Goal: Use online tool/utility: Utilize a website feature to perform a specific function

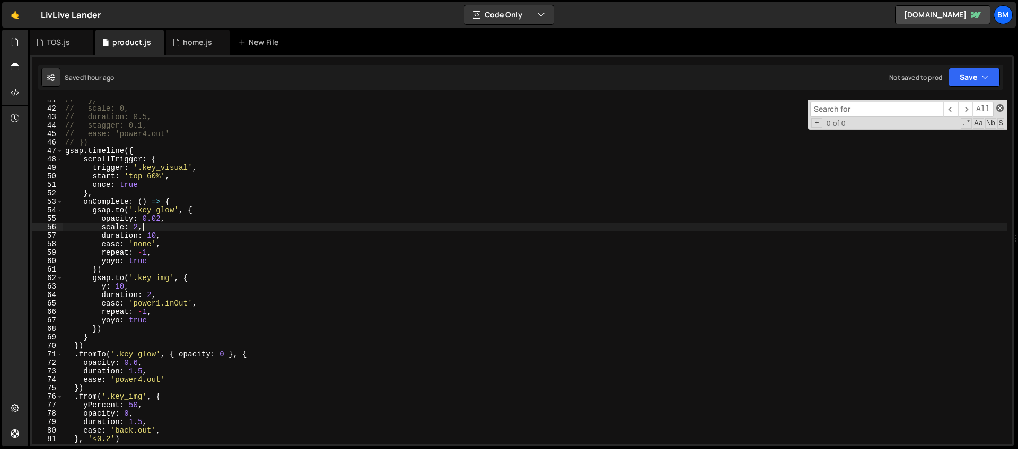
scroll to position [343, 0]
click at [997, 110] on span at bounding box center [999, 107] width 7 height 7
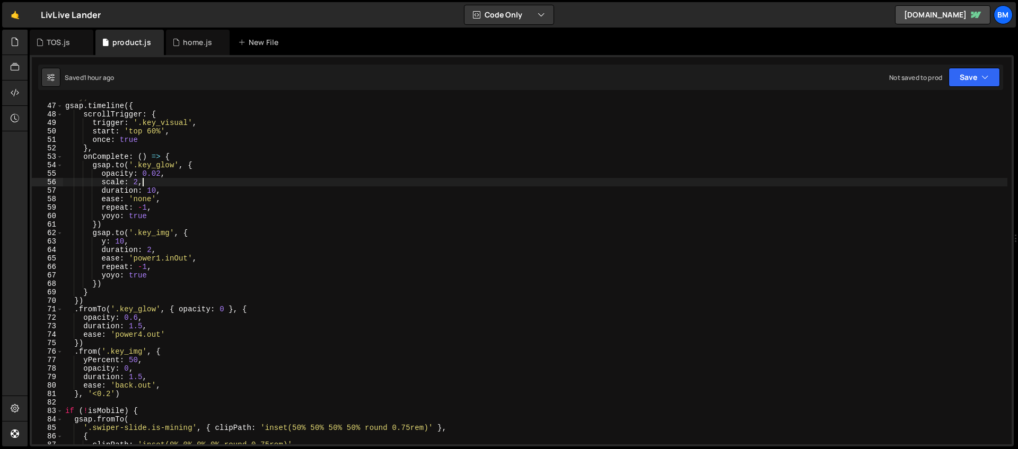
scroll to position [489, 0]
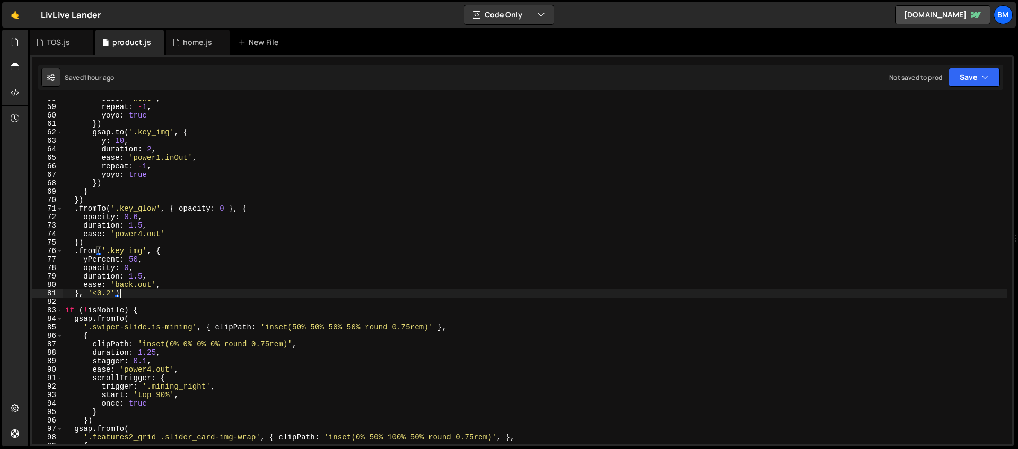
click at [140, 292] on div "ease : 'none' , repeat : - 1 , yoyo : true }) gsap . to ( '.key_img' , { y : 10…" at bounding box center [535, 275] width 944 height 362
type textarea "}, '<0.2')"
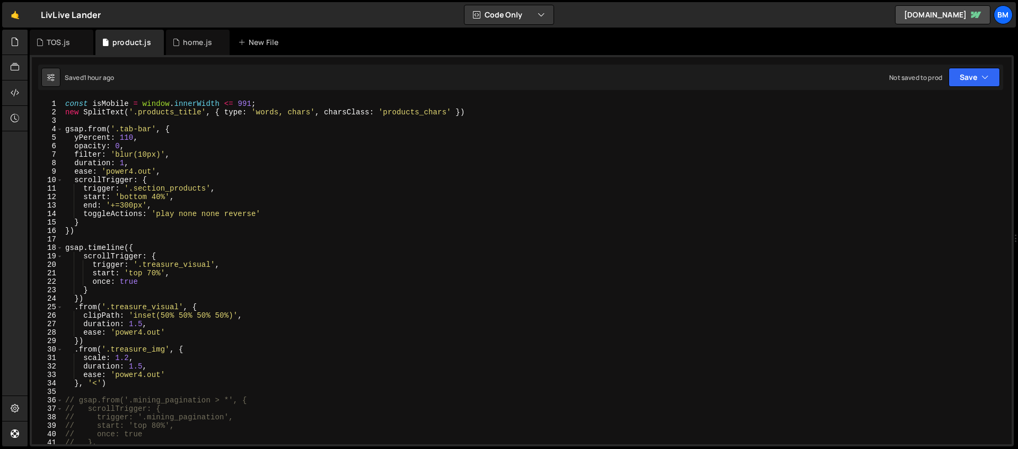
scroll to position [0, 0]
click at [90, 121] on div "const isMobile = window . innerWidth <= 991 ; new SplitText ( '.products_title'…" at bounding box center [535, 281] width 944 height 362
click at [289, 105] on div "const isMobile = window . innerWidth <= 991 ; new SplitText ( '.products_title'…" at bounding box center [535, 281] width 944 height 362
type textarea "const isMobile = window.innerWidth <= 991;"
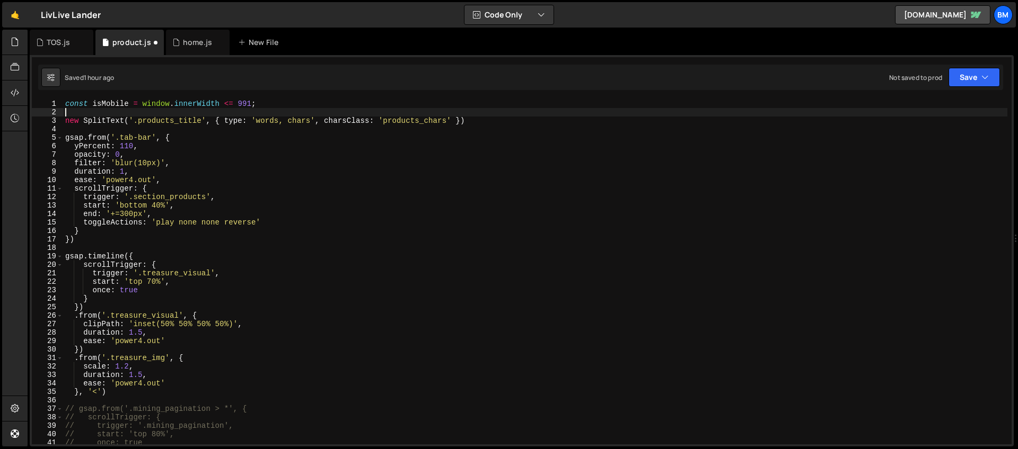
paste textarea "});"
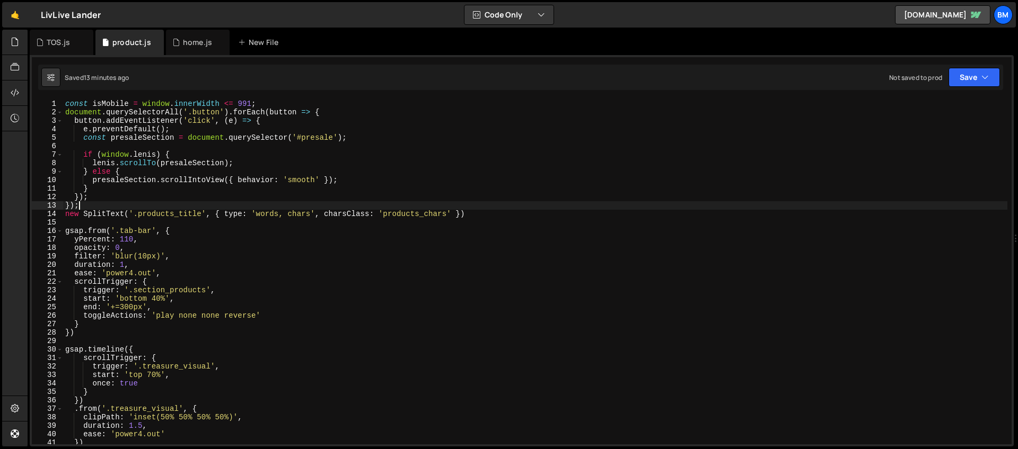
click at [270, 107] on div "const isMobile = window . innerWidth <= 991 ; document . querySelectorAll ( '.b…" at bounding box center [535, 281] width 944 height 362
type textarea "const isMobile = window.innerWidth <= 991;"
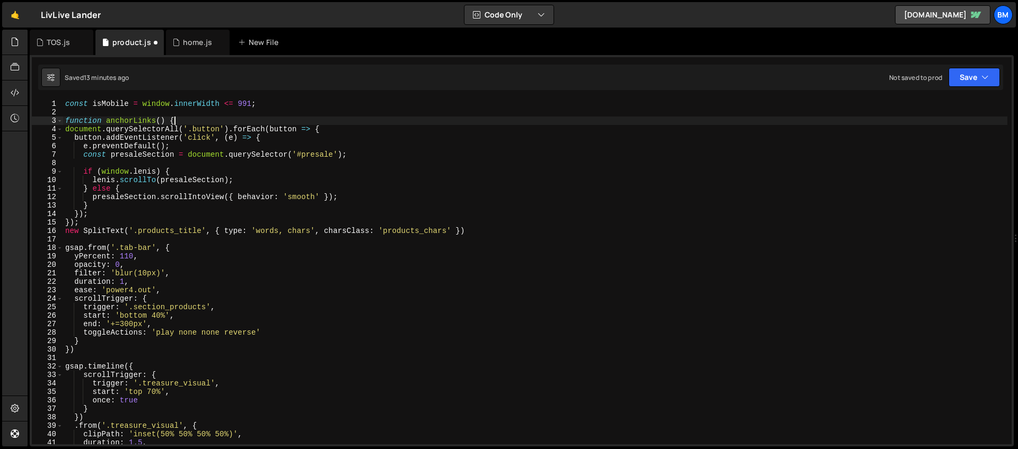
scroll to position [0, 7]
click at [87, 222] on div "const isMobile = window . innerWidth <= 991 ; function anchorLinks ( ) { docume…" at bounding box center [535, 281] width 944 height 362
type textarea "});"
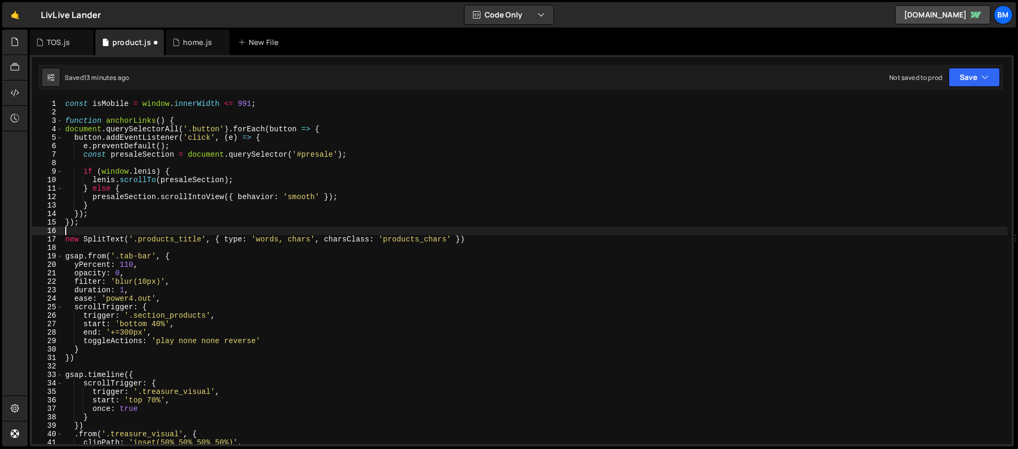
scroll to position [0, 0]
type textarea "}"
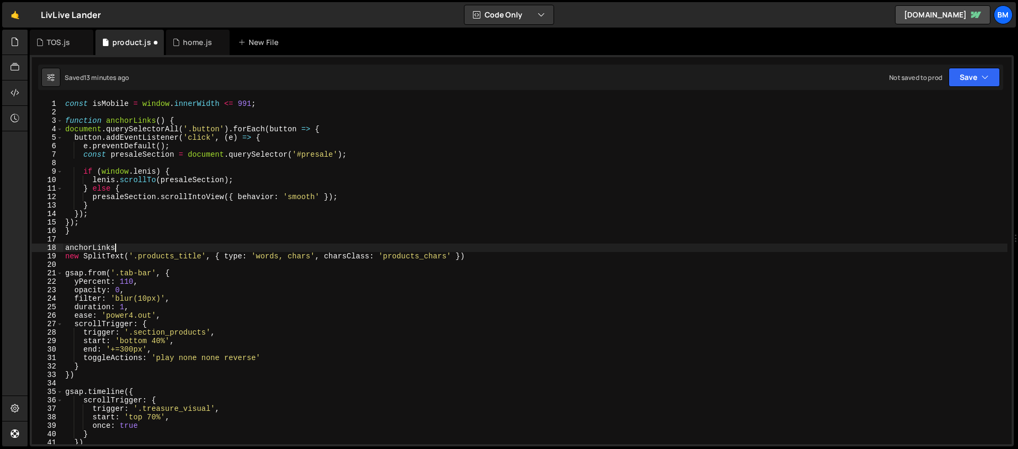
scroll to position [0, 3]
click at [184, 118] on div "const isMobile = window . innerWidth <= 991 ; function anchorLinks ( ) { docume…" at bounding box center [535, 281] width 944 height 362
type textarea "function anchorLinks() {"
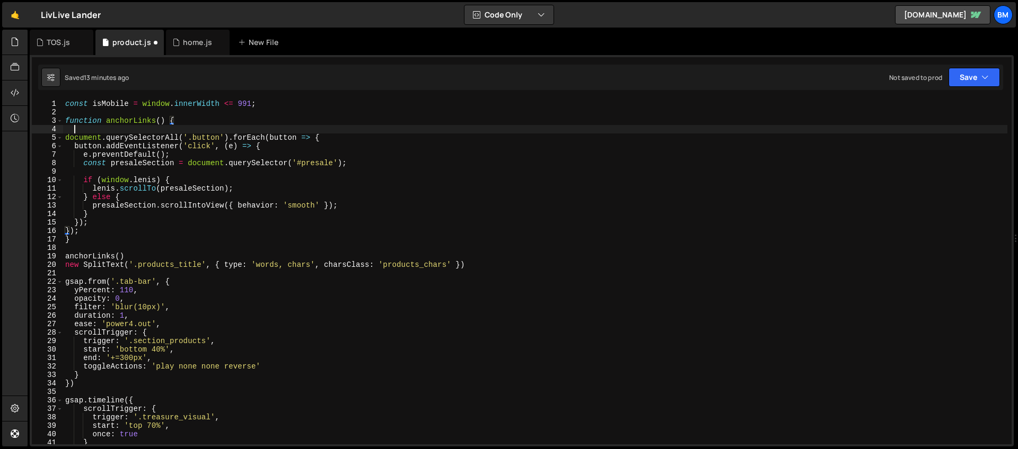
scroll to position [0, 0]
paste textarea "});"
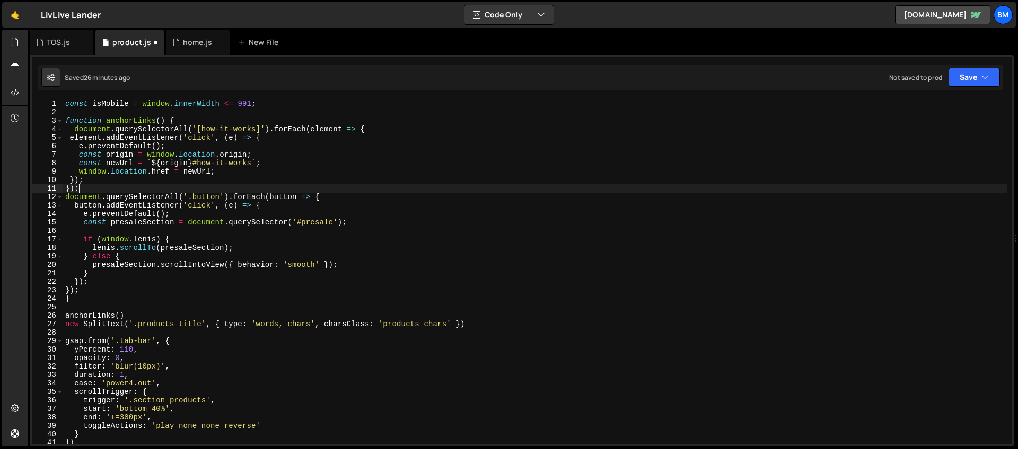
click at [208, 146] on div "const isMobile = window . innerWidth <= 991 ; function anchorLinks ( ) { docume…" at bounding box center [535, 281] width 944 height 362
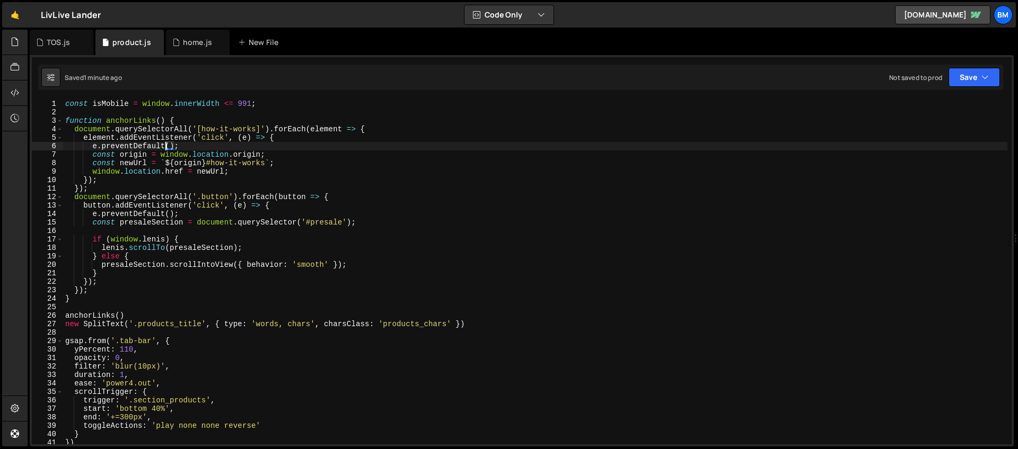
click at [376, 126] on div "const isMobile = window . innerWidth <= 991 ; function anchorLinks ( ) { docume…" at bounding box center [535, 281] width 944 height 362
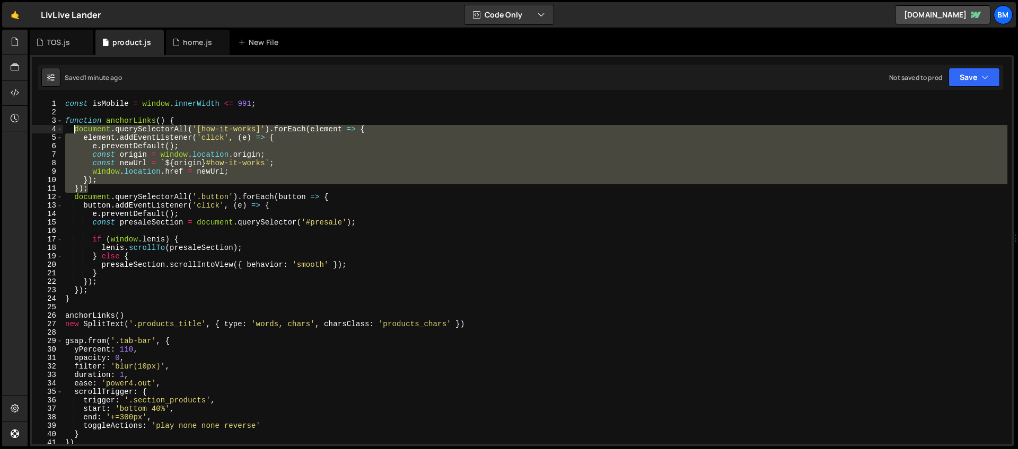
drag, startPoint x: 95, startPoint y: 190, endPoint x: 73, endPoint y: 131, distance: 62.4
click at [73, 131] on div "const isMobile = window . innerWidth <= 991 ; function anchorLinks ( ) { docume…" at bounding box center [535, 281] width 944 height 362
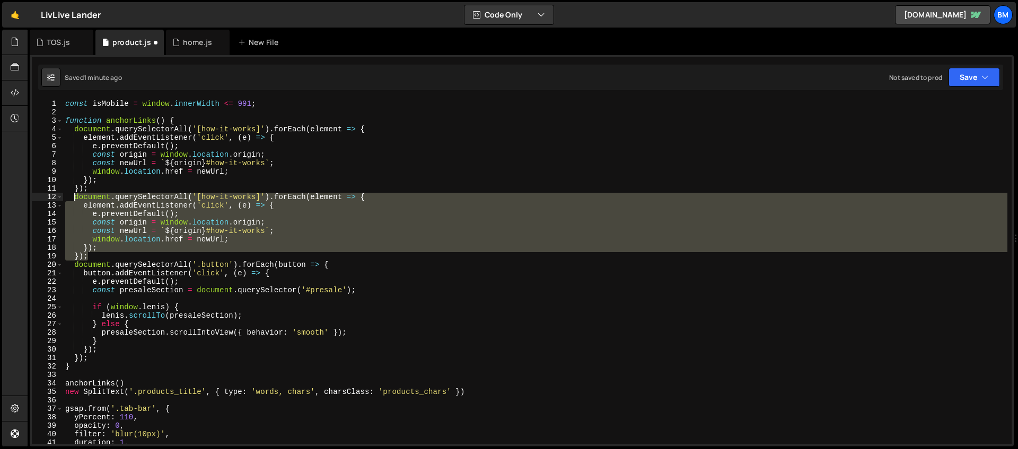
click at [223, 199] on div "const isMobile = window . innerWidth <= 991 ; function anchorLinks ( ) { docume…" at bounding box center [535, 281] width 944 height 362
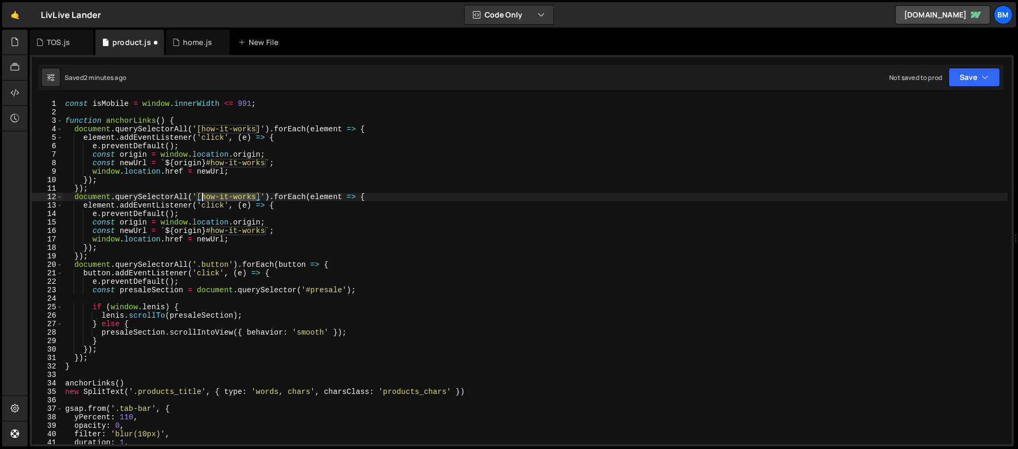
drag, startPoint x: 257, startPoint y: 197, endPoint x: 204, endPoint y: 196, distance: 53.0
click at [204, 196] on div "const isMobile = window . innerWidth <= 991 ; function anchorLinks ( ) { docume…" at bounding box center [535, 281] width 944 height 362
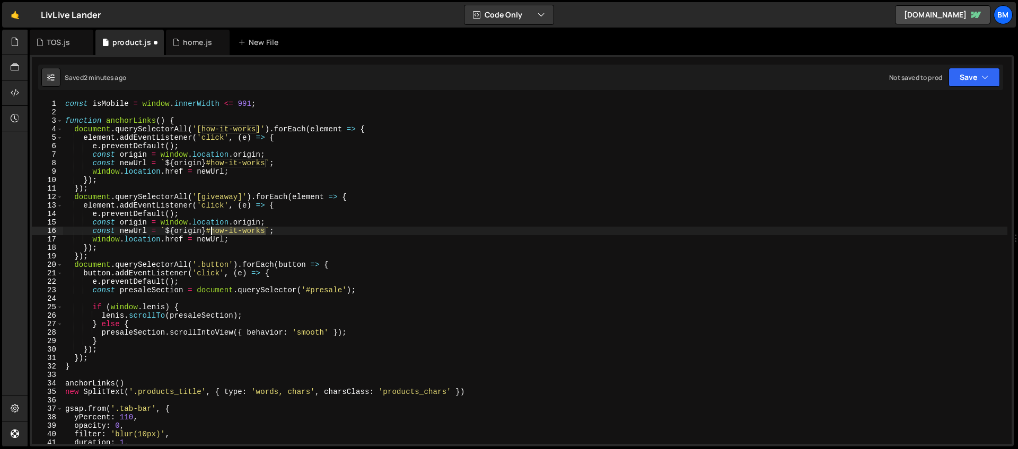
drag, startPoint x: 265, startPoint y: 232, endPoint x: 212, endPoint y: 234, distance: 53.0
click at [212, 234] on div "const isMobile = window . innerWidth <= 991 ; function anchorLinks ( ) { docume…" at bounding box center [535, 281] width 944 height 362
click at [191, 120] on div "const isMobile = window . innerWidth <= 991 ; function anchorLinks ( ) { docume…" at bounding box center [535, 281] width 944 height 362
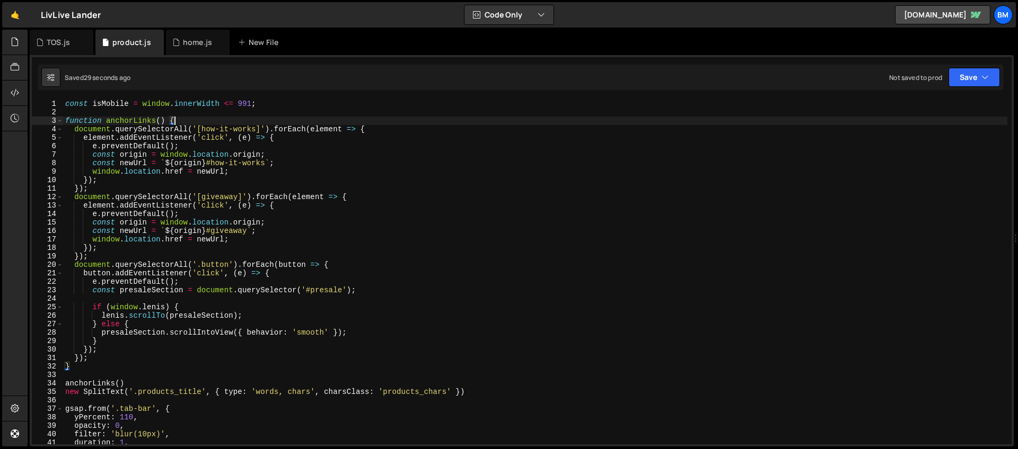
scroll to position [0, 7]
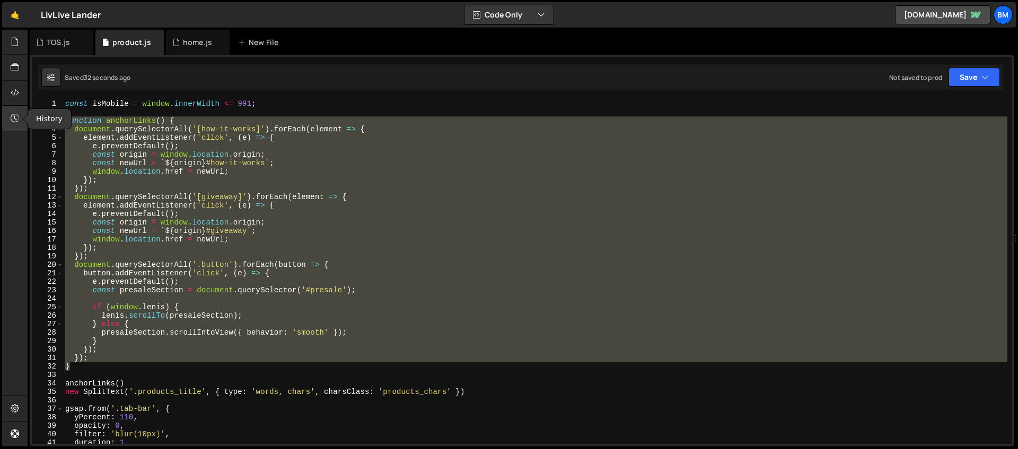
click at [27, 121] on div "Hold on a sec... Are you certain you wish to leave this page? Any changes you'v…" at bounding box center [509, 224] width 1018 height 449
type textarea "function anchorLinks() { document.querySelectorAll('[how-it-works]').forEach(el…"
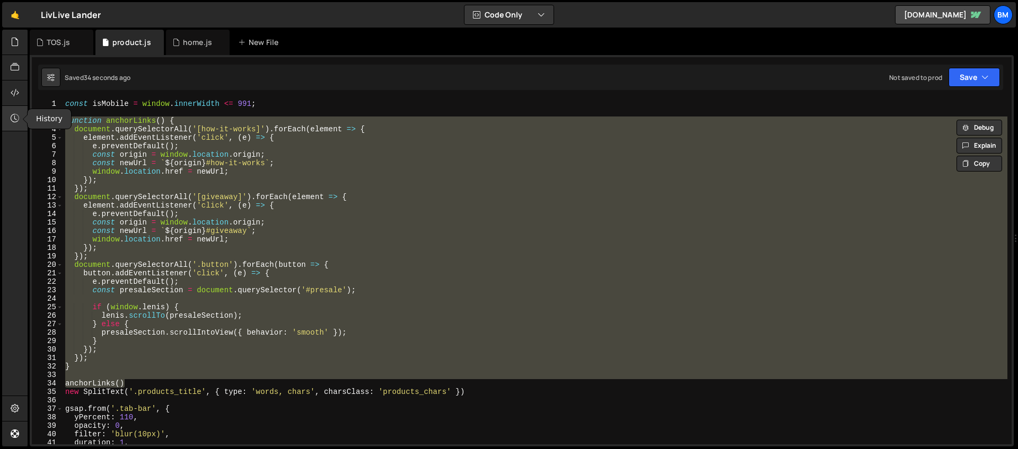
drag, startPoint x: 131, startPoint y: 385, endPoint x: 21, endPoint y: 123, distance: 284.1
click at [21, 123] on div "Hold on a sec... Are you certain you wish to leave this page? Any changes you'v…" at bounding box center [509, 224] width 1018 height 449
click at [192, 45] on div "home.js" at bounding box center [197, 42] width 29 height 11
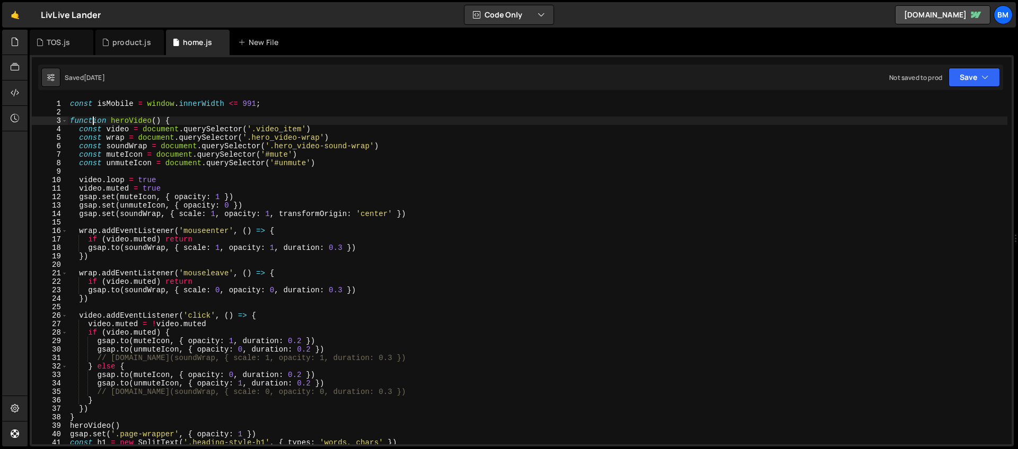
click at [91, 117] on div "const isMobile = window . innerWidth <= 991 ; function heroVideo ( ) { const vi…" at bounding box center [537, 281] width 939 height 362
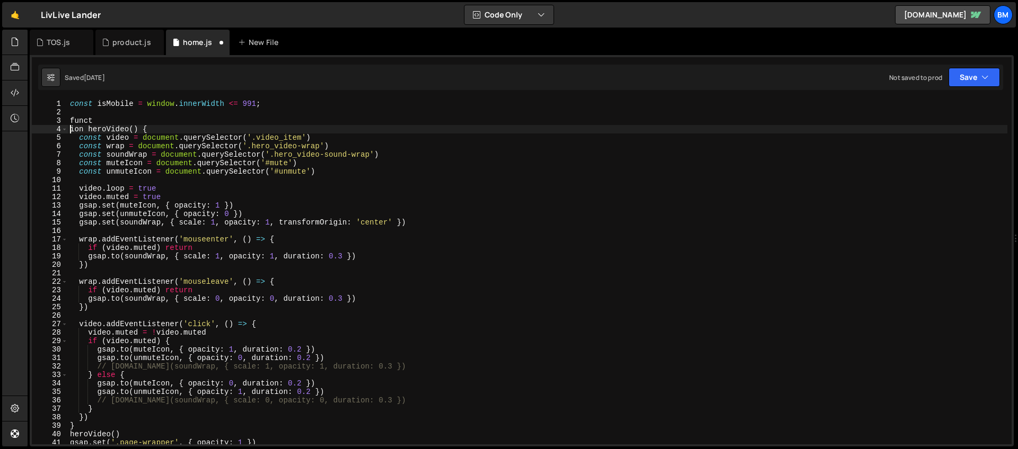
type textarea "function heroVideo() {"
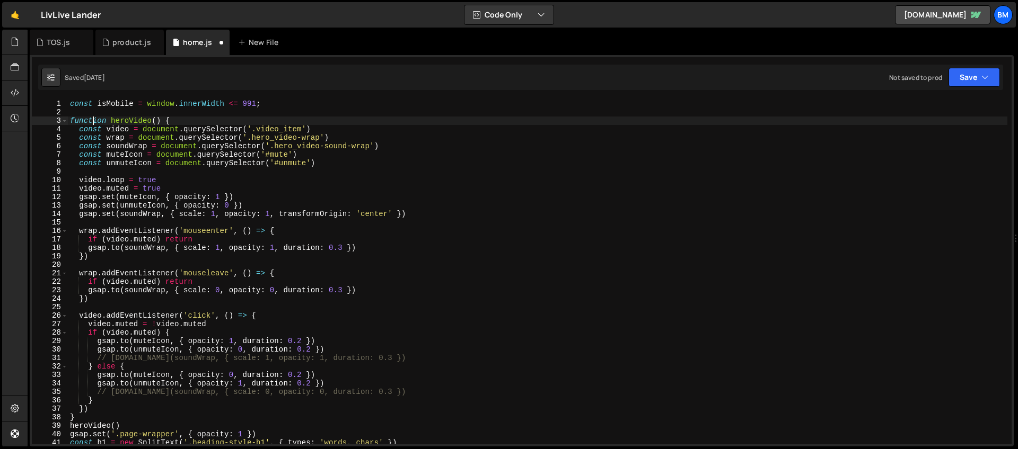
click at [92, 113] on div "const isMobile = window . innerWidth <= 991 ; function heroVideo ( ) { const vi…" at bounding box center [537, 281] width 939 height 362
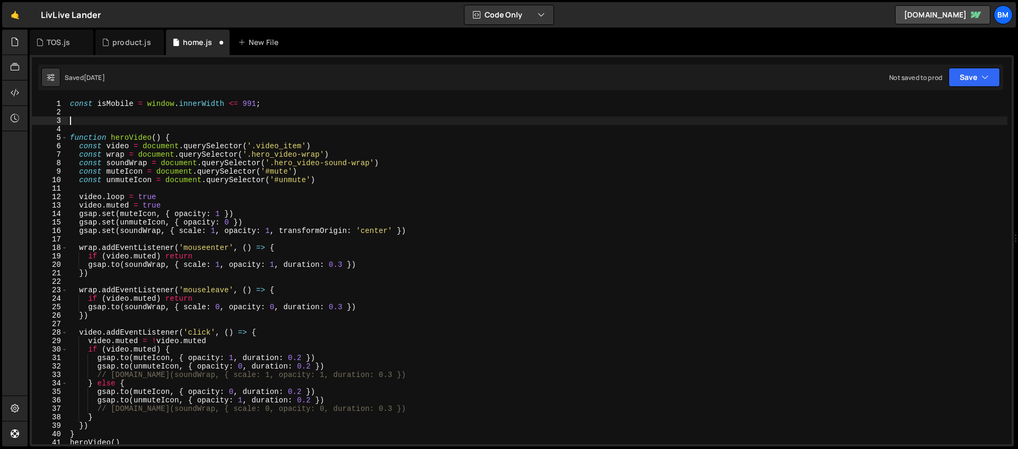
paste textarea "anchorLinks()"
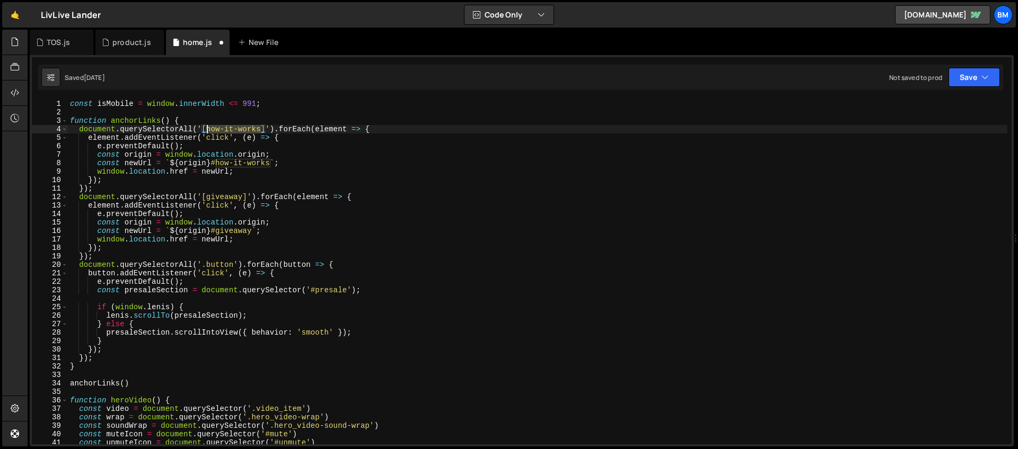
drag, startPoint x: 263, startPoint y: 127, endPoint x: 207, endPoint y: 128, distance: 56.7
click at [207, 128] on div "const isMobile = window . innerWidth <= 991 ; function anchorLinks ( ) { docume…" at bounding box center [537, 281] width 939 height 362
click at [207, 129] on div "const isMobile = window . innerWidth <= 991 ; function anchorLinks ( ) { docume…" at bounding box center [537, 281] width 939 height 362
drag, startPoint x: 270, startPoint y: 161, endPoint x: 215, endPoint y: 166, distance: 55.9
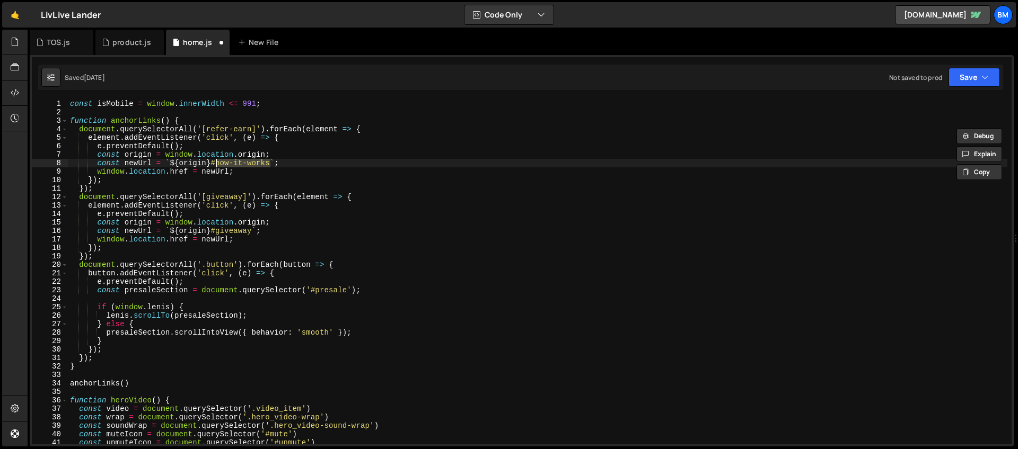
click at [215, 166] on div "const isMobile = window . innerWidth <= 991 ; function anchorLinks ( ) { docume…" at bounding box center [537, 281] width 939 height 362
paste textarea "refer-earn"
click at [218, 165] on div "const isMobile = window . innerWidth <= 991 ; function anchorLinks ( ) { docume…" at bounding box center [537, 281] width 939 height 362
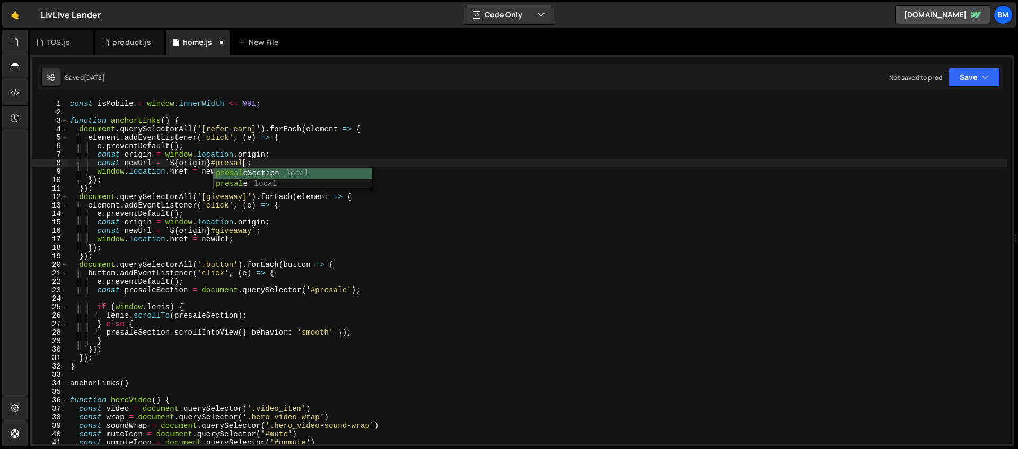
scroll to position [0, 12]
click at [176, 155] on div "const isMobile = window . innerWidth <= 991 ; function anchorLinks ( ) { docume…" at bounding box center [537, 281] width 939 height 362
click at [349, 267] on div "const isMobile = window . innerWidth <= 991 ; function anchorLinks ( ) { docume…" at bounding box center [537, 281] width 939 height 362
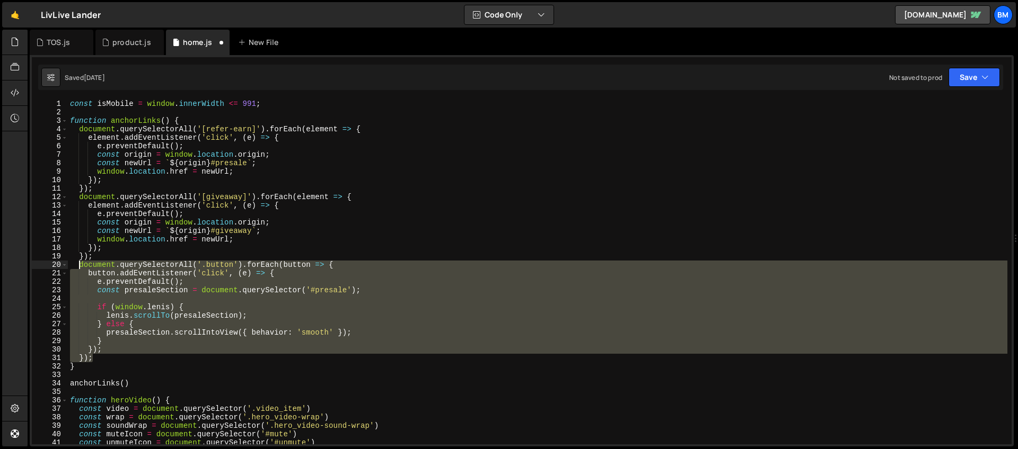
drag, startPoint x: 99, startPoint y: 357, endPoint x: 77, endPoint y: 268, distance: 92.2
click at [77, 268] on div "const isMobile = window . innerWidth <= 991 ; function anchorLinks ( ) { docume…" at bounding box center [537, 281] width 939 height 362
type textarea "document.querySelectorAll('.button').forEach(button => { button.addEventListene…"
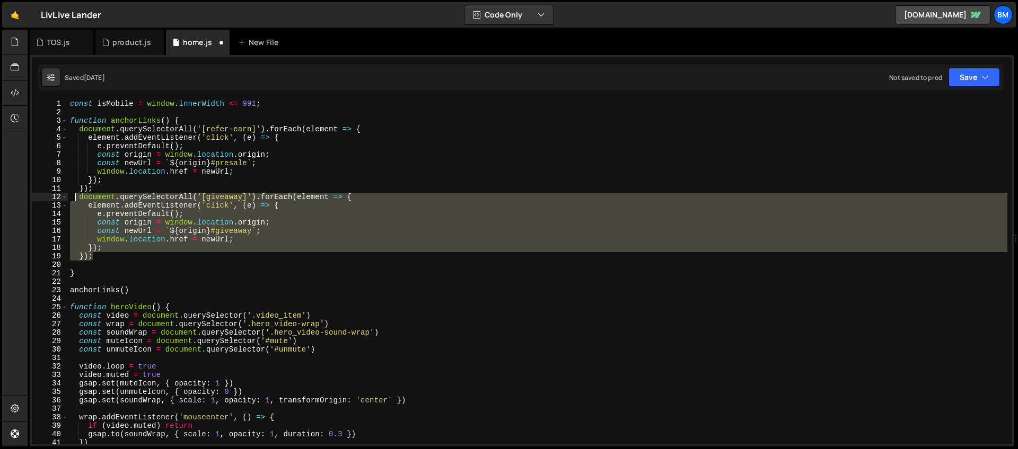
drag, startPoint x: 99, startPoint y: 258, endPoint x: 76, endPoint y: 200, distance: 61.4
click at [76, 200] on div "const isMobile = window . innerWidth <= 991 ; function anchorLinks ( ) { docume…" at bounding box center [537, 281] width 939 height 362
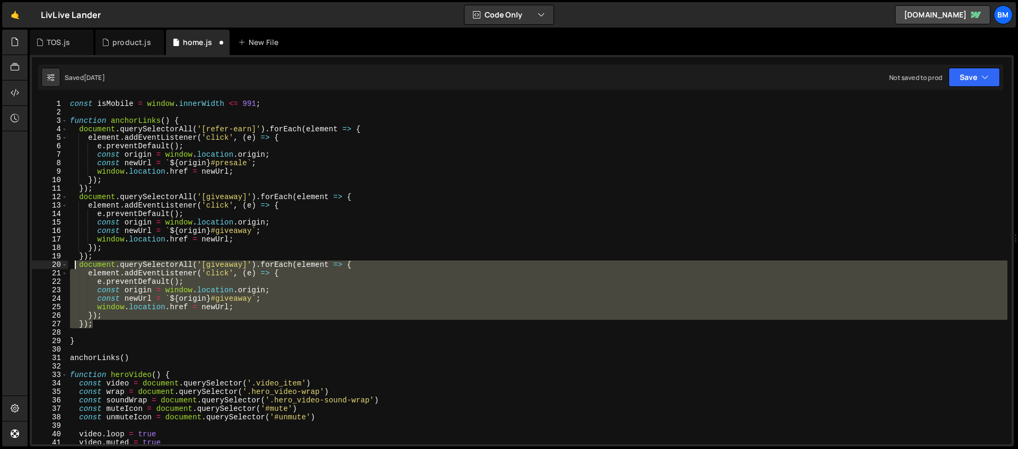
click at [248, 268] on div "const isMobile = window . innerWidth <= 991 ; function anchorLinks ( ) { docume…" at bounding box center [537, 272] width 939 height 345
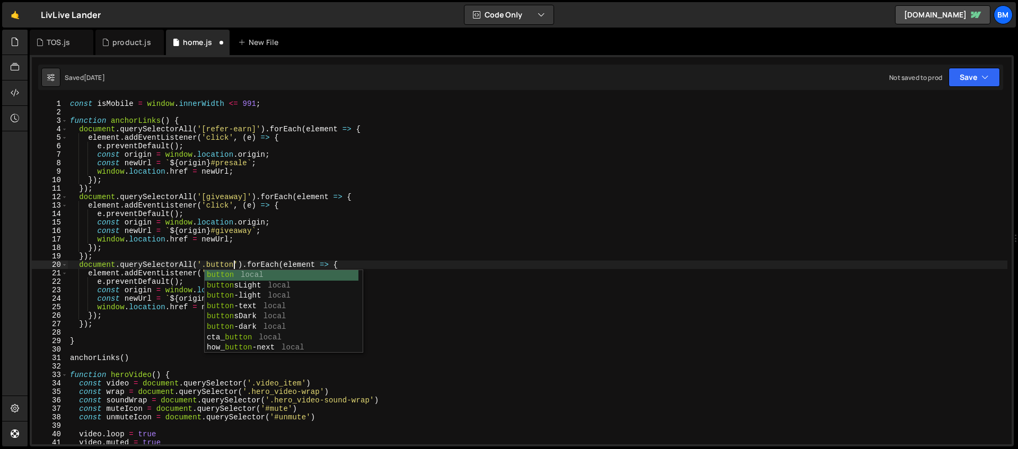
scroll to position [0, 11]
click at [157, 267] on div "const isMobile = window . innerWidth <= 991 ; function anchorLinks ( ) { docume…" at bounding box center [537, 281] width 939 height 362
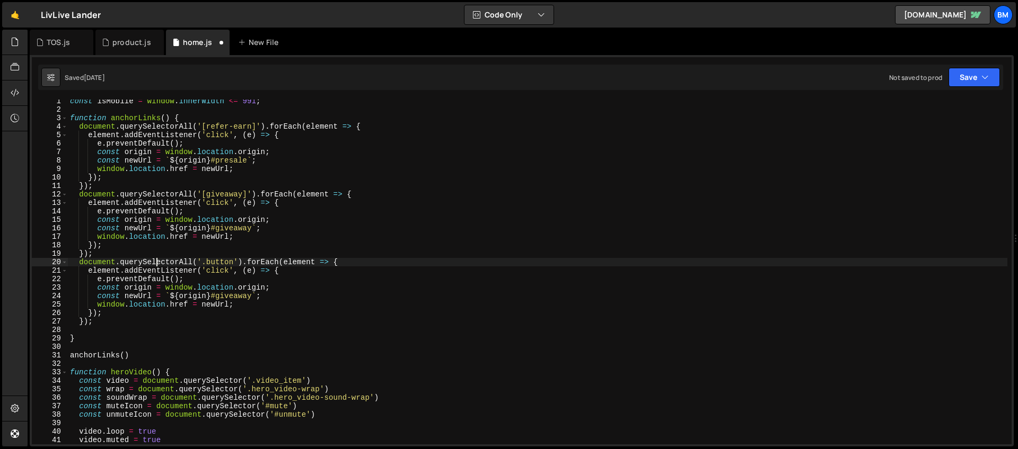
scroll to position [3, 0]
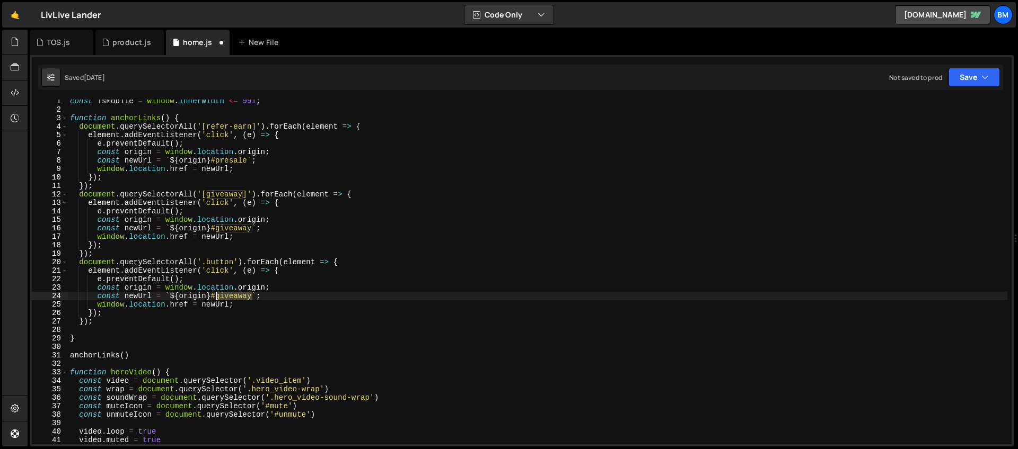
drag, startPoint x: 252, startPoint y: 296, endPoint x: 217, endPoint y: 296, distance: 35.0
click at [217, 296] on div "const isMobile = window . innerWidth <= 991 ; function anchorLinks ( ) { docume…" at bounding box center [537, 278] width 939 height 362
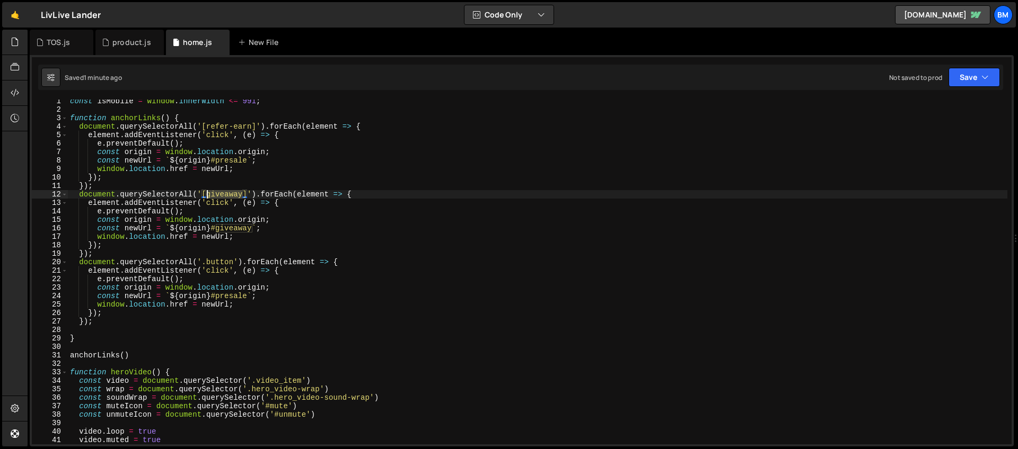
drag, startPoint x: 243, startPoint y: 196, endPoint x: 207, endPoint y: 199, distance: 36.2
click at [207, 199] on div "const isMobile = window . innerWidth <= 991 ; function anchorLinks ( ) { docume…" at bounding box center [537, 278] width 939 height 362
click at [175, 293] on div "const isMobile = window . innerWidth <= 991 ; function anchorLinks ( ) { docume…" at bounding box center [537, 278] width 939 height 362
type textarea "const newUrl = `${origin}#presale`;"
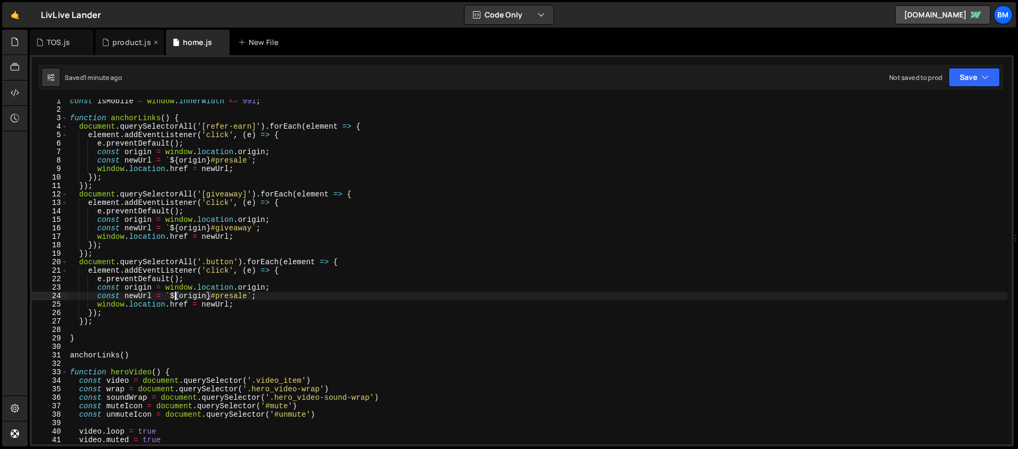
click at [125, 44] on div "product.js" at bounding box center [131, 42] width 39 height 11
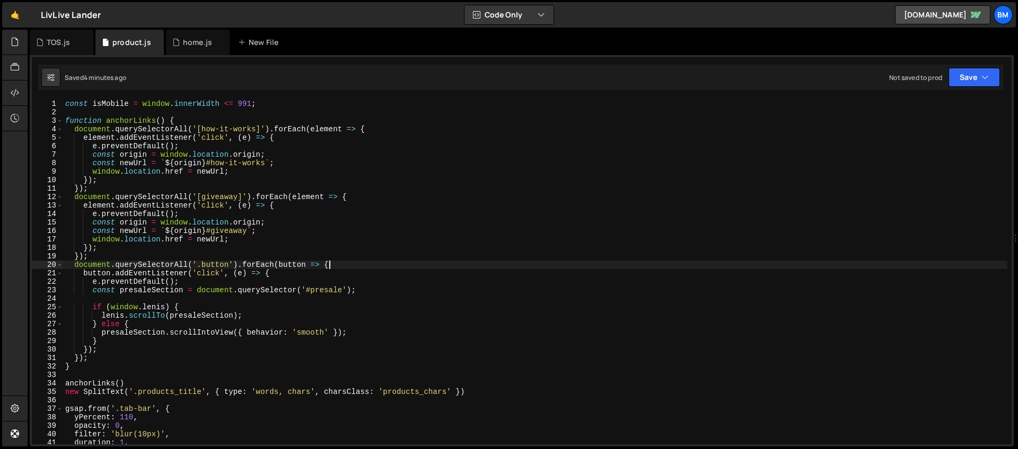
click at [334, 264] on div "const isMobile = window . innerWidth <= 991 ; function anchorLinks ( ) { docume…" at bounding box center [535, 281] width 944 height 362
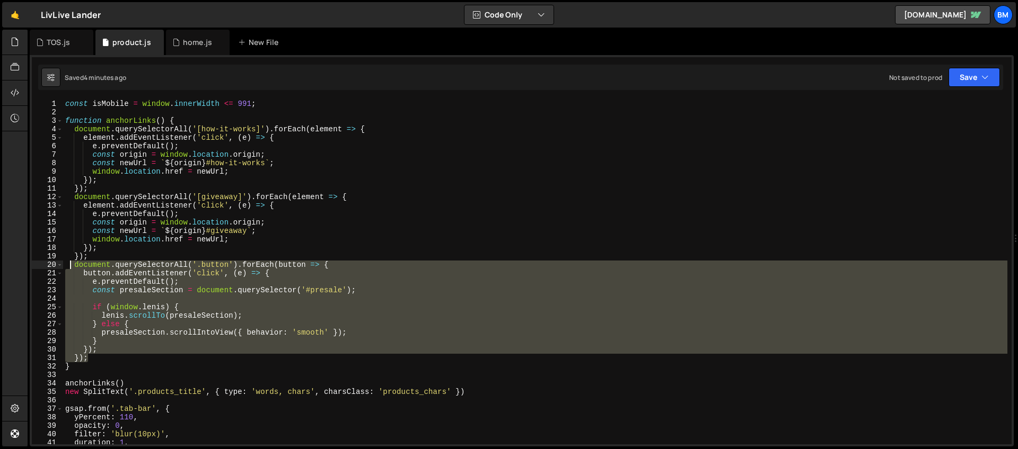
drag, startPoint x: 94, startPoint y: 357, endPoint x: 70, endPoint y: 269, distance: 91.0
click at [70, 269] on div "const isMobile = window . innerWidth <= 991 ; function anchorLinks ( ) { docume…" at bounding box center [535, 281] width 944 height 362
type textarea "document.querySelectorAll('.button').forEach(button => { button.addEventListene…"
click at [186, 46] on div "home.js" at bounding box center [197, 42] width 29 height 11
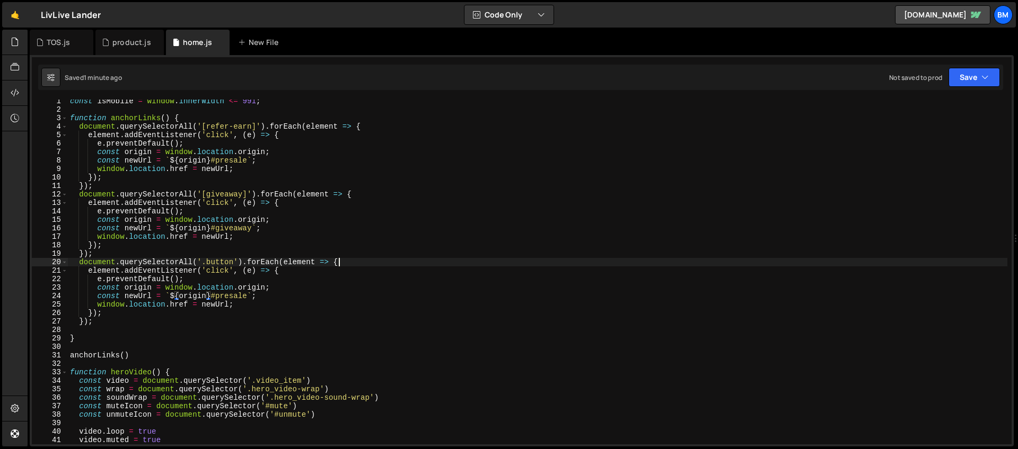
click at [343, 261] on div "const isMobile = window . innerWidth <= 991 ; function anchorLinks ( ) { docume…" at bounding box center [537, 278] width 939 height 362
click at [98, 320] on div "const isMobile = window . innerWidth <= 991 ; function anchorLinks ( ) { docume…" at bounding box center [537, 278] width 939 height 362
type textarea "});"
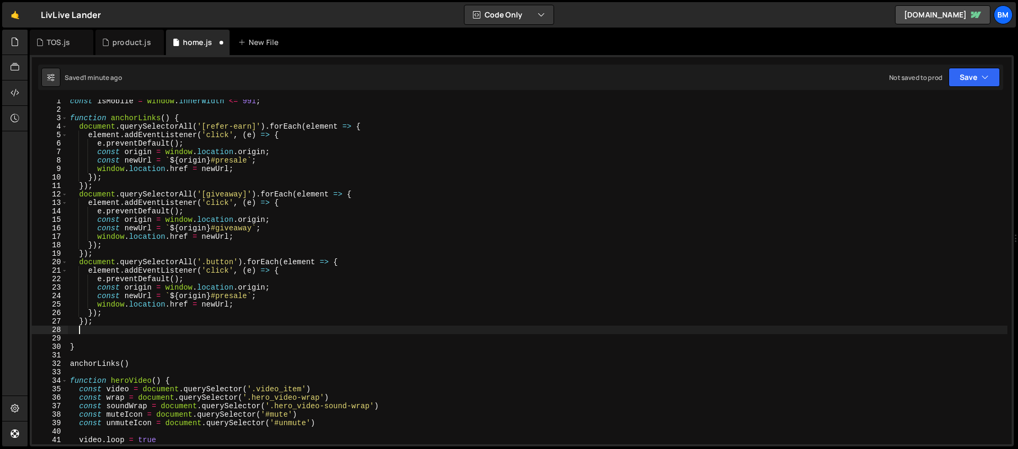
scroll to position [0, 0]
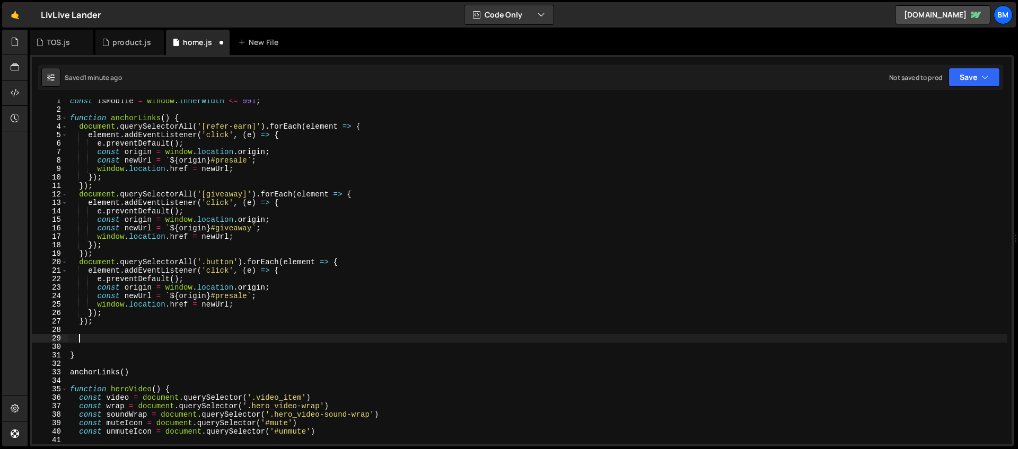
paste textarea "});"
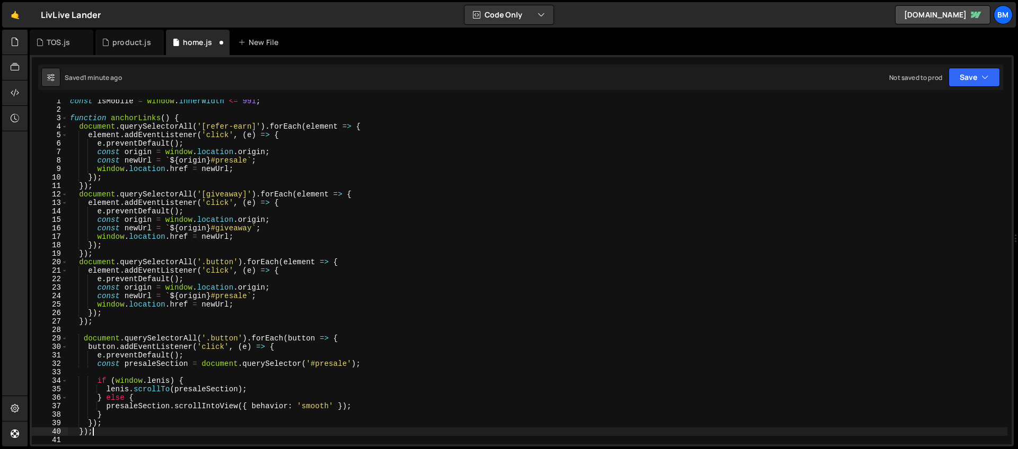
click at [219, 340] on div "const isMobile = window . innerWidth <= 991 ; function anchorLinks ( ) { docume…" at bounding box center [537, 278] width 939 height 362
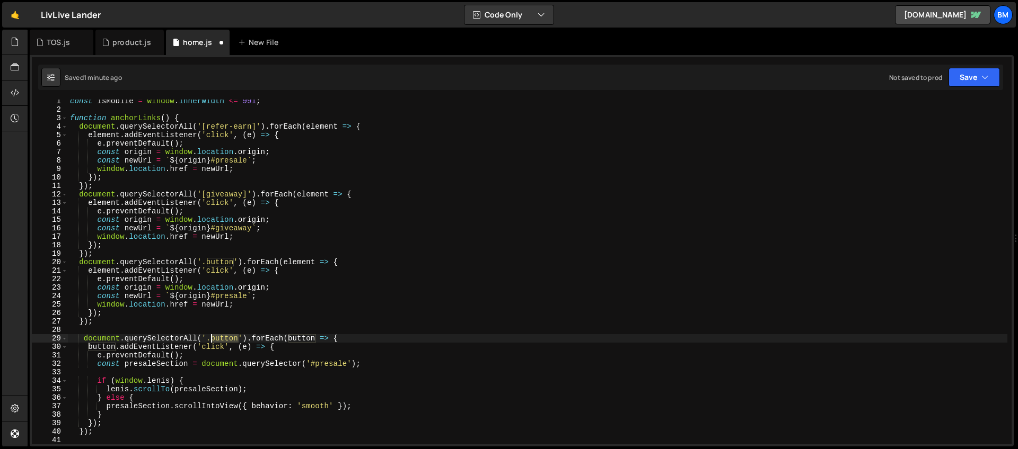
click at [219, 340] on div "const isMobile = window . innerWidth <= 991 ; function anchorLinks ( ) { docume…" at bounding box center [537, 278] width 939 height 362
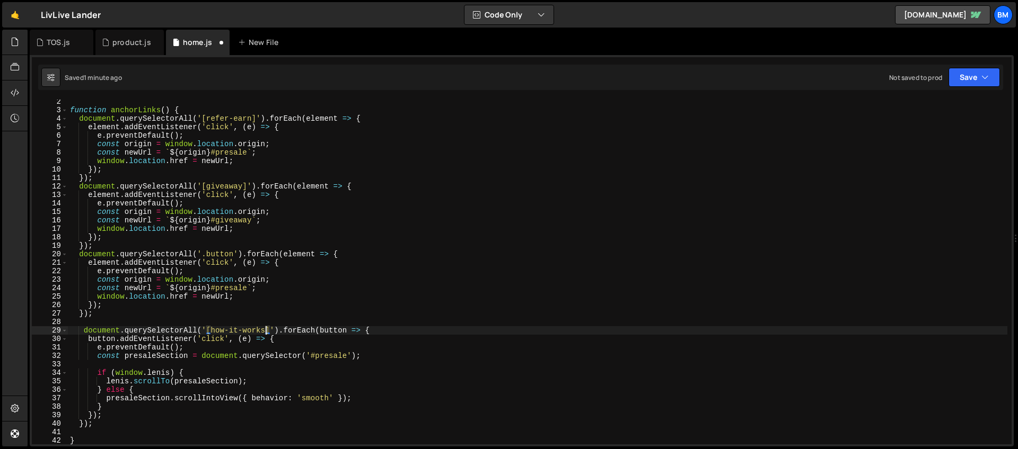
click at [326, 356] on div "function anchorLinks ( ) { document . querySelectorAll ( '[refer-earn]' ) . for…" at bounding box center [537, 279] width 939 height 362
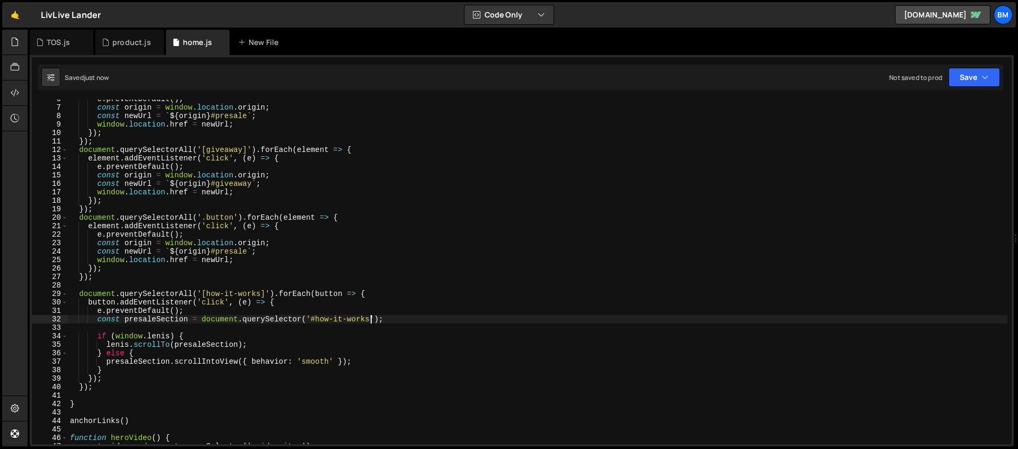
scroll to position [49, 0]
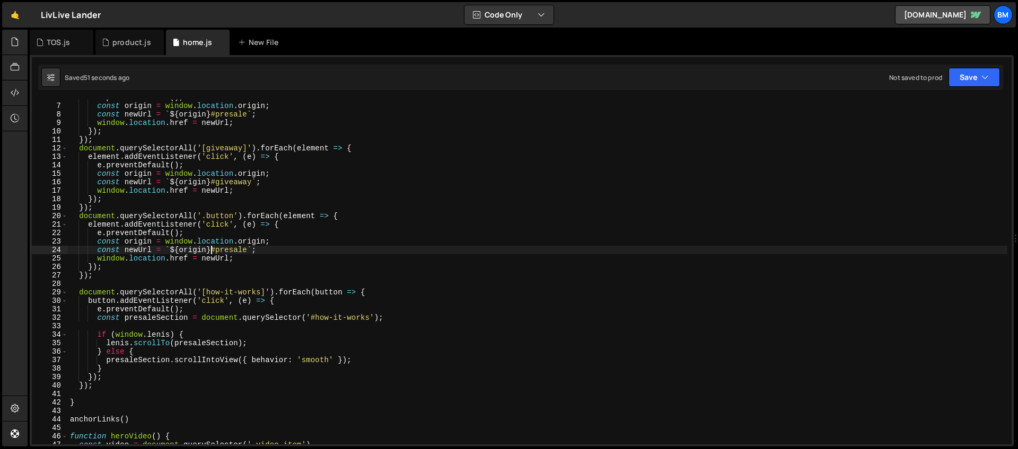
click at [209, 249] on div "e . preventDefault ( ) ; const origin = window . location . origin ; const newU…" at bounding box center [537, 274] width 939 height 362
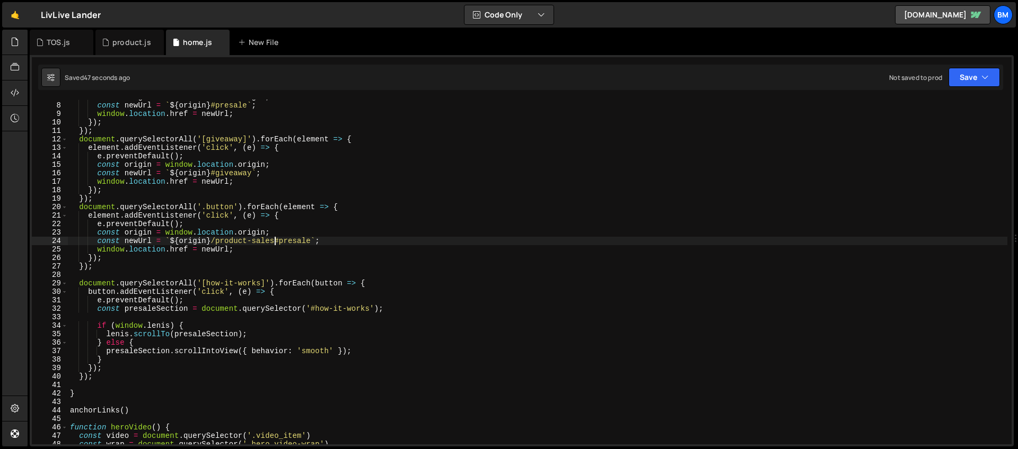
scroll to position [63, 0]
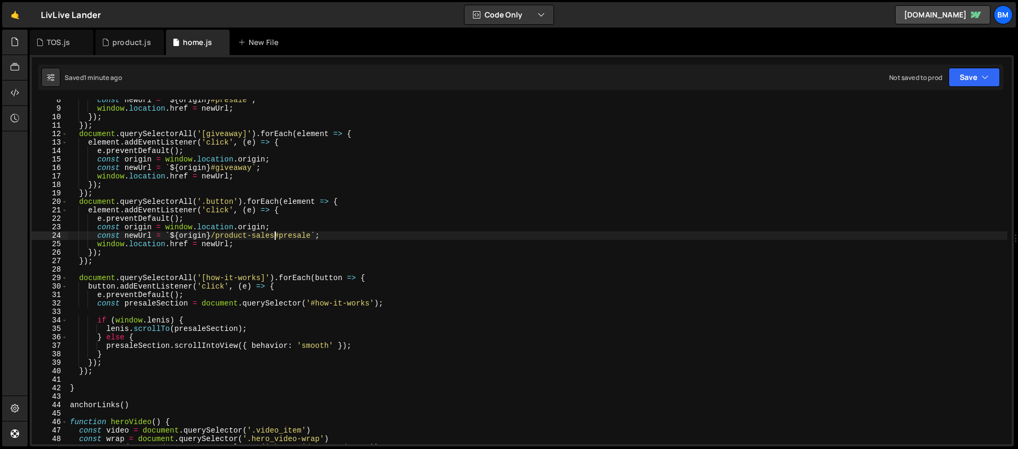
click at [218, 202] on div "const newUrl = ` ${ origin } #presale ` ; window . location . href = newUrl ; }…" at bounding box center [537, 277] width 939 height 362
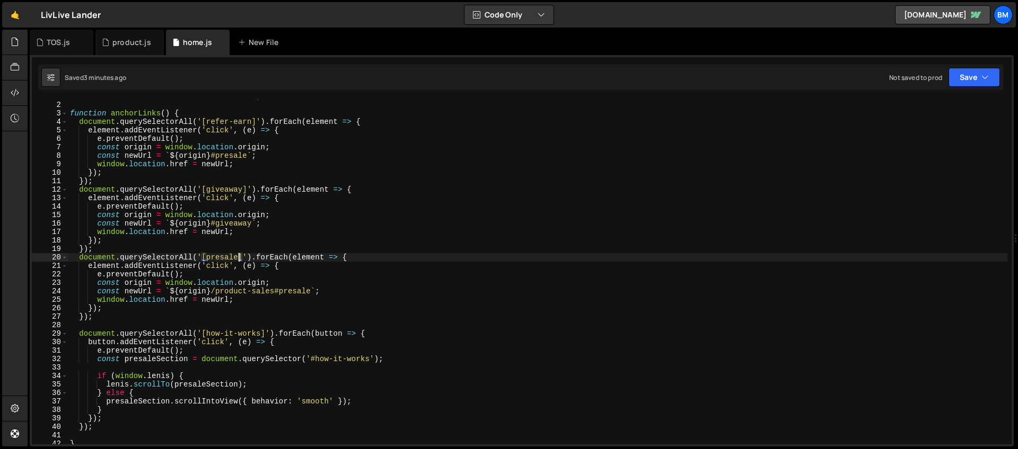
scroll to position [7, 0]
click at [210, 155] on div "const isMobile = window . innerWidth <= 991 ; function anchorLinks ( ) { docume…" at bounding box center [537, 273] width 939 height 362
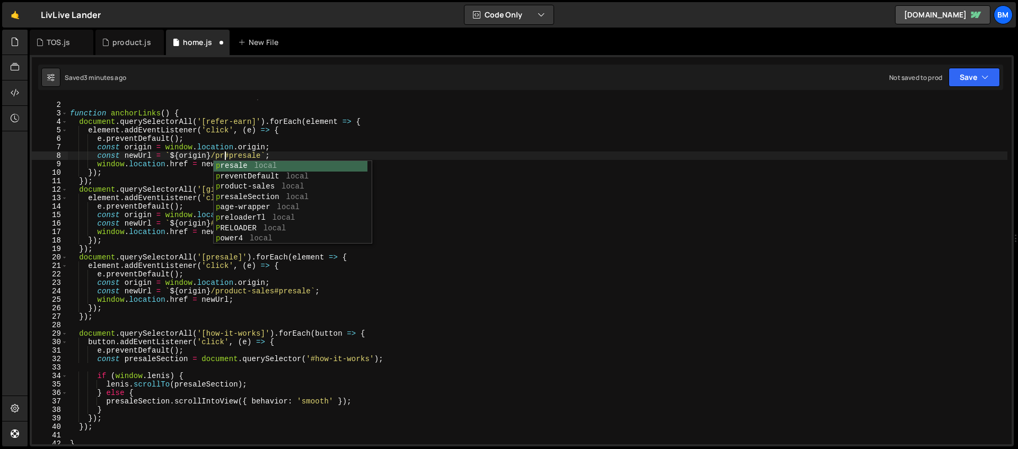
scroll to position [0, 11]
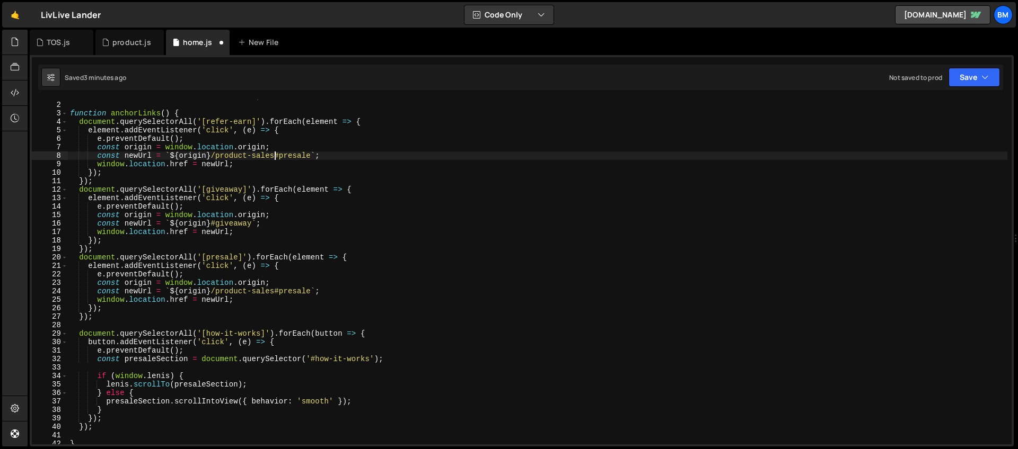
click at [209, 224] on div "const isMobile = window . innerWidth <= 991 ; function anchorLinks ( ) { docume…" at bounding box center [537, 273] width 939 height 362
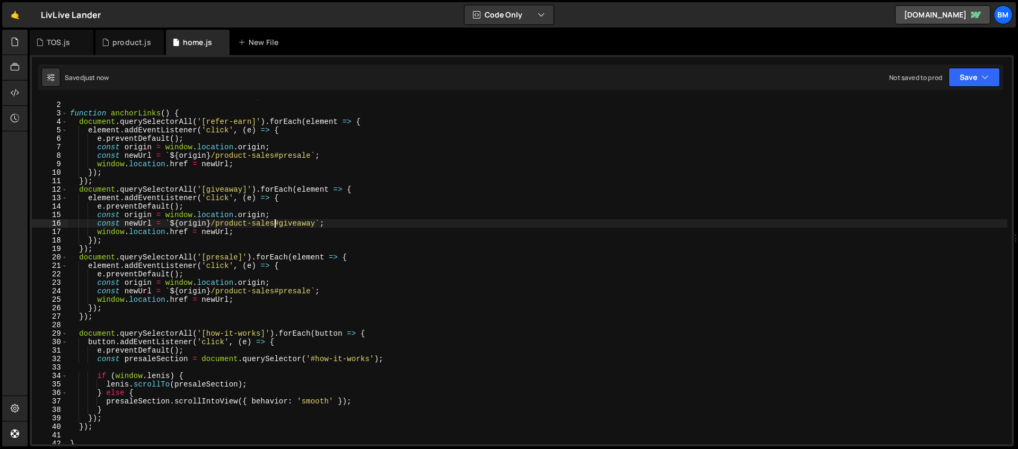
type textarea "const newUrl = `${origin}/product-sales#giveaway`;"
click at [137, 46] on div "product.js" at bounding box center [131, 42] width 39 height 11
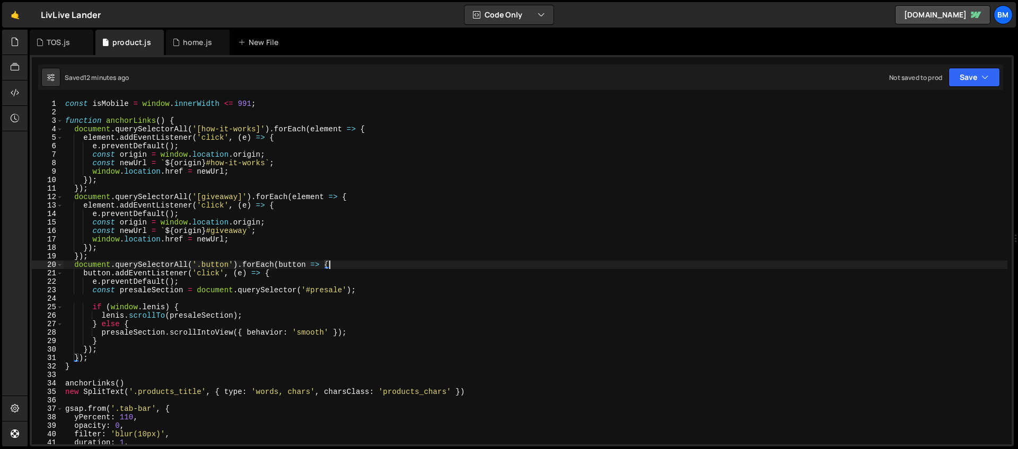
click at [347, 264] on div "const isMobile = window . innerWidth <= 991 ; function anchorLinks ( ) { docume…" at bounding box center [535, 281] width 944 height 362
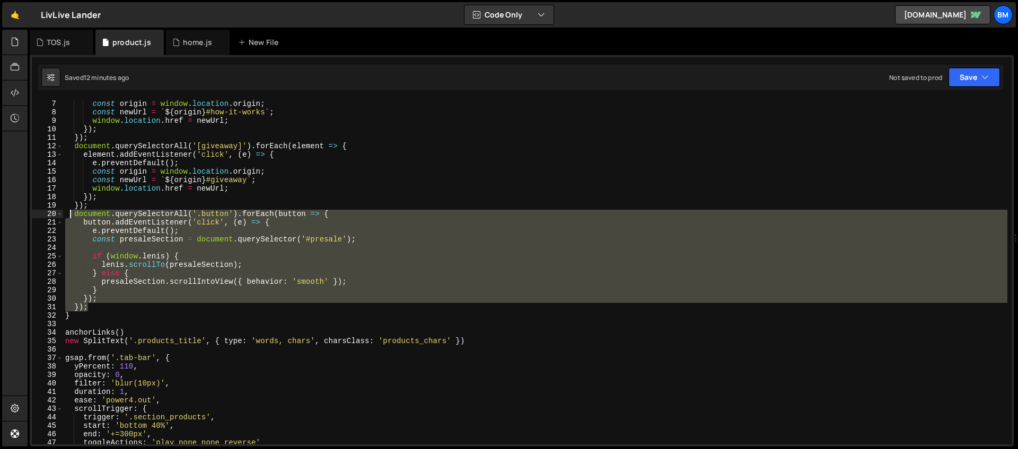
drag, startPoint x: 92, startPoint y: 308, endPoint x: 70, endPoint y: 215, distance: 95.9
click at [70, 215] on div "e . preventDefault ( ) ; const origin = window . location . origin ; const newU…" at bounding box center [535, 272] width 944 height 362
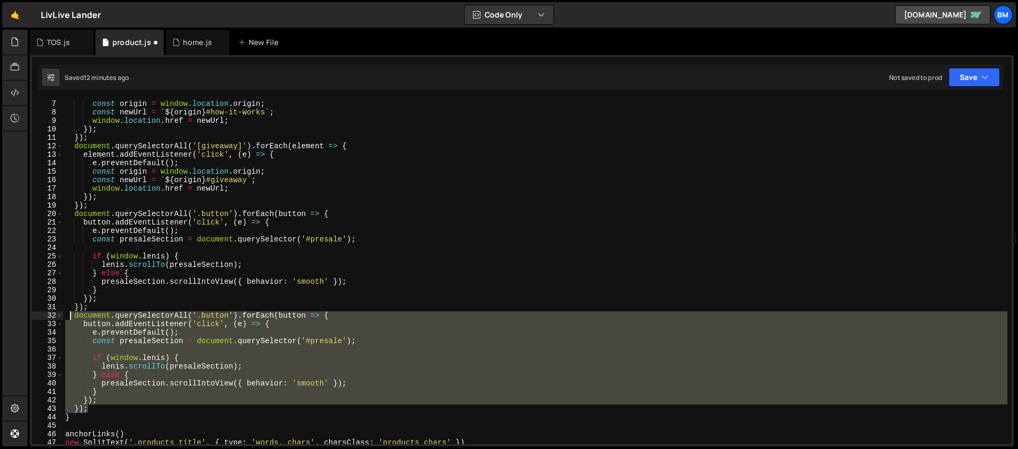
scroll to position [99, 0]
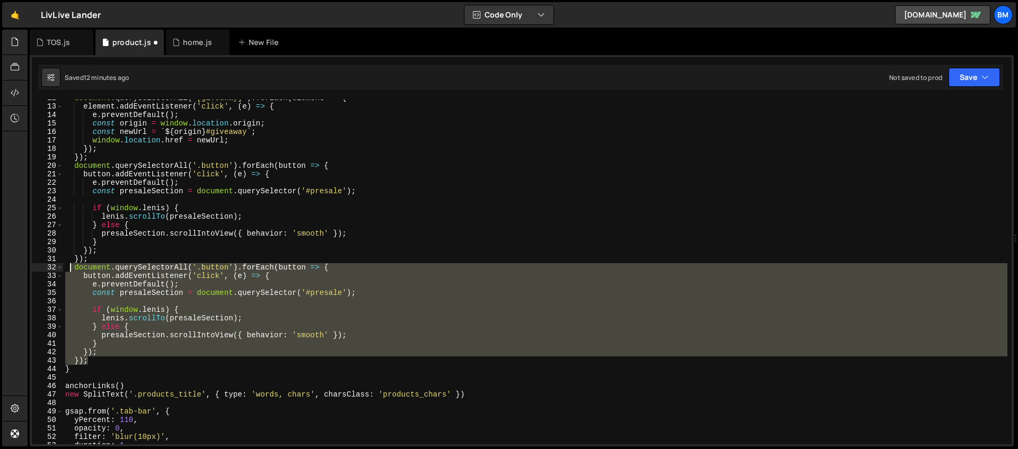
click at [231, 269] on div "document . querySelectorAll ( '[giveaway]' ) . forEach ( element => { element .…" at bounding box center [535, 272] width 944 height 345
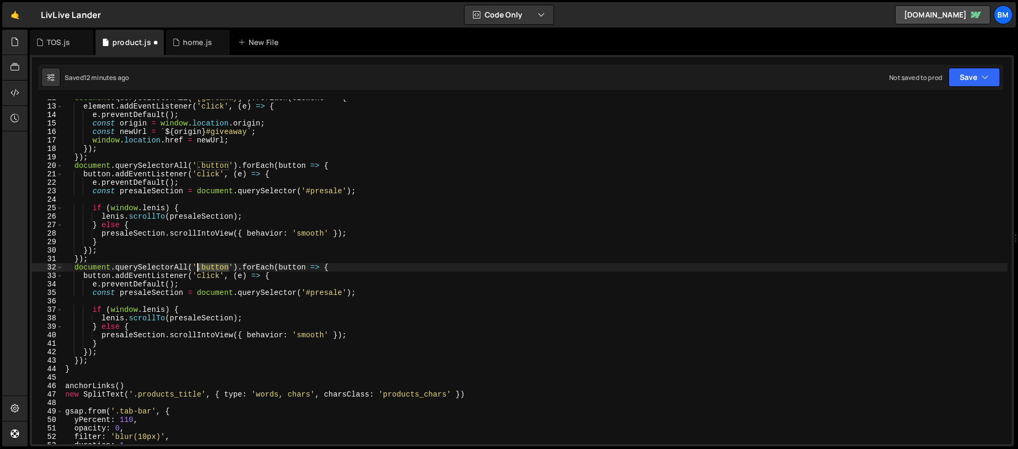
click at [198, 269] on div "document . querySelectorAll ( '[giveaway]' ) . forEach ( element => { element .…" at bounding box center [535, 275] width 944 height 362
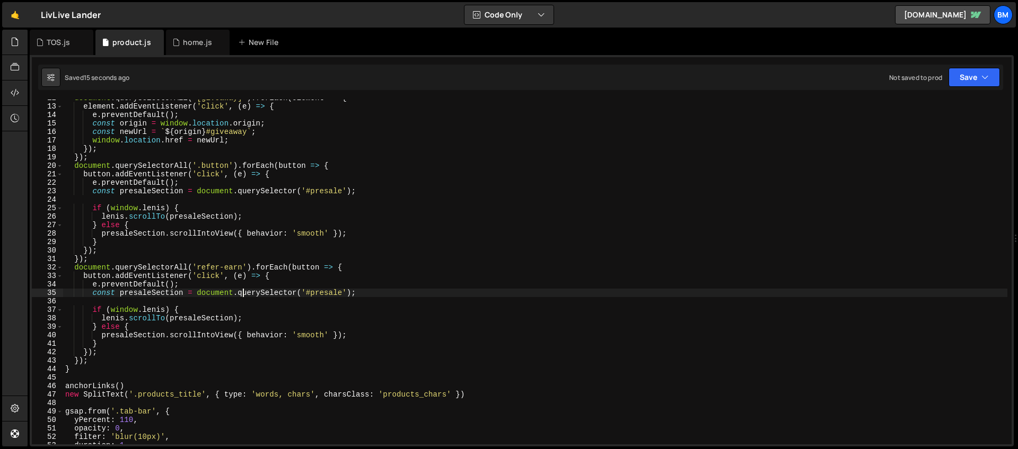
click at [242, 297] on div "document . querySelectorAll ( '[giveaway]' ) . forEach ( element => { element .…" at bounding box center [535, 275] width 944 height 362
click at [205, 287] on div "document . querySelectorAll ( '[giveaway]' ) . forEach ( element => { element .…" at bounding box center [535, 275] width 944 height 362
click at [198, 267] on div "document . querySelectorAll ( '[giveaway]' ) . forEach ( element => { element .…" at bounding box center [535, 275] width 944 height 362
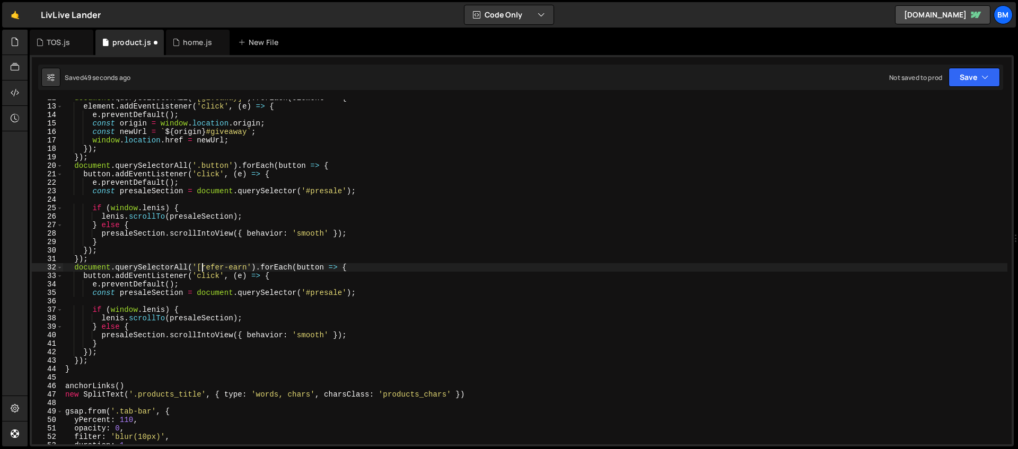
scroll to position [0, 10]
click at [246, 269] on div "document . querySelectorAll ( '[giveaway]' ) . forEach ( element => { element .…" at bounding box center [535, 275] width 944 height 362
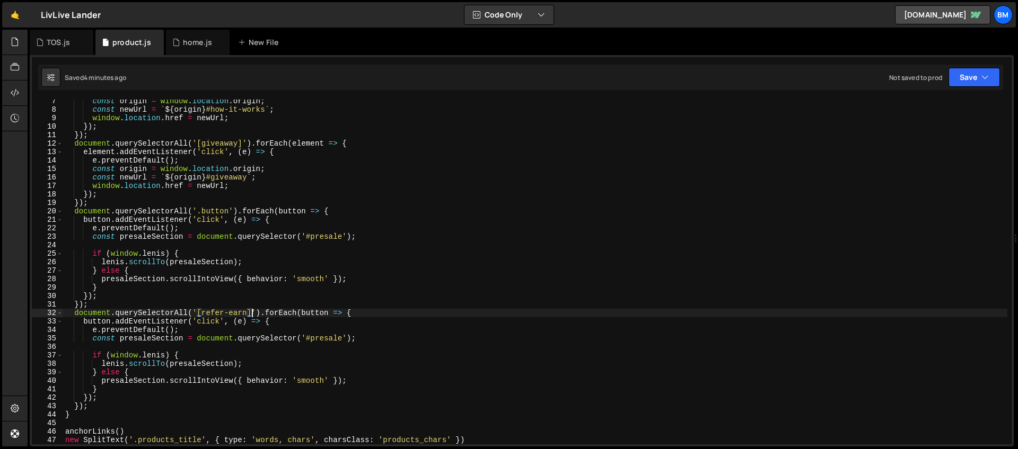
scroll to position [266, 0]
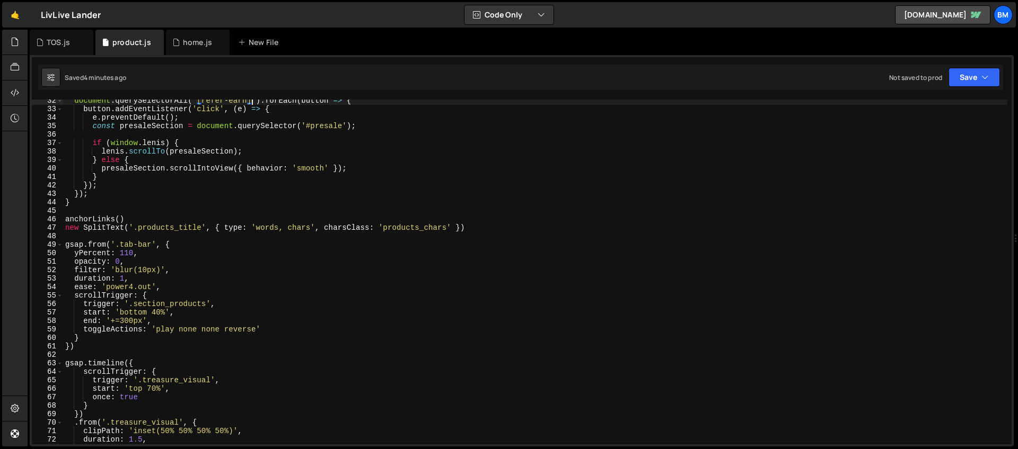
click at [135, 221] on div "document . querySelectorAll ( '[refer-earn]' ) . forEach ( button => { button .…" at bounding box center [535, 277] width 944 height 362
type textarea "anchorLinks()"
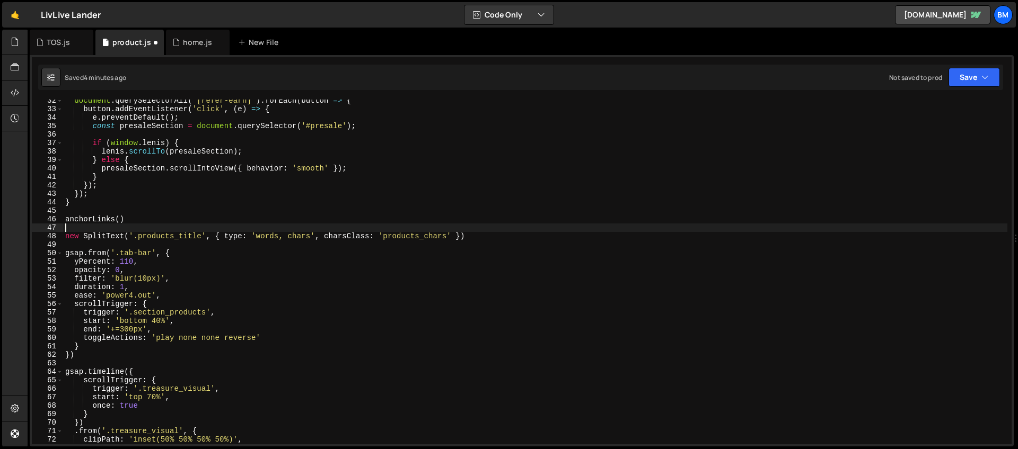
scroll to position [0, 0]
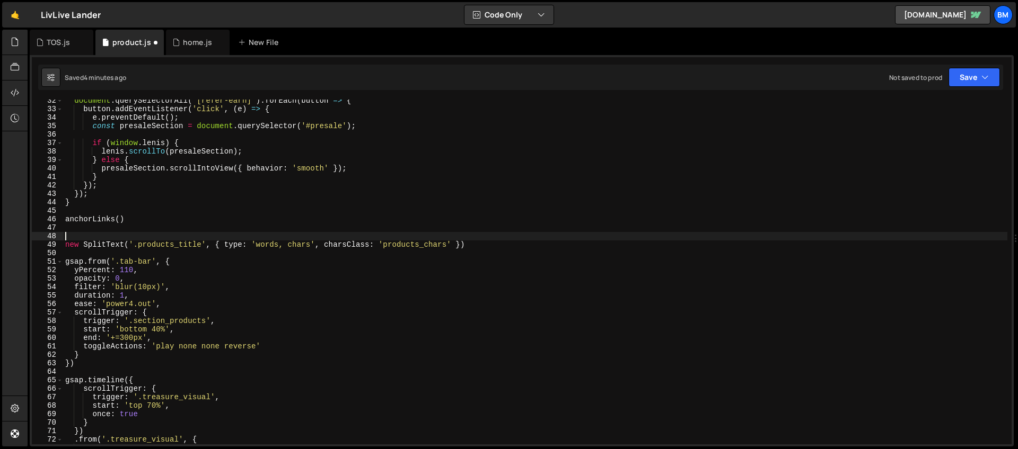
paste textarea "});"
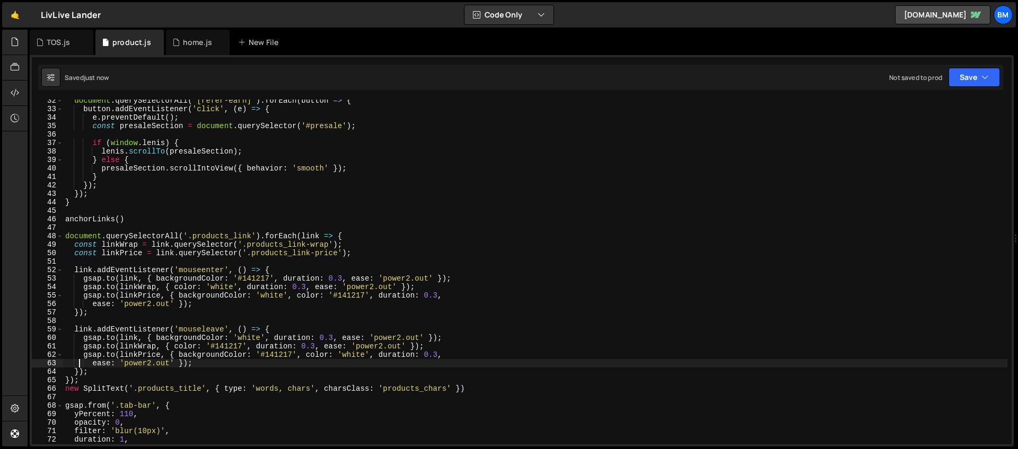
type textarea "ease: 'power2.out' });"
click at [186, 49] on div "home.js" at bounding box center [198, 42] width 64 height 25
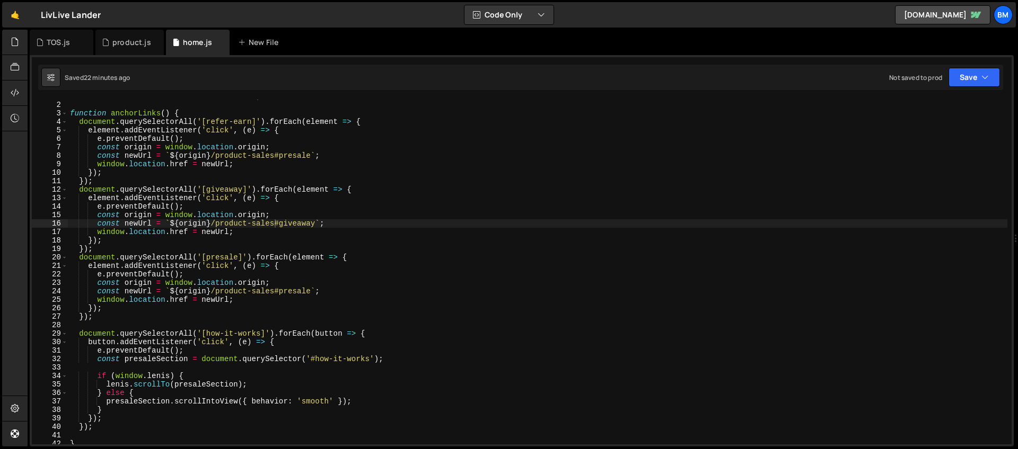
type textarea "const origin = window.location.origin;"
click at [472, 218] on div "const isMobile = window . innerWidth <= 991 ; function anchorLinks ( ) { docume…" at bounding box center [537, 273] width 939 height 362
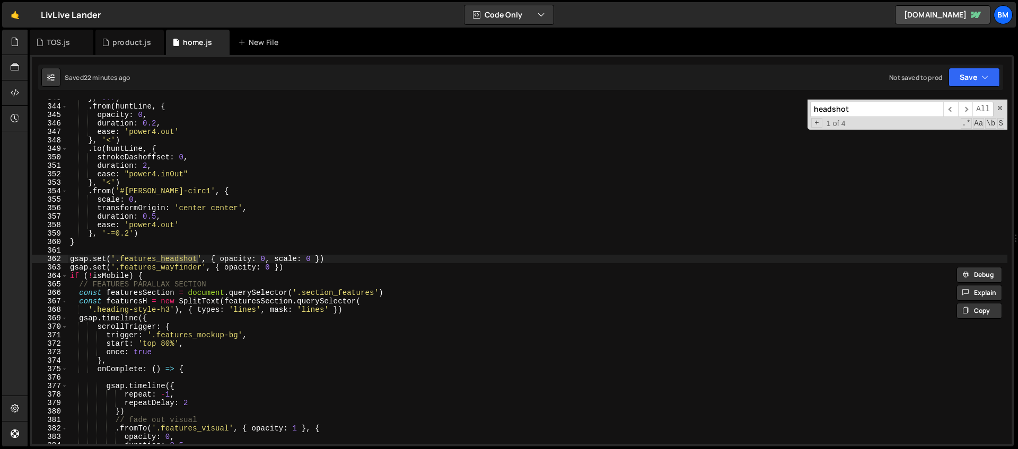
scroll to position [2906, 0]
type input "headshot"
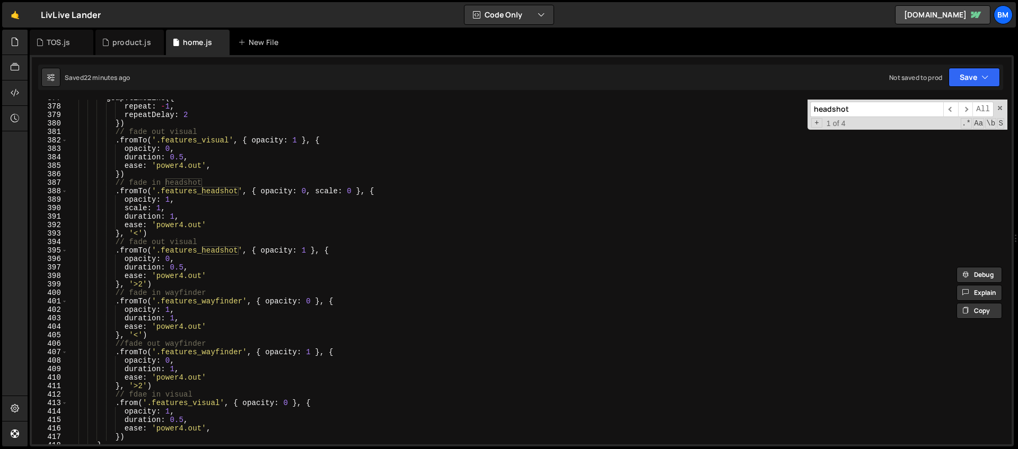
scroll to position [3088, 0]
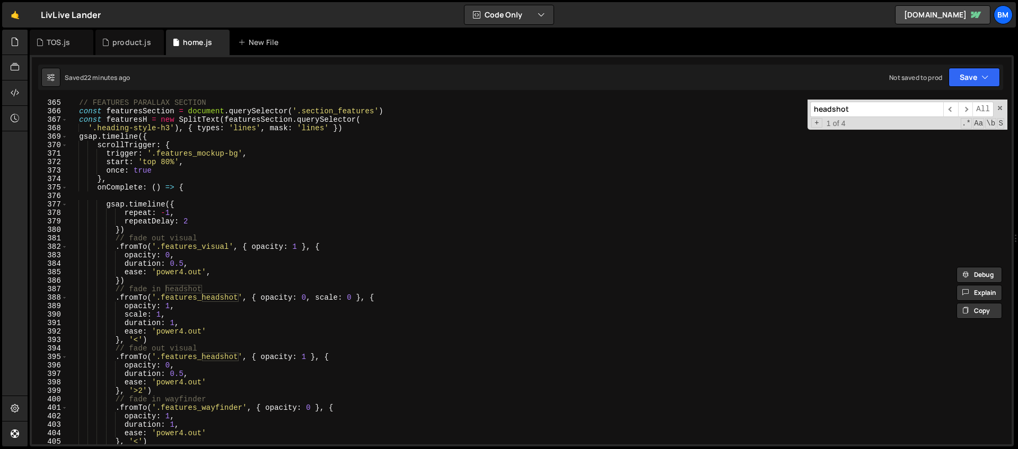
click at [193, 188] on div "// FEATURES PARALLAX SECTION const featuresSection = document . querySelector (…" at bounding box center [537, 280] width 939 height 362
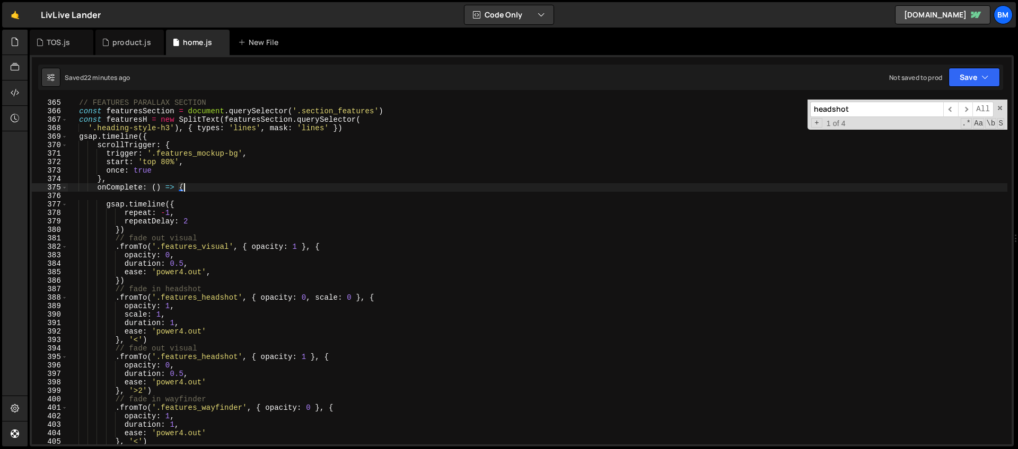
click at [184, 200] on div "// FEATURES PARALLAX SECTION const featuresSection = document . querySelector (…" at bounding box center [537, 280] width 939 height 362
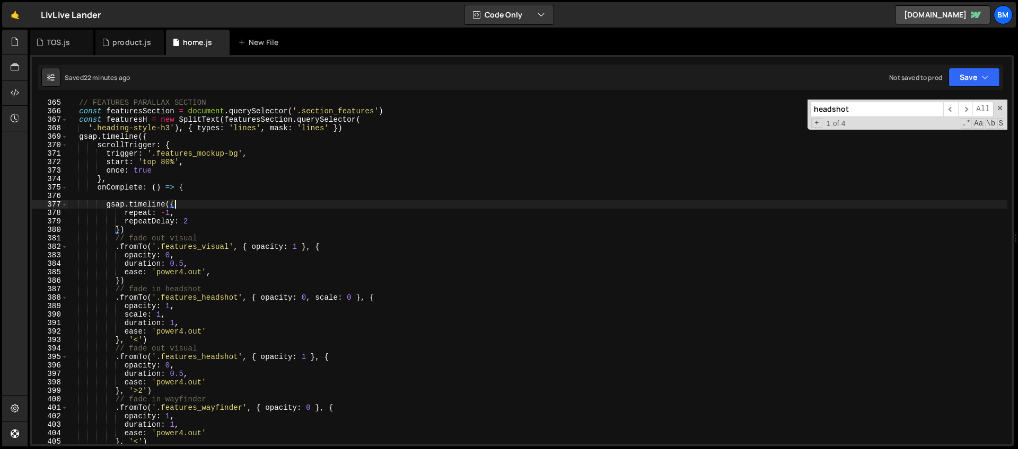
scroll to position [3099, 0]
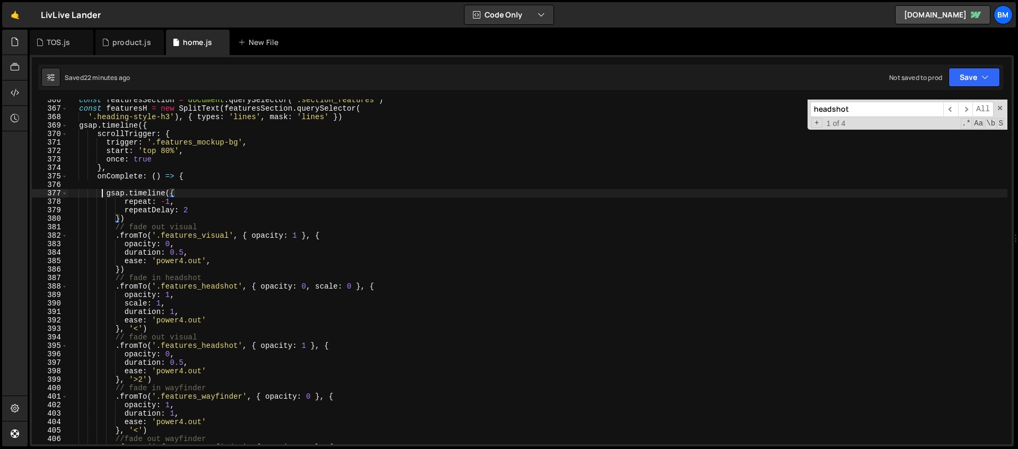
click at [104, 193] on div "const featuresSection = document . querySelector ( '.section_features' ) const …" at bounding box center [537, 277] width 939 height 362
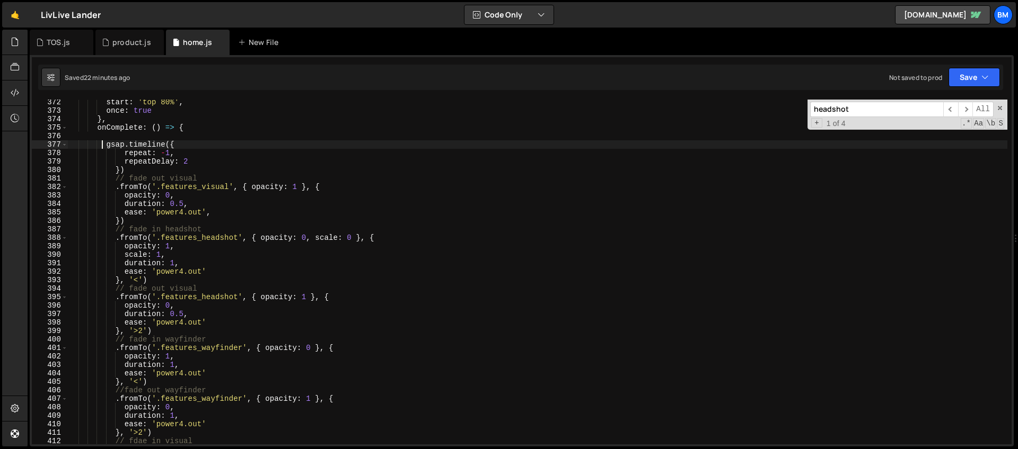
scroll to position [3138, 0]
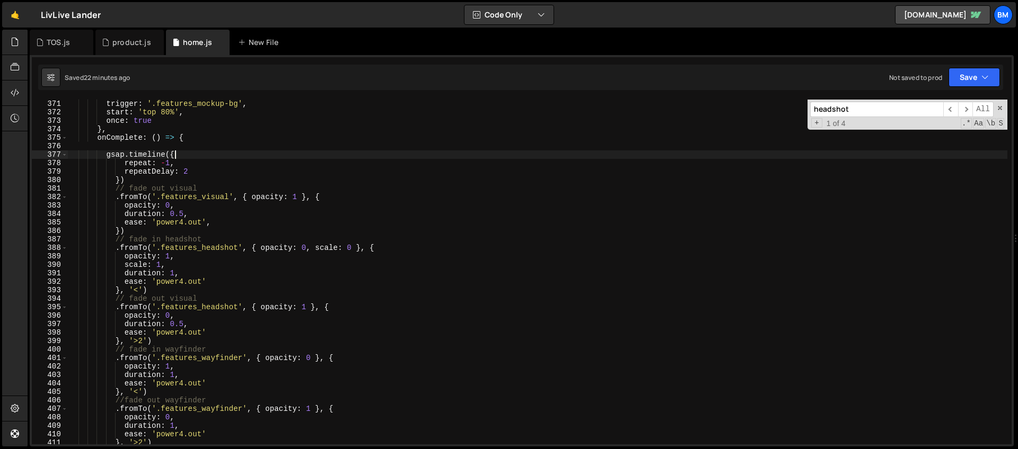
click at [182, 151] on div "trigger : '.features_mockup-bg' , start : 'top 80%' , once : true } , onComplet…" at bounding box center [537, 281] width 939 height 362
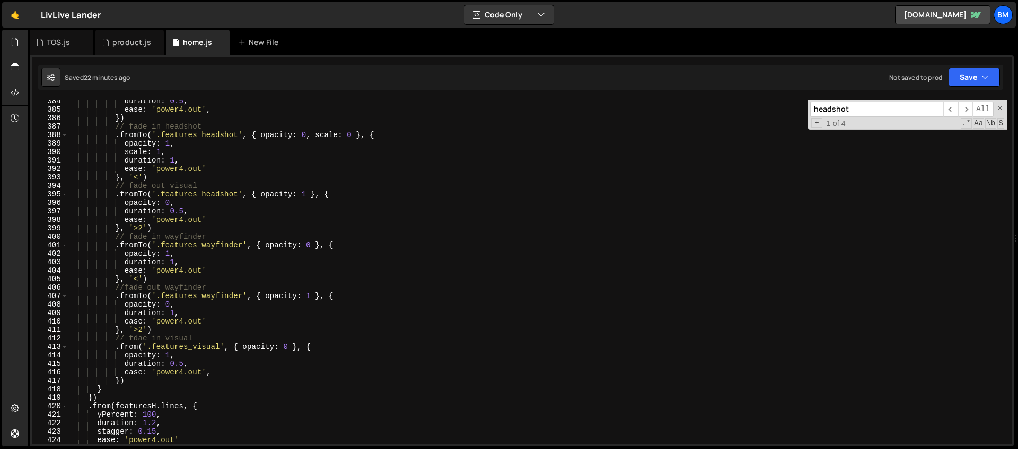
click at [319, 347] on div "duration : 0.5 , ease : 'power4.out' , }) // fade in headshot . fromTo ( '.feat…" at bounding box center [537, 278] width 939 height 362
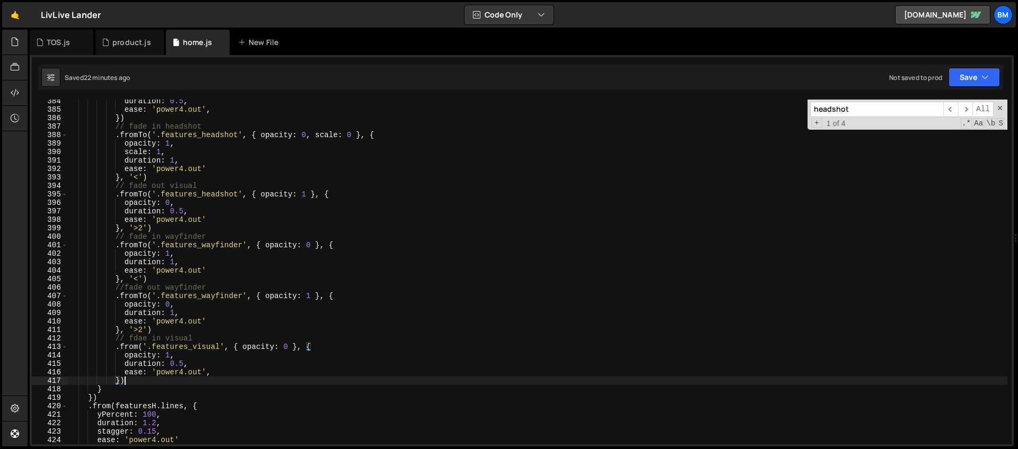
click at [139, 378] on div "duration : 0.5 , ease : 'power4.out' , }) // fade in headshot . fromTo ( '.feat…" at bounding box center [537, 278] width 939 height 362
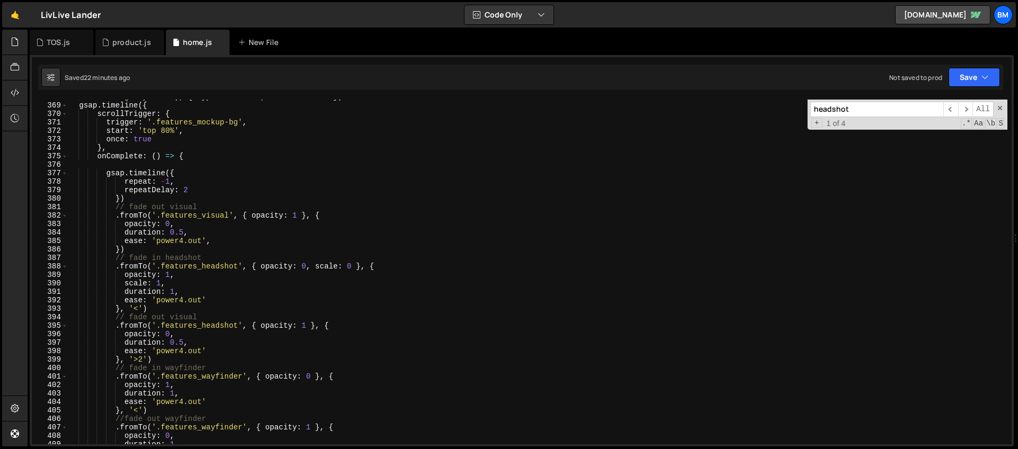
click at [104, 172] on div "'.heading-style-h3' ) , { types : 'lines' , mask : 'lines' }) gsap . timeline (…" at bounding box center [537, 274] width 939 height 362
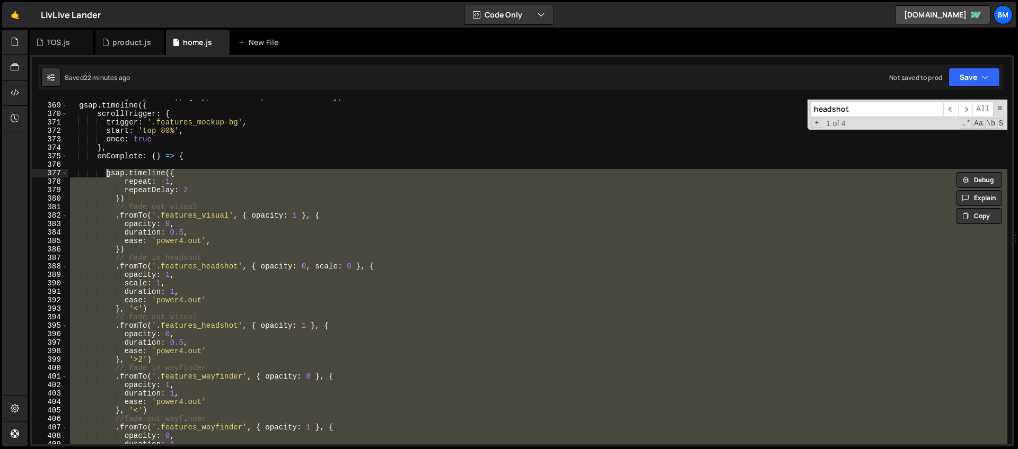
type textarea "// gsap.timeline({ // repeat: -1,"
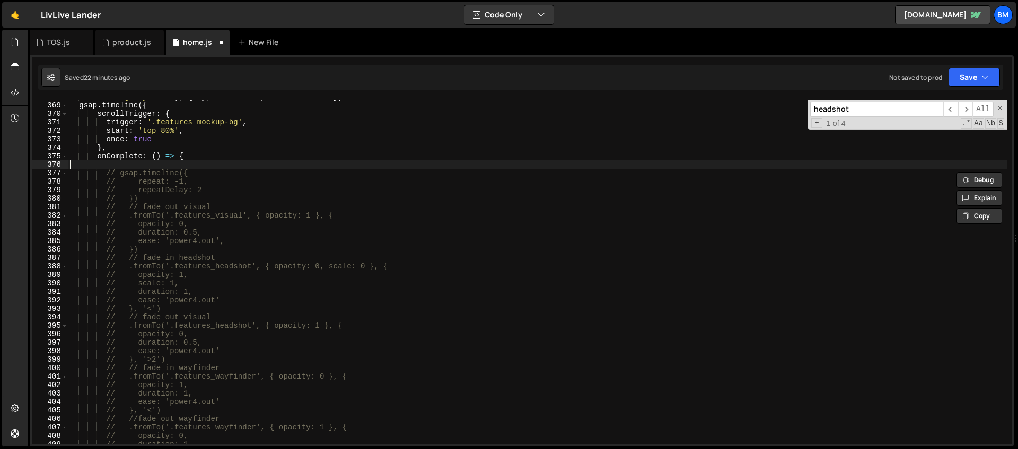
click at [149, 166] on div "'.heading-style-h3' ) , { types : 'lines' , mask : 'lines' }) gsap . timeline (…" at bounding box center [537, 274] width 939 height 362
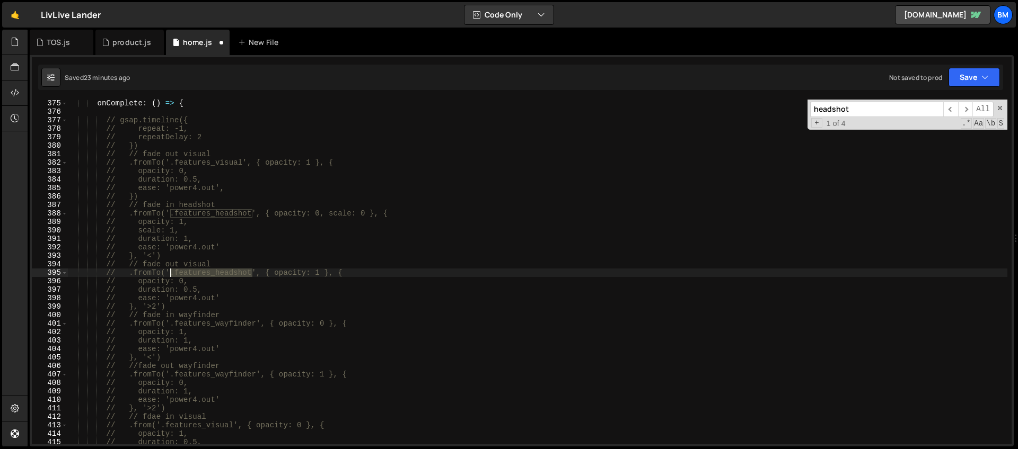
drag, startPoint x: 253, startPoint y: 273, endPoint x: 172, endPoint y: 273, distance: 81.1
click at [172, 273] on div "onComplete : ( ) => { // gsap.timeline({ // repeat: -1, // repeatDelay: 2 // })…" at bounding box center [537, 280] width 939 height 362
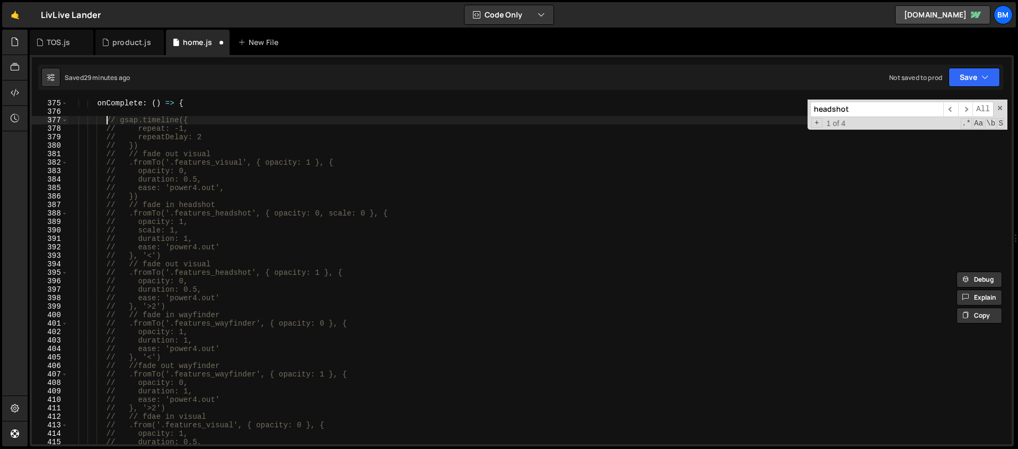
click at [105, 122] on div "onComplete : ( ) => { // gsap.timeline({ // repeat: -1, // repeatDelay: 2 // })…" at bounding box center [537, 280] width 939 height 362
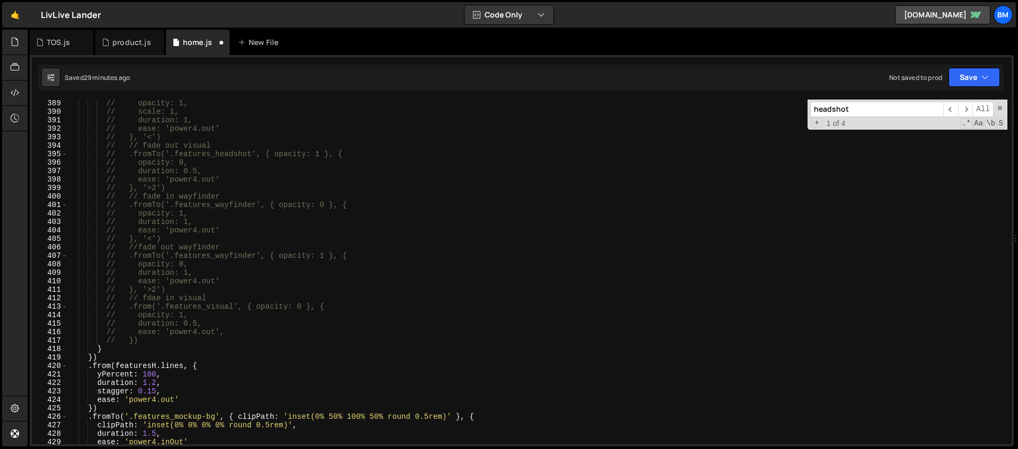
scroll to position [3291, 0]
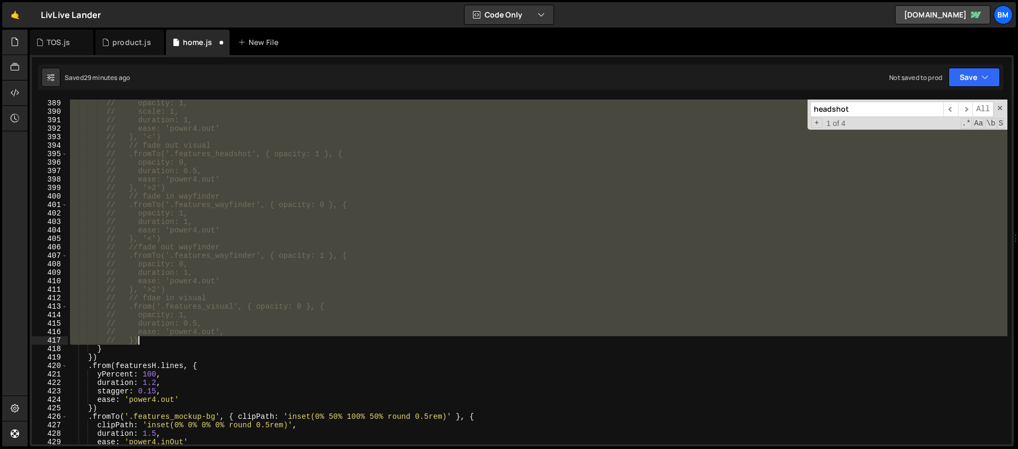
click at [157, 339] on div "// opacity: 1, // scale: 1, // duration: 1, // ease: 'power4.out' // }, '<') //…" at bounding box center [537, 280] width 939 height 362
paste textarea ");"
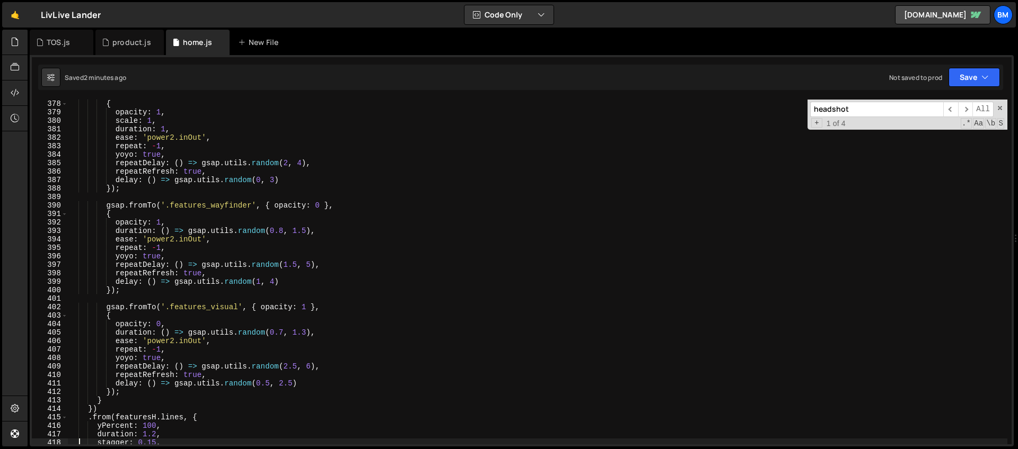
scroll to position [3256, 0]
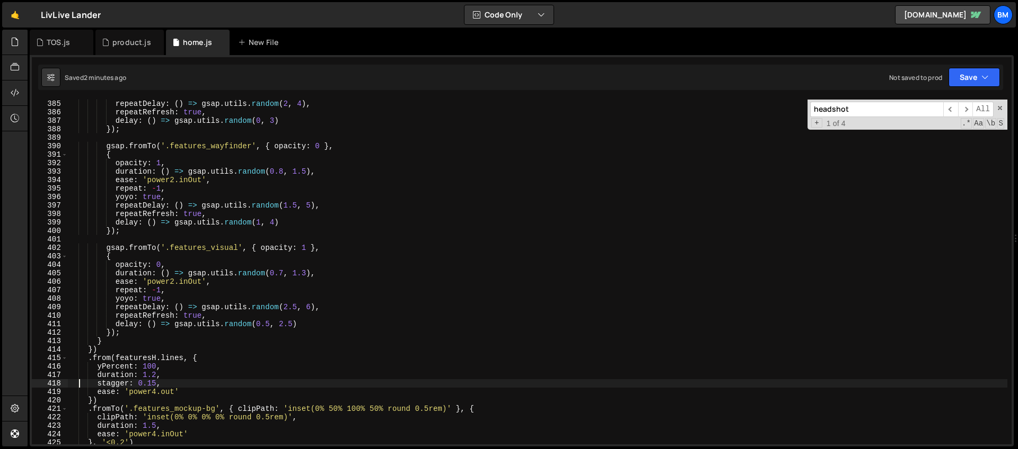
click at [124, 335] on div "repeatDelay : ( ) => gsap . utils . random ( 2 , 4 ) , repeatRefresh : true , d…" at bounding box center [537, 281] width 939 height 362
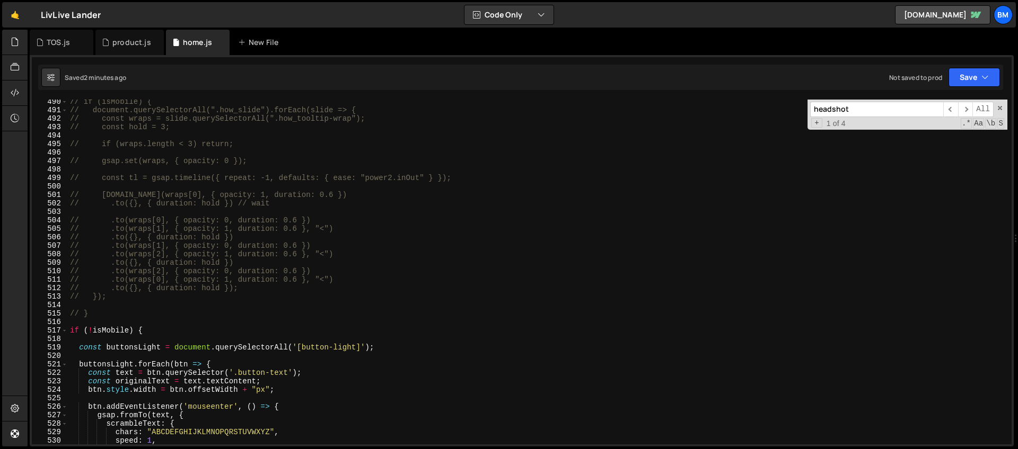
scroll to position [4097, 0]
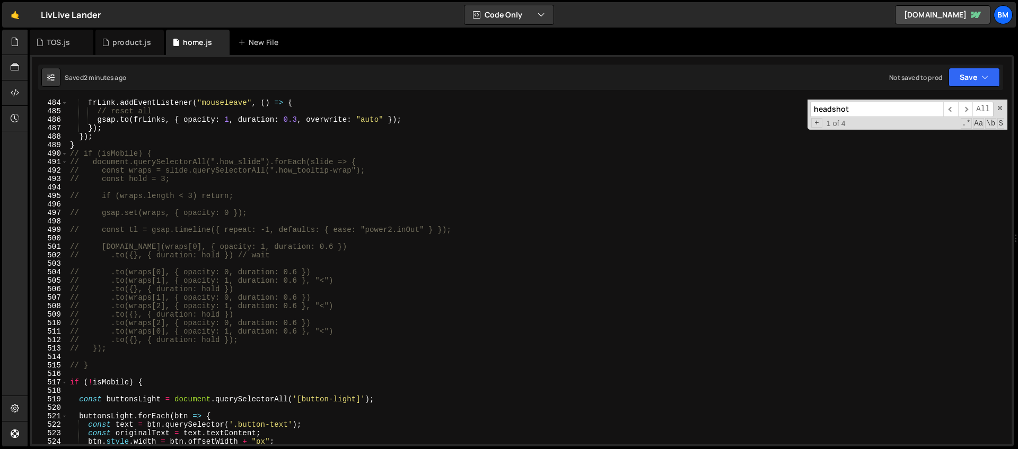
click at [157, 148] on div "frLink . addEventListener ( "mouseleave" , ( ) => { // reset all gsap . to ( fr…" at bounding box center [537, 280] width 939 height 362
click at [157, 153] on div "frLink . addEventListener ( "mouseleave" , ( ) => { // reset all gsap . to ( fr…" at bounding box center [537, 280] width 939 height 362
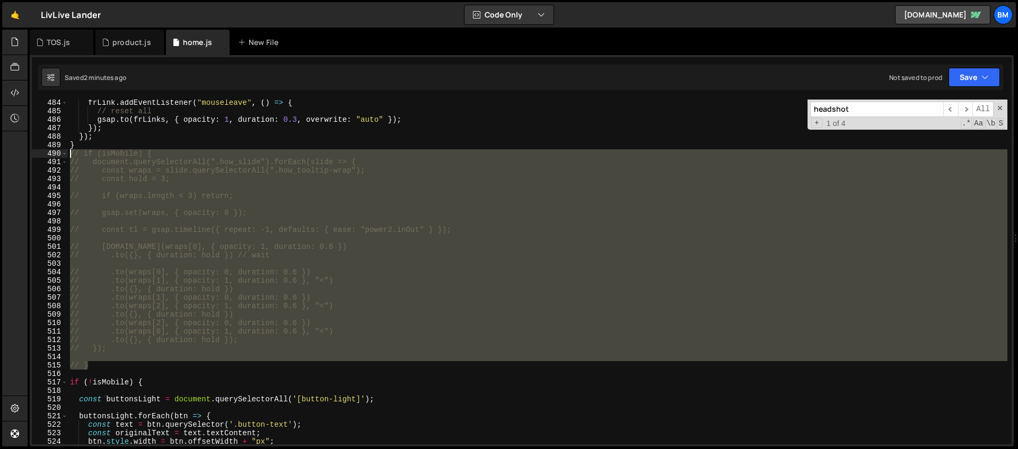
drag, startPoint x: 97, startPoint y: 363, endPoint x: 28, endPoint y: 157, distance: 217.6
click at [28, 157] on div "Files New File Javascript files 1 home.js 0 1 product.js 0 1 TOS.js 0" at bounding box center [523, 239] width 990 height 418
type textarea "// if (isMobile) { // document.querySelectorAll(".how_slide").forEach(slide => {"
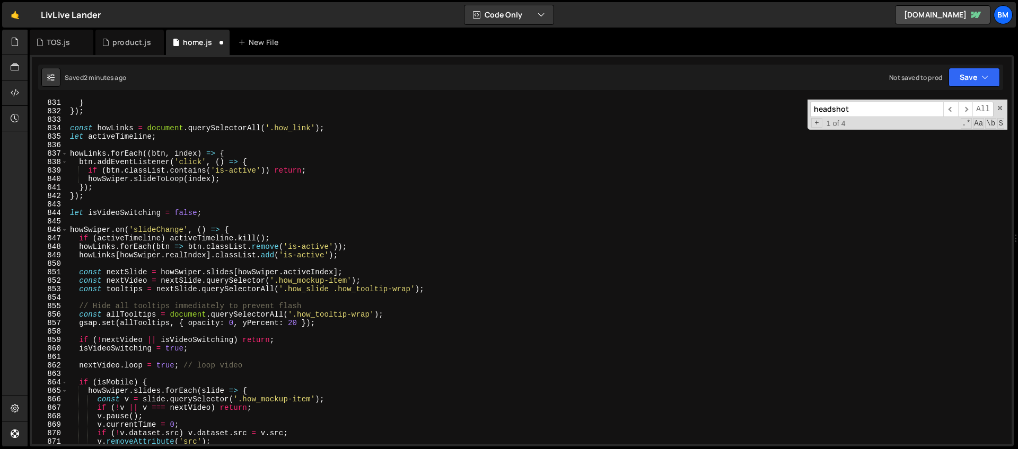
scroll to position [7146, 0]
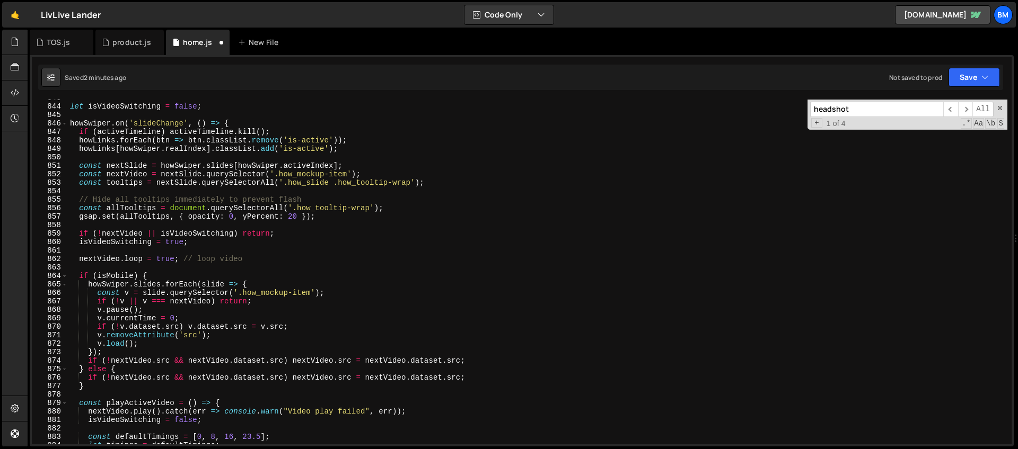
drag, startPoint x: 862, startPoint y: 113, endPoint x: 800, endPoint y: 109, distance: 62.2
click at [800, 109] on div "let isVideoSwitching = false ; howSwiper . on ( 'slideChange' , ( ) => { if ( a…" at bounding box center [537, 272] width 939 height 345
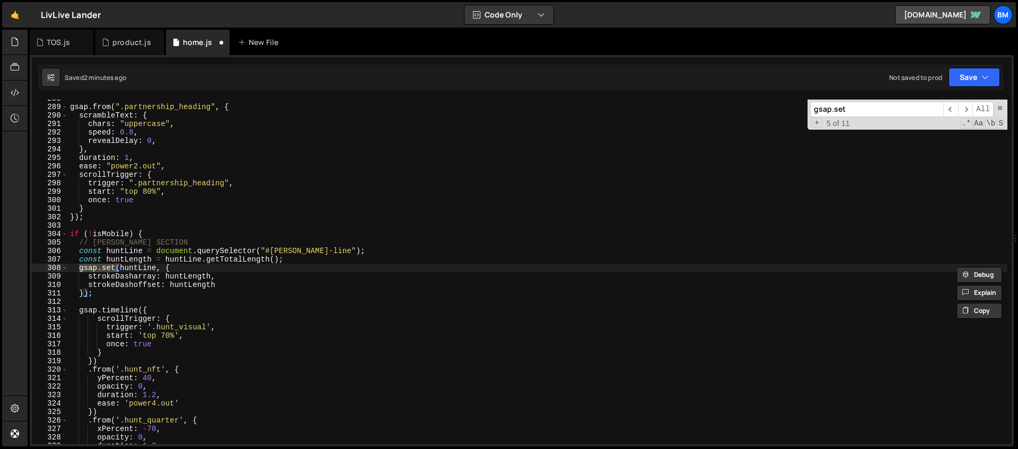
scroll to position [2898, 0]
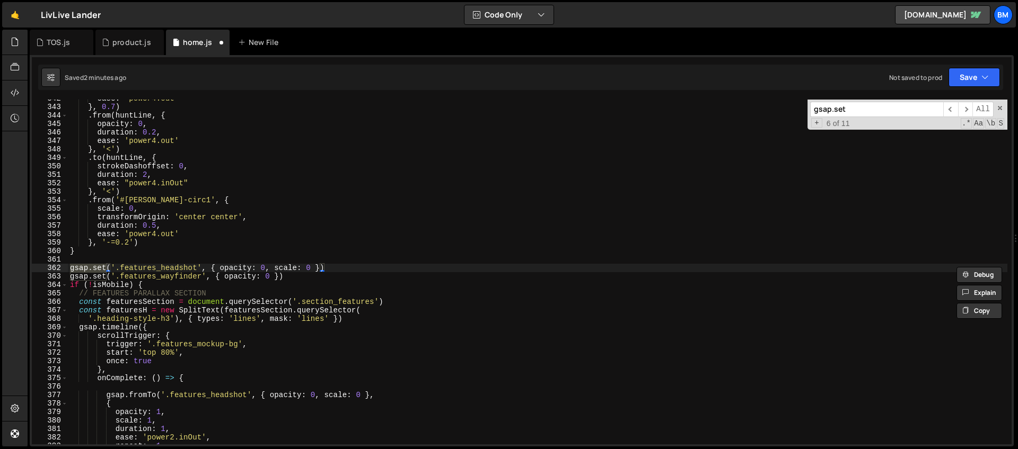
type input "gsap.set"
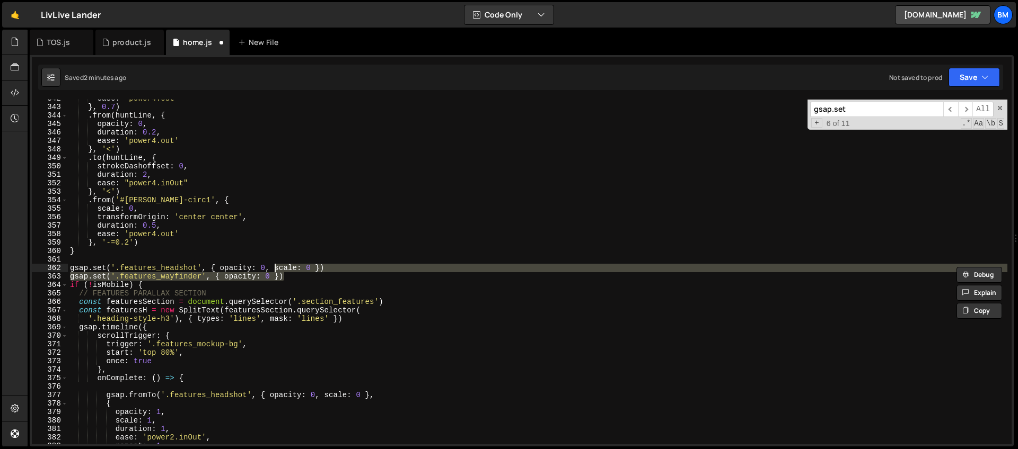
drag, startPoint x: 284, startPoint y: 277, endPoint x: 275, endPoint y: 269, distance: 11.7
click at [275, 269] on div "ease : 'power4.out' } , 0.7 ) . from ( huntLine , { opacity : 0 , duration : 0.…" at bounding box center [537, 275] width 939 height 362
type textarea "// gsap.set('.features_headshot', { opacity: 0, scale: 0 })"
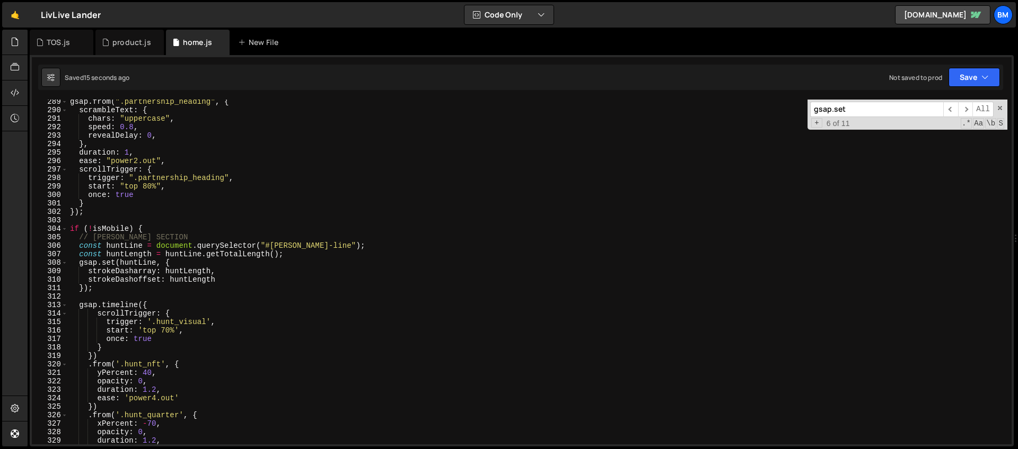
scroll to position [2444, 0]
drag, startPoint x: 870, startPoint y: 110, endPoint x: 608, endPoint y: 144, distance: 264.1
click at [608, 144] on div "gsap . from ( ".partnership_heading" , { scrambleText : { chars : "uppercase" ,…" at bounding box center [537, 272] width 939 height 345
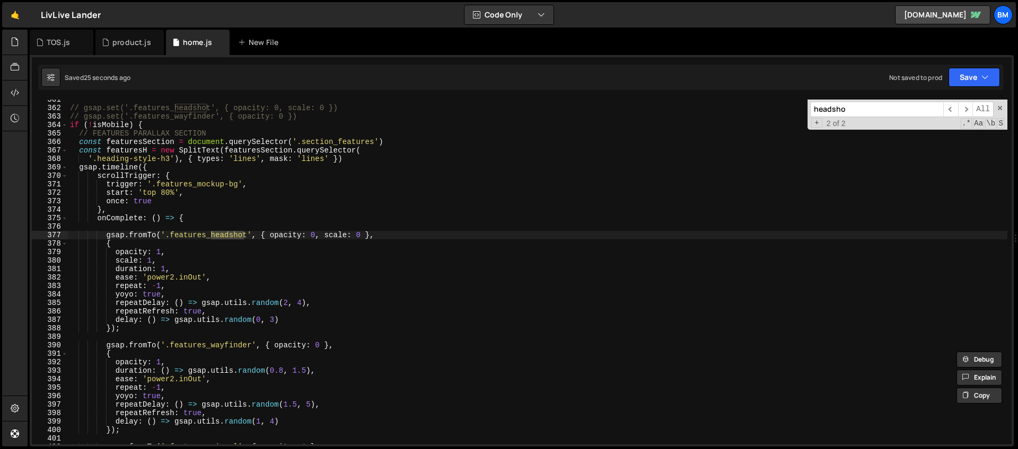
scroll to position [3057, 0]
type input "headsho"
click at [283, 316] on div "// gsap.set('.features_headshot', { opacity: 0, scale: 0 }) // gsap.set('.featu…" at bounding box center [537, 276] width 939 height 362
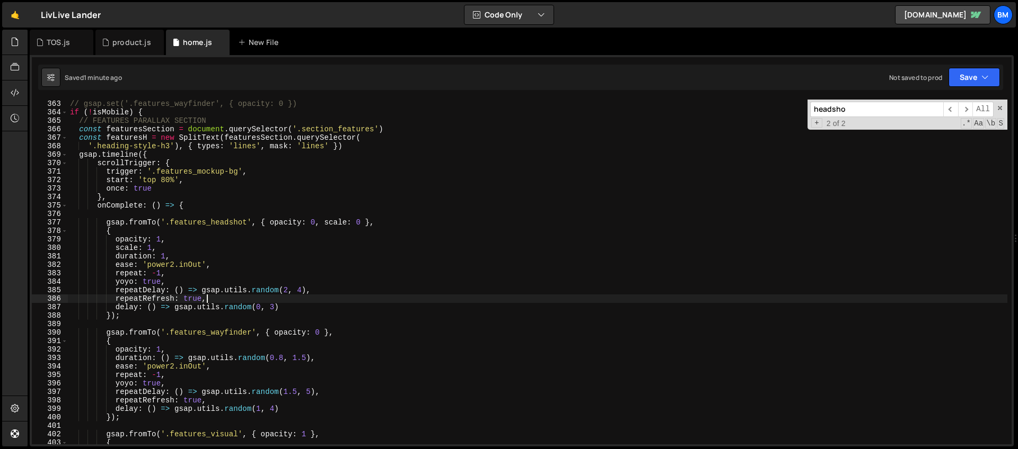
scroll to position [3117, 0]
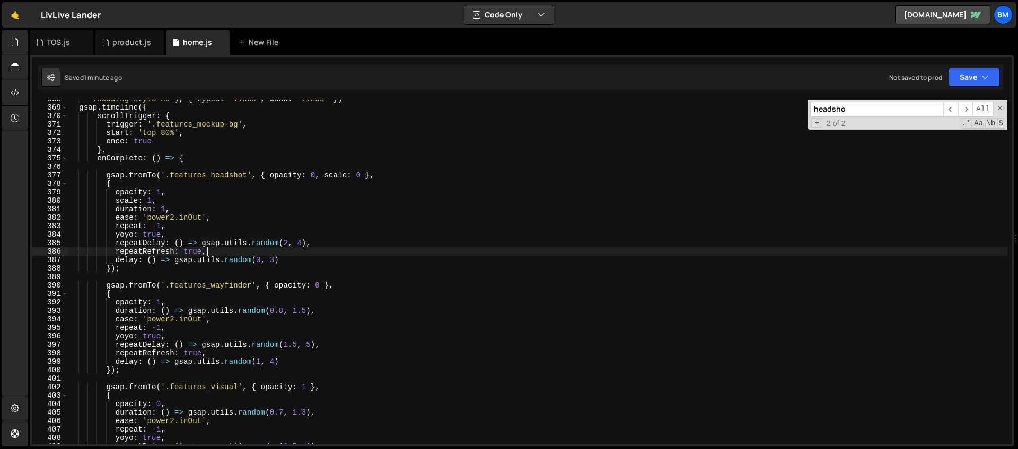
click at [103, 178] on div "'.heading-style-h3' ) , { types : 'lines' , mask : 'lines' }) gsap . timeline (…" at bounding box center [537, 276] width 939 height 362
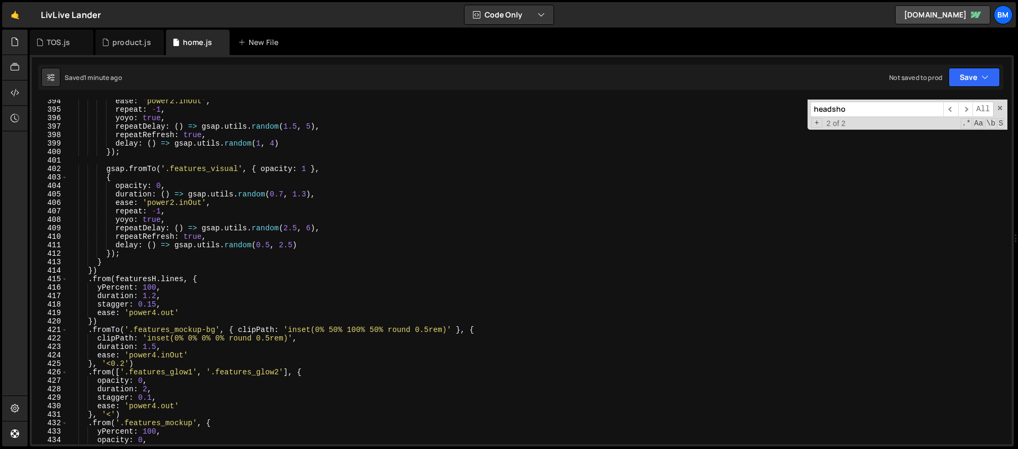
scroll to position [3297, 0]
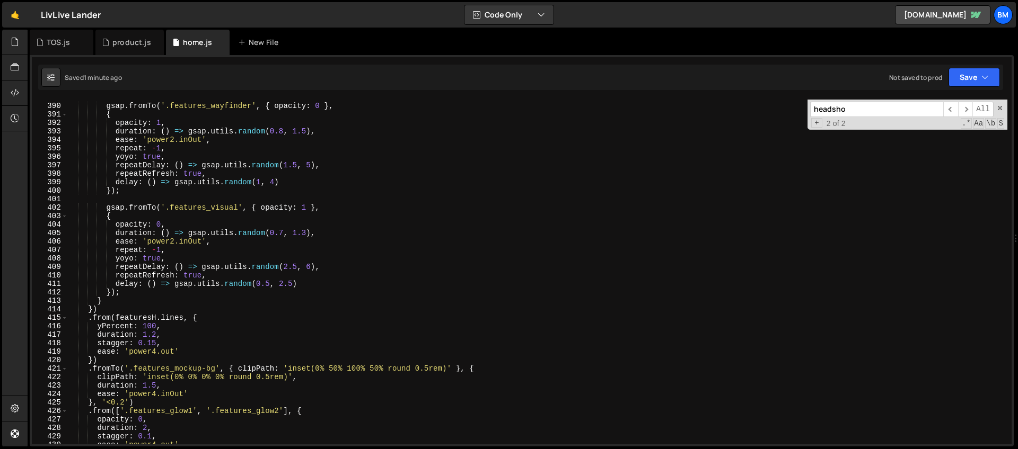
click at [119, 217] on div "gsap . fromTo ( '.features_wayfinder' , { opacity : 0 } , { opacity : 1 , durat…" at bounding box center [537, 274] width 939 height 362
click at [125, 289] on div "gsap . fromTo ( '.features_wayfinder' , { opacity : 0 } , { opacity : 1 , durat…" at bounding box center [537, 274] width 939 height 362
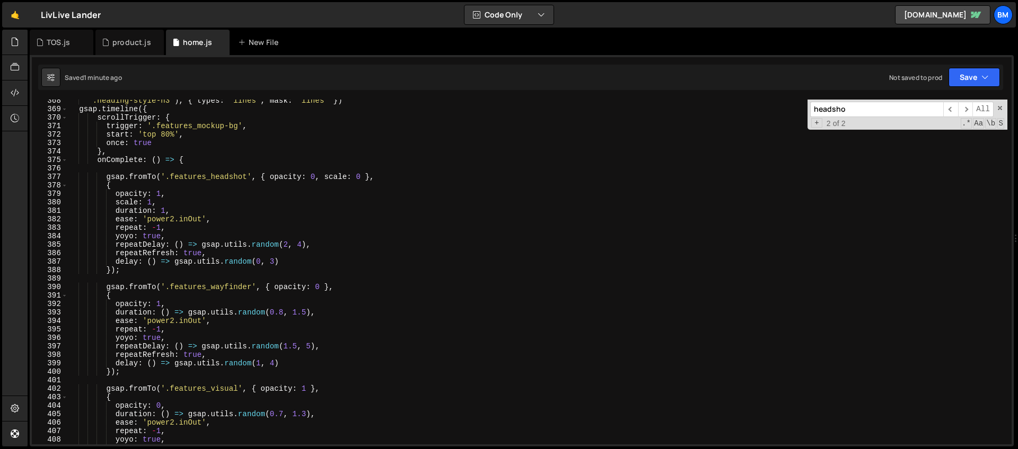
scroll to position [3103, 0]
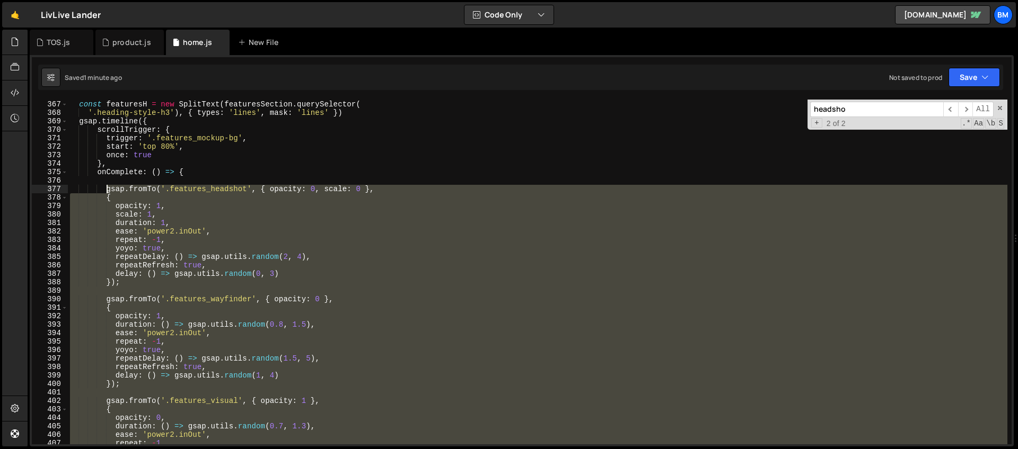
click at [104, 188] on div "const featuresSection = document . querySelector ( '.section_features' ) const …" at bounding box center [537, 273] width 939 height 362
type textarea "gsap.fromTo('.features_headshot', { opacity: 0, scale: 0 }, {"
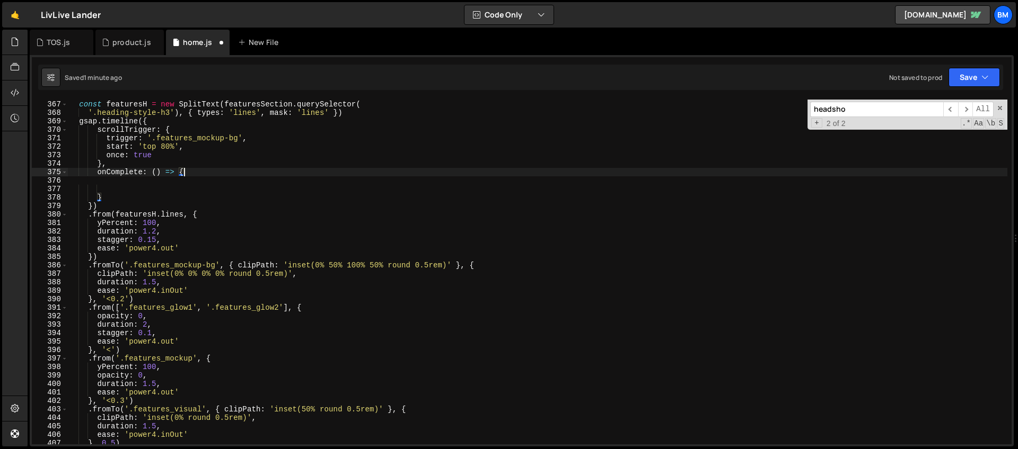
click at [215, 174] on div "const featuresSection = document . querySelector ( '.section_features' ) const …" at bounding box center [537, 273] width 939 height 362
type textarea "onComplete: () => {"
click at [170, 190] on div "const featuresSection = document . querySelector ( '.section_features' ) const …" at bounding box center [537, 273] width 939 height 362
paste textarea ");"
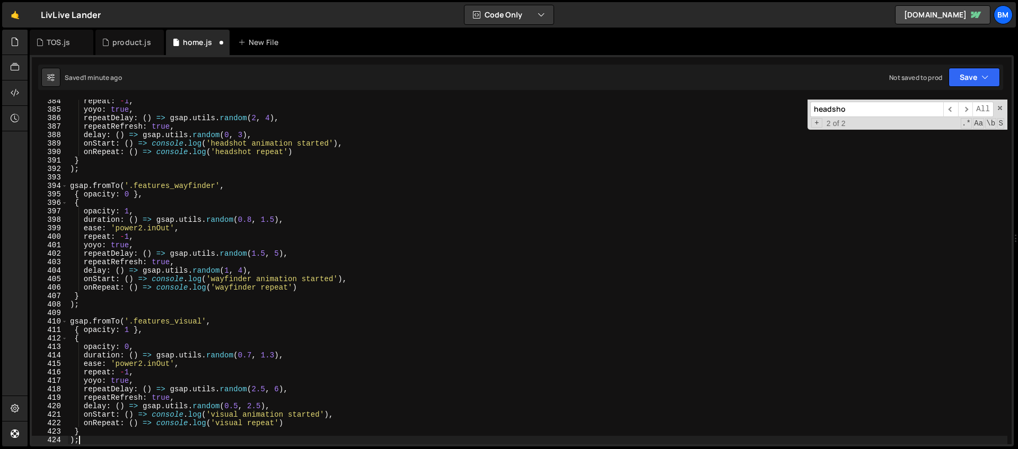
type textarea "stagger: 0.15,"
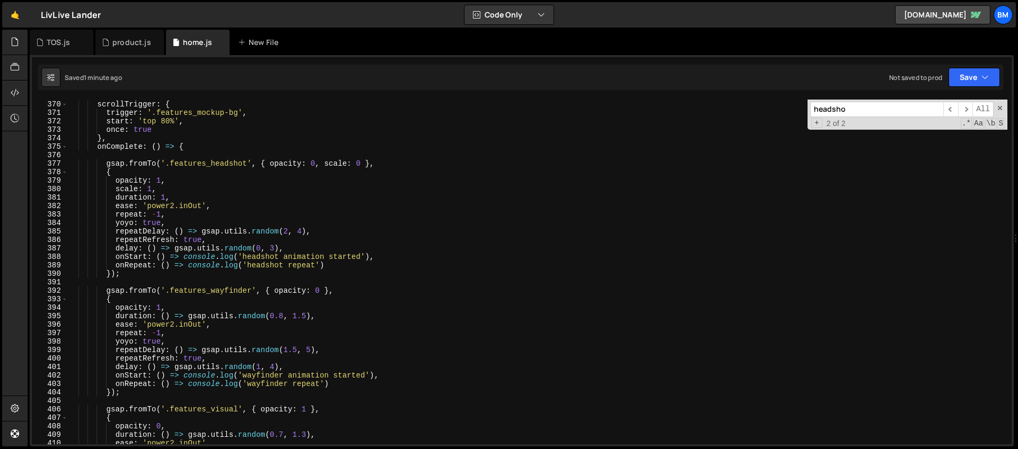
scroll to position [3053, 0]
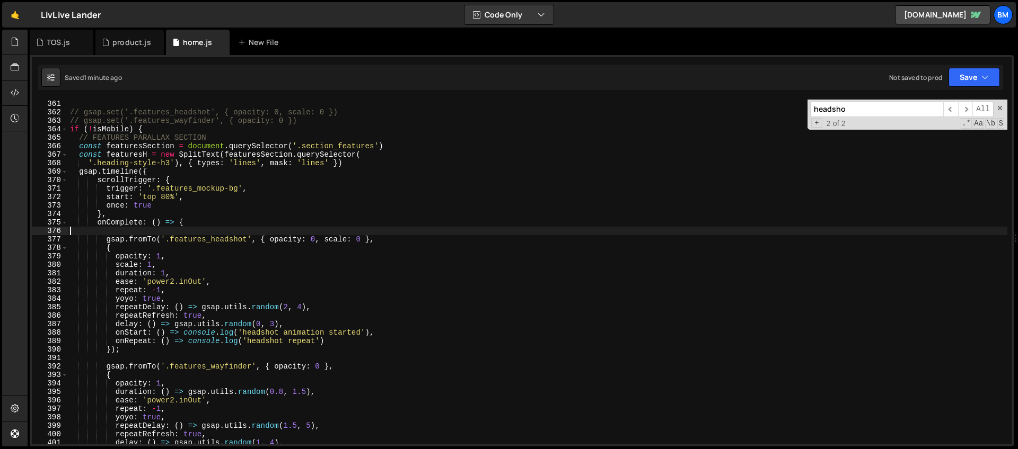
click at [148, 229] on div "} // gsap.set('.features_headshot', { opacity: 0, scale: 0 }) // gsap.set('.fea…" at bounding box center [537, 272] width 939 height 362
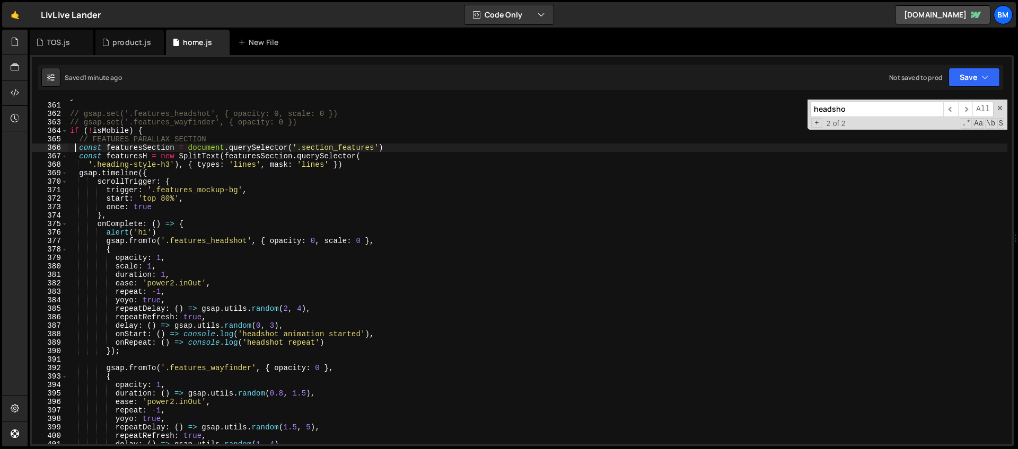
click at [76, 146] on div "} // gsap.set('.features_headshot', { opacity: 0, scale: 0 }) // gsap.set('.fea…" at bounding box center [537, 274] width 939 height 362
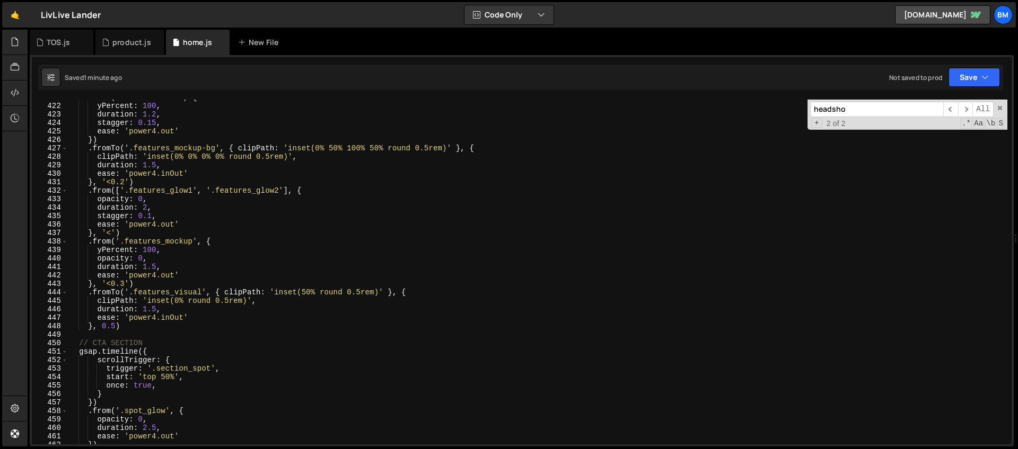
scroll to position [3591, 0]
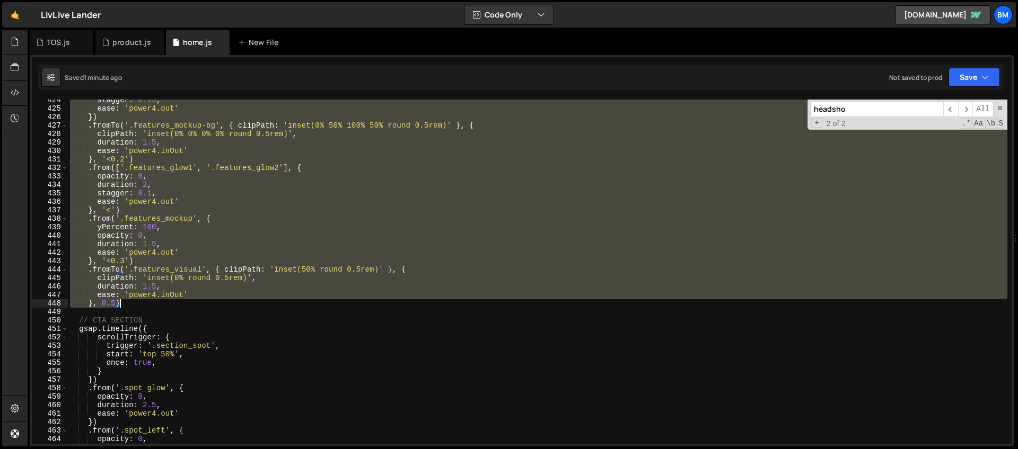
click at [136, 302] on div "stagger : 0.15 , ease : 'power4.out' }) . fromTo ( '.features_mockup-bg' , { cl…" at bounding box center [537, 277] width 939 height 362
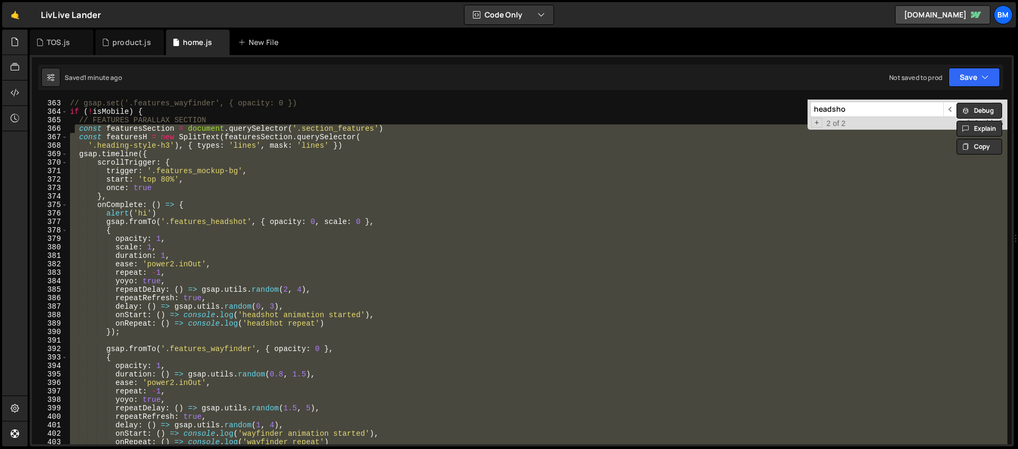
scroll to position [3018, 0]
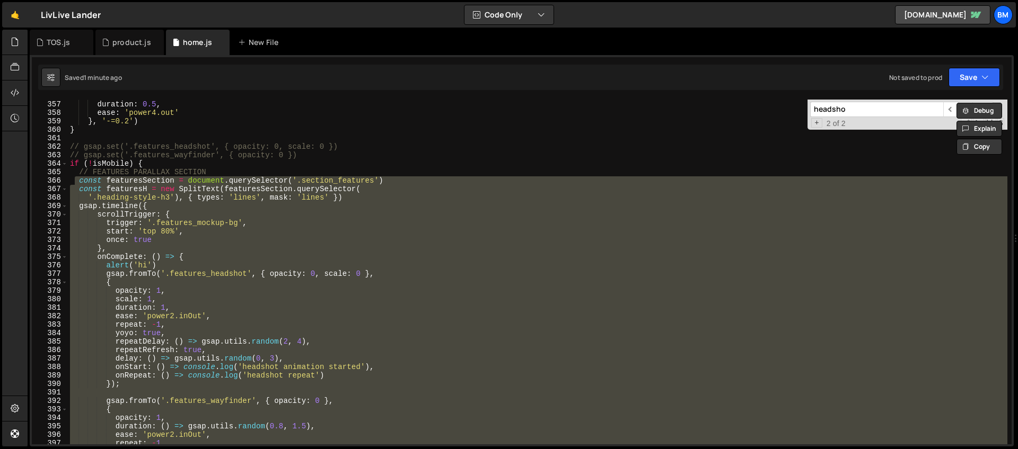
click at [148, 163] on div "transformOrigin : 'center center' , duration : 0.5 , ease : 'power4.out' } , '-…" at bounding box center [537, 273] width 939 height 362
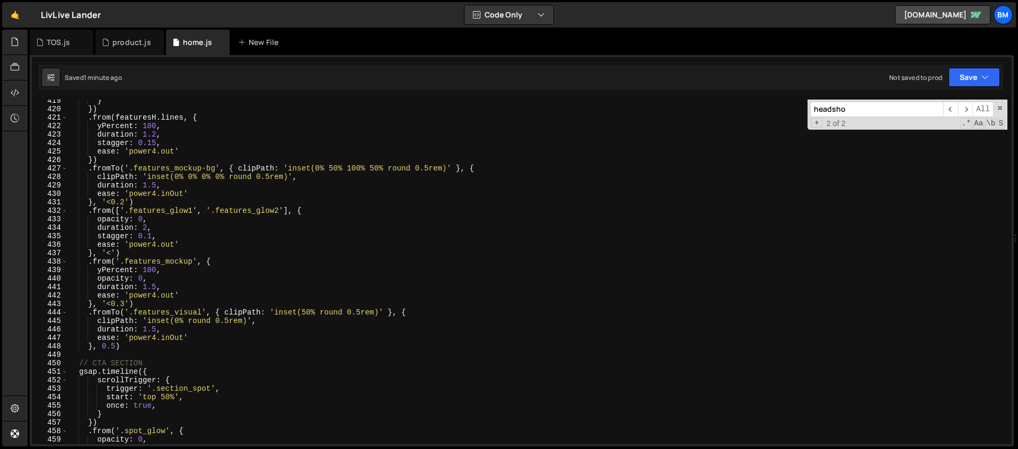
scroll to position [3604, 0]
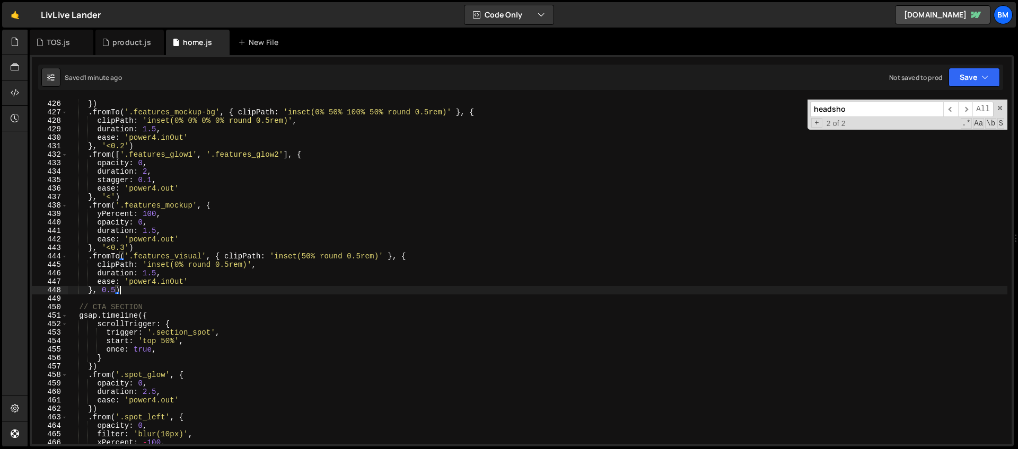
click at [133, 292] on div "ease : 'power4.out' }) . fromTo ( '.features_mockup-bg' , { clipPath : 'inset(0…" at bounding box center [537, 272] width 939 height 362
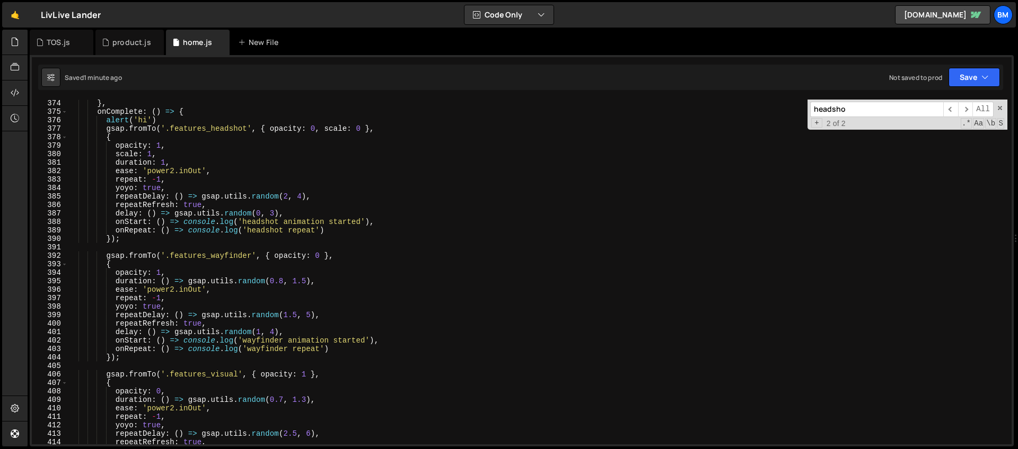
scroll to position [3056, 0]
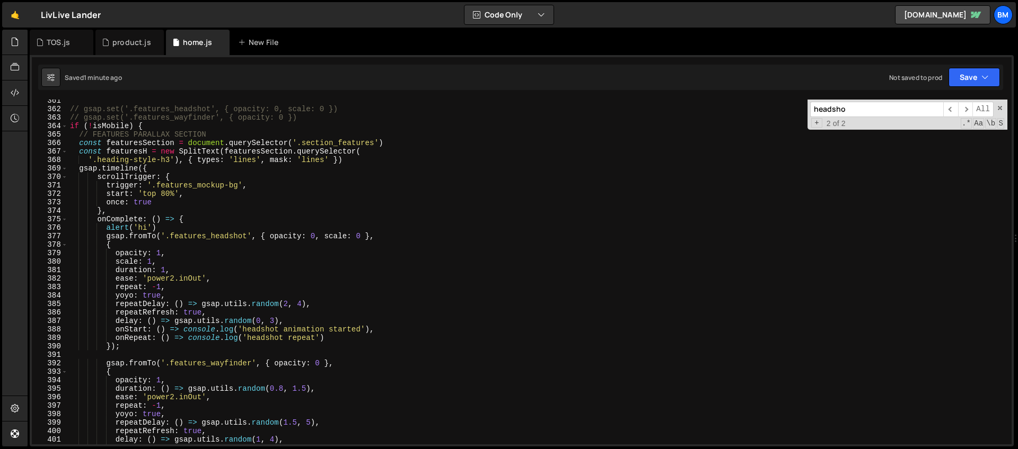
click at [80, 144] on div "// gsap.set('.features_headshot', { opacity: 0, scale: 0 }) // gsap.set('.featu…" at bounding box center [537, 277] width 939 height 362
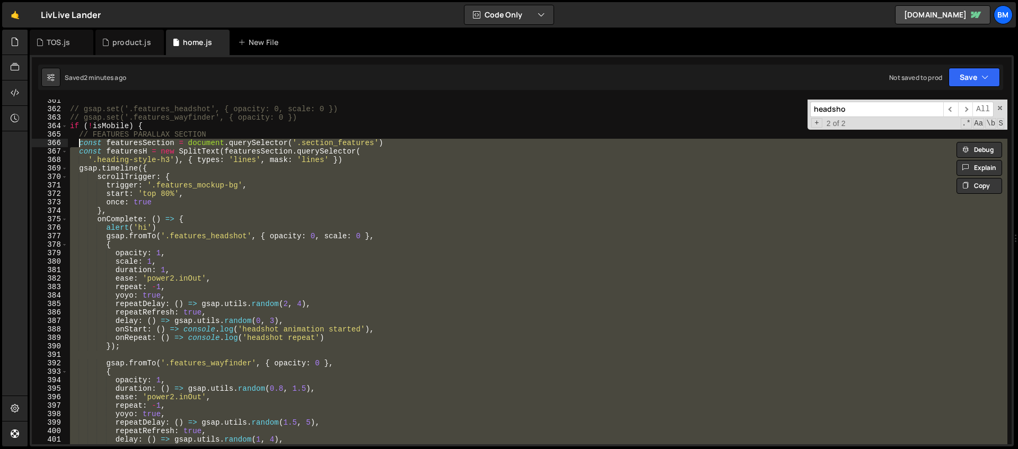
scroll to position [3104, 0]
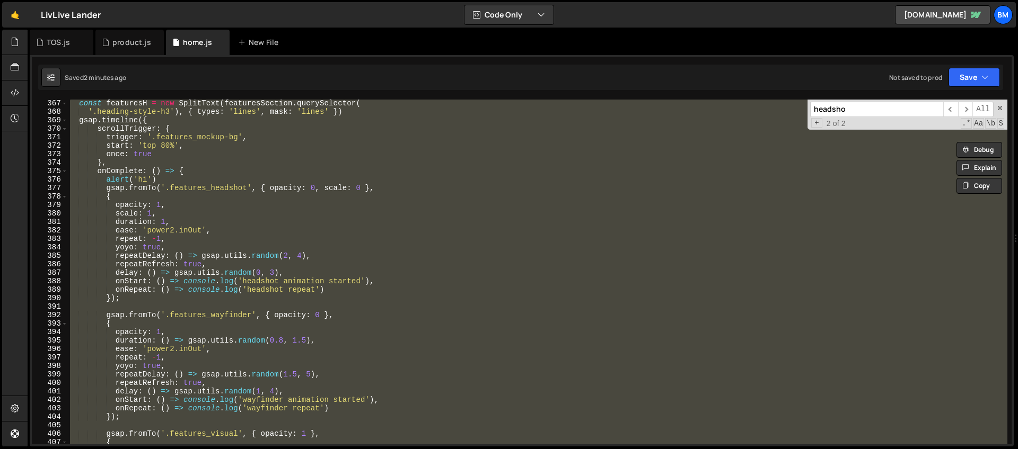
click at [173, 182] on div "const featuresH = new SplitText ( featuresSection . querySelector ( '.heading-s…" at bounding box center [537, 272] width 939 height 345
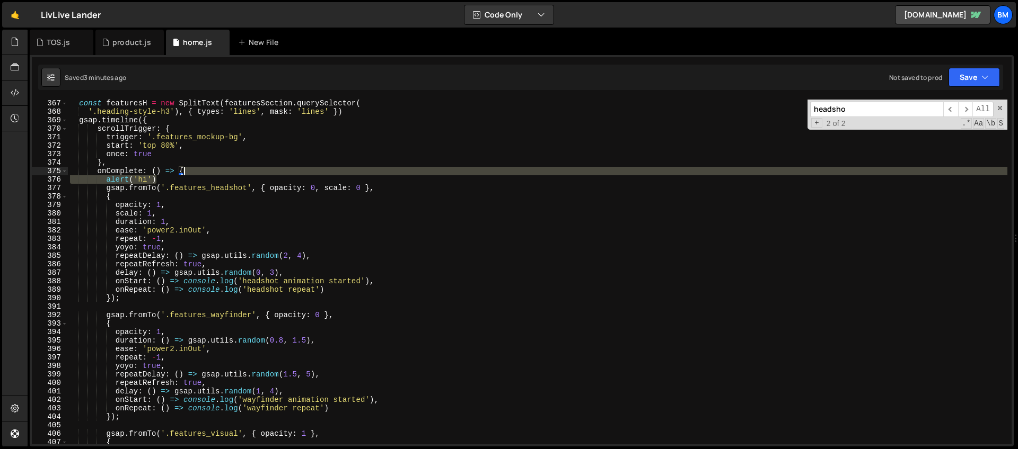
drag, startPoint x: 168, startPoint y: 180, endPoint x: 189, endPoint y: 175, distance: 21.9
click at [189, 175] on div "const featuresH = new SplitText ( featuresSection . querySelector ( '.heading-s…" at bounding box center [537, 280] width 939 height 362
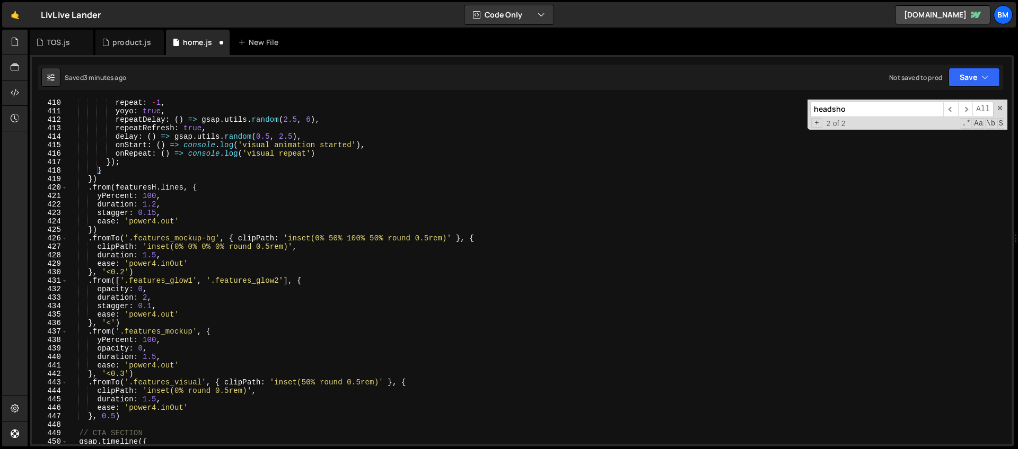
scroll to position [3477, 0]
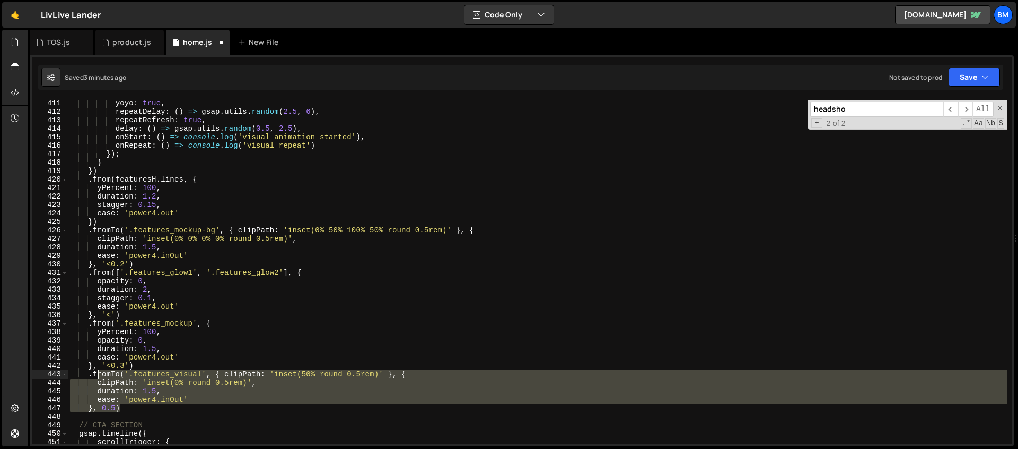
drag, startPoint x: 124, startPoint y: 407, endPoint x: 96, endPoint y: 378, distance: 40.1
click at [96, 378] on div "yoyo : true , repeatDelay : ( ) => gsap . utils . random ( 2.5 , 6 ) , repeatRe…" at bounding box center [537, 280] width 939 height 362
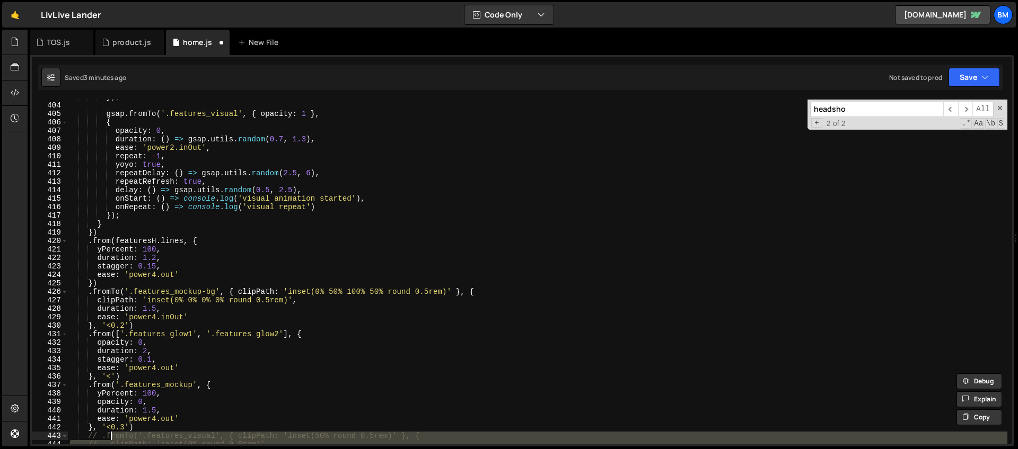
scroll to position [3364, 0]
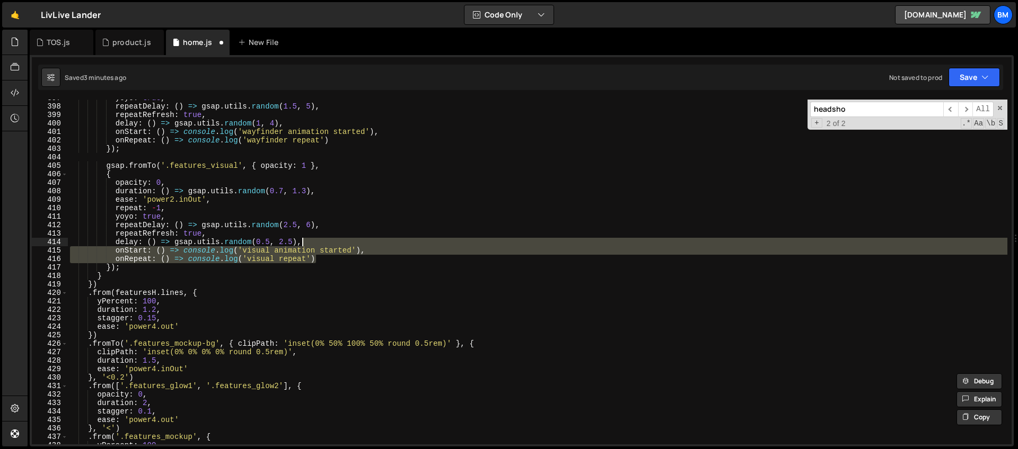
drag, startPoint x: 323, startPoint y: 260, endPoint x: 321, endPoint y: 245, distance: 15.0
click at [321, 245] on div "yoyo : true , repeatDelay : ( ) => gsap . utils . random ( 1.5 , 5 ) , repeatRe…" at bounding box center [537, 275] width 939 height 362
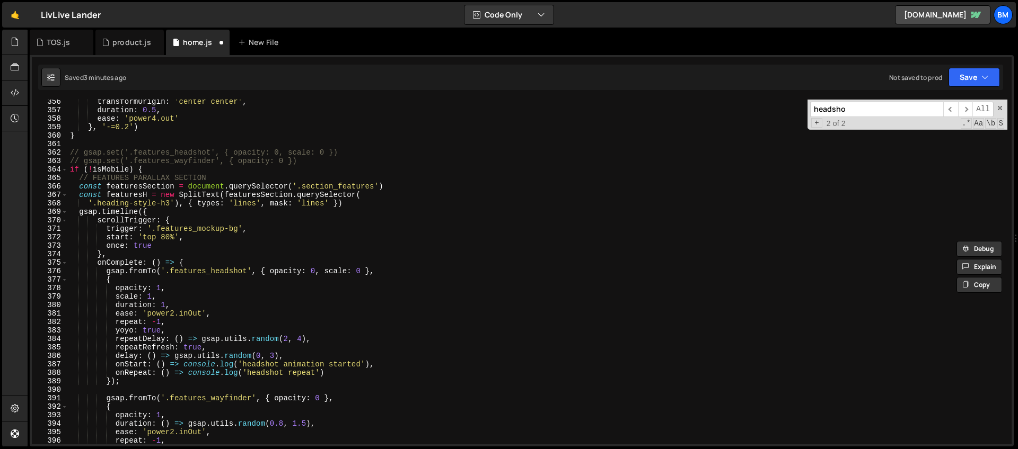
scroll to position [3024, 0]
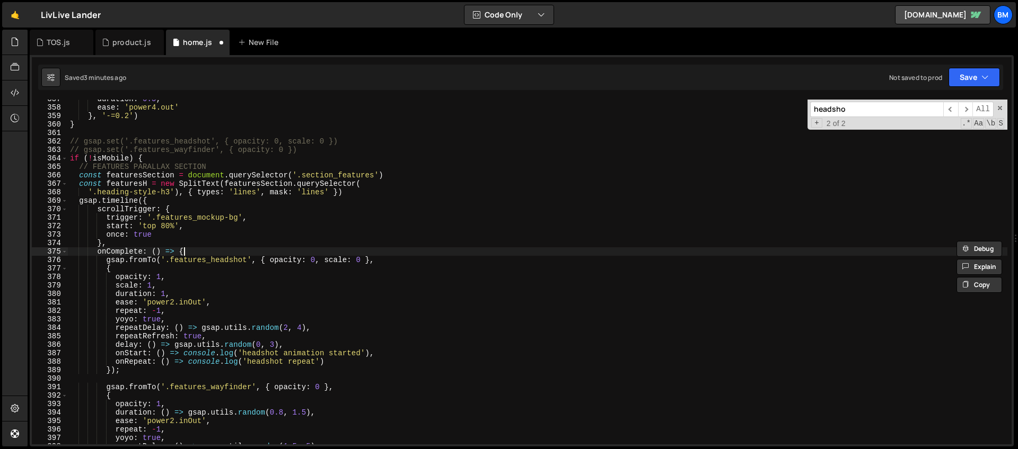
click at [198, 252] on div "duration : 0.5 , ease : 'power4.out' } , '-=0.2' ) } // gsap.set('.features_hea…" at bounding box center [537, 276] width 939 height 362
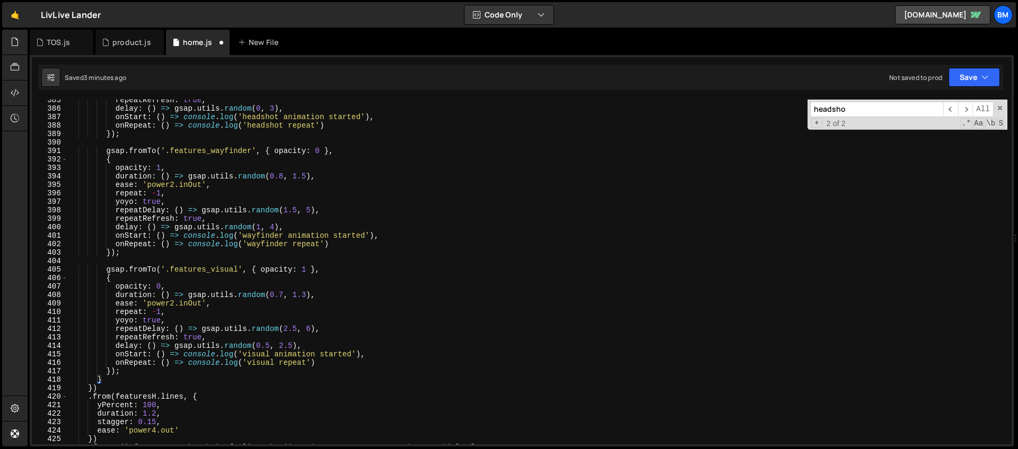
scroll to position [3306, 0]
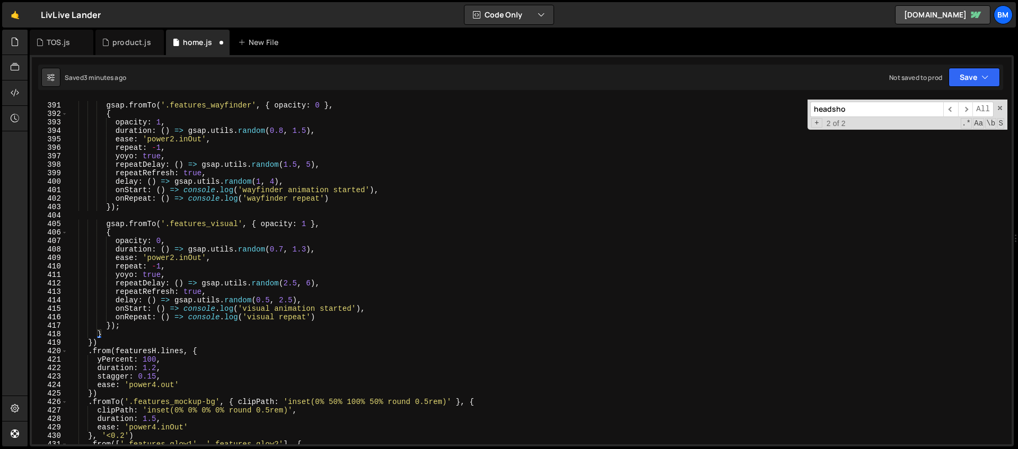
click at [125, 325] on div "gsap . fromTo ( '.features_wayfinder' , { opacity : 0 } , { opacity : 1 , durat…" at bounding box center [537, 274] width 939 height 362
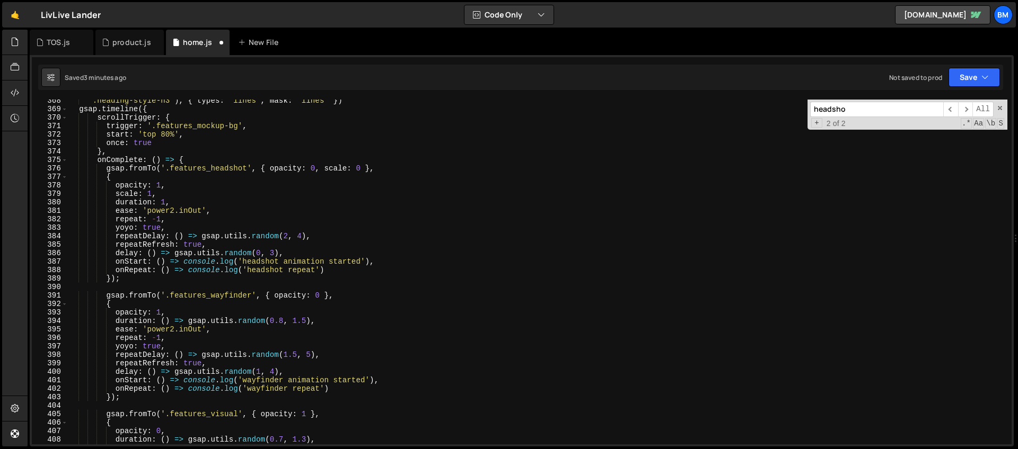
scroll to position [3055, 0]
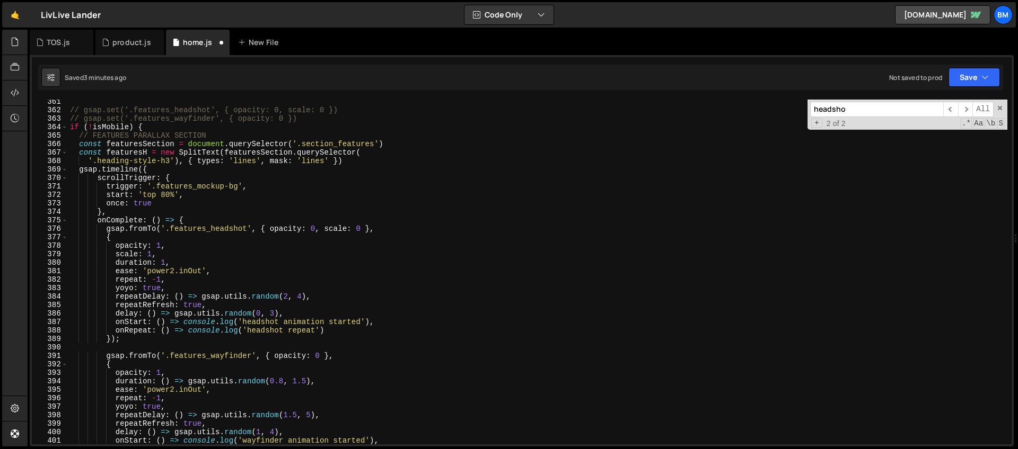
click at [104, 222] on div "// gsap.set('.features_headshot', { opacity: 0, scale: 0 }) // gsap.set('.featu…" at bounding box center [537, 279] width 939 height 362
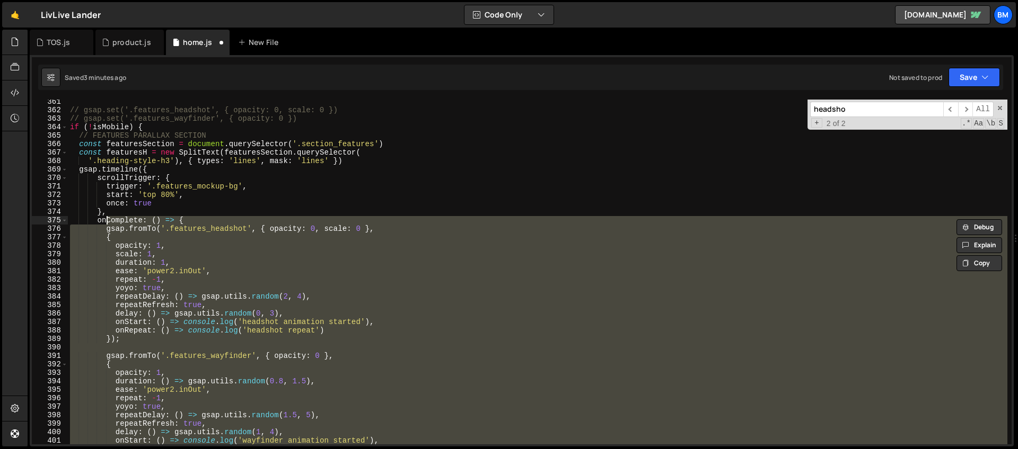
click at [104, 227] on div "// gsap.set('.features_headshot', { opacity: 0, scale: 0 }) // gsap.set('.featu…" at bounding box center [537, 272] width 939 height 345
type textarea "gsap.fromTo('.features_headshot', { opacity: 0, scale: 0 }, {"
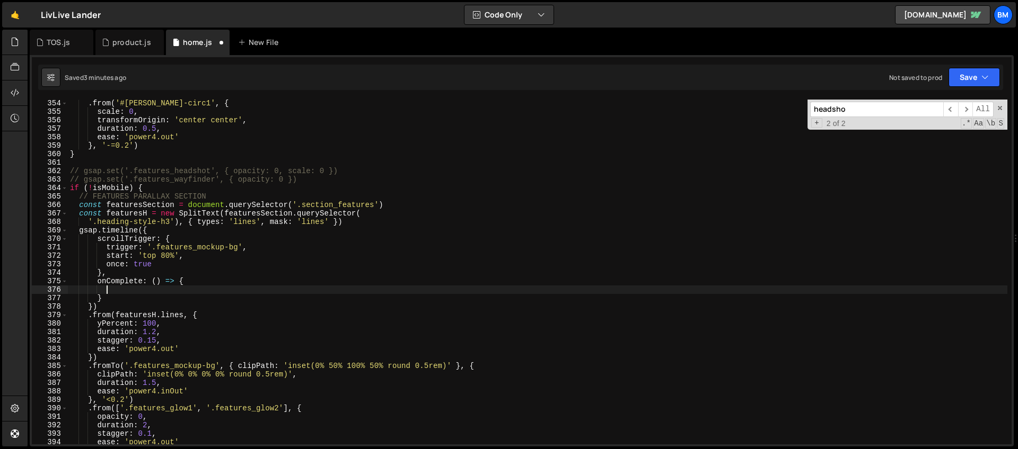
scroll to position [2958, 0]
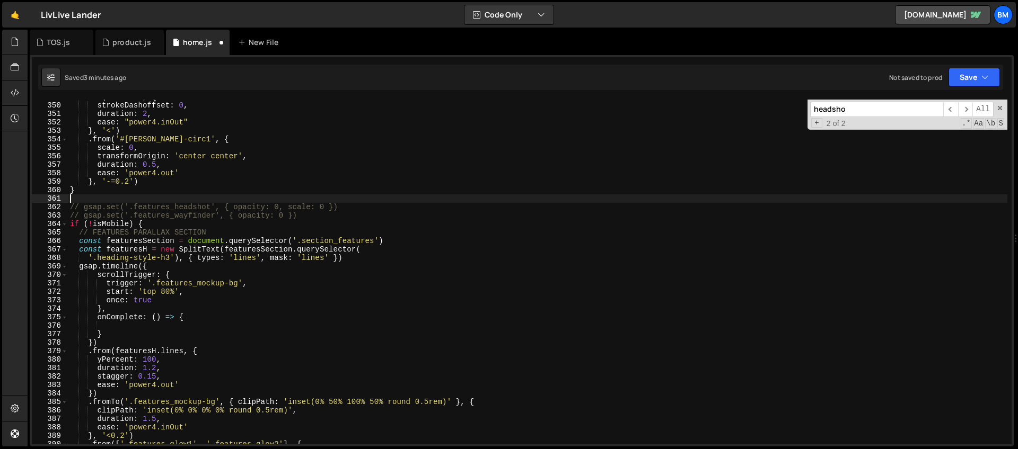
click at [80, 198] on div ". to ( huntLine , { strokeDashoffset : 0 , duration : 2 , ease : "power4.inOut"…" at bounding box center [537, 274] width 939 height 362
paste textarea "});"
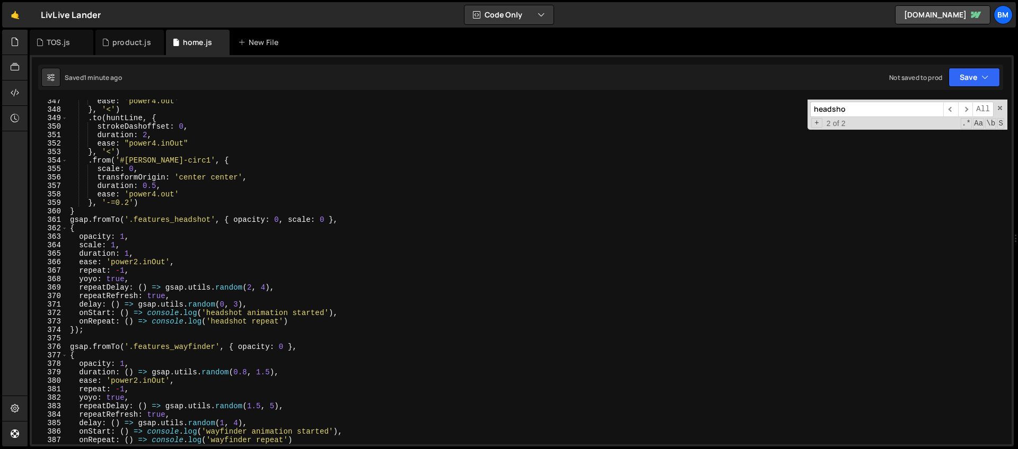
scroll to position [2946, 0]
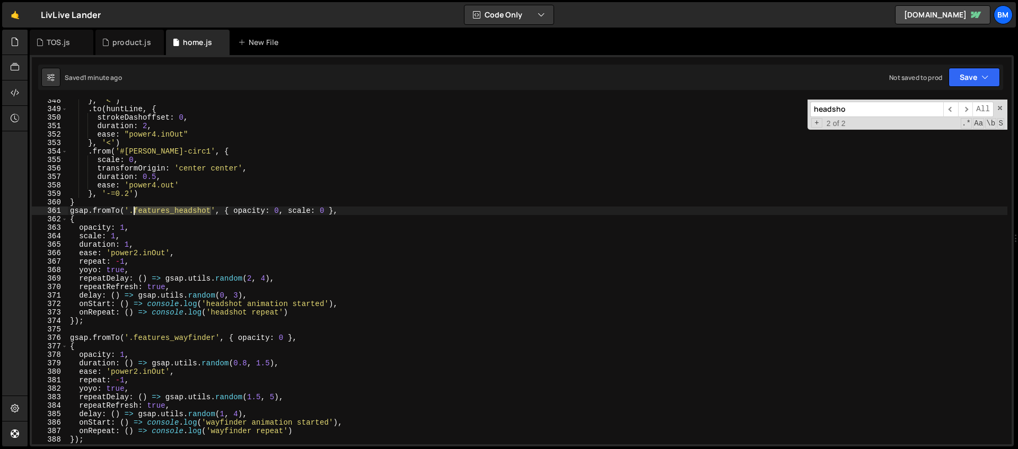
drag, startPoint x: 212, startPoint y: 210, endPoint x: 133, endPoint y: 210, distance: 79.0
click at [133, 210] on div "} , '<' ) . to ( huntLine , { strokeDashoffset : 0 , duration : 2 , ease : "pow…" at bounding box center [537, 277] width 939 height 362
type textarea "gsap.fromTo('.features_headshot', { opacity: 0, scale: 0 },"
paste input "features_headshot"
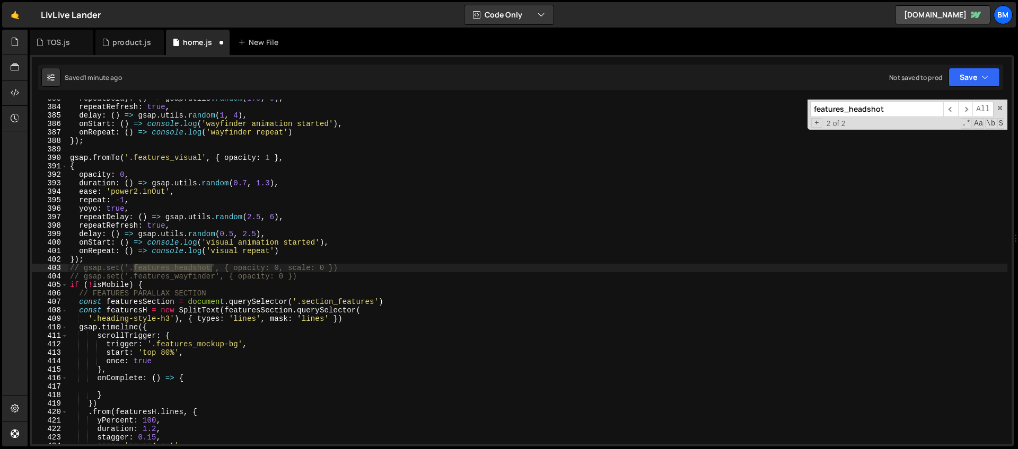
scroll to position [3245, 0]
type input "features_headshot"
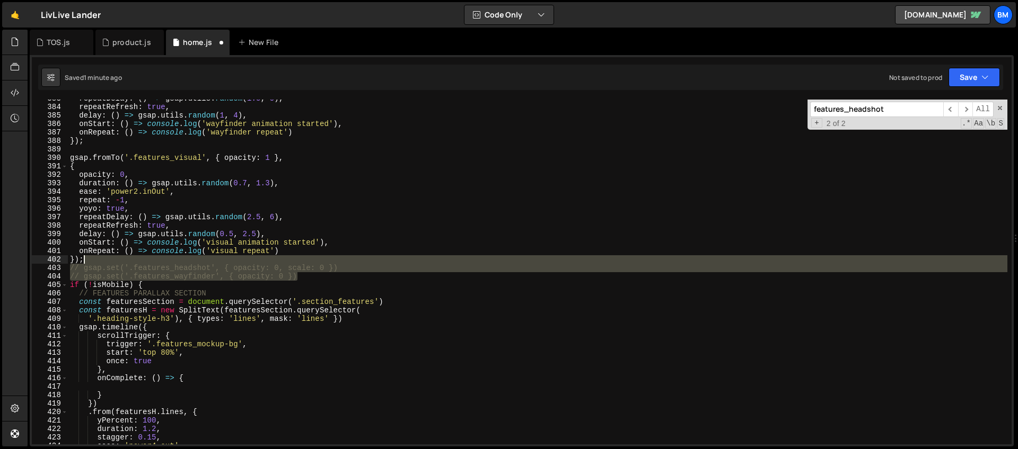
drag, startPoint x: 299, startPoint y: 277, endPoint x: 163, endPoint y: 262, distance: 137.6
click at [163, 262] on div "repeatDelay : ( ) => gsap . utils . random ( 1.5 , 5 ) , repeatRefresh : true ,…" at bounding box center [537, 275] width 939 height 362
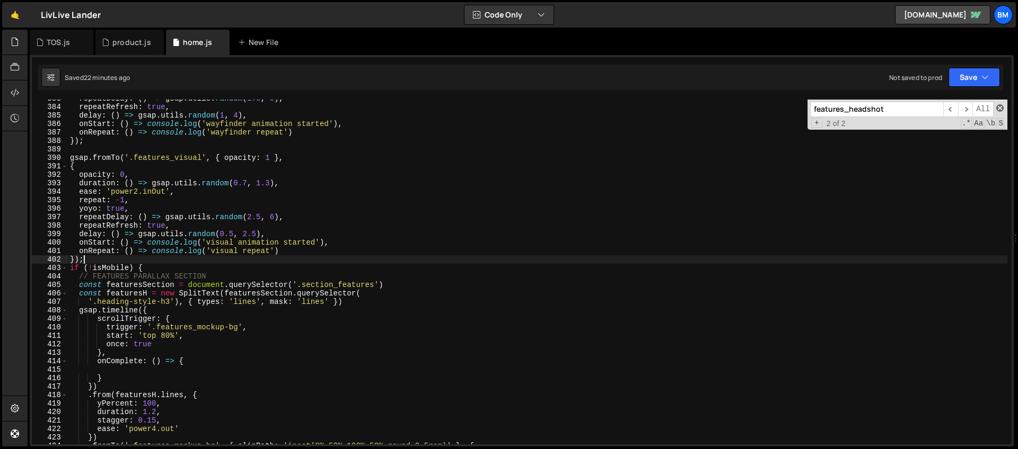
click at [1002, 105] on span at bounding box center [999, 107] width 7 height 7
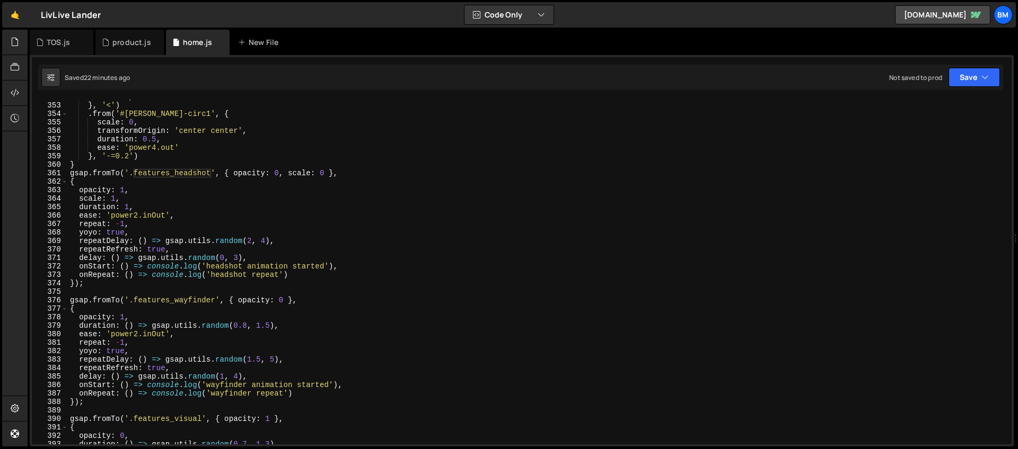
scroll to position [2942, 0]
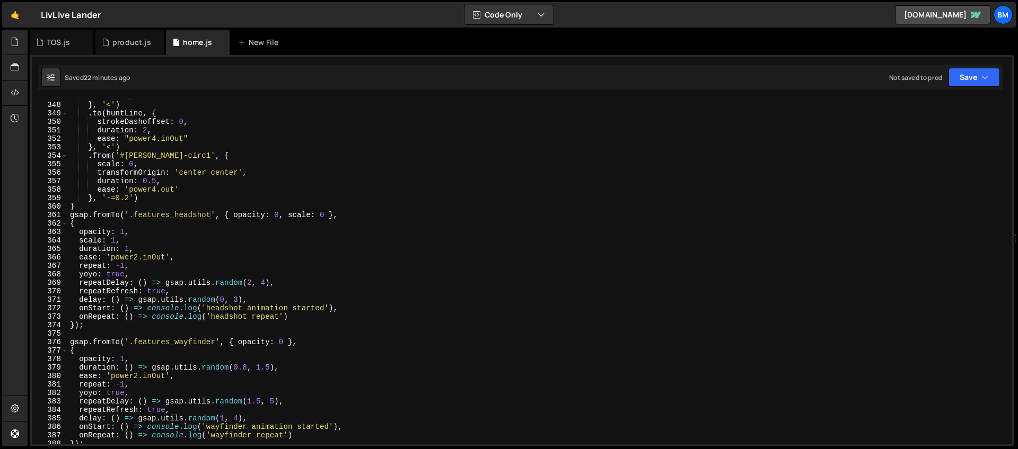
click at [69, 217] on div "ease : 'power4.out' } , '<' ) . to ( huntLine , { strokeDashoffset : 0 , durati…" at bounding box center [537, 273] width 939 height 362
type textarea "gsap.fromTo('.features_headshot', { opacity: 0, scale: 0 }, {"
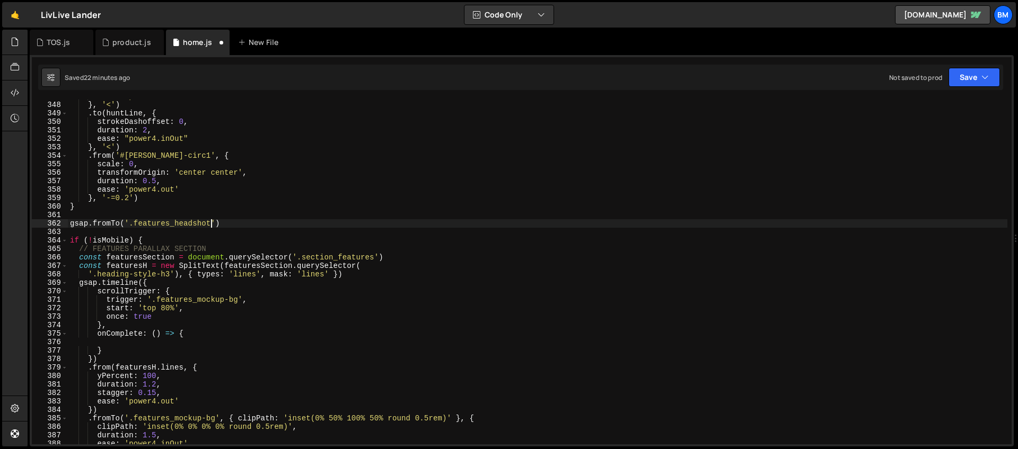
scroll to position [0, 9]
type textarea "gsap.fromTo('.features_headshot', {"
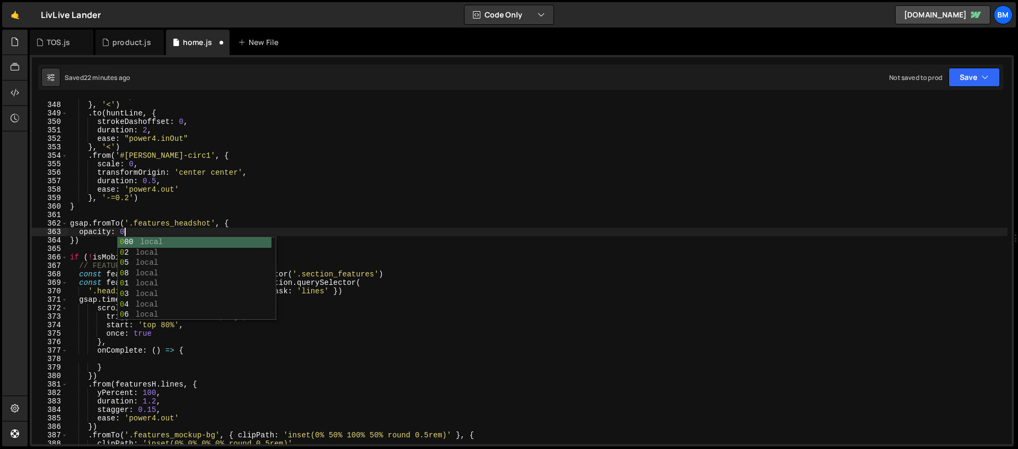
scroll to position [0, 3]
type textarea "opacity: 0."
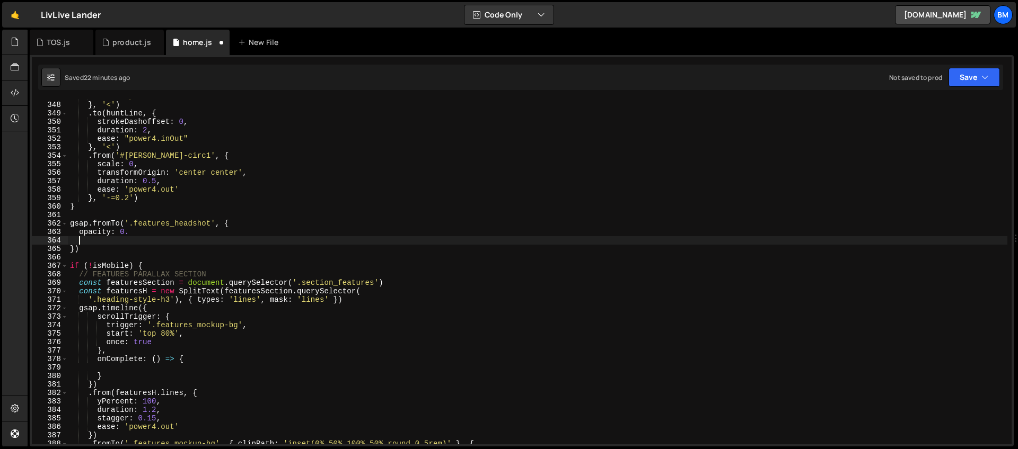
scroll to position [0, 0]
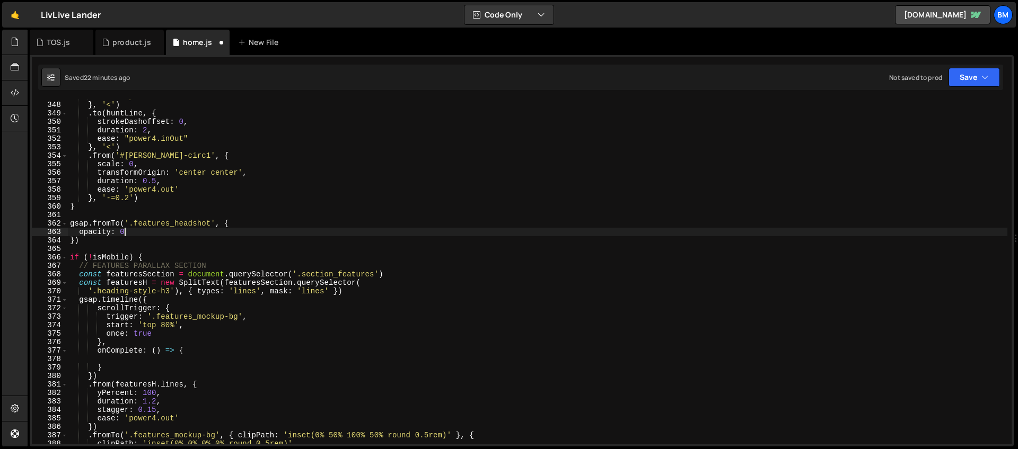
type textarea "opacity: 0,"
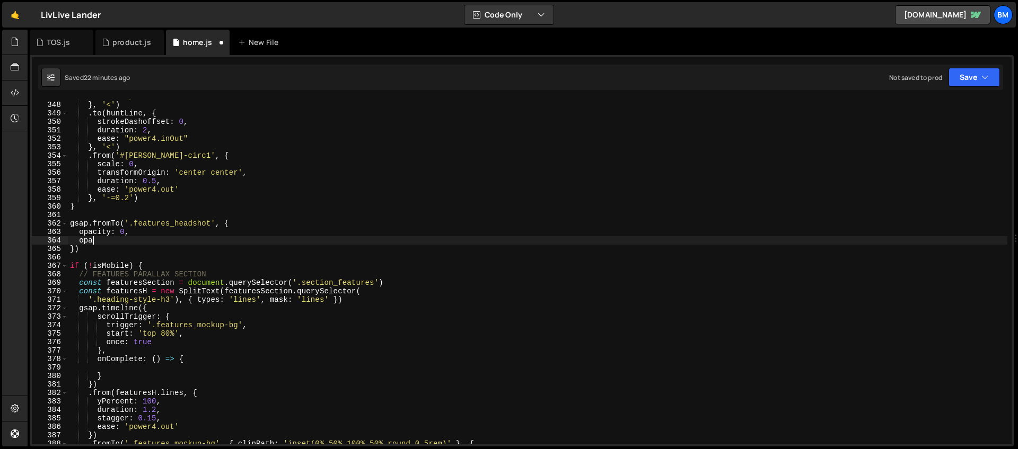
scroll to position [0, 1]
type textarea "o"
click at [76, 249] on div "ease : 'power4.out' } , '<' ) . to ( huntLine , { strokeDashoffset : 0 , durati…" at bounding box center [537, 273] width 939 height 362
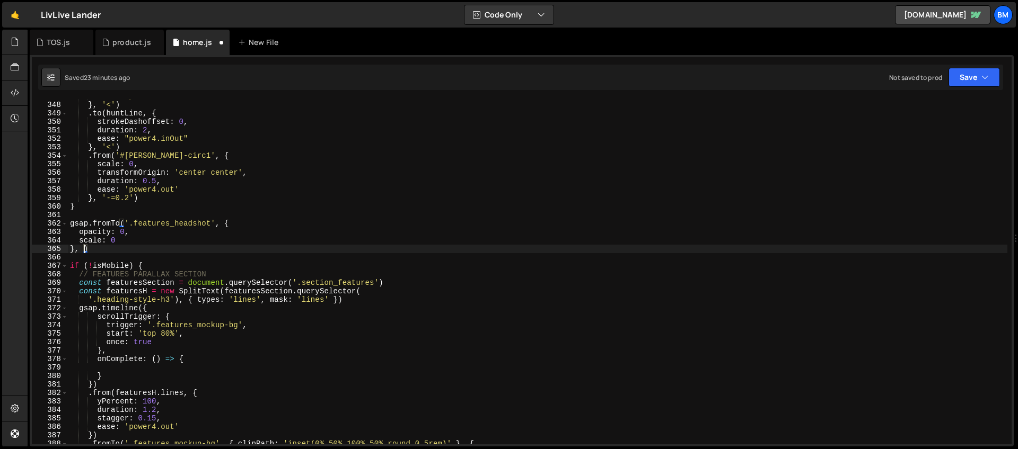
type textarea "}, {)"
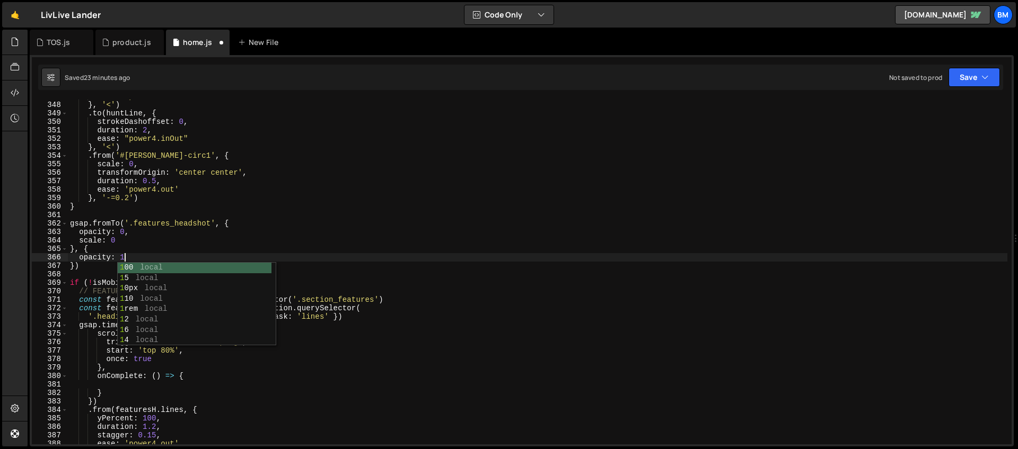
scroll to position [0, 3]
type textarea "opacity: 1,"
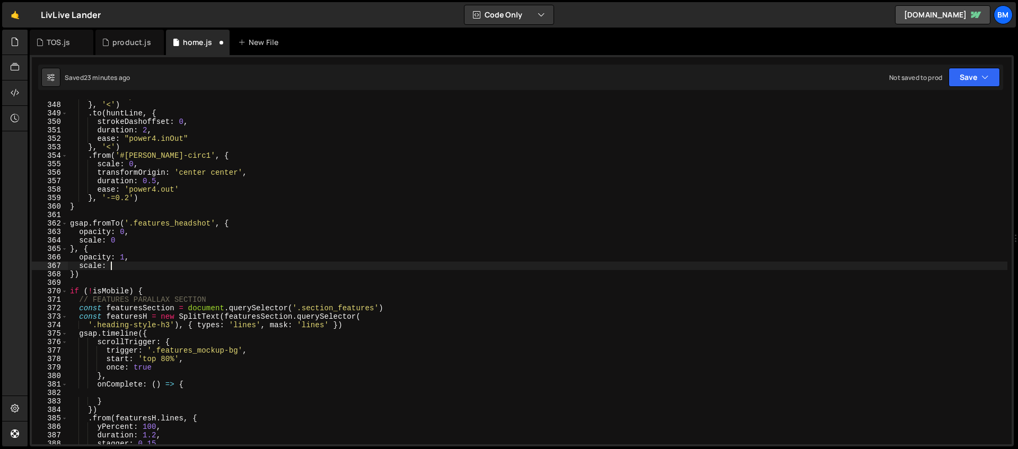
scroll to position [0, 3]
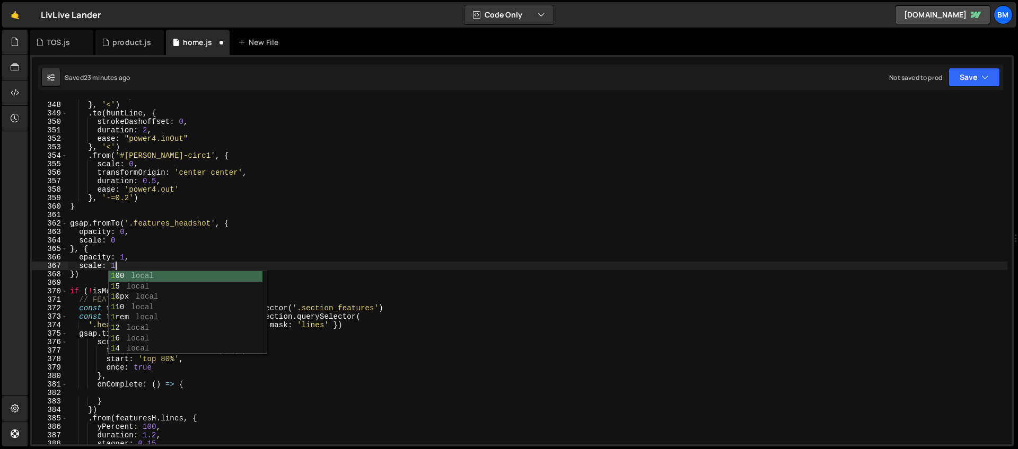
type textarea "scale: 1,"
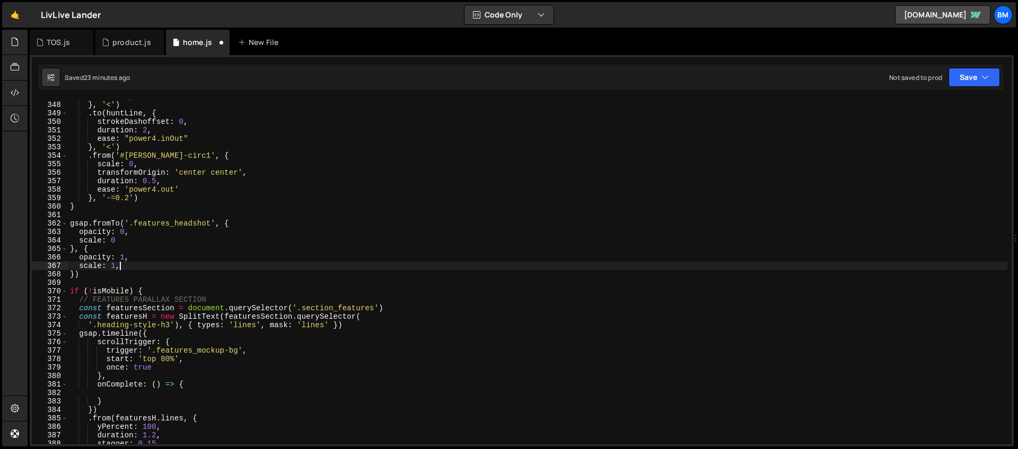
scroll to position [0, 0]
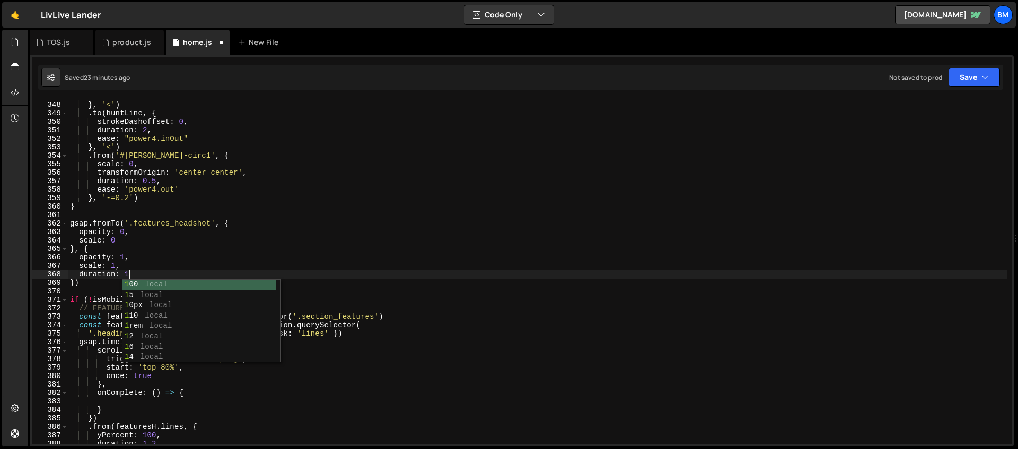
type textarea "duration: 1,"
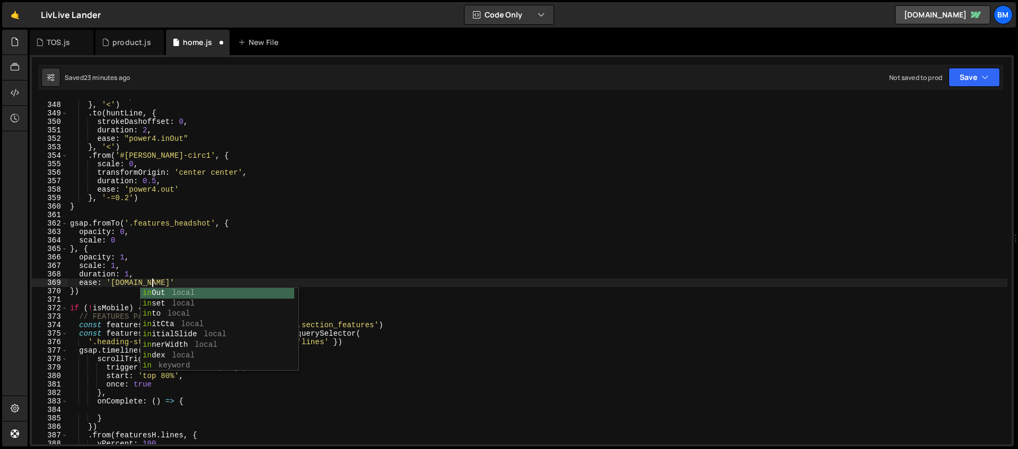
scroll to position [0, 6]
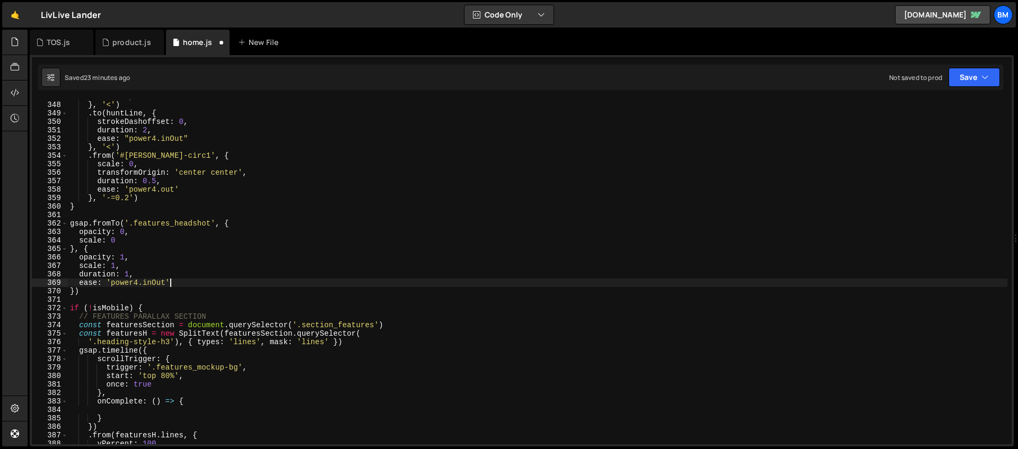
click at [185, 284] on div "ease : 'power4.out' } , '<' ) . to ( huntLine , { strokeDashoffset : 0 , durati…" at bounding box center [537, 273] width 939 height 362
type textarea "ease: 'power4.inOut',"
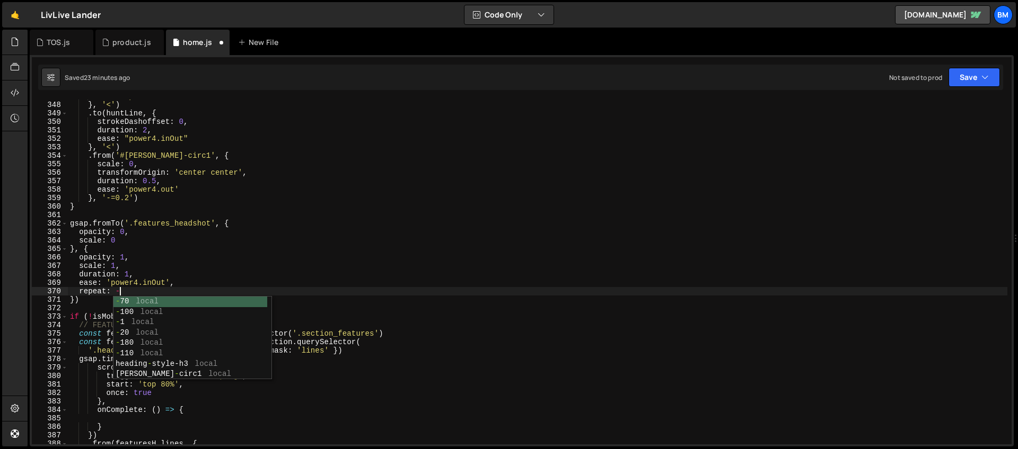
scroll to position [0, 0]
type textarea "repeat: -1."
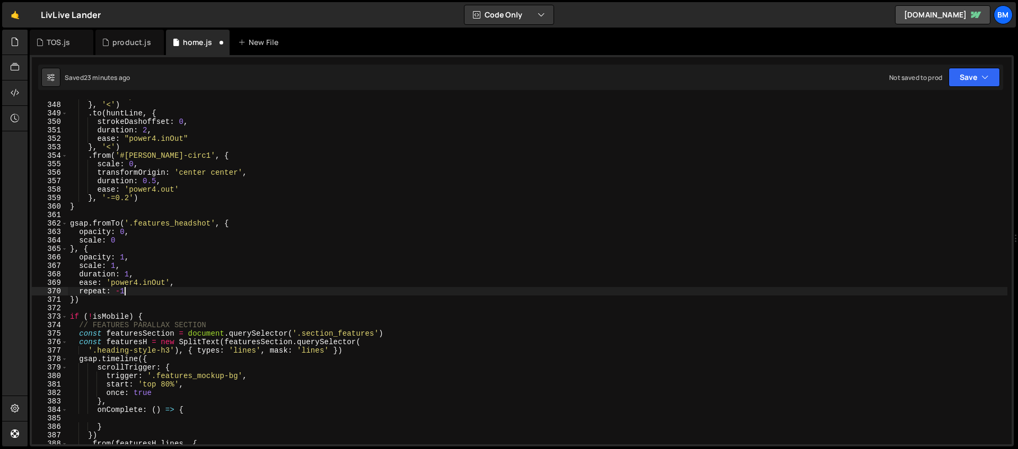
type textarea "repeat: -1,"
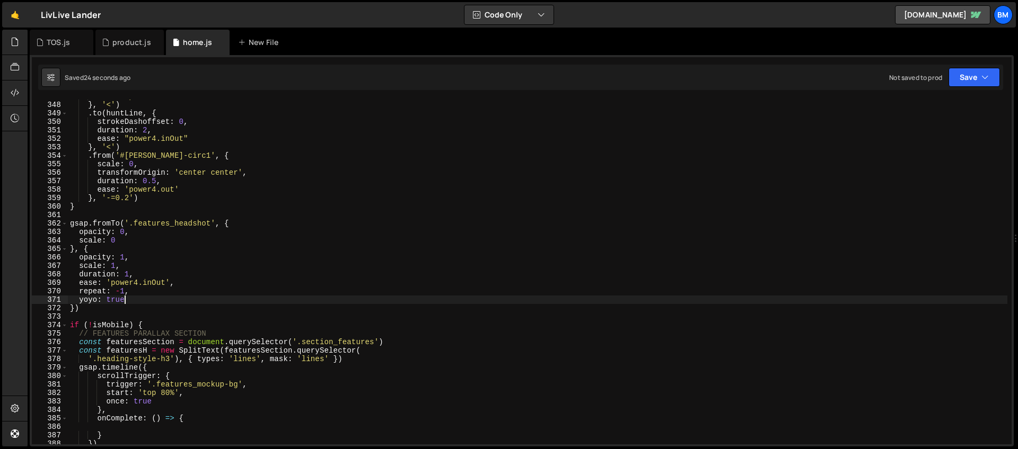
type textarea "yoyo: true,"
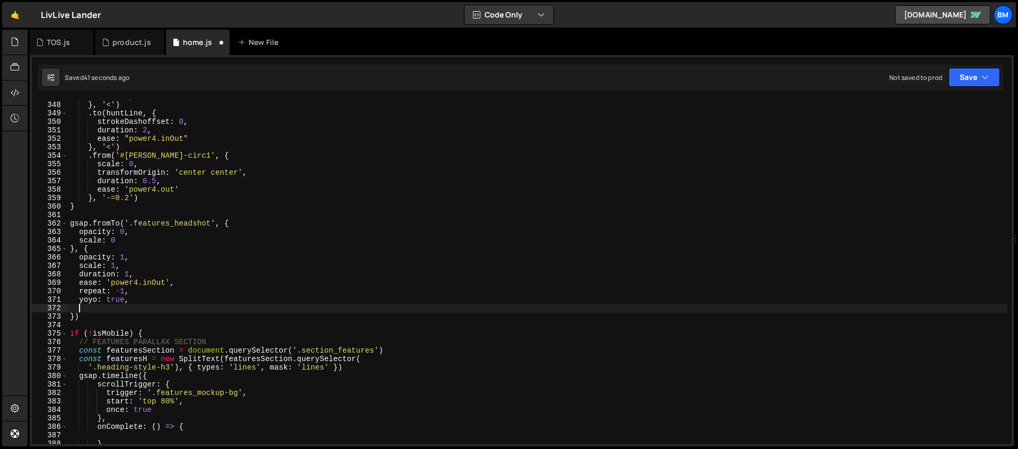
paste textarea "repeatRefresh: true,"
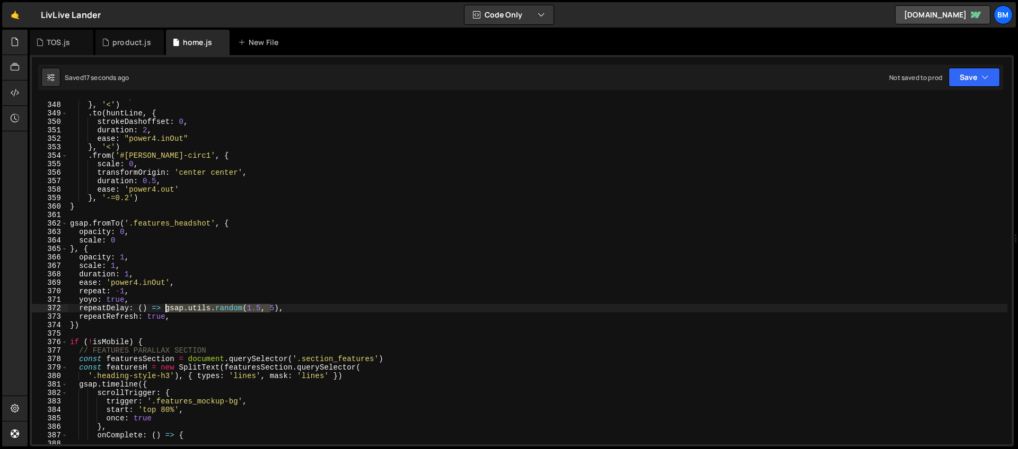
drag, startPoint x: 269, startPoint y: 308, endPoint x: 166, endPoint y: 307, distance: 103.4
click at [166, 307] on div "ease : 'power4.out' } , '<' ) . to ( huntLine , { strokeDashoffset : 0 , durati…" at bounding box center [537, 273] width 939 height 362
click at [146, 309] on div "ease : 'power4.out' } , '<' ) . to ( huntLine , { strokeDashoffset : 0 , durati…" at bounding box center [537, 273] width 939 height 362
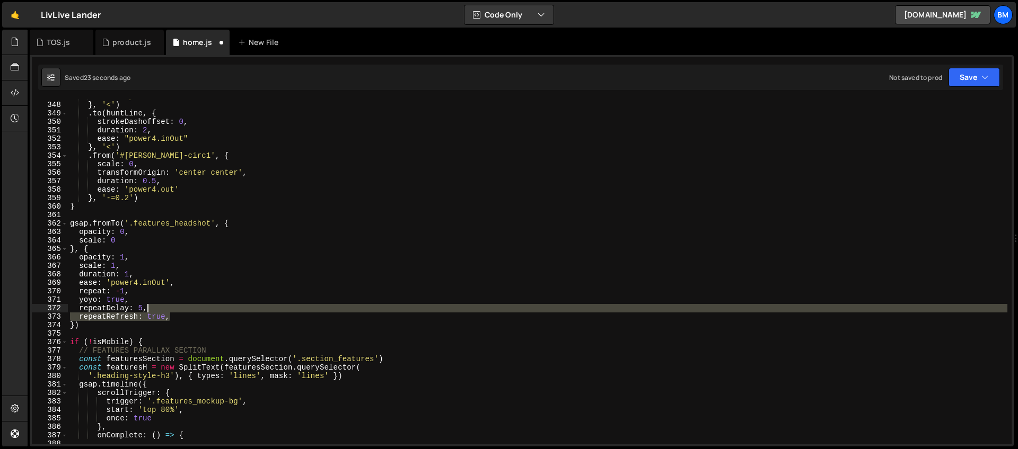
drag, startPoint x: 171, startPoint y: 317, endPoint x: 171, endPoint y: 312, distance: 5.3
click at [171, 312] on div "ease : 'power4.out' } , '<' ) . to ( huntLine , { strokeDashoffset : 0 , durati…" at bounding box center [537, 273] width 939 height 362
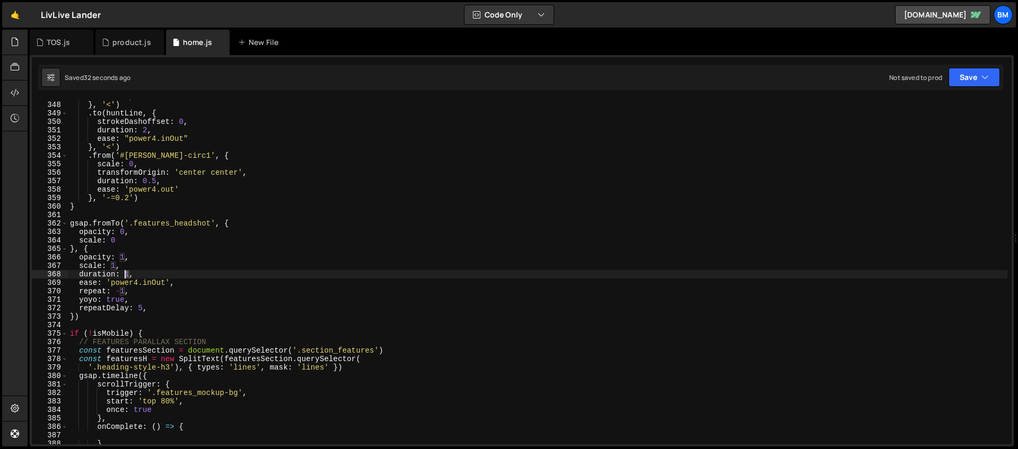
click at [127, 273] on div "ease : 'power4.out' } , '<' ) . to ( huntLine , { strokeDashoffset : 0 , durati…" at bounding box center [537, 273] width 939 height 362
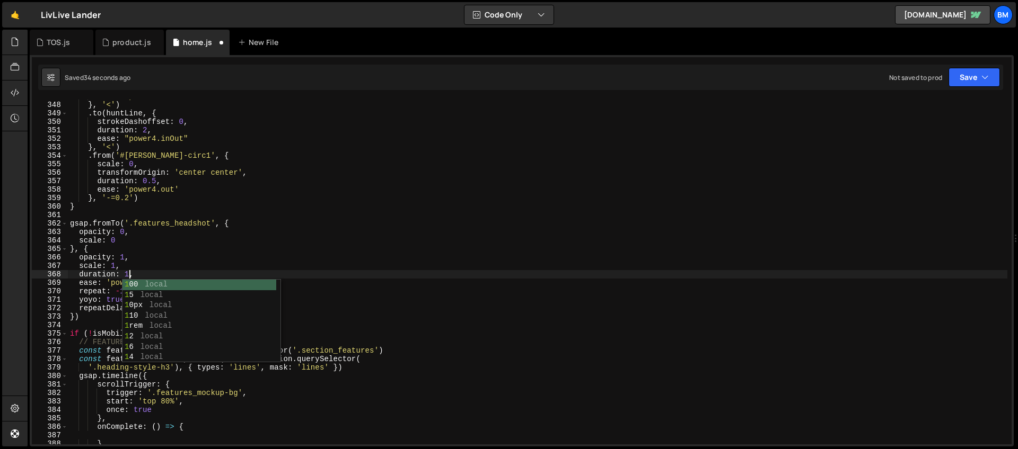
scroll to position [0, 4]
click at [160, 250] on div "ease : 'power4.out' } , '<' ) . to ( huntLine , { strokeDashoffset : 0 , durati…" at bounding box center [537, 273] width 939 height 362
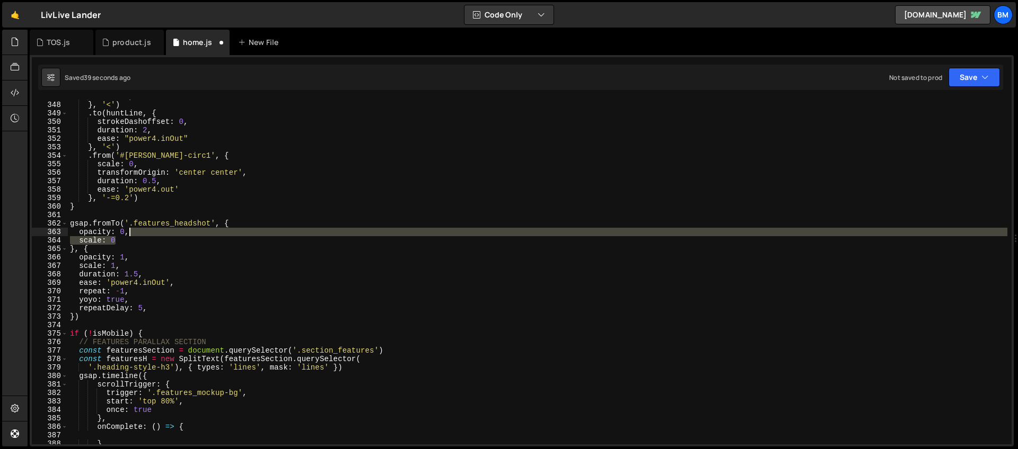
drag, startPoint x: 123, startPoint y: 240, endPoint x: 133, endPoint y: 236, distance: 10.1
click at [133, 236] on div "ease : 'power4.out' } , '<' ) . to ( huntLine , { strokeDashoffset : 0 , durati…" at bounding box center [537, 273] width 939 height 362
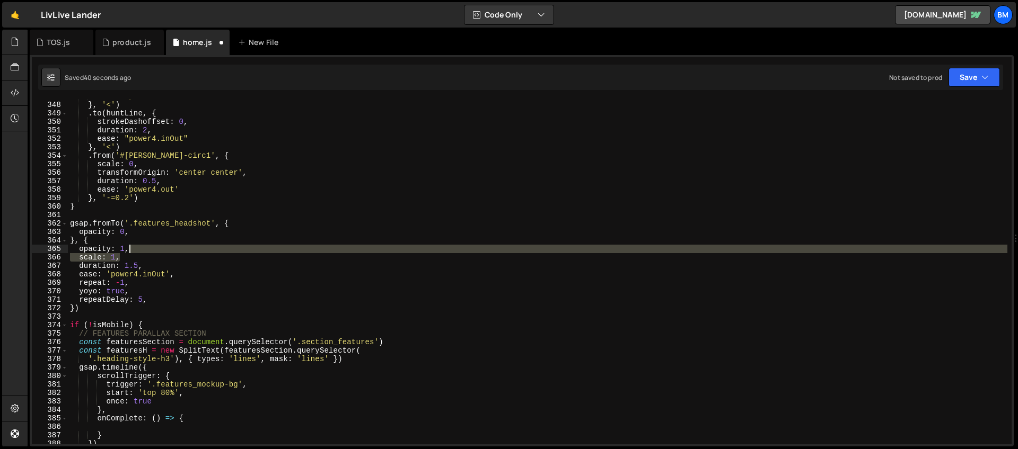
drag, startPoint x: 128, startPoint y: 256, endPoint x: 135, endPoint y: 250, distance: 9.0
click at [135, 250] on div "ease : 'power4.out' } , '<' ) . to ( huntLine , { strokeDashoffset : 0 , durati…" at bounding box center [537, 273] width 939 height 362
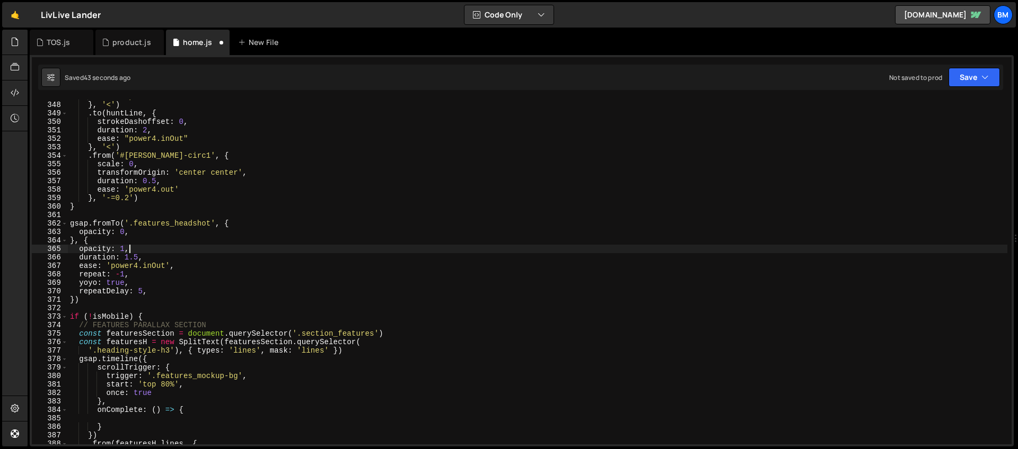
click at [142, 290] on div "ease : 'power4.out' } , '<' ) . to ( huntLine , { strokeDashoffset : 0 , durati…" at bounding box center [537, 273] width 939 height 362
click at [124, 262] on div "ease : 'power4.out' } , '<' ) . to ( huntLine , { strokeDashoffset : 0 , durati…" at bounding box center [537, 273] width 939 height 362
click at [233, 223] on div "ease : 'power4.out' } , '<' ) . to ( huntLine , { strokeDashoffset : 0 , durati…" at bounding box center [537, 273] width 939 height 362
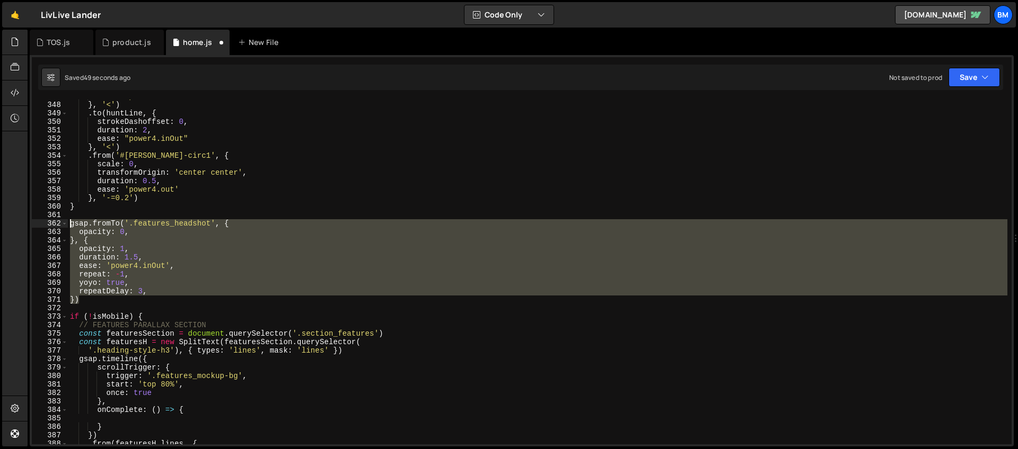
drag, startPoint x: 85, startPoint y: 299, endPoint x: 57, endPoint y: 224, distance: 80.8
click at [57, 224] on div "gsap.fromTo('.features_headshot', { 347 348 349 350 351 352 353 354 355 356 357…" at bounding box center [521, 272] width 979 height 345
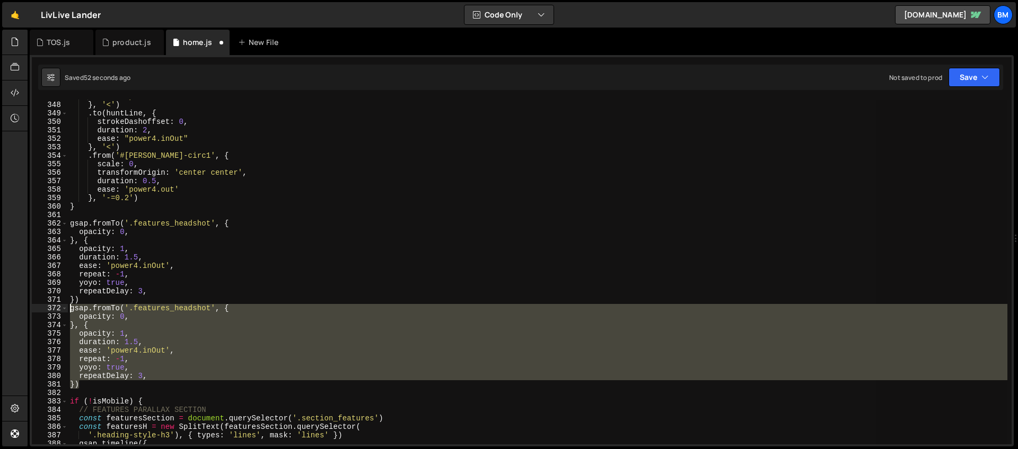
click at [210, 309] on div "ease : 'power4.out' } , '<' ) . to ( huntLine , { strokeDashoffset : 0 , durati…" at bounding box center [537, 272] width 939 height 345
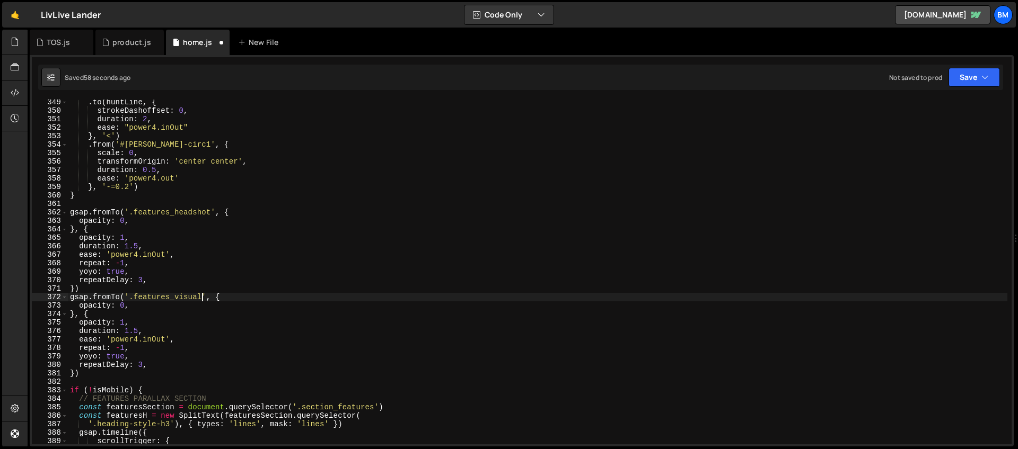
scroll to position [2979, 0]
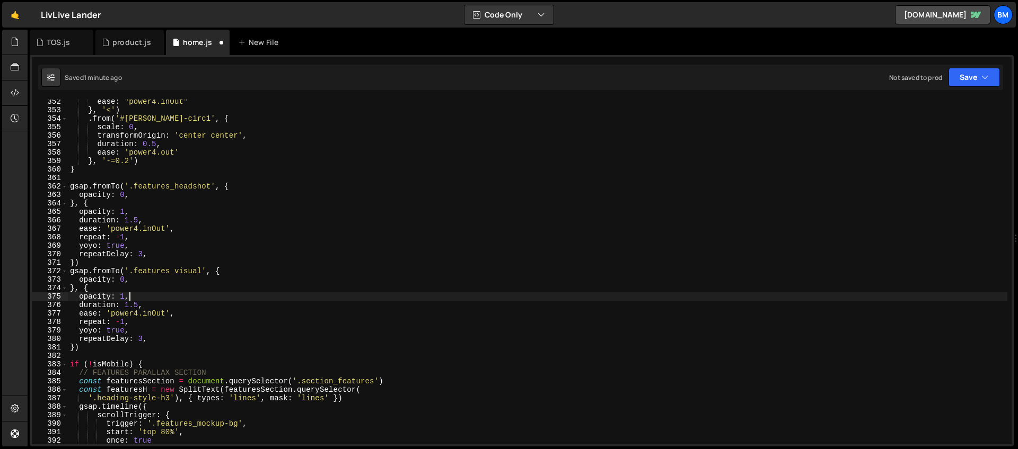
click at [133, 296] on div "ease : "power4.inOut" } , '<' ) . from ( '#hunt-circ1' , { scale : 0 , transfor…" at bounding box center [537, 279] width 939 height 362
type textarea "opacity: 1,"
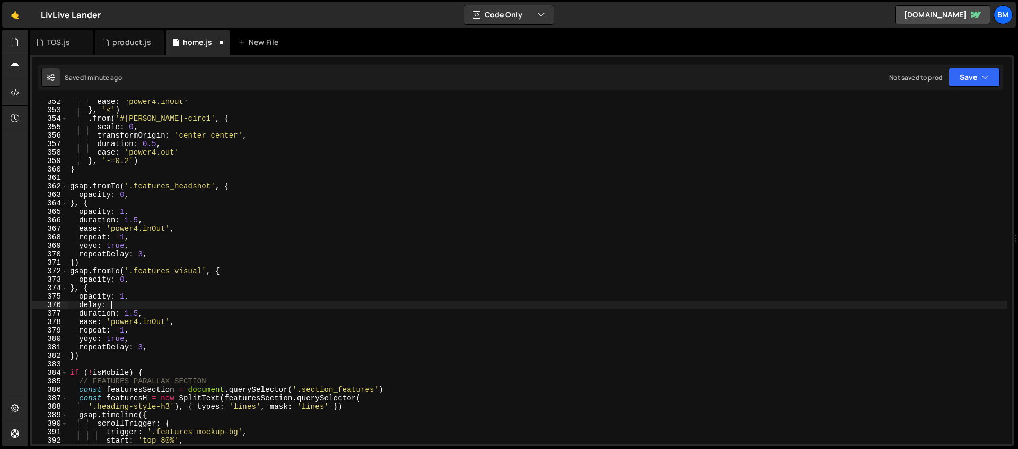
scroll to position [0, 3]
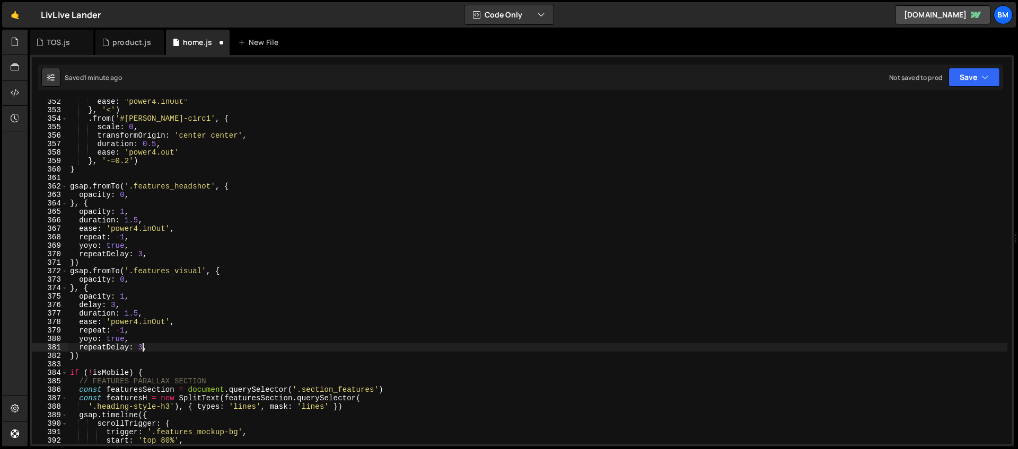
click at [143, 350] on div "ease : "power4.inOut" } , '<' ) . from ( '#hunt-circ1' , { scale : 0 , transfor…" at bounding box center [537, 279] width 939 height 362
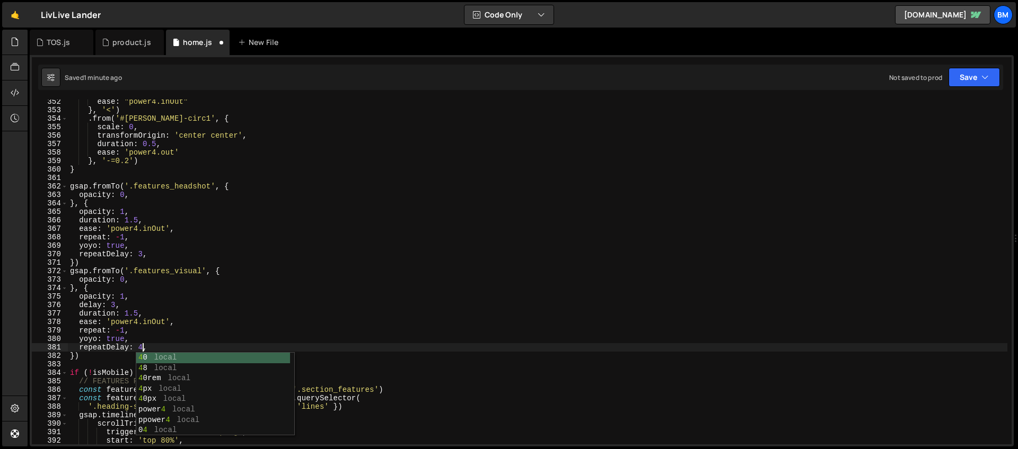
scroll to position [0, 5]
click at [157, 343] on div "ease : "power4.inOut" } , '<' ) . from ( '#hunt-circ1' , { scale : 0 , transfor…" at bounding box center [537, 279] width 939 height 362
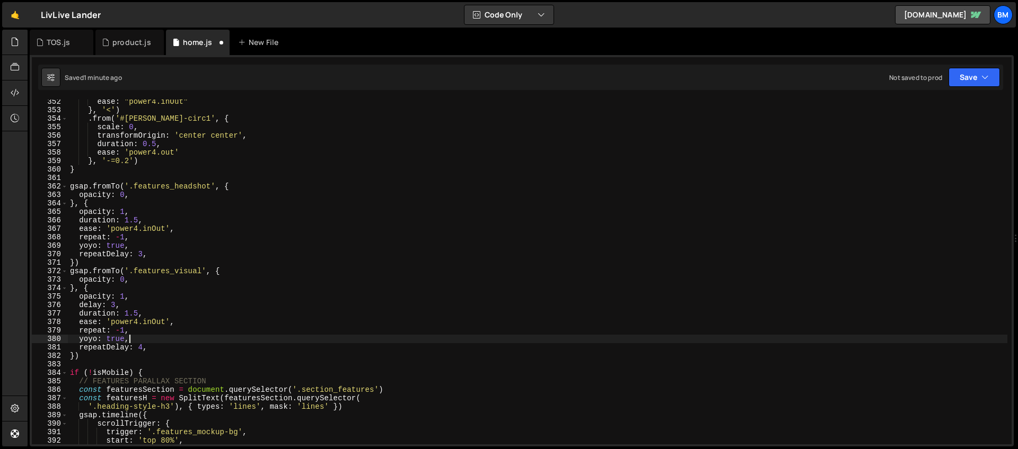
click at [234, 273] on div "ease : "power4.inOut" } , '<' ) . from ( '#hunt-circ1' , { scale : 0 , transfor…" at bounding box center [537, 279] width 939 height 362
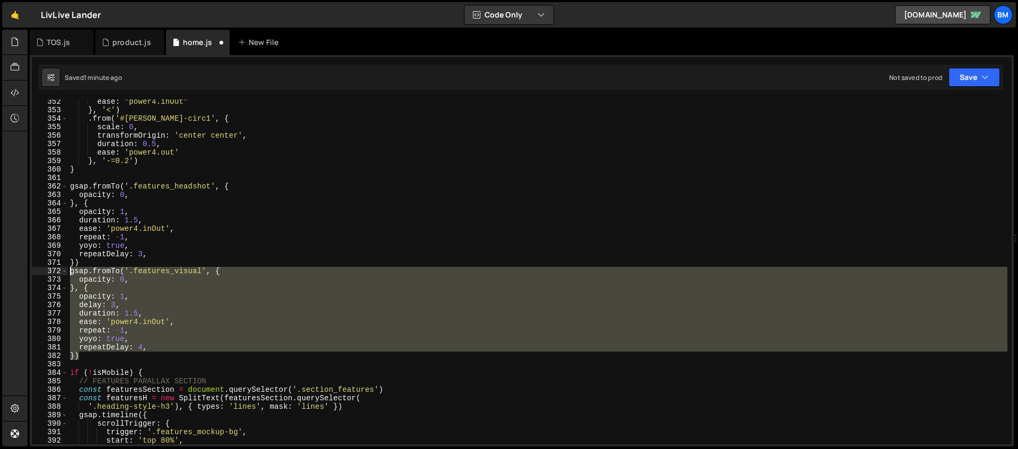
drag, startPoint x: 90, startPoint y: 360, endPoint x: 56, endPoint y: 273, distance: 93.0
click at [56, 273] on div "gsap.fromTo('.features_visual', { 352 353 354 355 356 357 358 359 360 361 362 3…" at bounding box center [521, 272] width 979 height 345
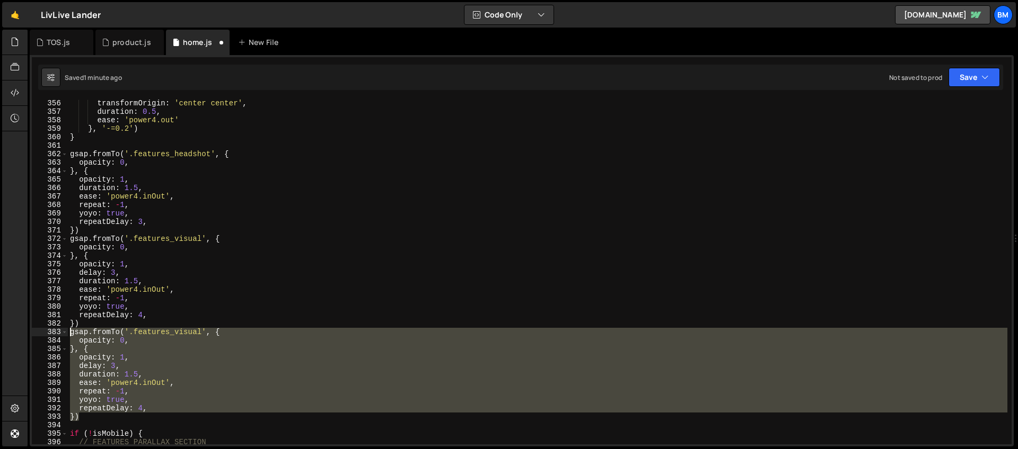
scroll to position [3023, 0]
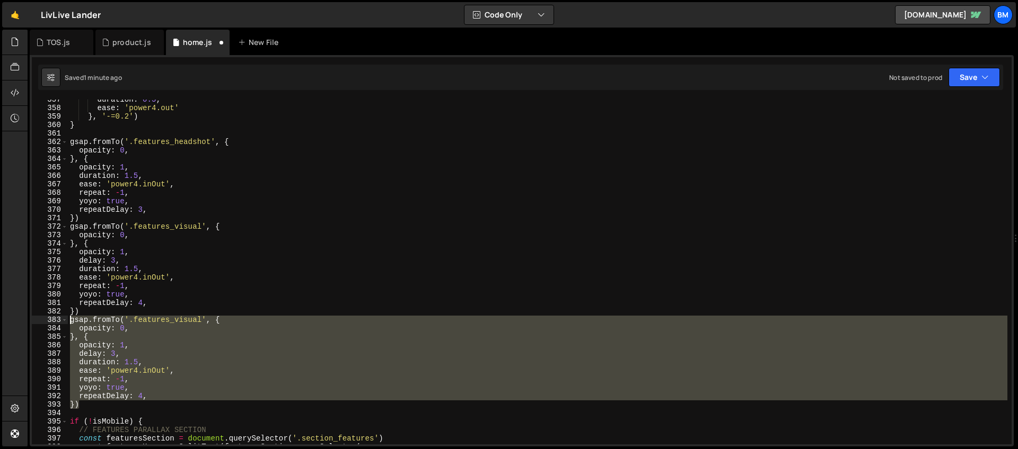
click at [231, 358] on div "duration : 0.5 , ease : 'power4.out' } , '-=0.2' ) } gsap . fromTo ( '.features…" at bounding box center [537, 272] width 939 height 345
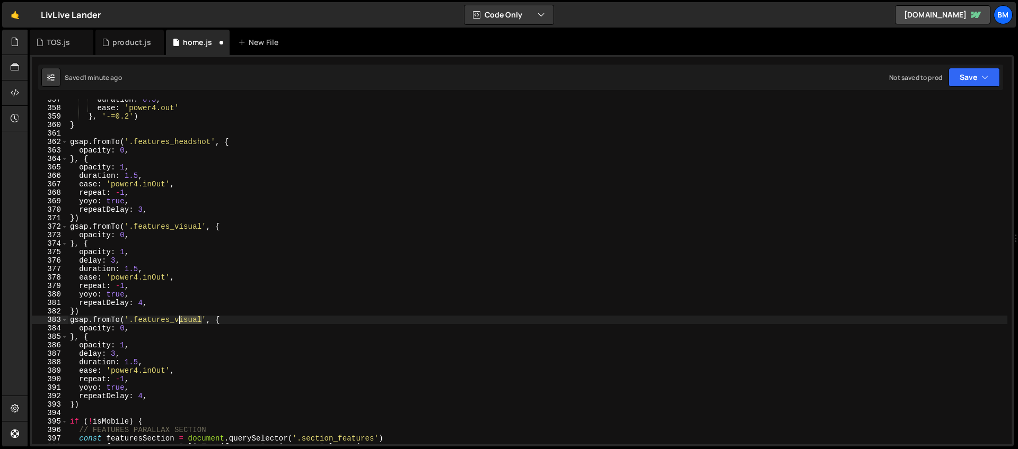
drag, startPoint x: 201, startPoint y: 319, endPoint x: 175, endPoint y: 320, distance: 26.0
click at [175, 320] on div "duration : 0.5 , ease : 'power4.out' } , '-=0.2' ) } gsap . fromTo ( '.features…" at bounding box center [537, 276] width 939 height 362
click at [144, 330] on div "duration : 0.5 , ease : 'power4.out' } , '-=0.2' ) } gsap . fromTo ( '.features…" at bounding box center [537, 276] width 939 height 362
click at [117, 354] on div "duration : 0.5 , ease : 'power4.out' } , '-=0.2' ) } gsap . fromTo ( '.features…" at bounding box center [537, 276] width 939 height 362
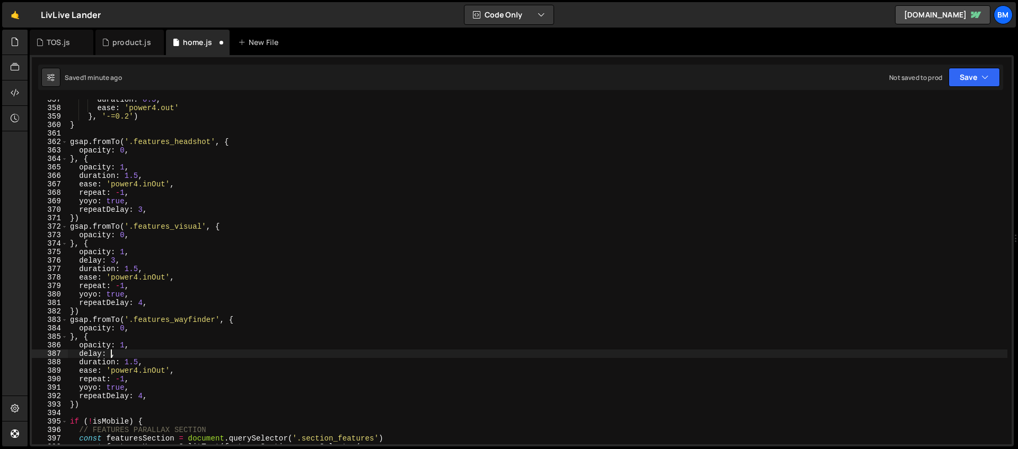
scroll to position [0, 3]
click at [126, 385] on div "duration : 0.5 , ease : 'power4.out' } , '-=0.2' ) } gsap . fromTo ( '.features…" at bounding box center [537, 276] width 939 height 362
click at [143, 397] on div "duration : 0.5 , ease : 'power4.out' } , '-=0.2' ) } gsap . fromTo ( '.features…" at bounding box center [537, 276] width 939 height 362
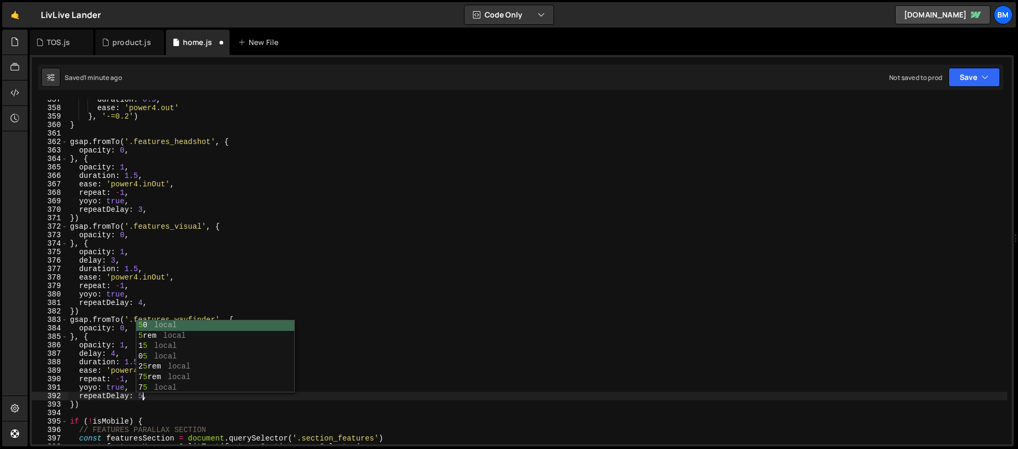
scroll to position [0, 5]
click at [122, 361] on div "duration : 0.5 , ease : 'power4.out' } , '-=0.2' ) } gsap . fromTo ( '.features…" at bounding box center [537, 276] width 939 height 362
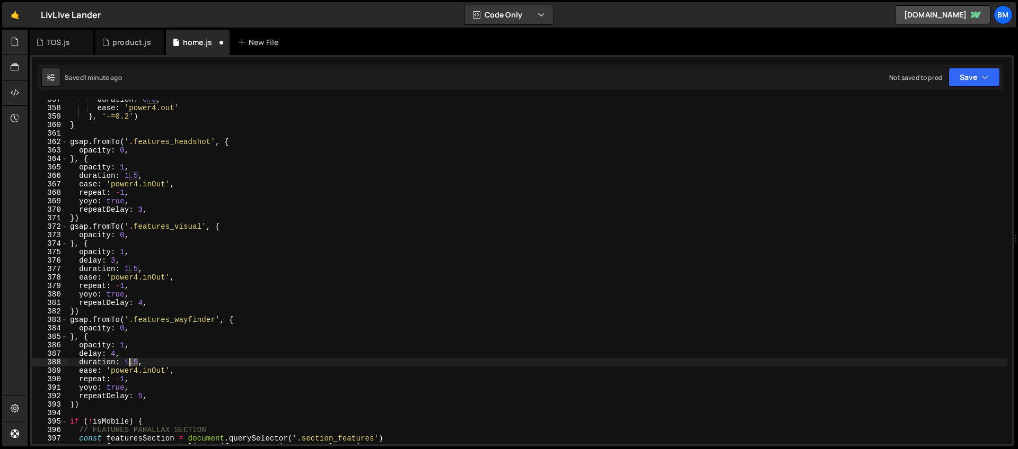
drag, startPoint x: 138, startPoint y: 361, endPoint x: 129, endPoint y: 363, distance: 8.5
click at [129, 363] on div "duration : 0.5 , ease : 'power4.out' } , '-=0.2' ) } gsap . fromTo ( '.features…" at bounding box center [537, 276] width 939 height 362
click at [137, 372] on div "duration : 0.5 , ease : 'power4.out' } , '-=0.2' ) } gsap . fromTo ( '.features…" at bounding box center [537, 276] width 939 height 362
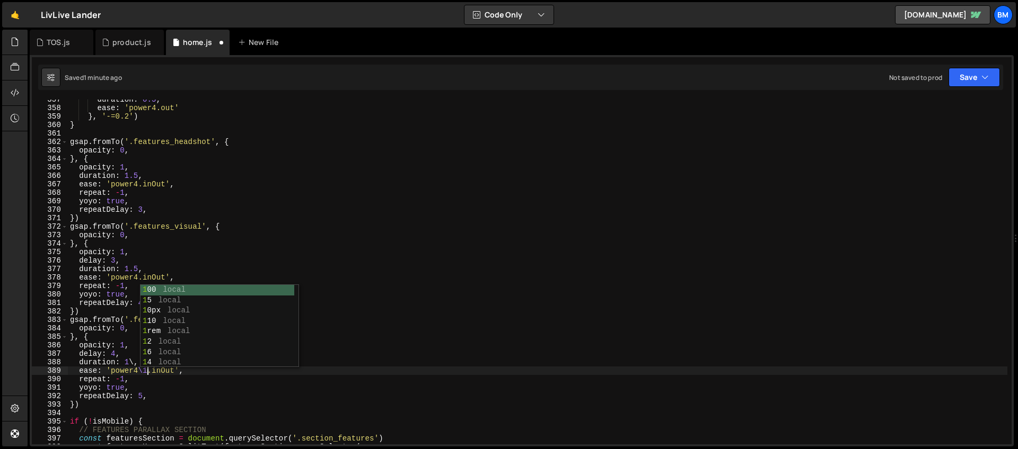
scroll to position [0, 5]
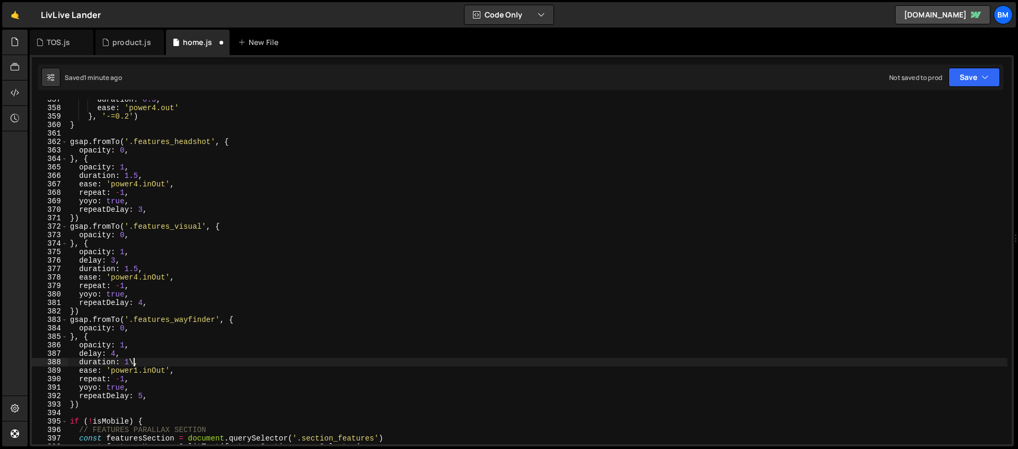
click at [133, 361] on div "duration : 0.5 , ease : 'power4.out' } , '-=0.2' ) } gsap . fromTo ( '.features…" at bounding box center [537, 276] width 939 height 362
click at [138, 183] on div "duration : 0.5 , ease : 'power4.out' } , '-=0.2' ) } gsap . fromTo ( '.features…" at bounding box center [537, 276] width 939 height 362
click at [152, 249] on div "duration : 0.5 , ease : 'power4.out' } , '-=0.2' ) } gsap . fromTo ( '.features…" at bounding box center [537, 276] width 939 height 362
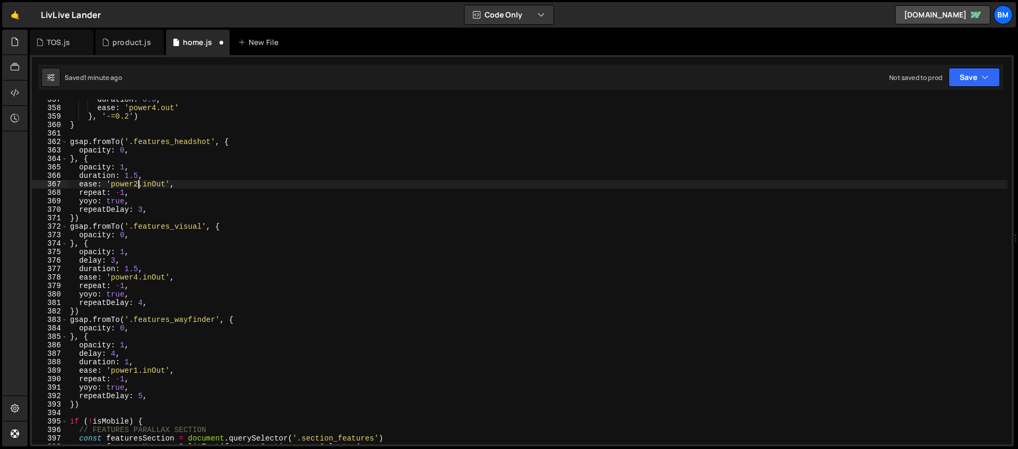
scroll to position [0, 4]
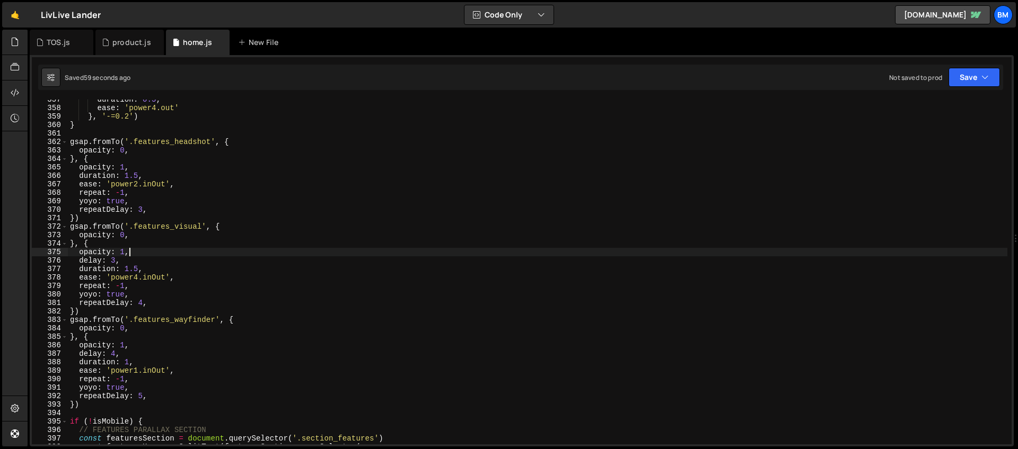
click at [244, 140] on div "duration : 0.5 , ease : 'power4.out' } , '-=0.2' ) } gsap . fromTo ( '.features…" at bounding box center [537, 276] width 939 height 362
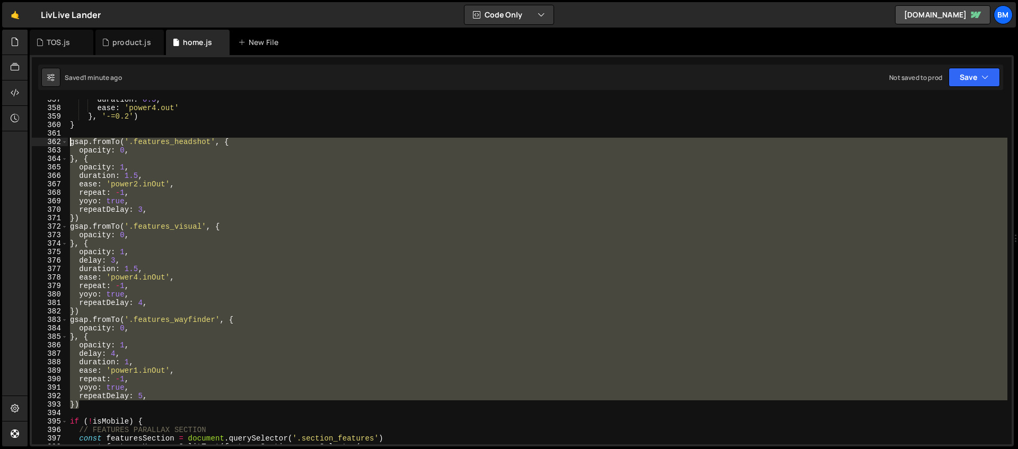
drag, startPoint x: 85, startPoint y: 407, endPoint x: 21, endPoint y: 146, distance: 267.9
click at [21, 146] on div "Hold on a sec... Are you certain you wish to leave this page? Any changes you'v…" at bounding box center [509, 224] width 1018 height 449
paste textarea "})"
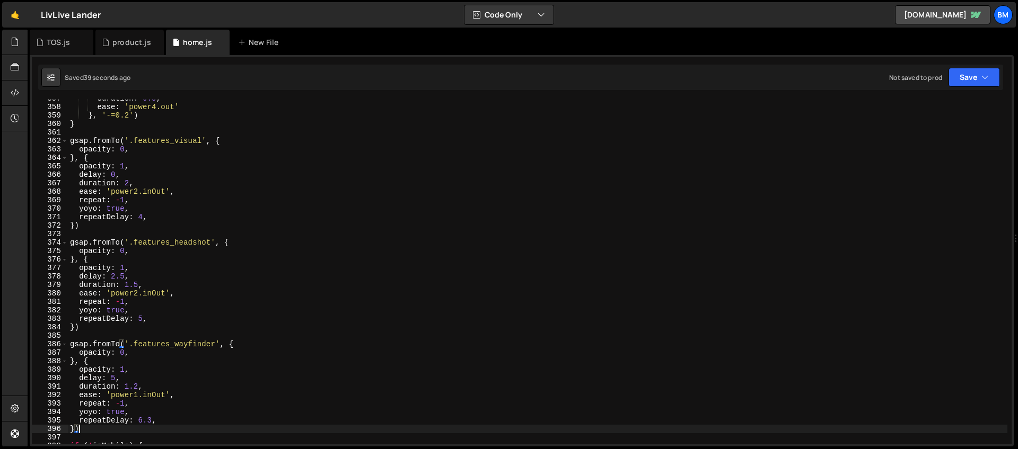
scroll to position [3031, 0]
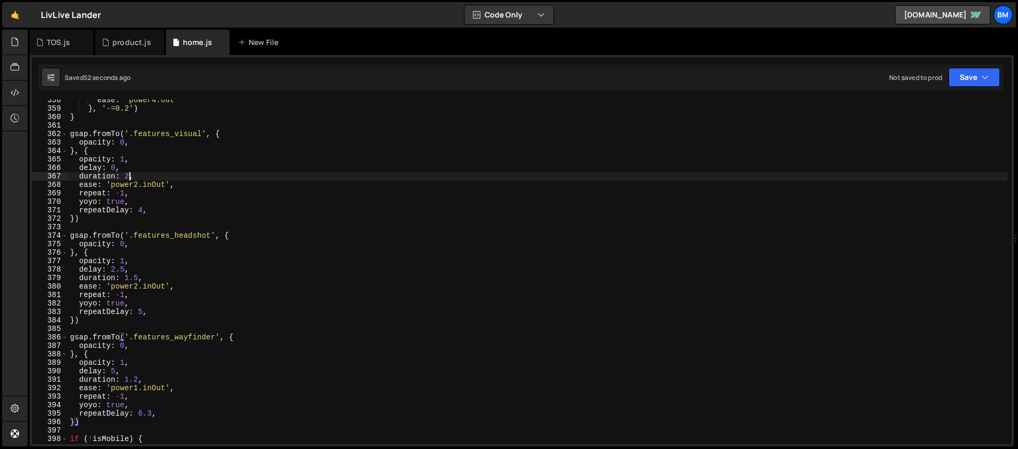
click at [130, 178] on div "ease : 'power4.out' } , '-=0.2' ) } gsap . fromTo ( '.features_visual' , { opac…" at bounding box center [537, 277] width 939 height 362
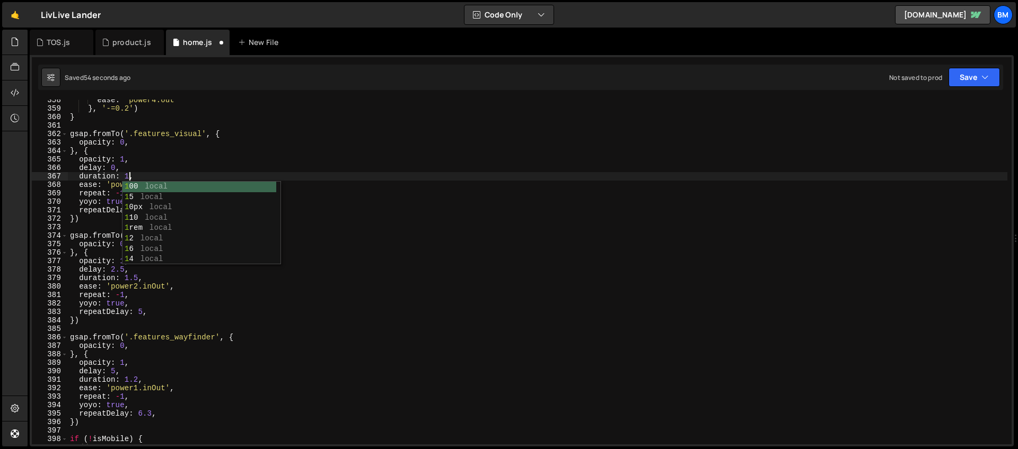
scroll to position [0, 4]
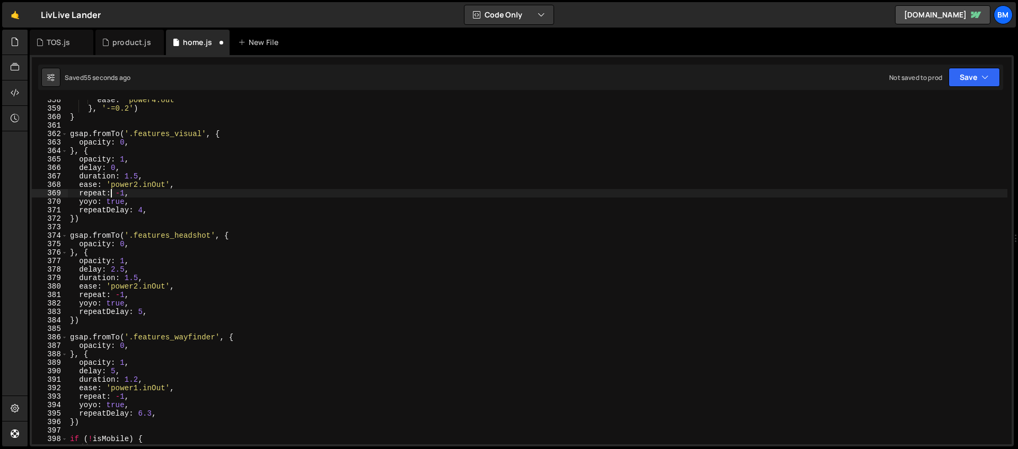
click at [109, 194] on div "ease : 'power4.out' } , '-=0.2' ) } gsap . fromTo ( '.features_visual' , { opac…" at bounding box center [537, 277] width 939 height 362
click at [138, 280] on div "ease : 'power4.out' } , '-=0.2' ) } gsap . fromTo ( '.features_visual' , { opac…" at bounding box center [537, 277] width 939 height 362
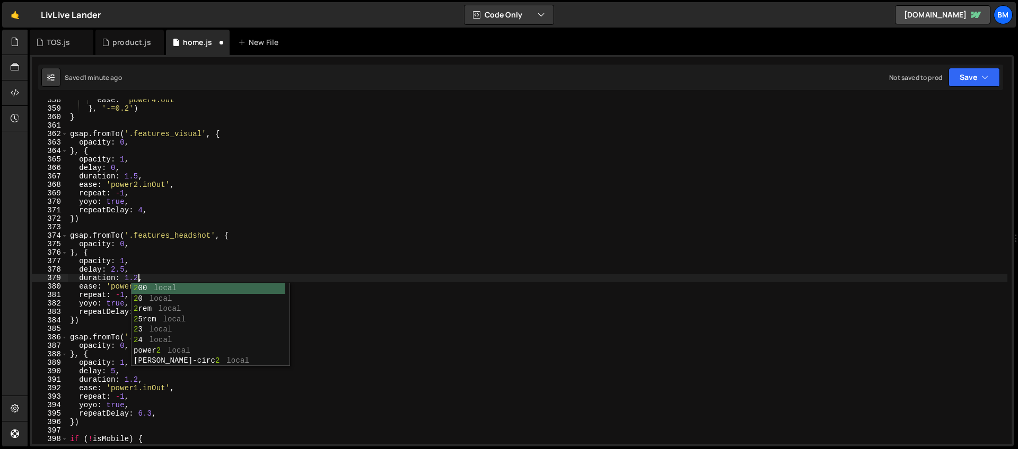
click at [86, 361] on div "ease : 'power4.out' } , '-=0.2' ) } gsap . fromTo ( '.features_visual' , { opac…" at bounding box center [537, 277] width 939 height 362
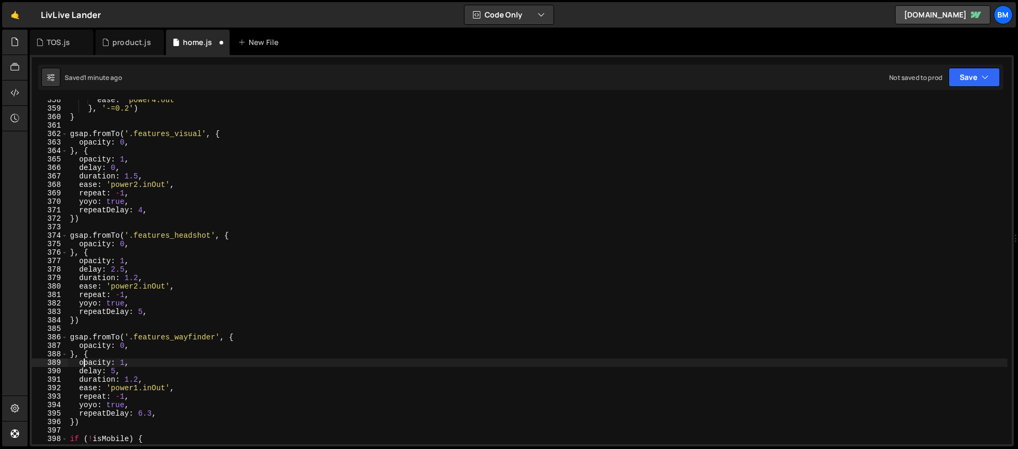
click at [139, 381] on div "ease : 'power4.out' } , '-=0.2' ) } gsap . fromTo ( '.features_visual' , { opac…" at bounding box center [537, 277] width 939 height 362
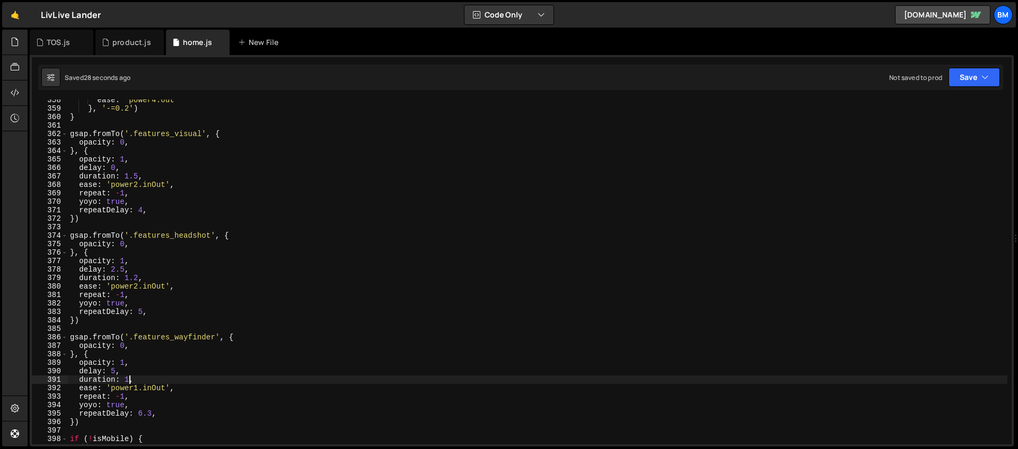
click at [142, 313] on div "ease : 'power4.out' } , '-=0.2' ) } gsap . fromTo ( '.features_visual' , { opac…" at bounding box center [537, 277] width 939 height 362
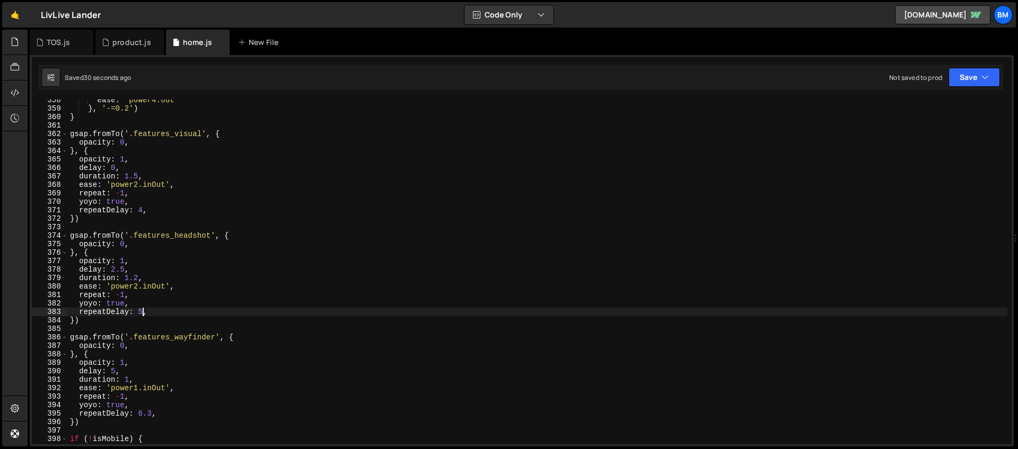
click at [143, 212] on div "ease : 'power4.out' } , '-=0.2' ) } gsap . fromTo ( '.features_visual' , { opac…" at bounding box center [537, 277] width 939 height 362
type textarea "repeatDelay: 3,"
click at [119, 38] on div "product.js" at bounding box center [131, 42] width 39 height 11
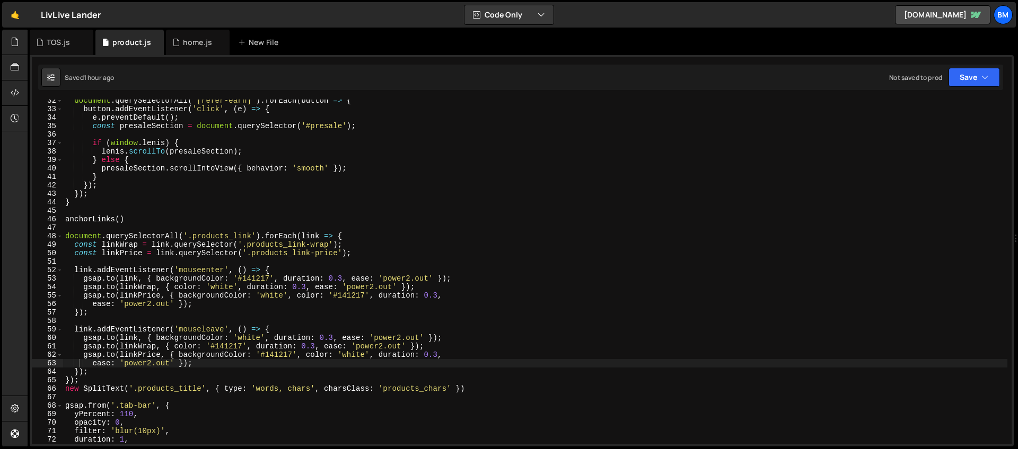
click at [494, 213] on div "document . querySelectorAll ( '[refer-earn]' ) . forEach ( button => { button .…" at bounding box center [535, 277] width 944 height 362
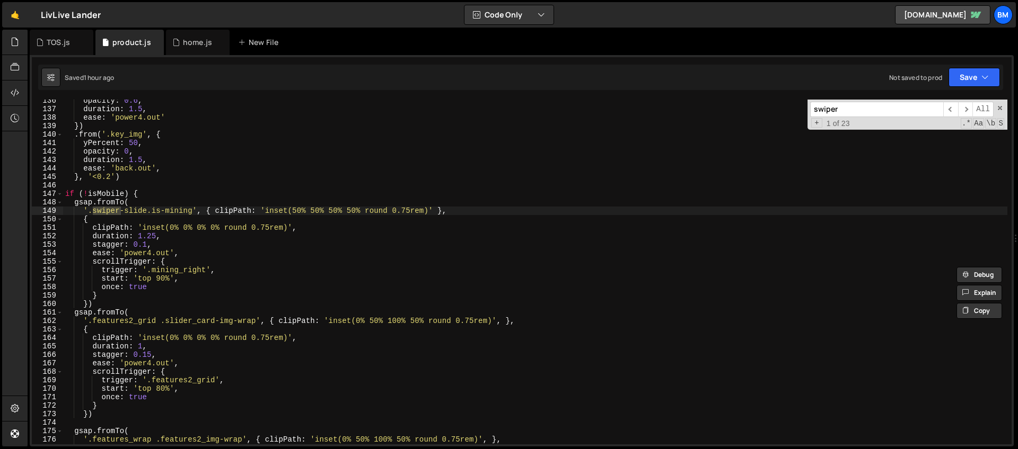
scroll to position [1175, 0]
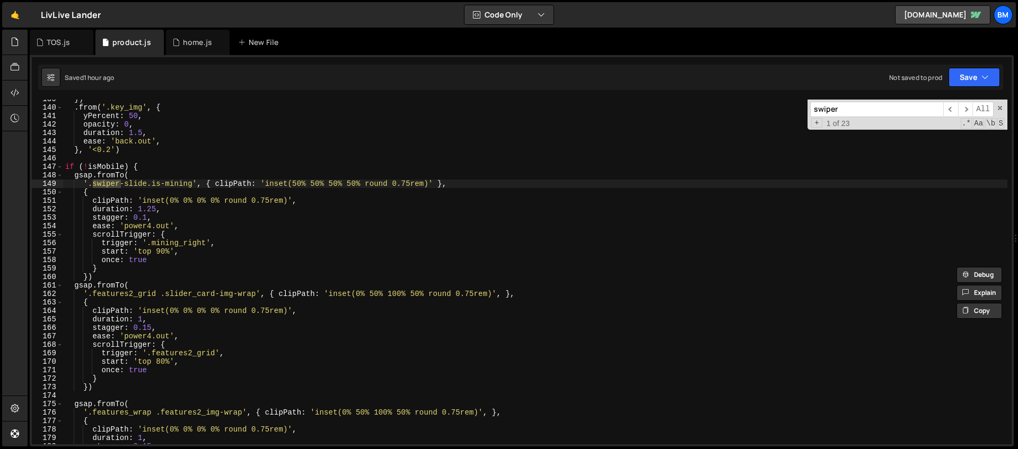
type input "swiper"
click at [188, 45] on div "home.js" at bounding box center [197, 42] width 29 height 11
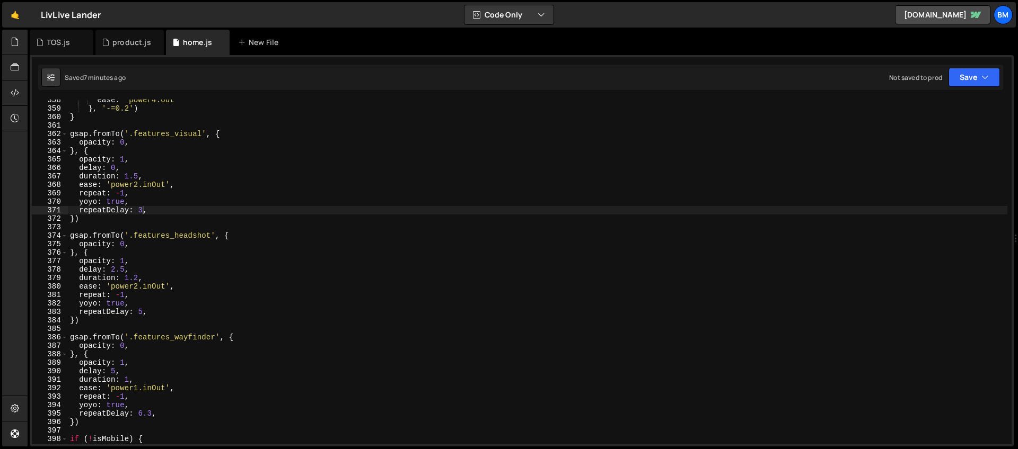
type textarea "repeat: -1,"
click at [579, 193] on div "ease : 'power4.out' } , '-=0.2' ) } gsap . fromTo ( '.features_visual' , { opac…" at bounding box center [537, 277] width 939 height 362
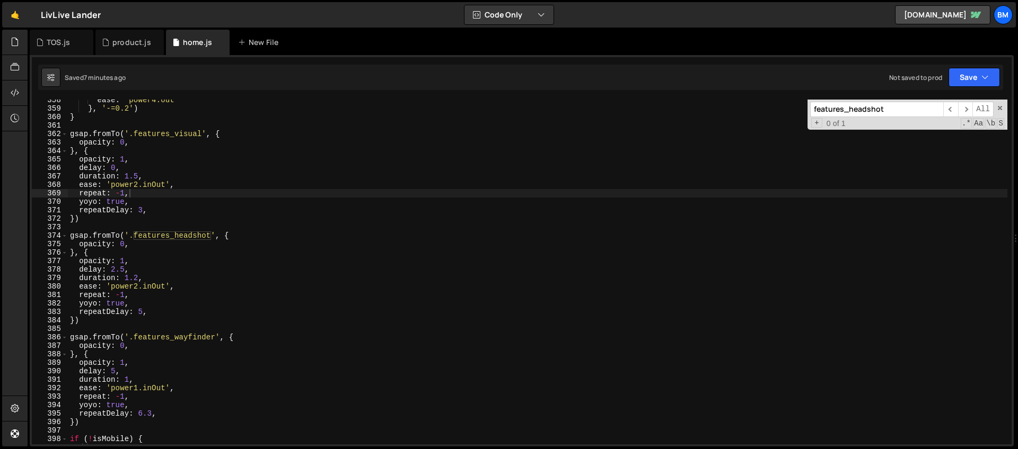
type input "i"
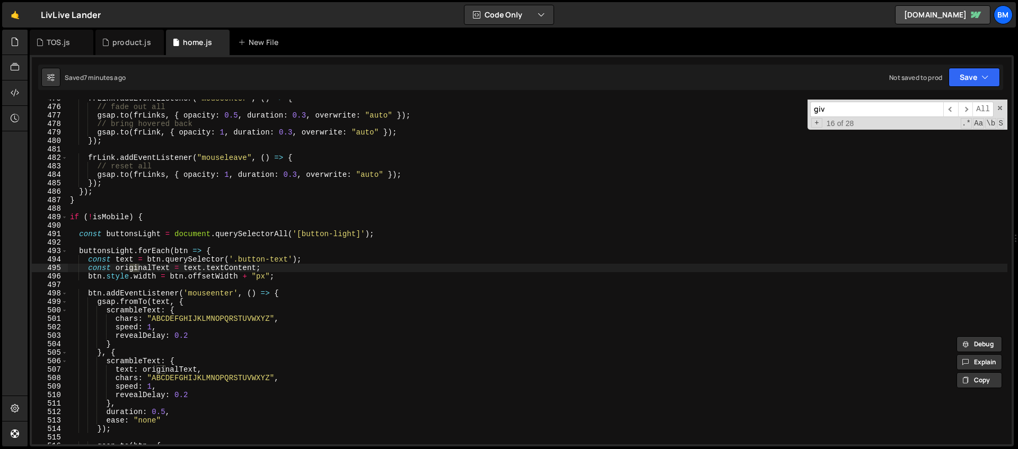
scroll to position [0, 0]
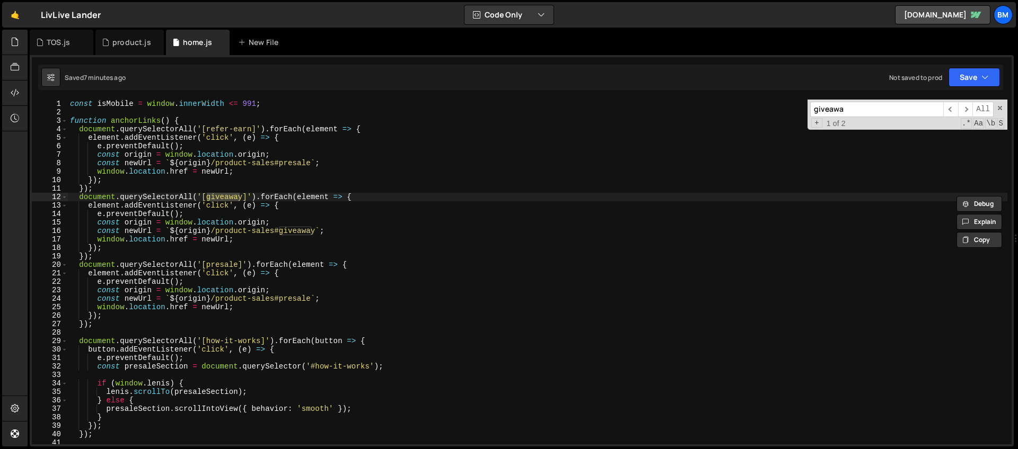
type input "giveawa"
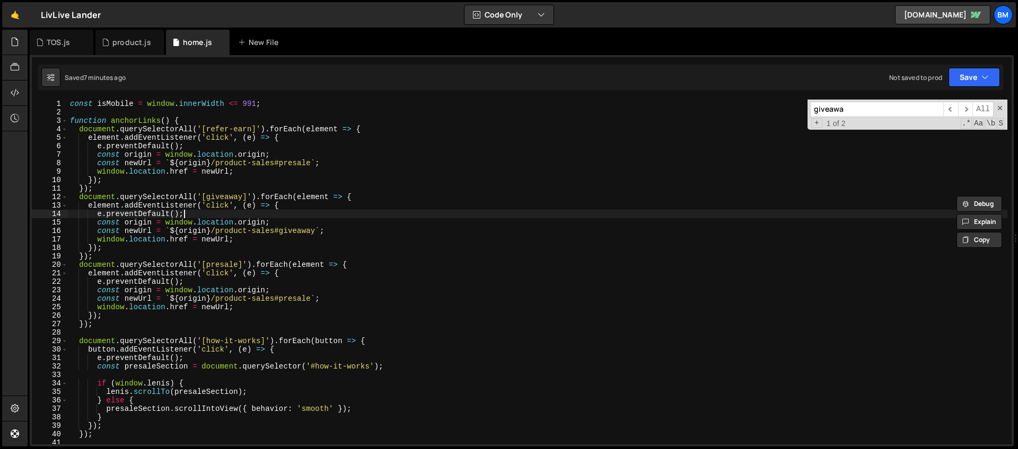
click at [234, 217] on div "const isMobile = window . innerWidth <= 991 ; function anchorLinks ( ) { docume…" at bounding box center [537, 281] width 939 height 362
click at [219, 225] on div "const isMobile = window . innerWidth <= 991 ; function anchorLinks ( ) { docume…" at bounding box center [537, 281] width 939 height 362
click at [259, 233] on div "const isMobile = window . innerWidth <= 991 ; function anchorLinks ( ) { docume…" at bounding box center [537, 281] width 939 height 362
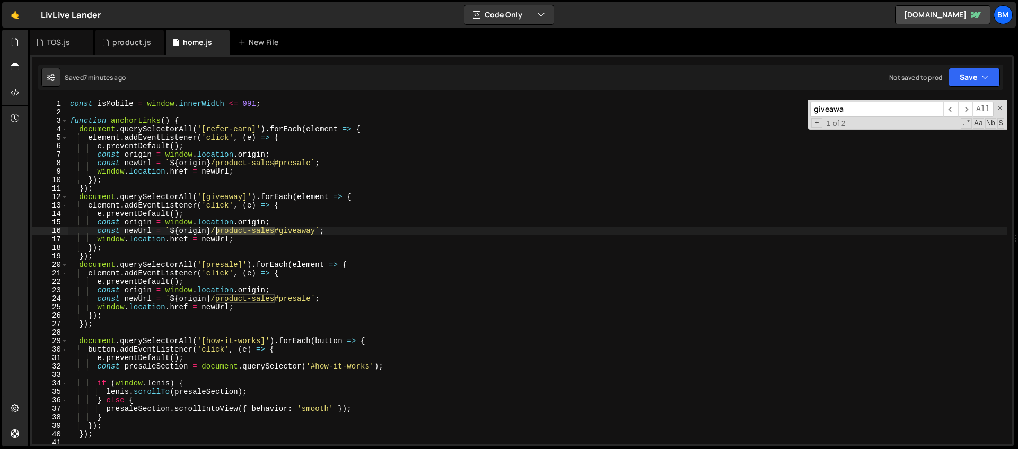
drag, startPoint x: 273, startPoint y: 232, endPoint x: 217, endPoint y: 233, distance: 56.2
click at [217, 233] on div "const isMobile = window . innerWidth <= 991 ; function anchorLinks ( ) { docume…" at bounding box center [537, 281] width 939 height 362
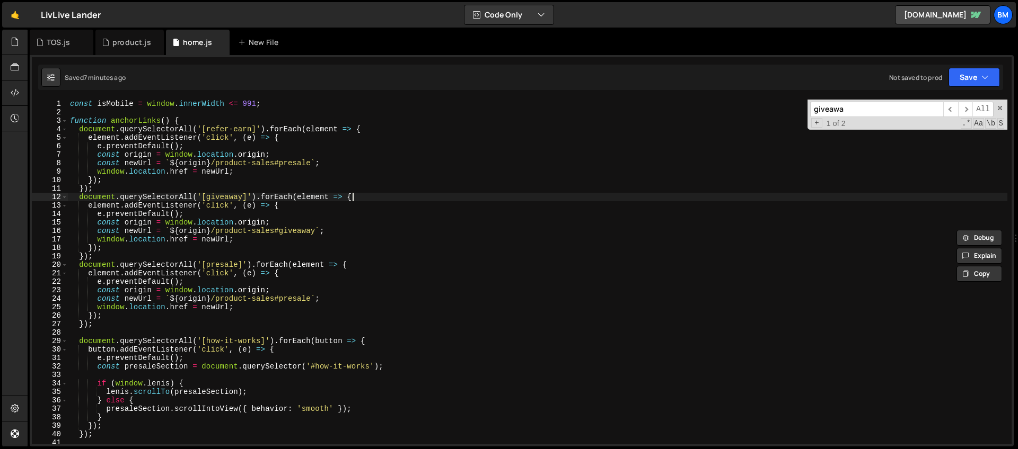
click at [360, 199] on div "const isMobile = window . innerWidth <= 991 ; function anchorLinks ( ) { docume…" at bounding box center [537, 281] width 939 height 362
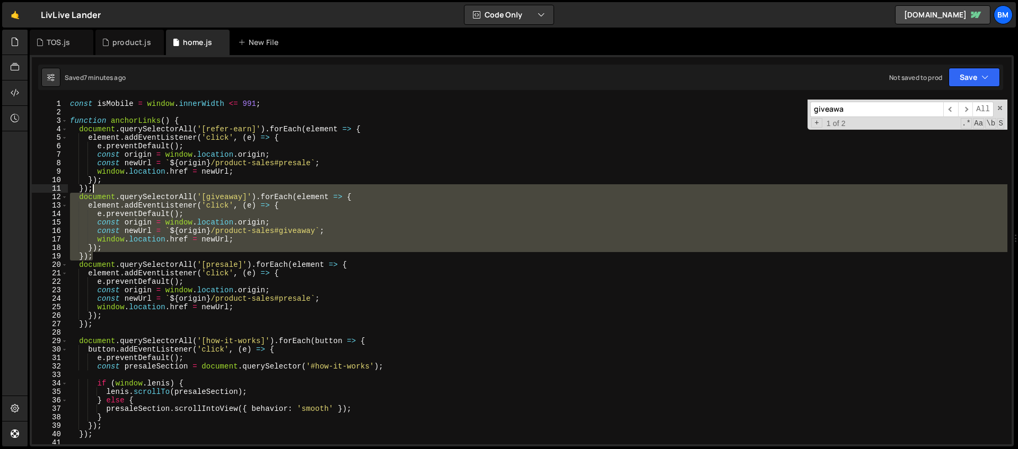
drag, startPoint x: 102, startPoint y: 259, endPoint x: 96, endPoint y: 191, distance: 67.6
click at [96, 191] on div "const isMobile = window . innerWidth <= 991 ; function anchorLinks ( ) { docume…" at bounding box center [537, 281] width 939 height 362
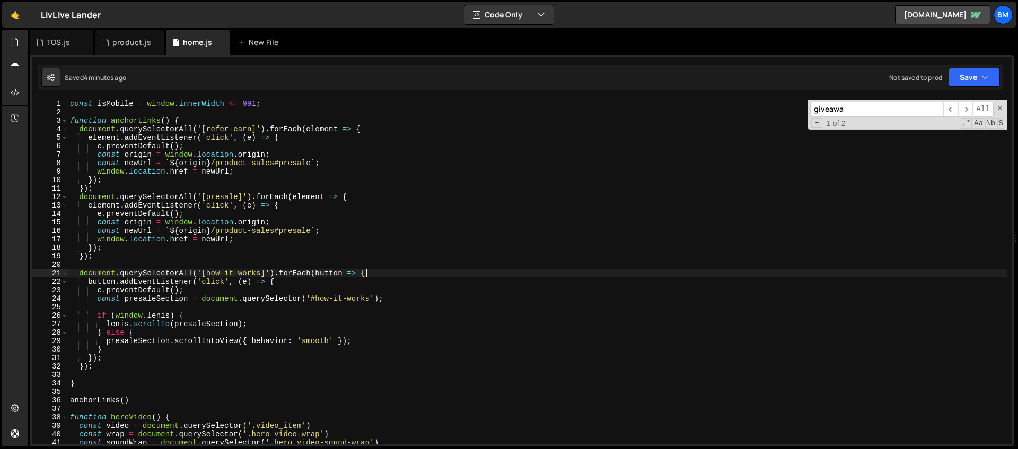
click at [375, 269] on div "const isMobile = window . innerWidth <= 991 ; function anchorLinks ( ) { docume…" at bounding box center [537, 281] width 939 height 362
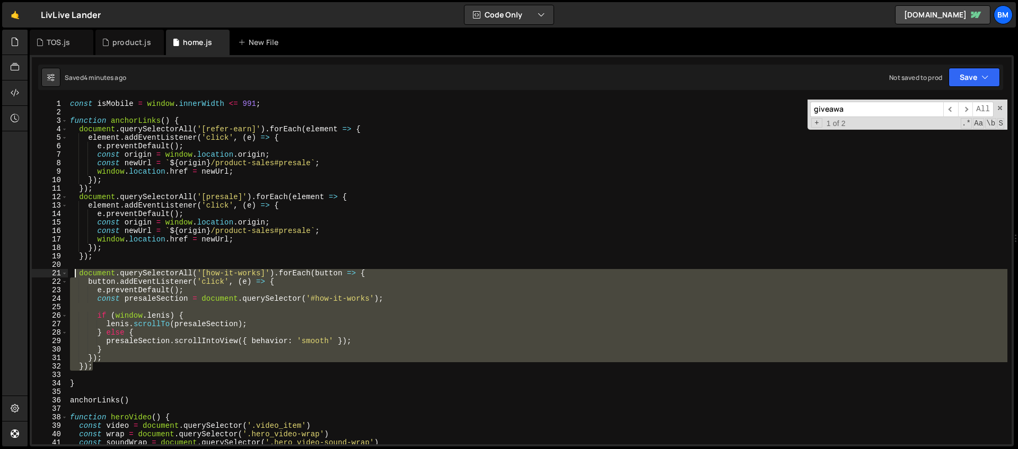
drag, startPoint x: 100, startPoint y: 366, endPoint x: 75, endPoint y: 275, distance: 94.6
click at [75, 275] on div "const isMobile = window . innerWidth <= 991 ; function anchorLinks ( ) { docume…" at bounding box center [537, 281] width 939 height 362
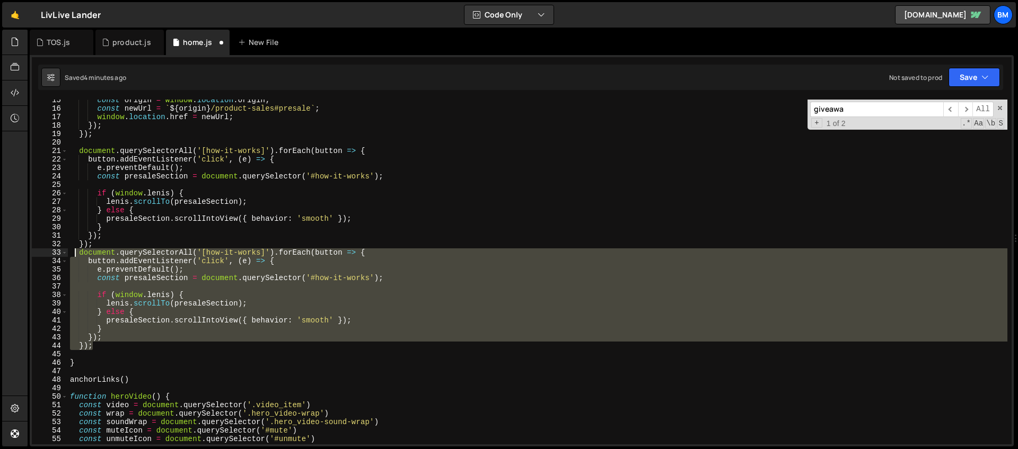
scroll to position [122, 0]
click at [262, 251] on div "const origin = window . location . origin ; const newUrl = ` ${ origin } /produ…" at bounding box center [537, 272] width 939 height 345
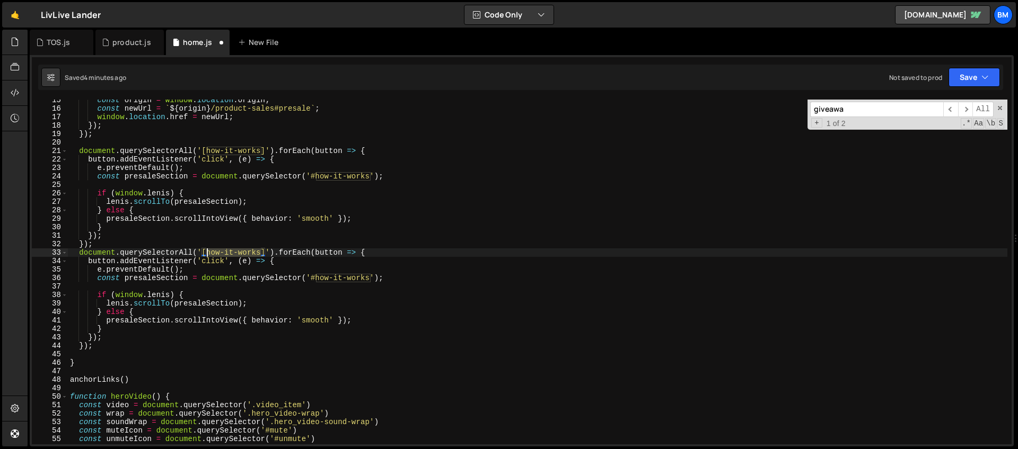
click at [207, 252] on div "const origin = window . location . origin ; const newUrl = ` ${ origin } /produ…" at bounding box center [537, 277] width 939 height 362
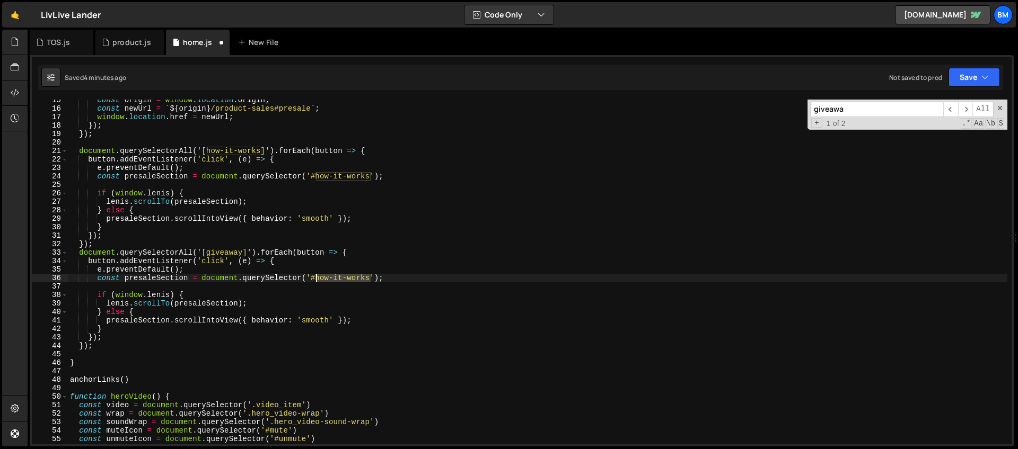
drag, startPoint x: 370, startPoint y: 279, endPoint x: 317, endPoint y: 279, distance: 53.0
click at [317, 279] on div "const origin = window . location . origin ; const newUrl = ` ${ origin } /produ…" at bounding box center [537, 277] width 939 height 362
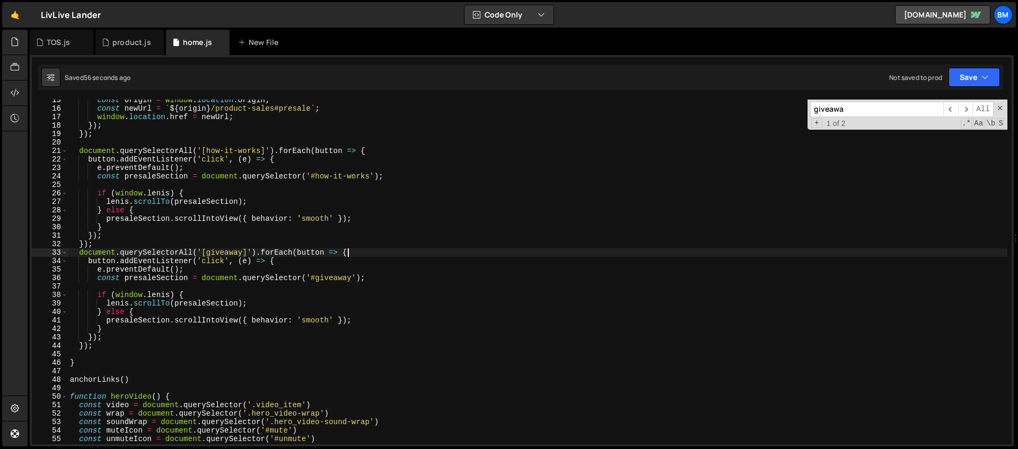
click at [351, 252] on div "const origin = window . location . origin ; const newUrl = ` ${ origin } /produ…" at bounding box center [537, 277] width 939 height 362
type textarea "document.querySelectorAll('[giveaway]').forEach(button => {"
drag, startPoint x: 858, startPoint y: 112, endPoint x: 738, endPoint y: 110, distance: 119.8
click at [738, 110] on div "const origin = window . location . origin ; const newUrl = ` ${ origin } /produ…" at bounding box center [537, 272] width 939 height 345
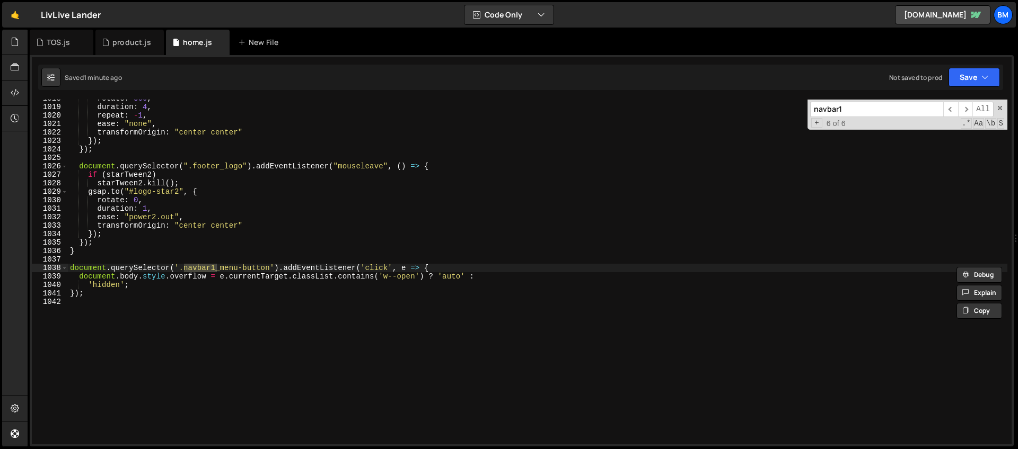
scroll to position [8630, 0]
type input "navbar1"
click at [429, 271] on div "rotate : 360 , duration : 4 , repeat : - 1 , ease : "none" , transformOrigin : …" at bounding box center [537, 275] width 939 height 362
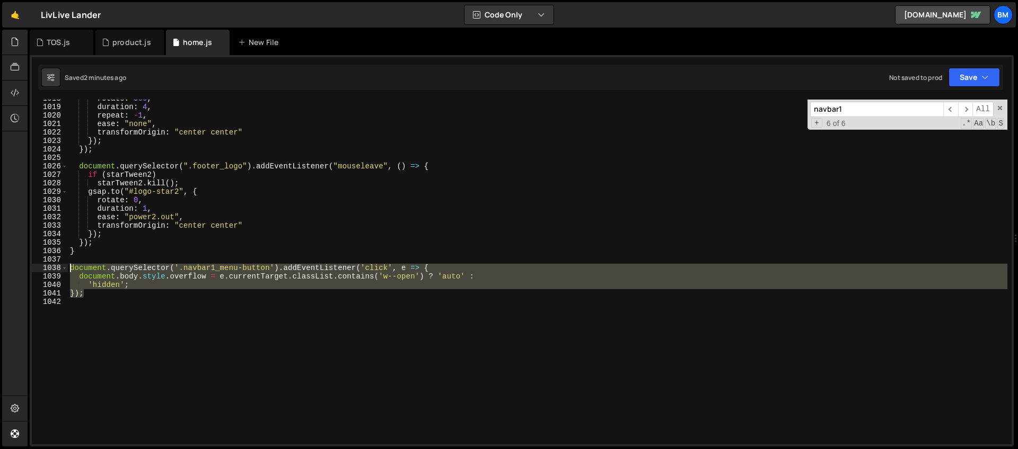
drag, startPoint x: 95, startPoint y: 295, endPoint x: 59, endPoint y: 268, distance: 45.1
click at [59, 268] on div "document.querySelector('.navbar1_menu-button').addEventListener('click', e => {…" at bounding box center [521, 272] width 979 height 345
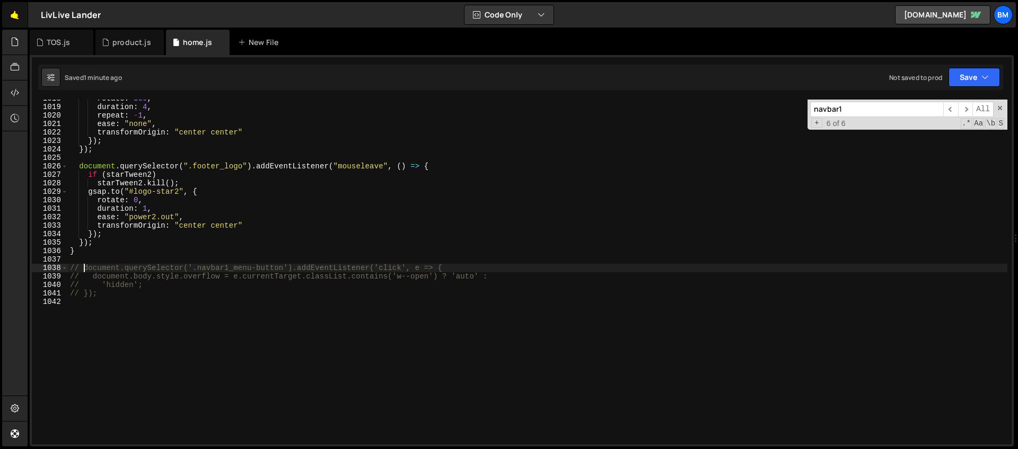
click at [19, 20] on link "🤙" at bounding box center [15, 14] width 26 height 25
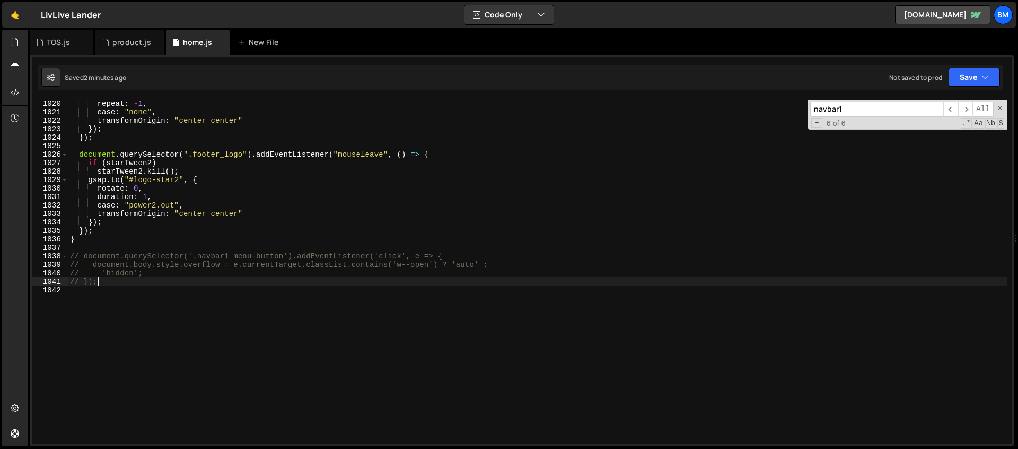
scroll to position [0, 2]
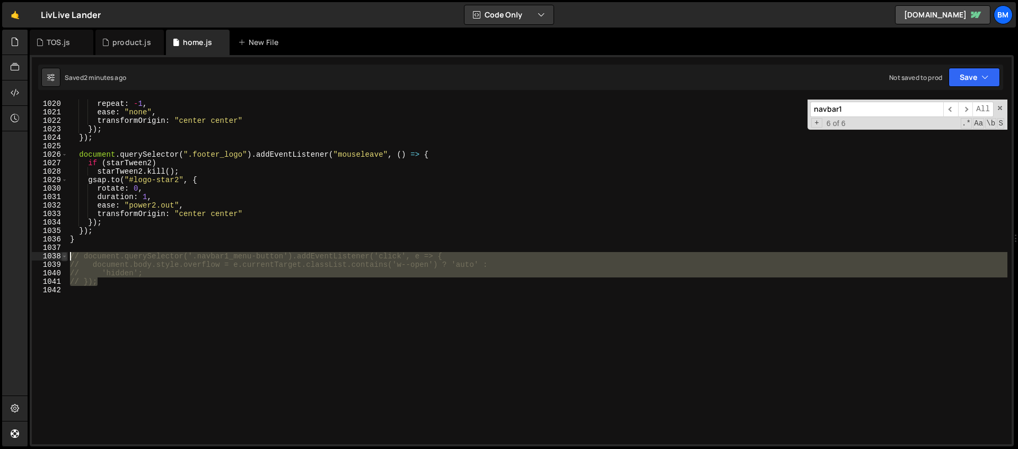
drag, startPoint x: 104, startPoint y: 284, endPoint x: 61, endPoint y: 257, distance: 50.5
click at [61, 257] on div "// }); 1019 1020 1021 1022 1023 1024 1025 1026 1027 1028 1029 1030 1031 1032 10…" at bounding box center [521, 272] width 979 height 345
paste textarea "})"
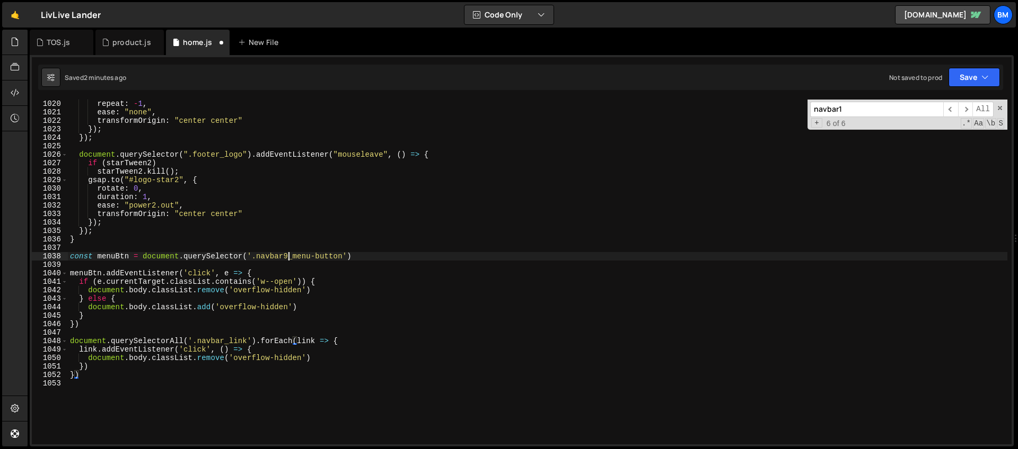
click at [289, 254] on div "duration : 4 , repeat : - 1 , ease : "none" , transformOrigin : "center center"…" at bounding box center [537, 272] width 939 height 362
type textarea "const menuBtn = document.querySelector('.navbar1_menu-button')"
click at [220, 264] on div "duration : 4 , repeat : - 1 , ease : "none" , transformOrigin : "center center"…" at bounding box center [537, 272] width 939 height 362
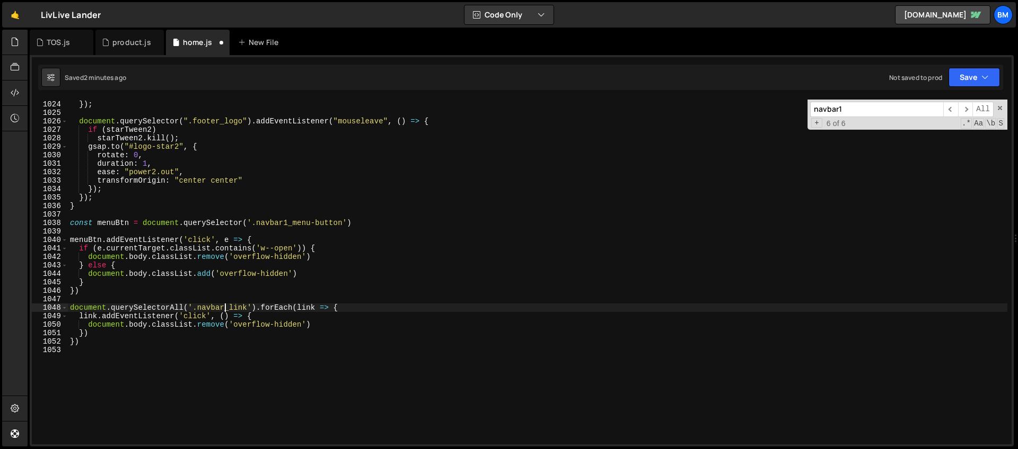
click at [223, 310] on div "}) ; }) ; document . querySelector ( ".footer_logo" ) . addEventListener ( "mou…" at bounding box center [537, 273] width 939 height 362
type textarea "document.querySelectorAll('.navbar1_link').forEach(link => {"
drag, startPoint x: 846, startPoint y: 110, endPoint x: 751, endPoint y: 110, distance: 95.4
click at [751, 110] on div "}) ; }) ; document . querySelector ( ".footer_logo" ) . addEventListener ( "mou…" at bounding box center [537, 272] width 939 height 345
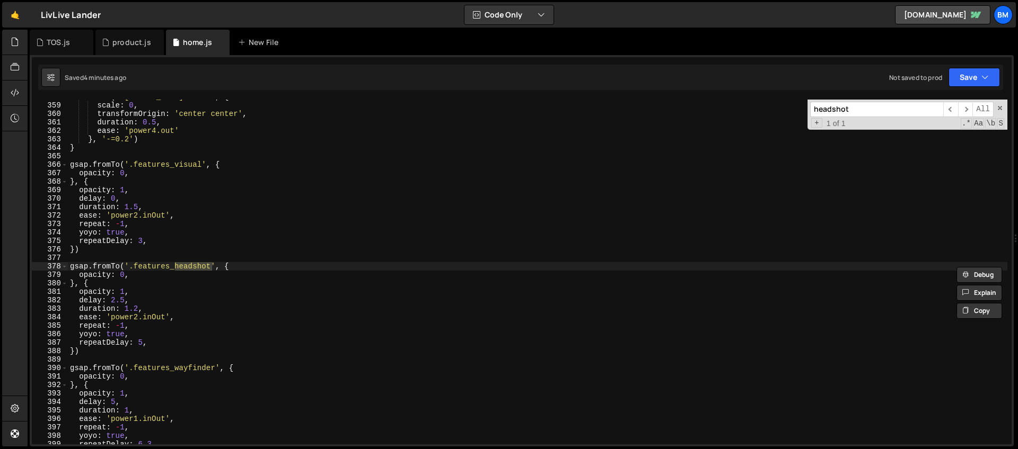
scroll to position [3080, 0]
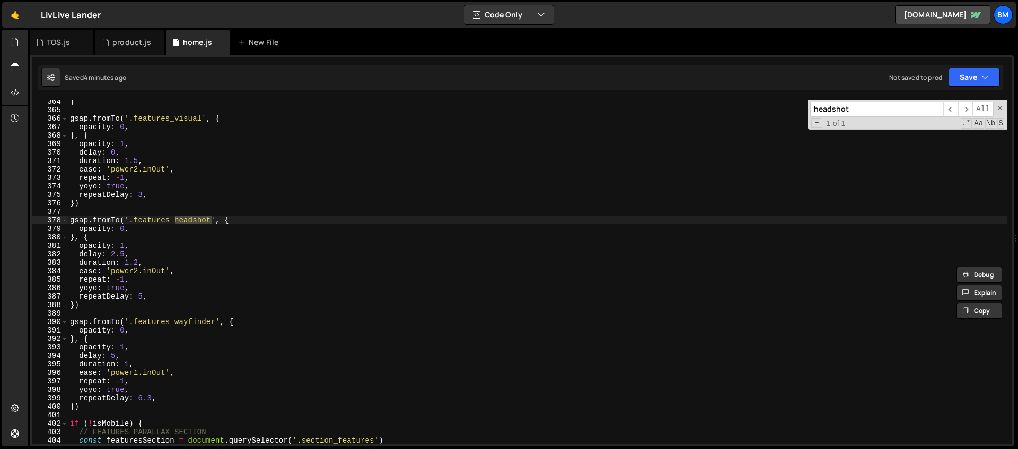
type input "headshot"
click at [232, 222] on div "} gsap . fromTo ( '.features_visual' , { opacity : 0 , } , { opacity : 1 , dela…" at bounding box center [537, 279] width 939 height 362
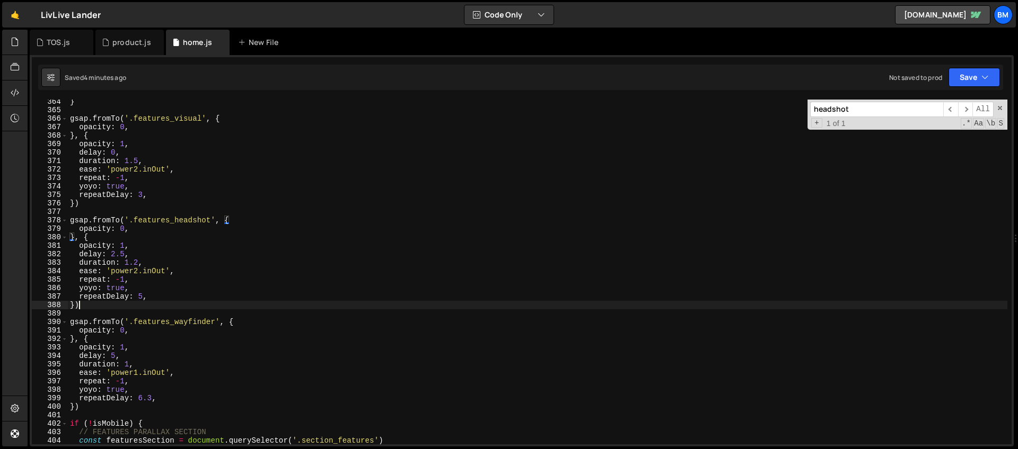
click at [83, 306] on div "} gsap . fromTo ( '.features_visual' , { opacity : 0 , } , { opacity : 1 , dela…" at bounding box center [537, 279] width 939 height 362
type textarea "})"
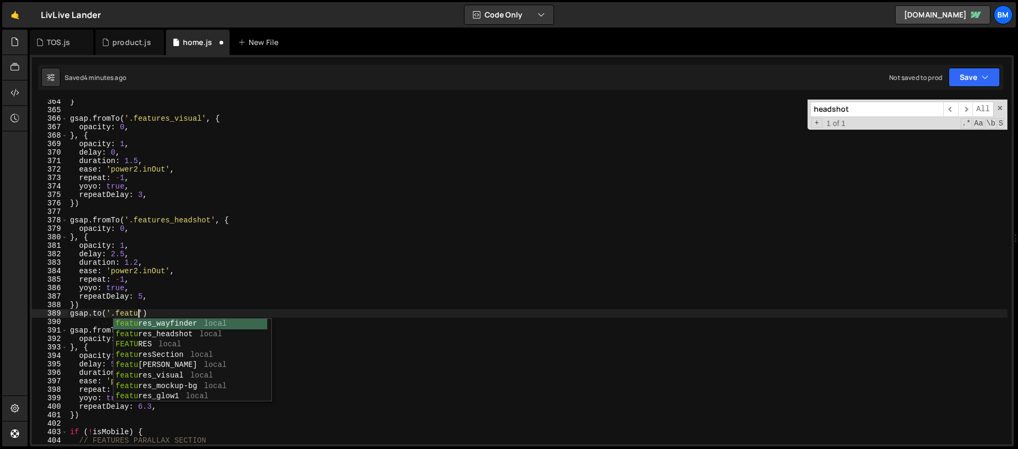
scroll to position [0, 5]
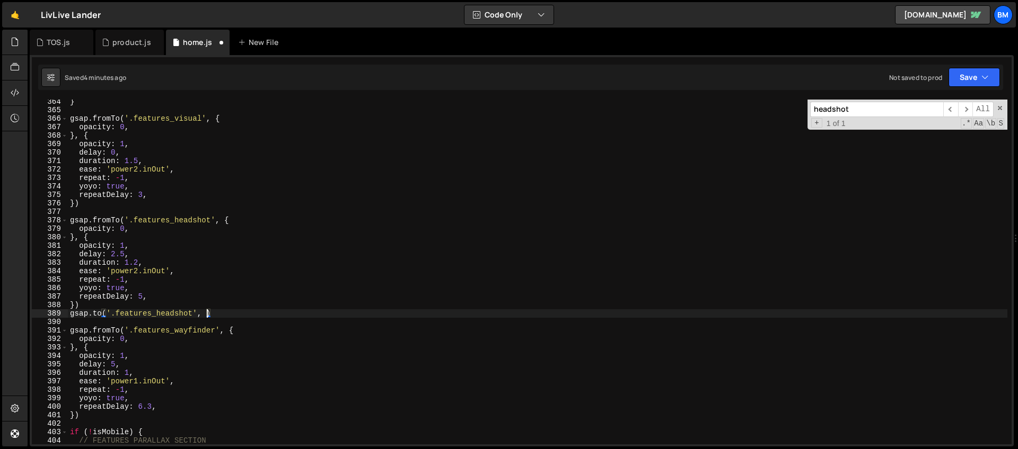
type textarea "gsap.to('.features_headshot', {)"
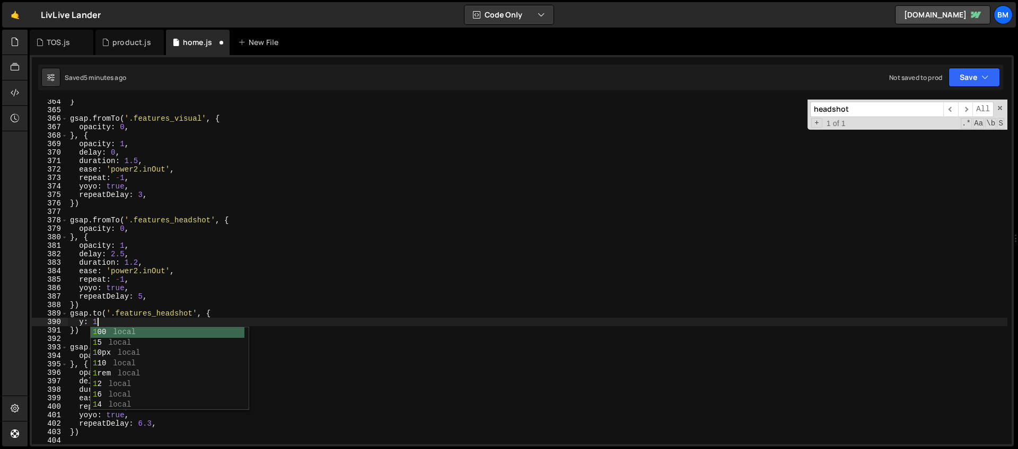
scroll to position [0, 2]
type textarea "y: 16,"
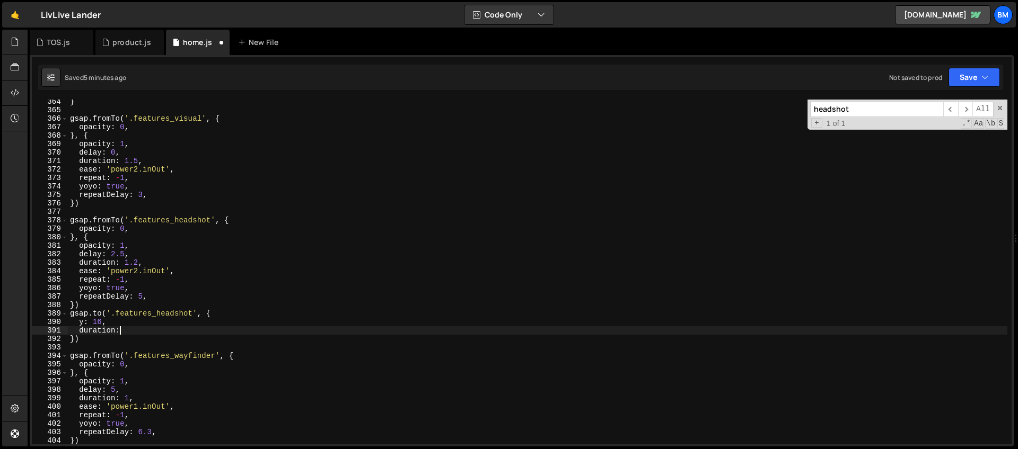
scroll to position [0, 3]
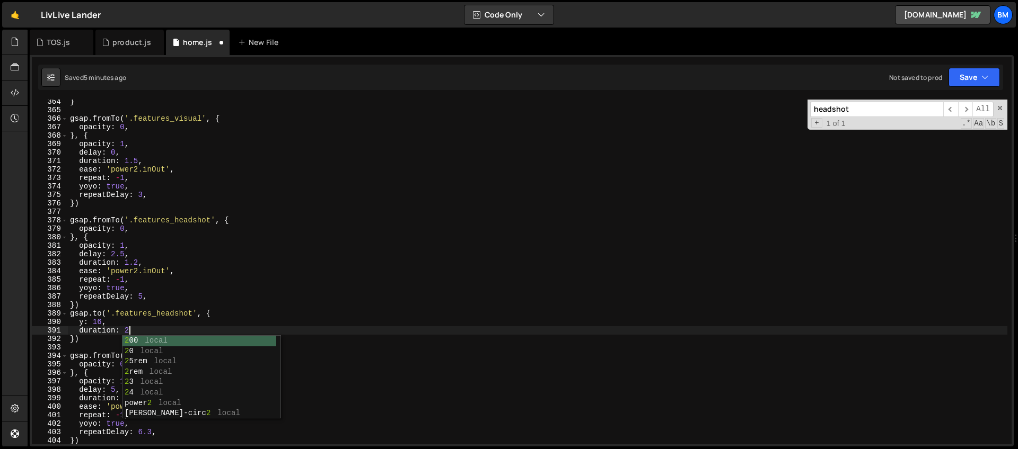
type textarea "duration: 2,"
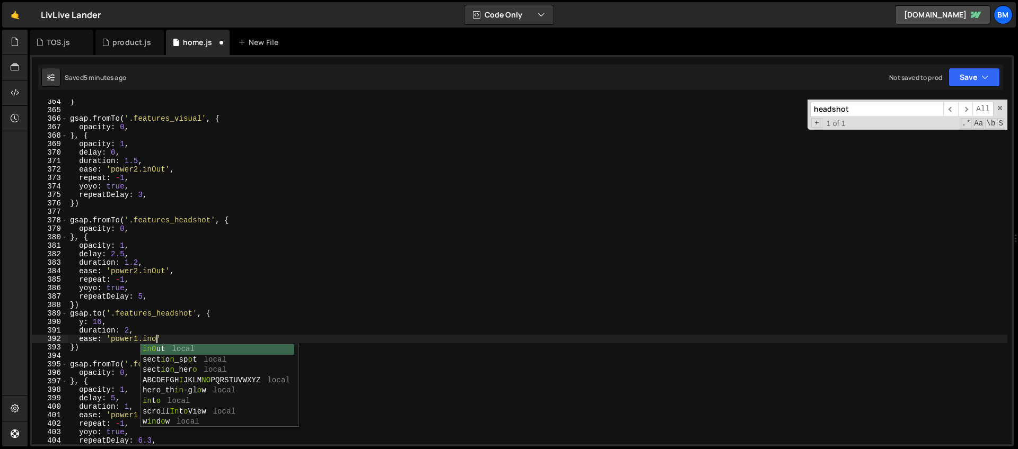
scroll to position [0, 6]
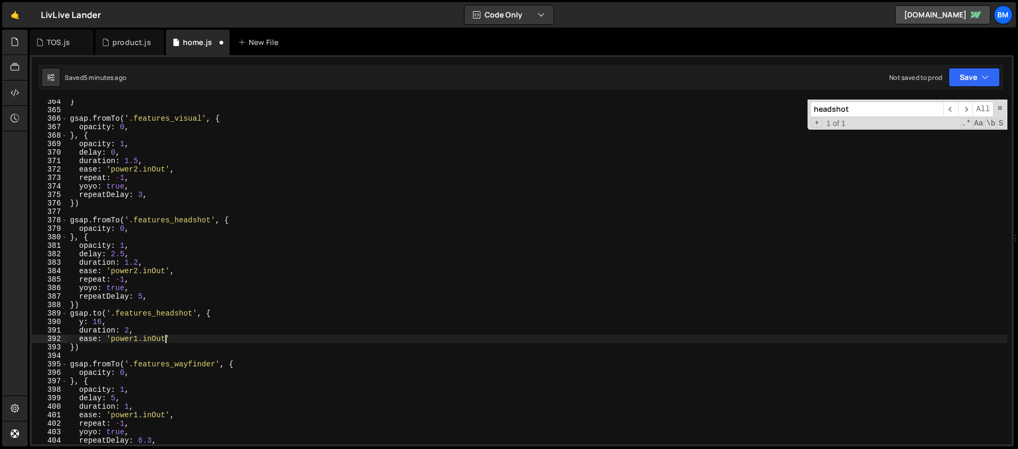
click at [174, 337] on div "} gsap . fromTo ( '.features_visual' , { opacity : 0 , } , { opacity : 1 , dela…" at bounding box center [537, 279] width 939 height 362
type textarea "ease: 'power1.inOut',"
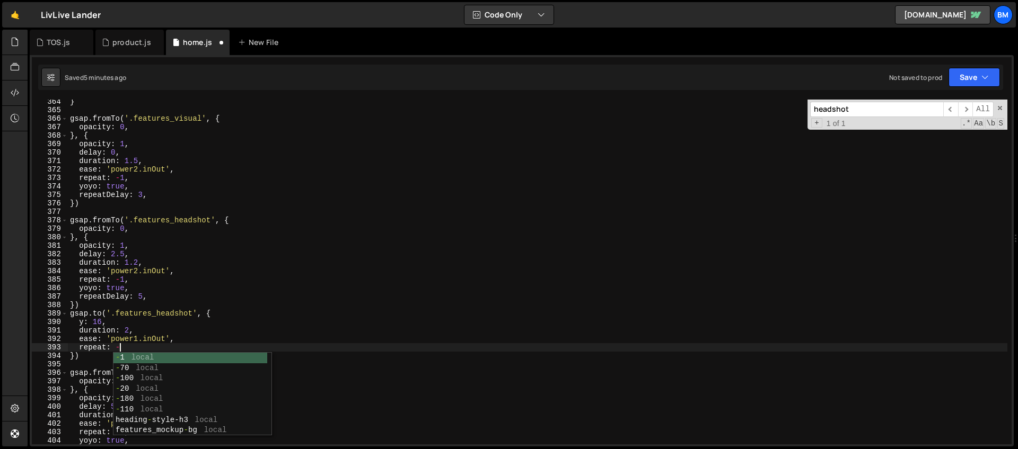
scroll to position [0, 3]
type textarea "repeat: -1,"
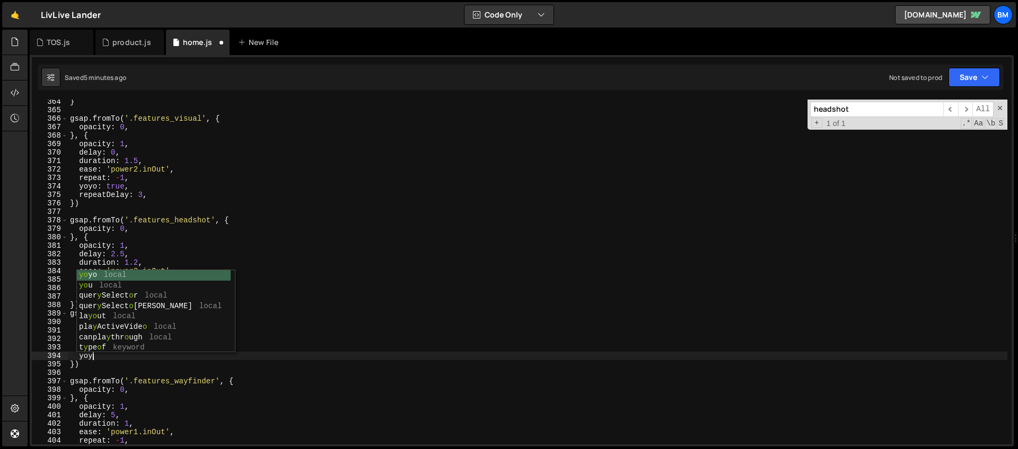
scroll to position [0, 1]
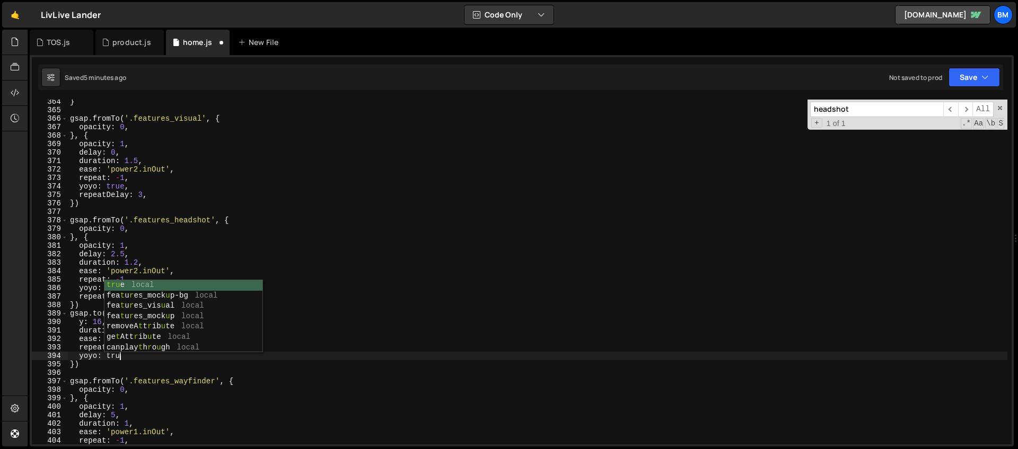
type textarea "yoyo: true"
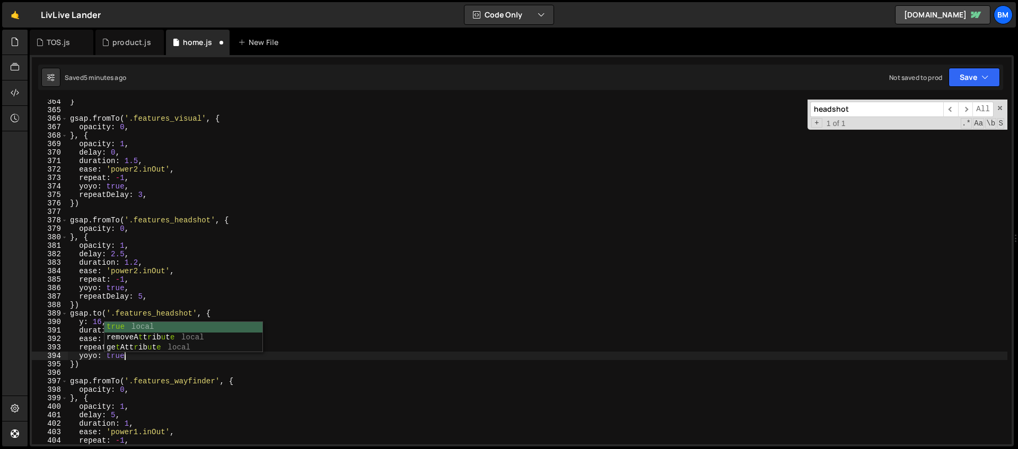
click at [94, 373] on div "} gsap . fromTo ( '.features_visual' , { opacity : 0 , } , { opacity : 1 , dela…" at bounding box center [537, 279] width 939 height 362
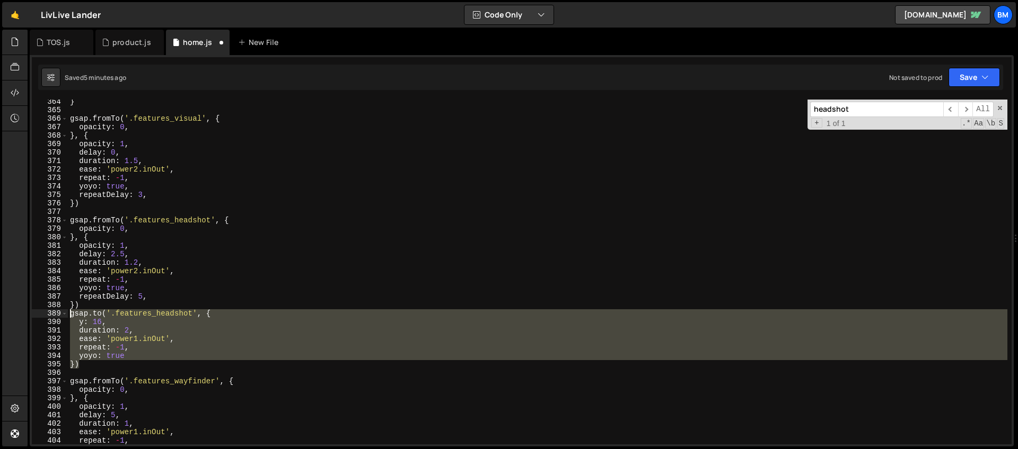
drag, startPoint x: 86, startPoint y: 367, endPoint x: 52, endPoint y: 313, distance: 63.8
click at [52, 313] on div "364 365 366 367 368 369 370 371 372 373 374 375 376 377 378 379 380 381 382 383…" at bounding box center [521, 272] width 979 height 345
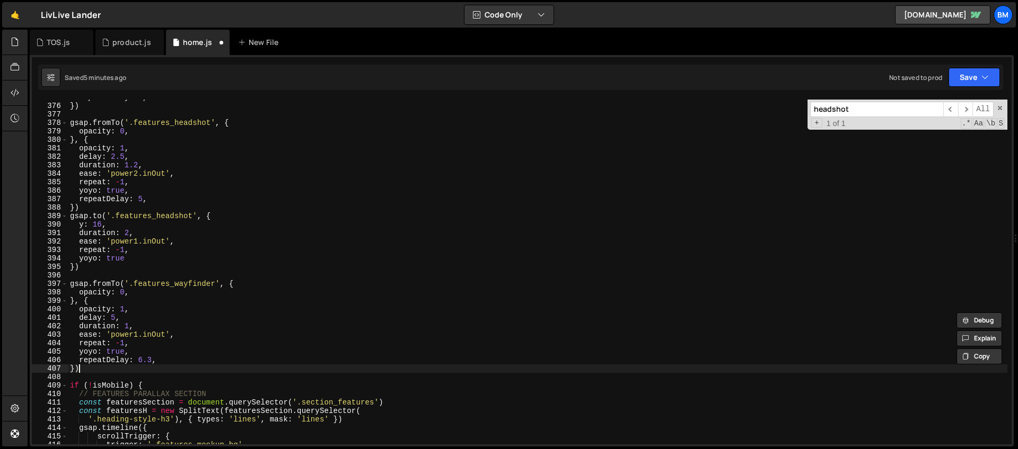
click at [92, 368] on div "repeatDelay : 3 , }) gsap . fromTo ( '.features_headshot' , { opacity : 0 , } ,…" at bounding box center [537, 274] width 939 height 362
type textarea "})"
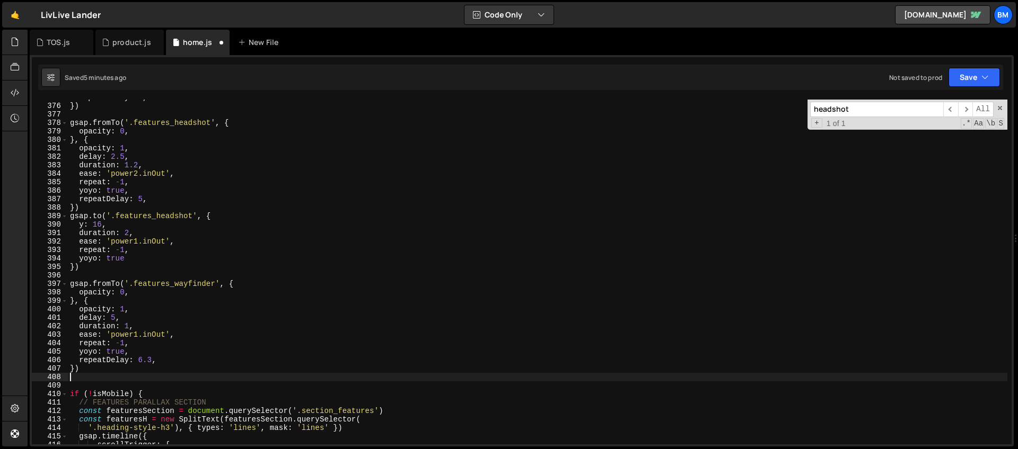
paste textarea "})"
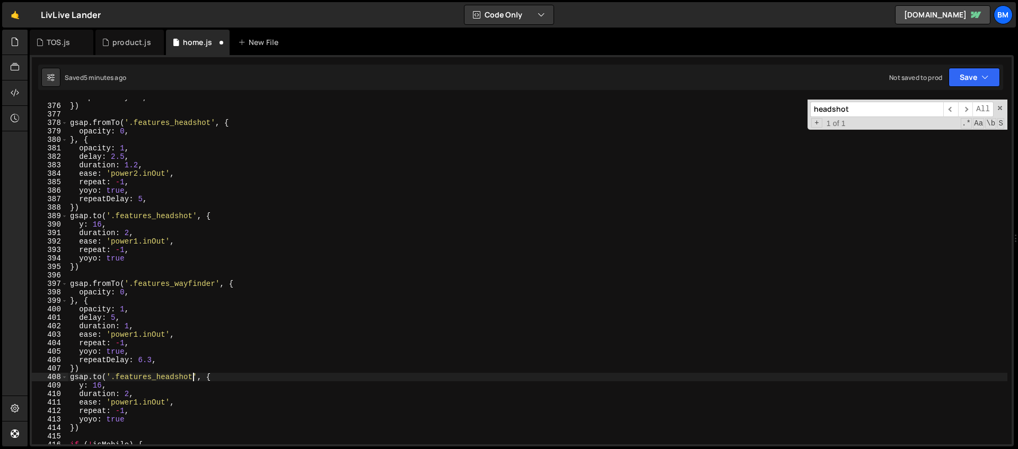
click at [192, 379] on div "repeatDelay : 3 , }) gsap . fromTo ( '.features_headshot' , { opacity : 0 , } ,…" at bounding box center [537, 274] width 939 height 362
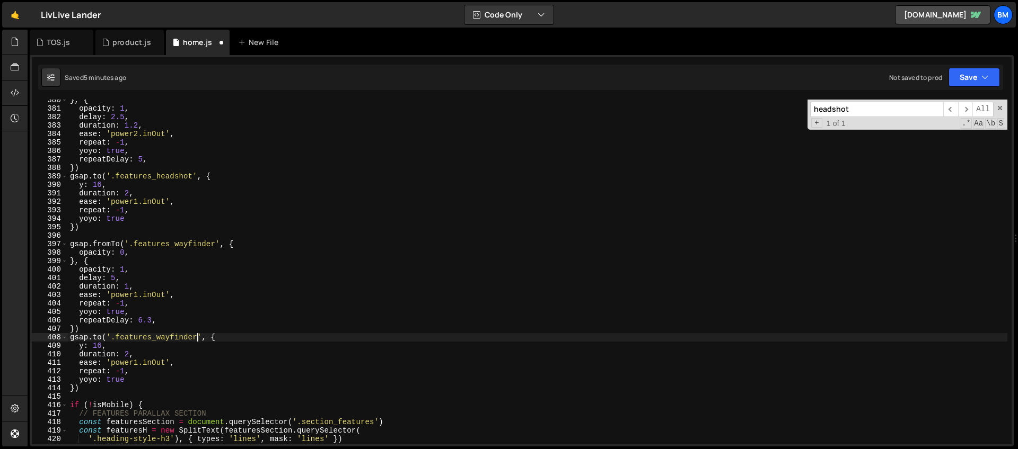
scroll to position [3266, 0]
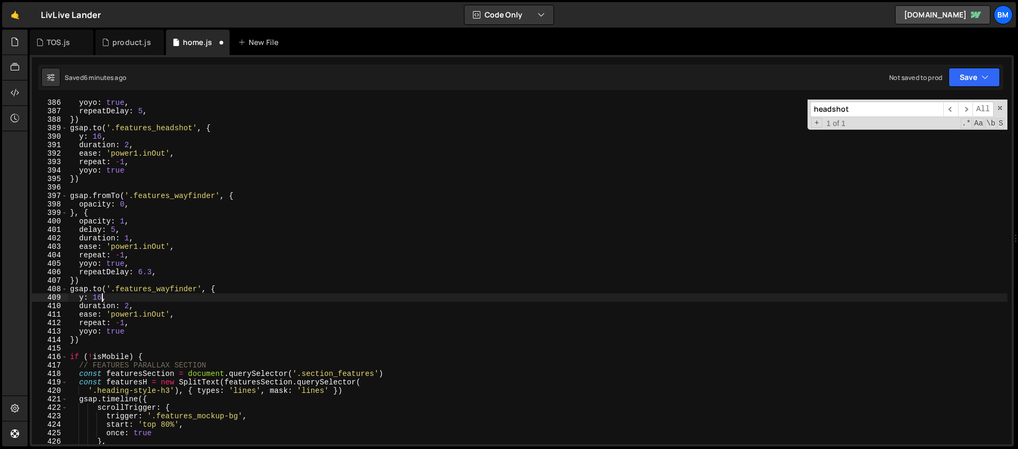
click at [101, 297] on div "yoyo : true , repeatDelay : 5 , }) gsap . to ( '.features_headshot' , { y : 16 …" at bounding box center [537, 280] width 939 height 362
click at [95, 267] on div "yoyo : true , repeatDelay : 5 , }) gsap . to ( '.features_headshot' , { y : 16 …" at bounding box center [537, 280] width 939 height 362
click at [130, 307] on div "yoyo : true , repeatDelay : 5 , }) gsap . to ( '.features_headshot' , { y : 16 …" at bounding box center [537, 280] width 939 height 362
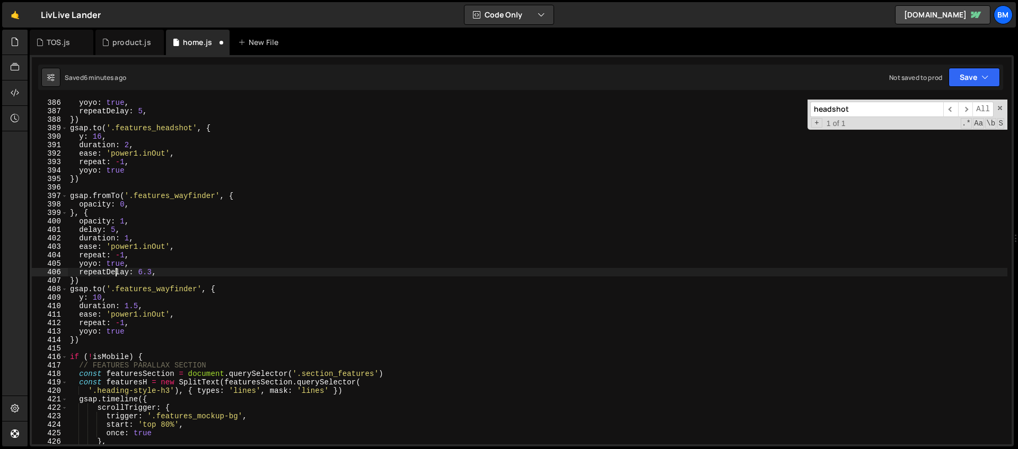
click at [117, 275] on div "yoyo : true , repeatDelay : 5 , }) gsap . to ( '.features_headshot' , { y : 16 …" at bounding box center [537, 280] width 939 height 362
click at [137, 313] on div "yoyo : true , repeatDelay : 5 , }) gsap . to ( '.features_headshot' , { y : 16 …" at bounding box center [537, 280] width 939 height 362
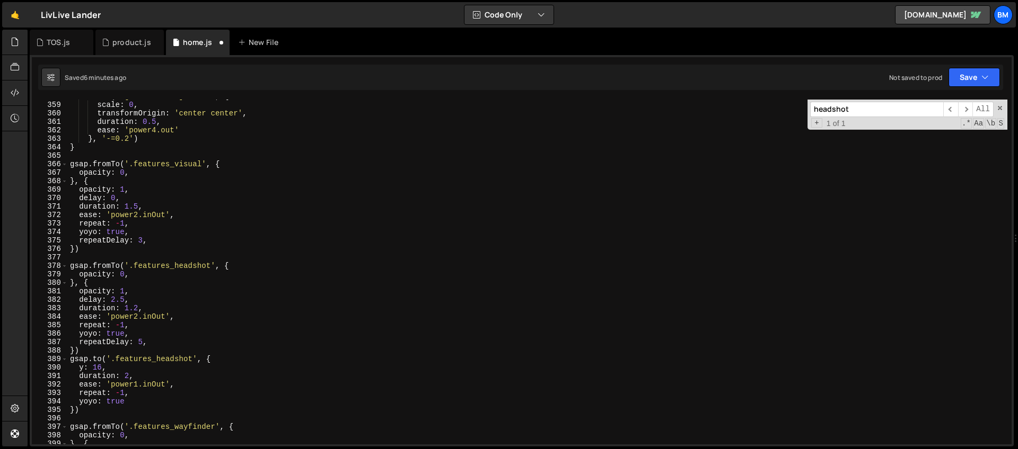
scroll to position [3035, 0]
click at [83, 251] on div ". from ( '#hunt-circ1' , { scale : 0 , transformOrigin : 'center center' , dura…" at bounding box center [537, 273] width 939 height 362
type textarea "})"
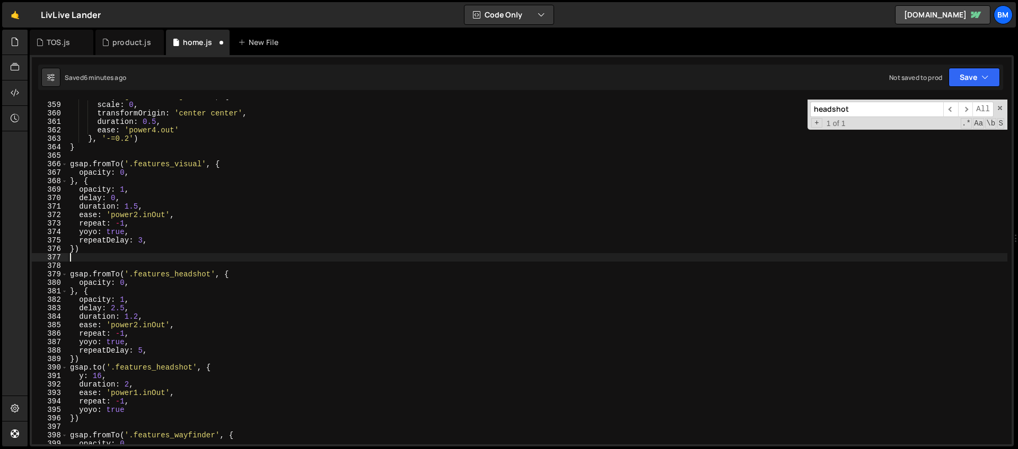
paste textarea "})"
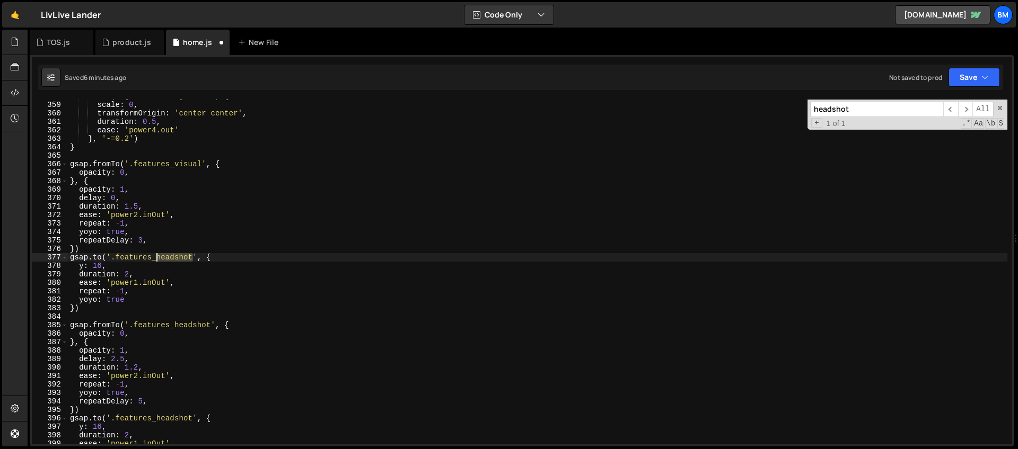
drag, startPoint x: 193, startPoint y: 254, endPoint x: 155, endPoint y: 255, distance: 37.6
click at [155, 255] on div ". from ( '#hunt-circ1' , { scale : 0 , transformOrigin : 'center center' , dura…" at bounding box center [537, 273] width 939 height 362
click at [101, 266] on div ". from ( '#hunt-circ1' , { scale : 0 , transformOrigin : 'center center' , dura…" at bounding box center [537, 273] width 939 height 362
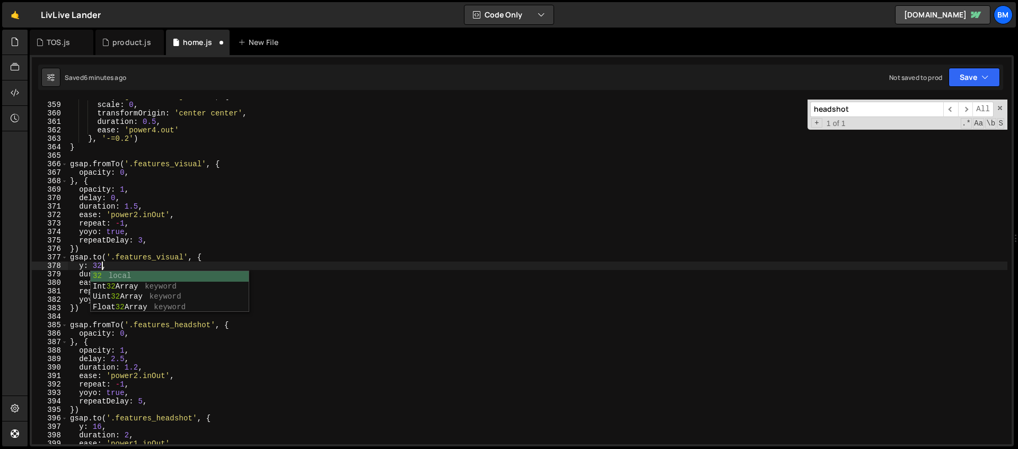
click at [104, 256] on div ". from ( '#hunt-circ1' , { scale : 0 , transformOrigin : 'center center' , dura…" at bounding box center [537, 273] width 939 height 362
click at [129, 272] on div ". from ( '#hunt-circ1' , { scale : 0 , transformOrigin : 'center center' , dura…" at bounding box center [537, 273] width 939 height 362
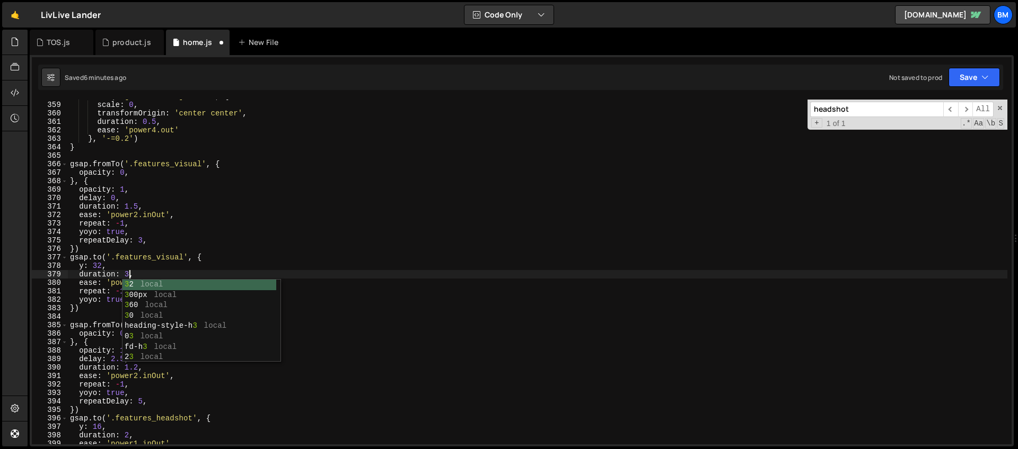
click at [119, 269] on div ". from ( '#hunt-circ1' , { scale : 0 , transformOrigin : 'center center' , dura…" at bounding box center [537, 273] width 939 height 362
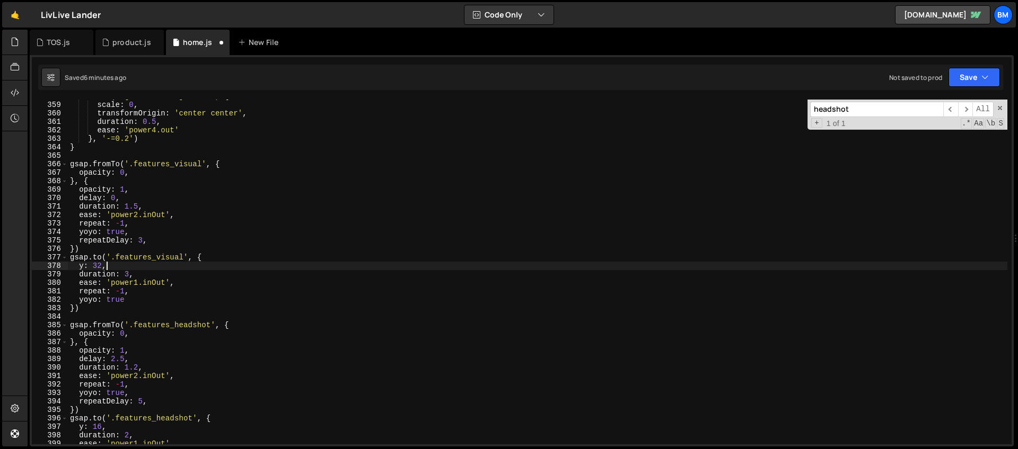
scroll to position [0, 2]
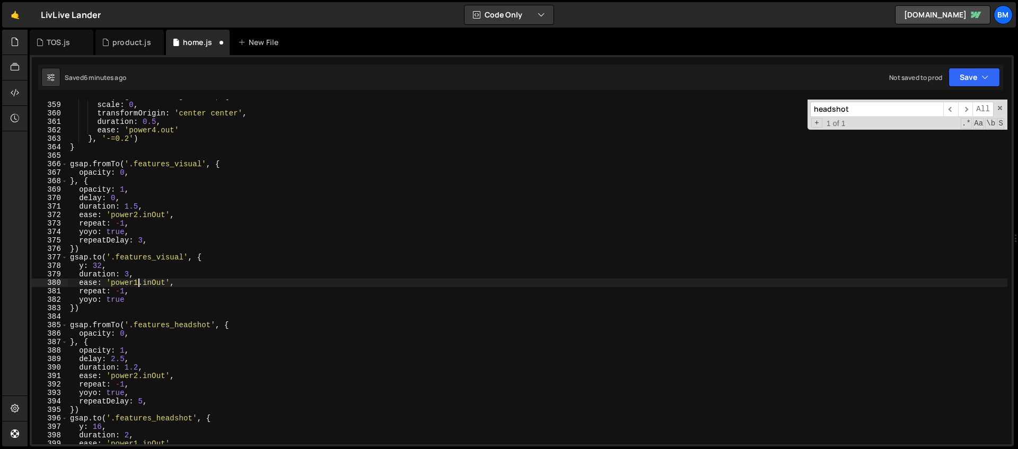
click at [138, 281] on div ". from ( '#hunt-circ1' , { scale : 0 , transformOrigin : 'center center' , dura…" at bounding box center [537, 273] width 939 height 362
click at [137, 250] on div ". from ( '#hunt-circ1' , { scale : 0 , transformOrigin : 'center center' , dura…" at bounding box center [537, 273] width 939 height 362
drag, startPoint x: 166, startPoint y: 284, endPoint x: 112, endPoint y: 283, distance: 54.6
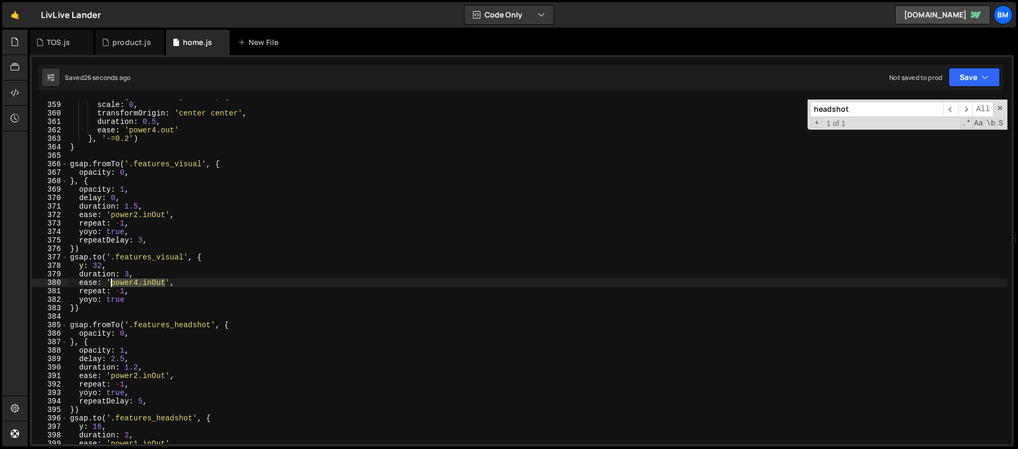
click at [112, 283] on div ". from ( '#hunt-circ1' , { scale : 0 , transformOrigin : 'center center' , dura…" at bounding box center [537, 273] width 939 height 362
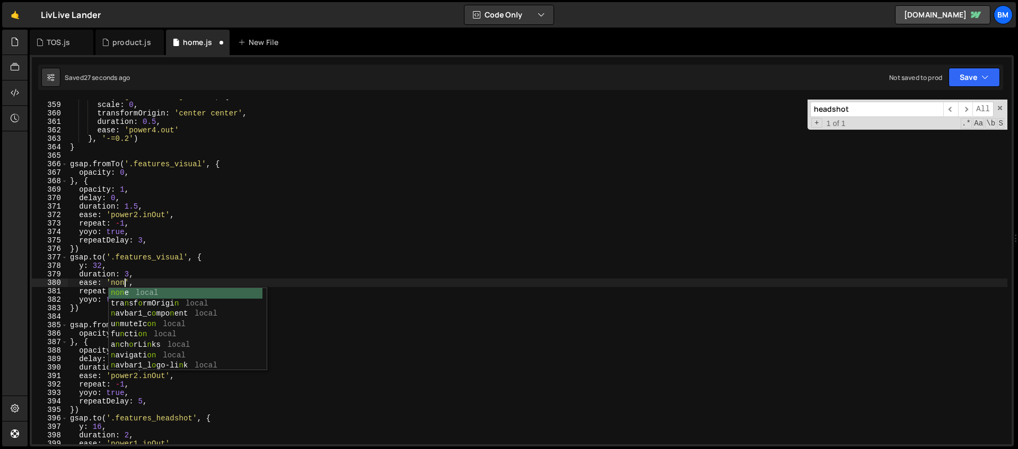
scroll to position [0, 4]
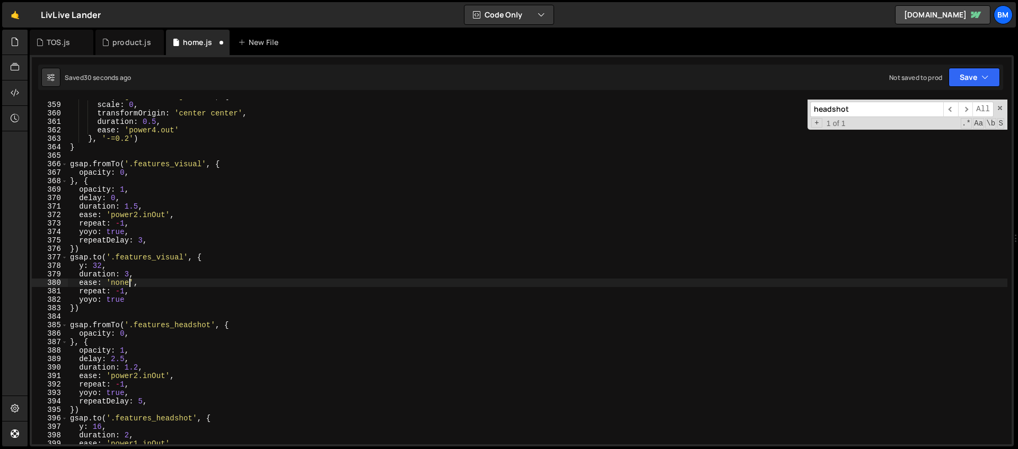
click at [127, 274] on div ". from ( '#hunt-circ1' , { scale : 0 , transformOrigin : 'center center' , dura…" at bounding box center [537, 273] width 939 height 362
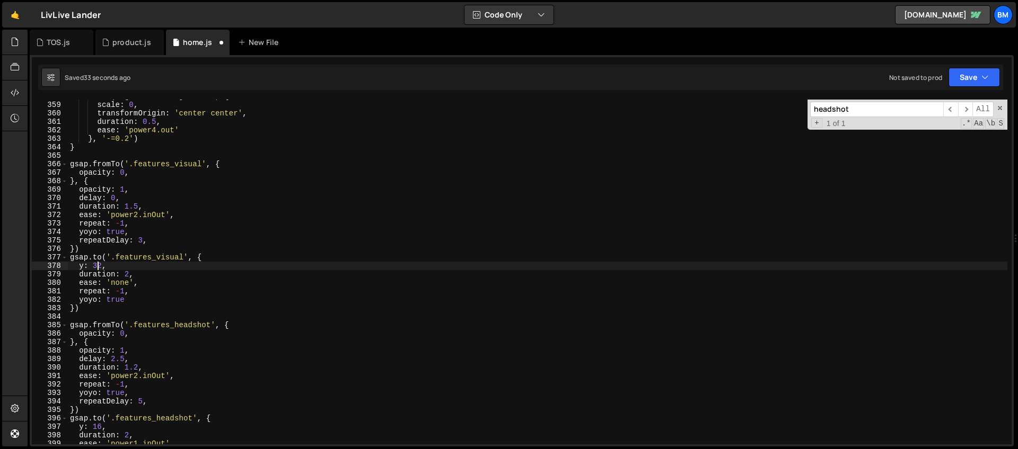
click at [96, 264] on div ". from ( '#hunt-circ1' , { scale : 0 , transformOrigin : 'center center' , dura…" at bounding box center [537, 273] width 939 height 362
click at [101, 266] on div ". from ( '#hunt-circ1' , { scale : 0 , transformOrigin : 'center center' , dura…" at bounding box center [537, 273] width 939 height 362
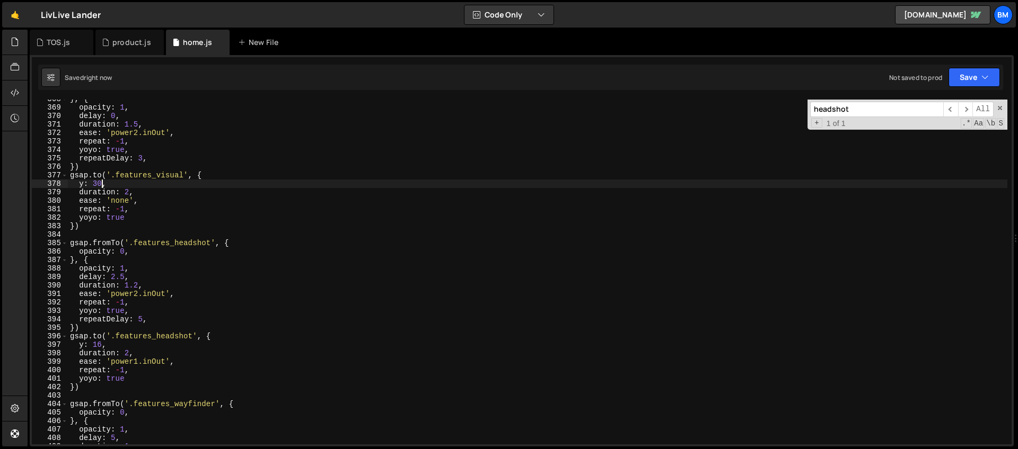
scroll to position [3117, 0]
drag, startPoint x: 166, startPoint y: 361, endPoint x: 112, endPoint y: 365, distance: 54.2
click at [112, 365] on div "} , { opacity : 1 , delay : 0 , duration : 1.5 , ease : 'power2.inOut' , repeat…" at bounding box center [537, 276] width 939 height 362
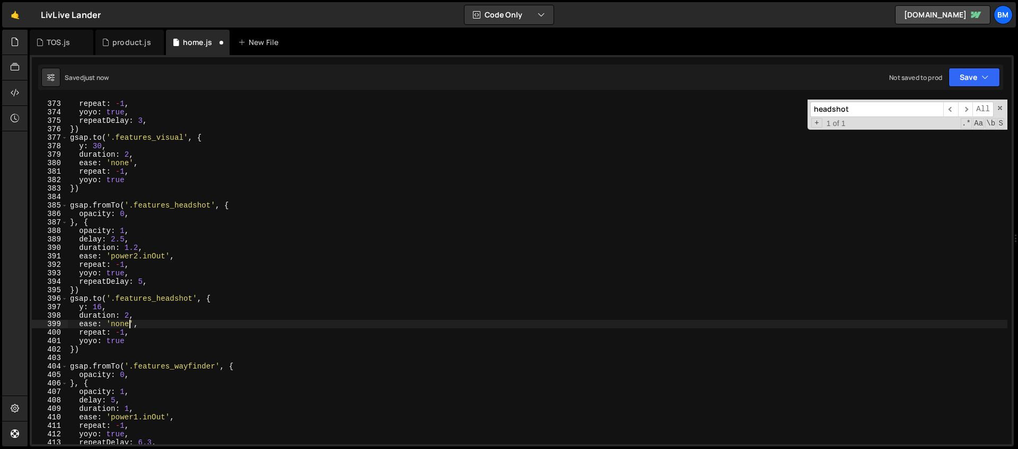
click at [128, 315] on div "repeat : - 1 , yoyo : true , repeatDelay : 3 , }) gsap . to ( '.features_visual…" at bounding box center [537, 281] width 939 height 362
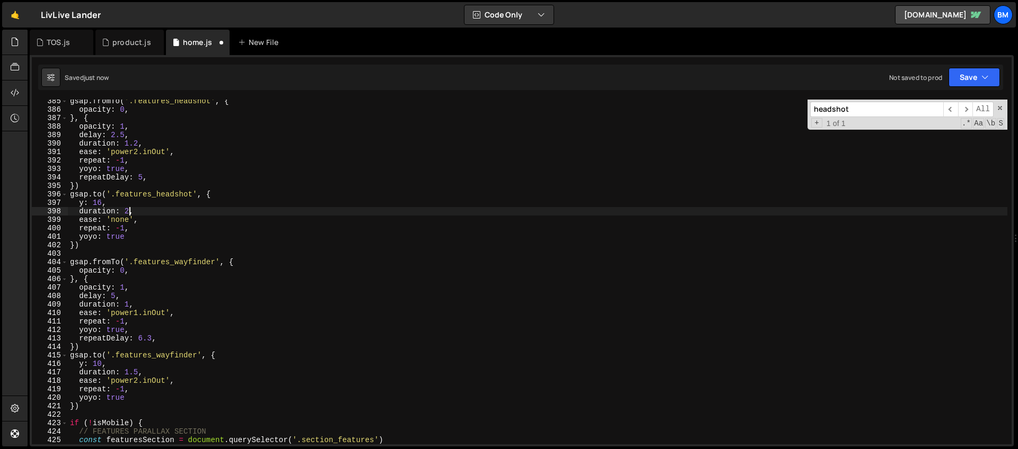
scroll to position [3259, 0]
click at [101, 363] on div "gsap . fromTo ( '.features_headshot' , { opacity : 0 , } , { opacity : 1 , dela…" at bounding box center [537, 278] width 939 height 362
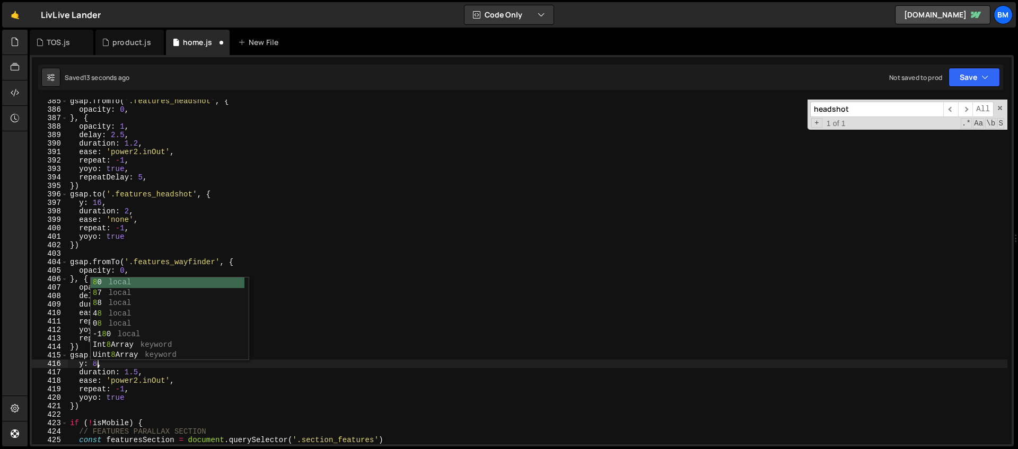
click at [123, 386] on div "gsap . fromTo ( '.features_headshot' , { opacity : 0 , } , { opacity : 1 , dela…" at bounding box center [537, 278] width 939 height 362
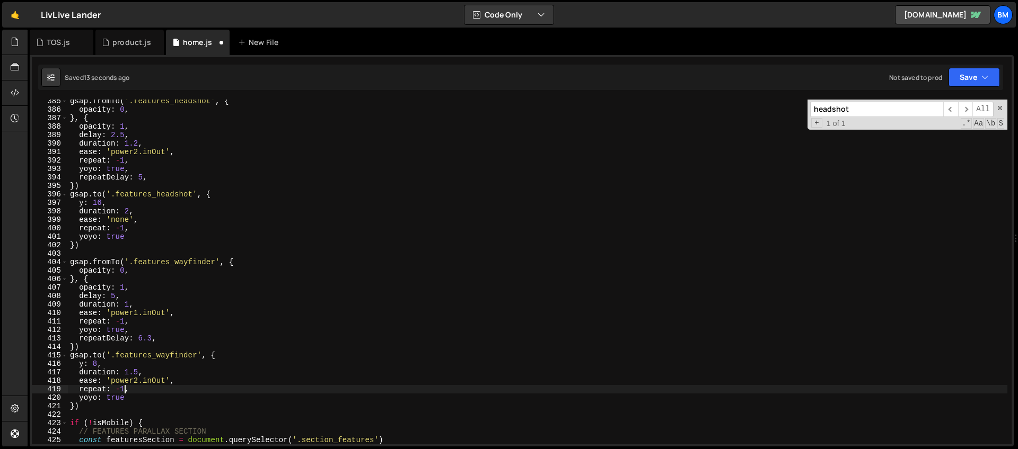
scroll to position [3270, 0]
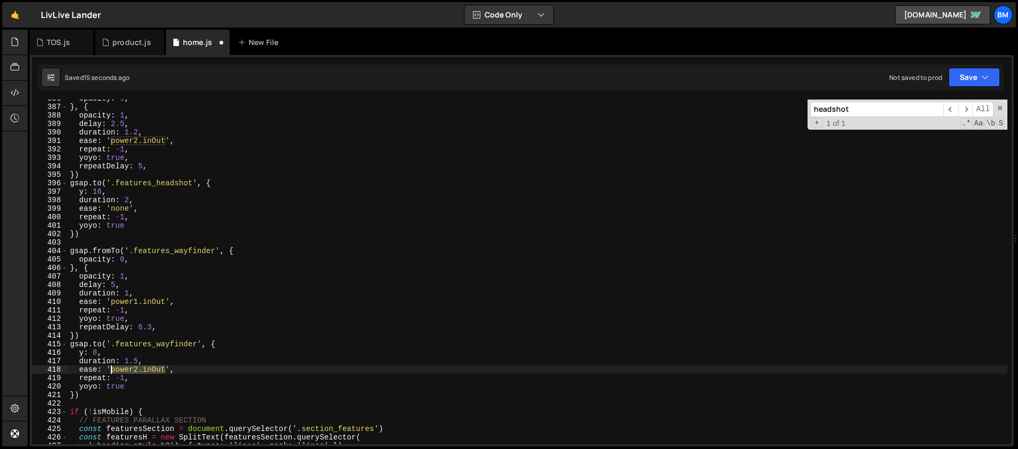
drag, startPoint x: 166, startPoint y: 370, endPoint x: 112, endPoint y: 369, distance: 54.1
click at [112, 369] on div "opacity : 0 , } , { opacity : 1 , delay : 2.5 , duration : 1.2 , ease : 'power2…" at bounding box center [537, 275] width 939 height 362
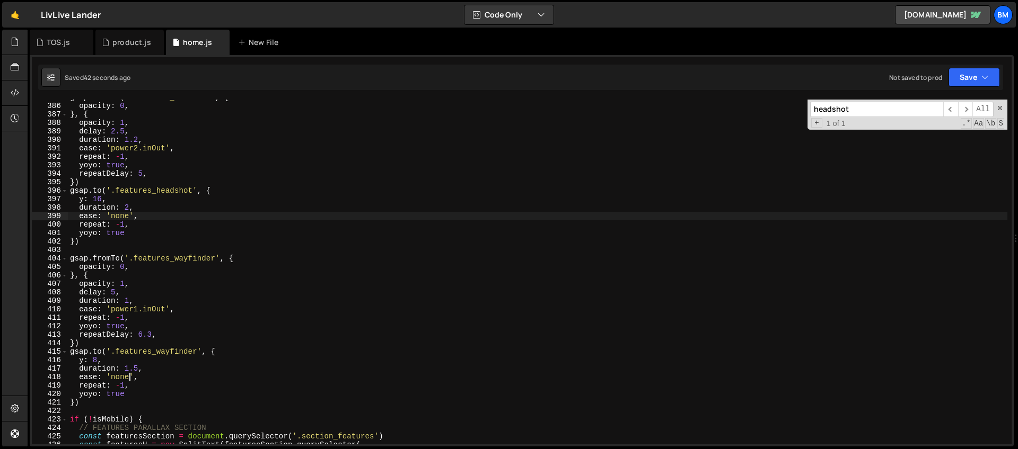
click at [130, 217] on div "gsap . fromTo ( '.features_headshot' , { opacity : 0 , } , { opacity : 1 , dela…" at bounding box center [537, 274] width 939 height 362
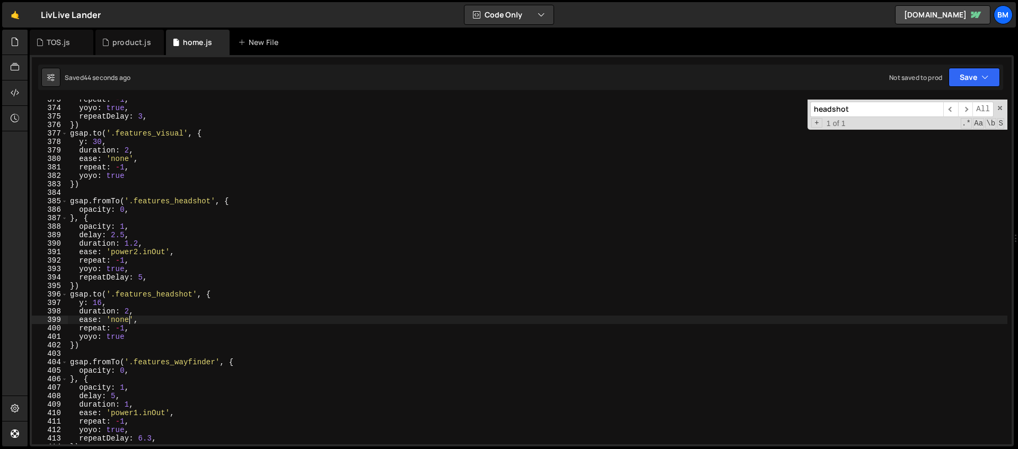
scroll to position [3159, 0]
click at [130, 156] on div "repeat : - 1 , yoyo : true , repeatDelay : 3 , }) gsap . to ( '.features_visual…" at bounding box center [537, 276] width 939 height 362
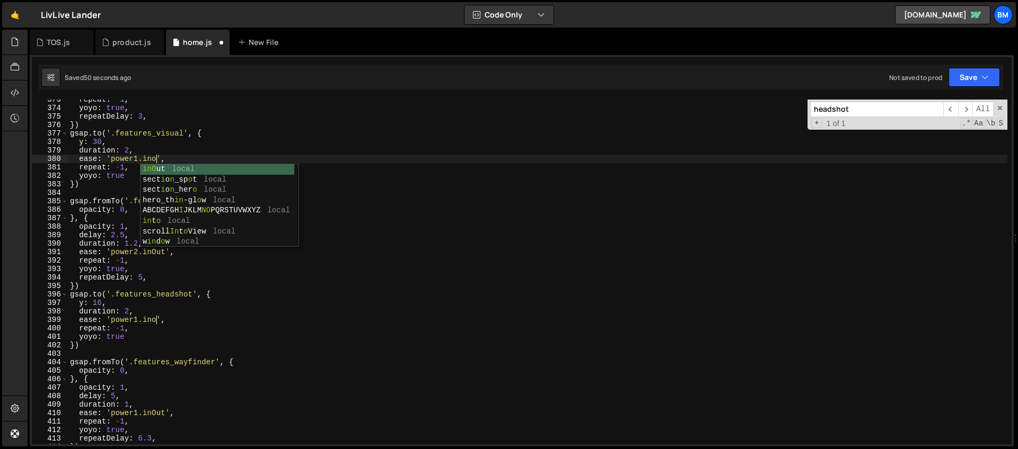
scroll to position [0, 6]
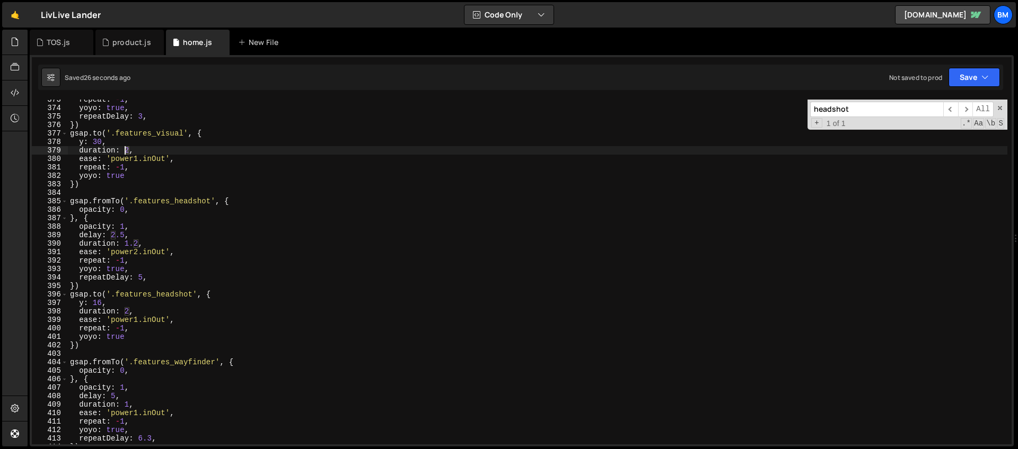
click at [127, 150] on div "repeat : - 1 , yoyo : true , repeatDelay : 3 , }) gsap . to ( '.features_visual…" at bounding box center [537, 276] width 939 height 362
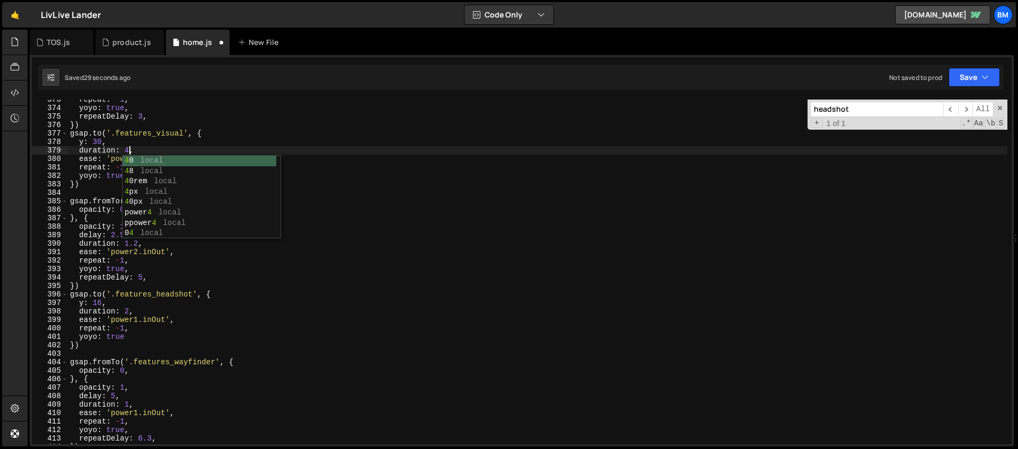
click at [123, 151] on div "repeat : - 1 , yoyo : true , repeatDelay : 3 , }) gsap . to ( '.features_visual…" at bounding box center [537, 276] width 939 height 362
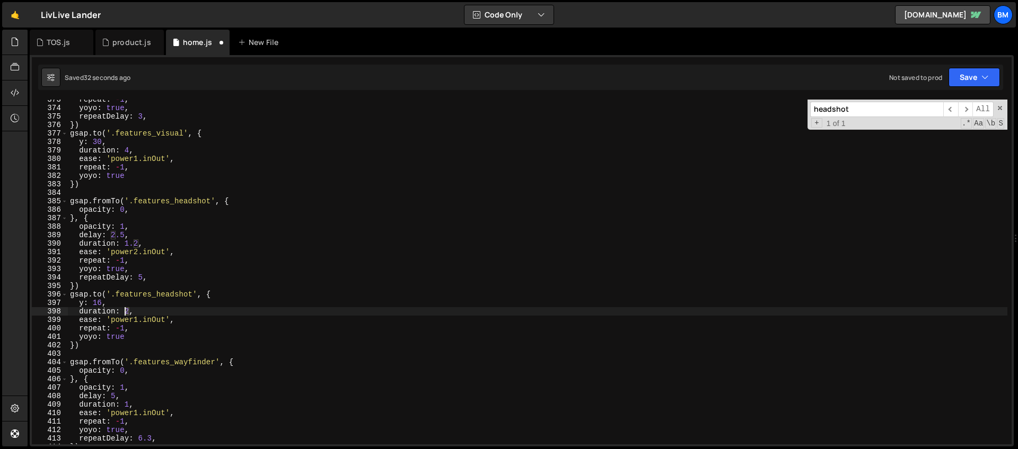
click at [126, 314] on div "repeat : - 1 , yoyo : true , repeatDelay : 3 , }) gsap . to ( '.features_visual…" at bounding box center [537, 276] width 939 height 362
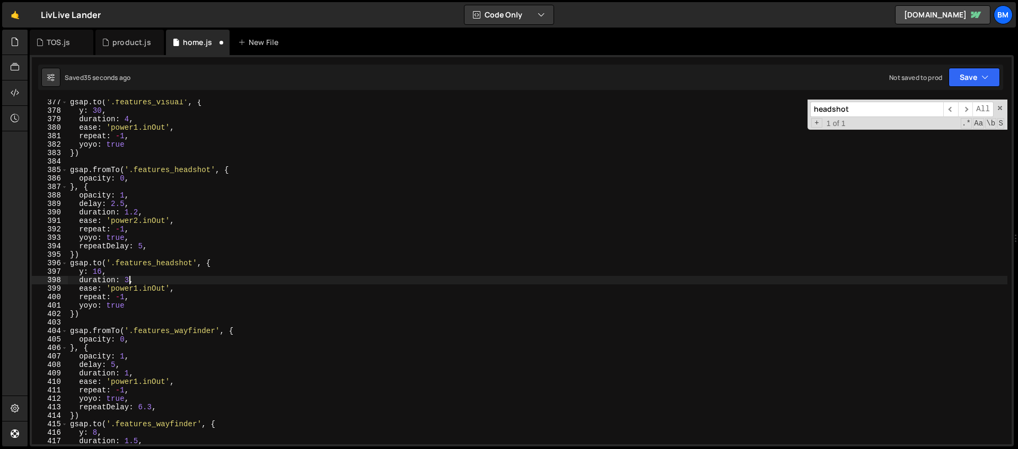
scroll to position [3238, 0]
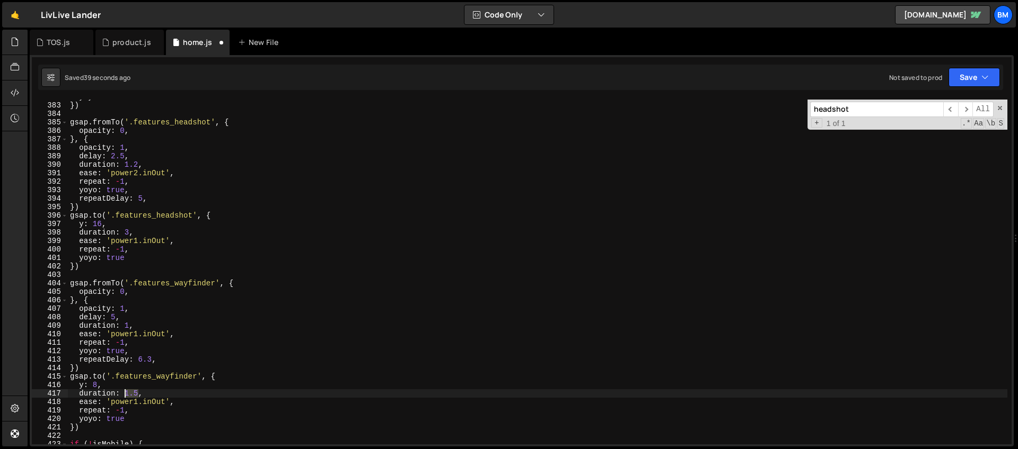
drag, startPoint x: 139, startPoint y: 395, endPoint x: 126, endPoint y: 395, distance: 13.3
click at [126, 395] on div "yoyo : true }) gsap . fromTo ( '.features_headshot' , { opacity : 0 , } , { opa…" at bounding box center [537, 274] width 939 height 362
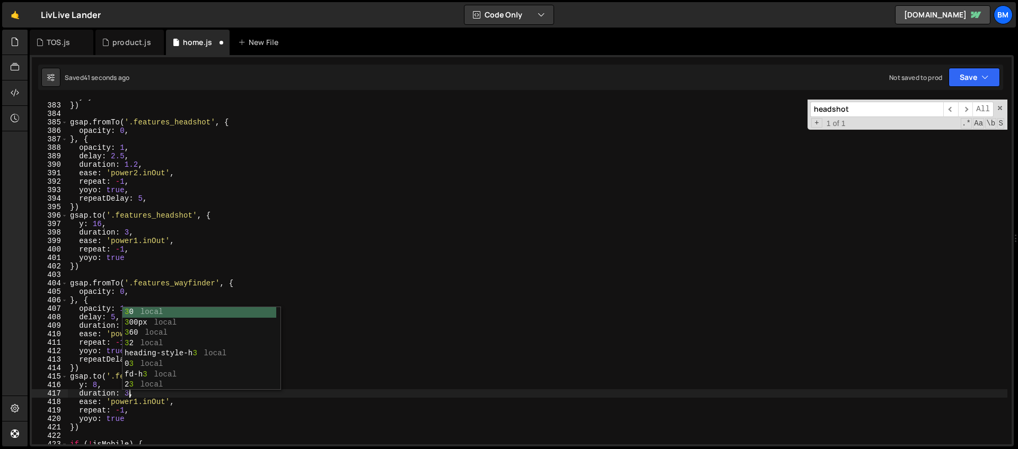
click at [137, 228] on div "yoyo : true }) gsap . fromTo ( '.features_headshot' , { opacity : 0 , } , { opa…" at bounding box center [537, 274] width 939 height 362
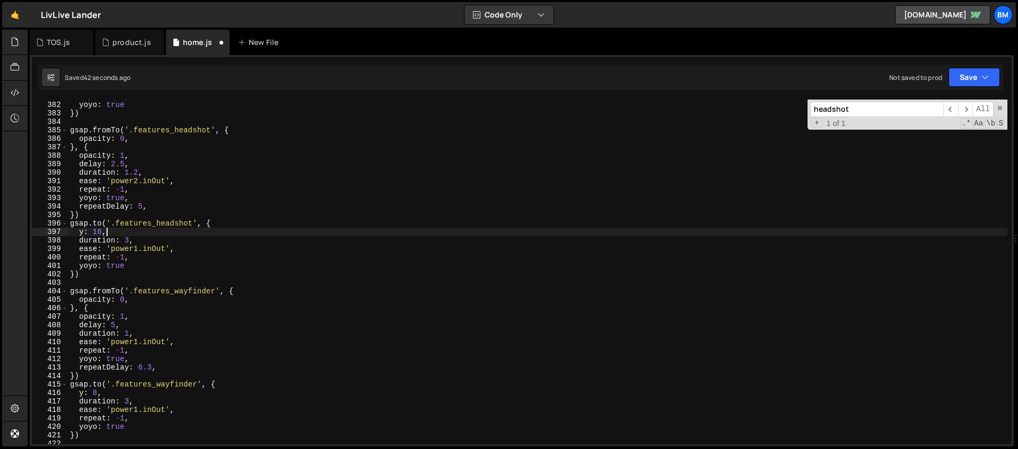
scroll to position [3220, 0]
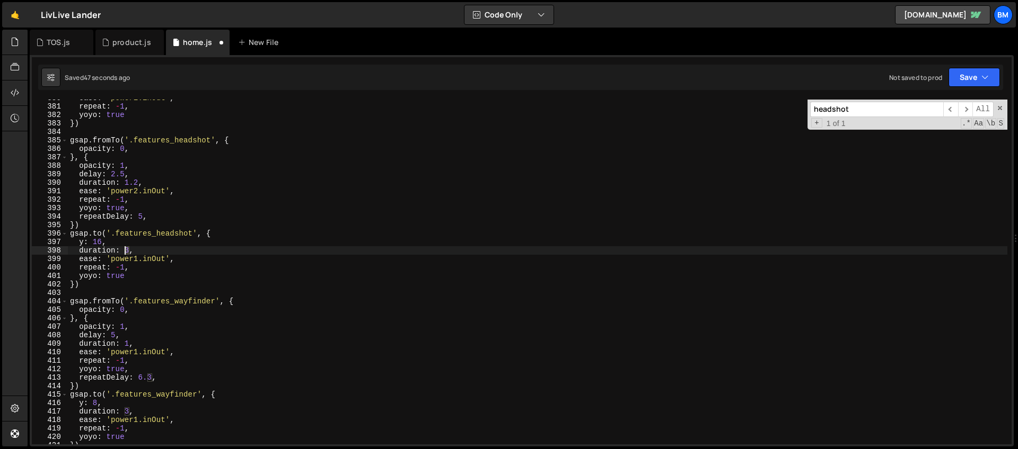
click at [127, 250] on div "ease : 'power1.inOut' , repeat : - 1 , yoyo : true }) gsap . fromTo ( '.feature…" at bounding box center [537, 275] width 939 height 362
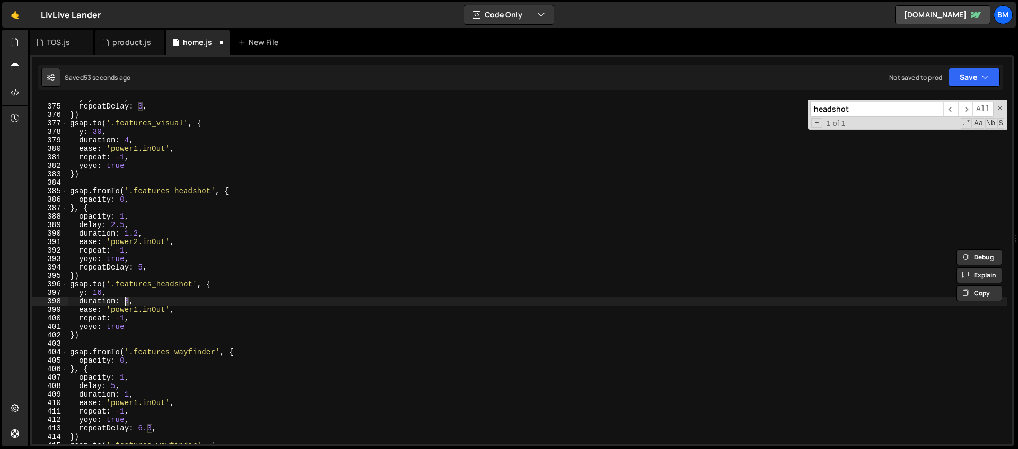
scroll to position [3163, 0]
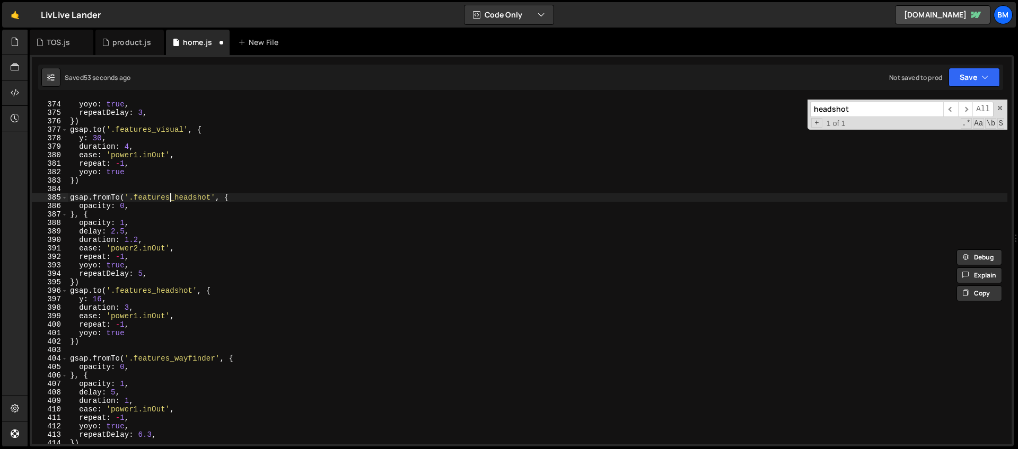
click at [169, 199] on div "repeat : - 1 , yoyo : true , repeatDelay : 3 , }) gsap . to ( '.features_visual…" at bounding box center [537, 273] width 939 height 362
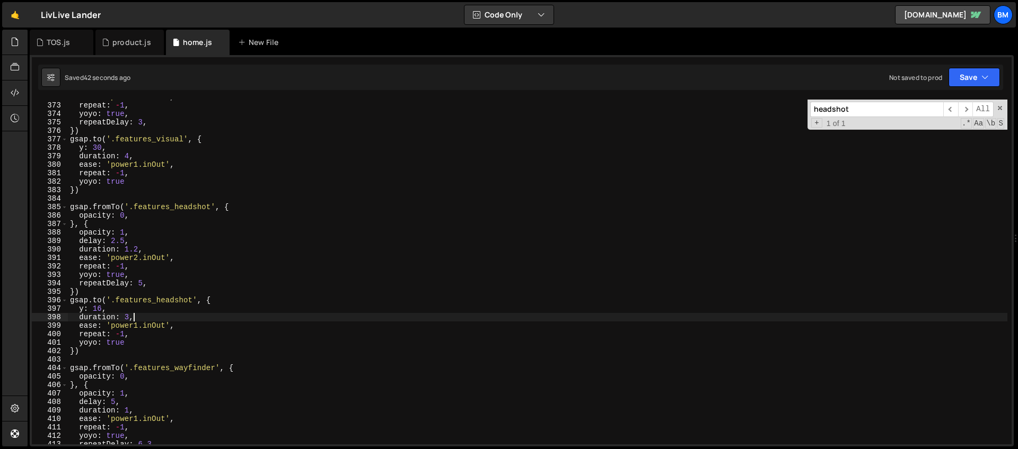
click at [142, 319] on div "ease : 'power2.inOut' , repeat : - 1 , yoyo : true , repeatDelay : 3 , }) gsap …" at bounding box center [537, 274] width 939 height 362
type textarea "duration: 3,"
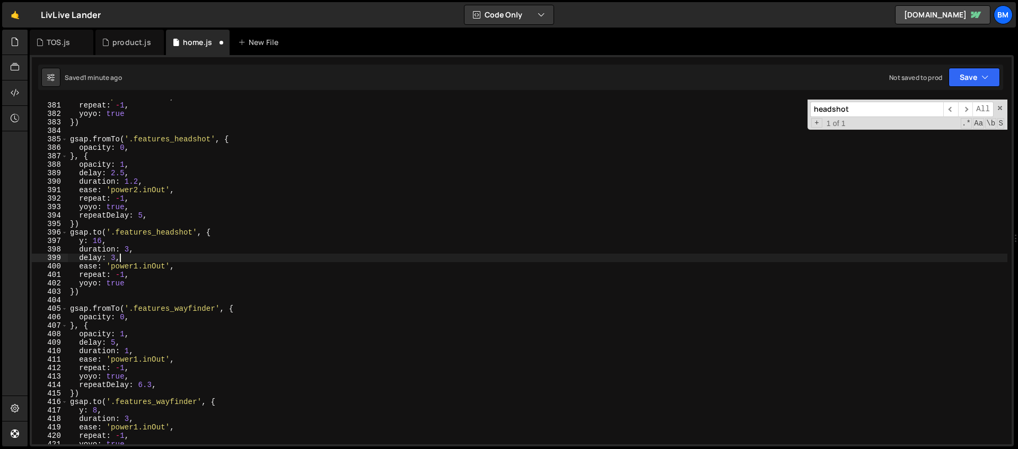
scroll to position [3221, 0]
click at [140, 339] on div "ease : 'power1.inOut' , repeat : - 1 , yoyo : true }) gsap . fromTo ( '.feature…" at bounding box center [537, 274] width 939 height 362
click at [137, 247] on div "ease : 'power1.inOut' , repeat : - 1 , yoyo : true }) gsap . fromTo ( '.feature…" at bounding box center [537, 274] width 939 height 362
click at [130, 254] on div "ease : 'power1.inOut' , repeat : - 1 , yoyo : true }) gsap . fromTo ( '.feature…" at bounding box center [537, 274] width 939 height 362
type textarea "delay: 3,"
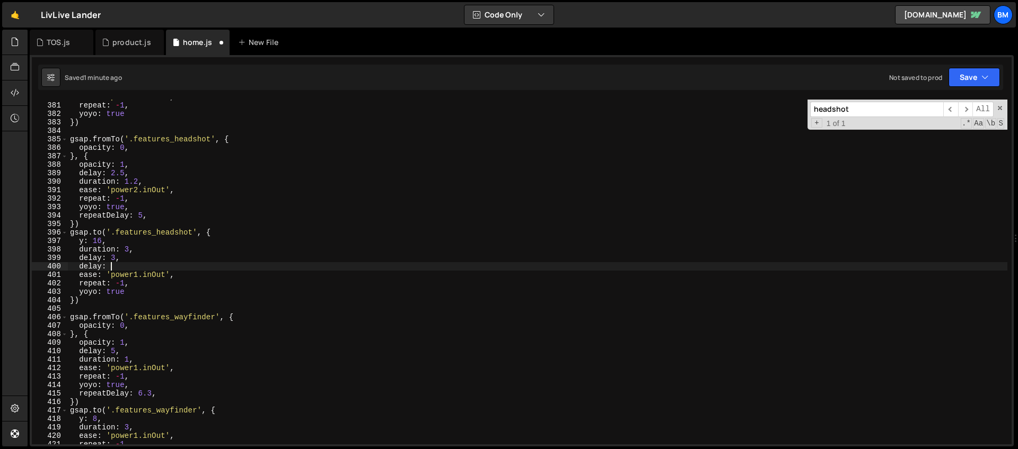
scroll to position [0, 3]
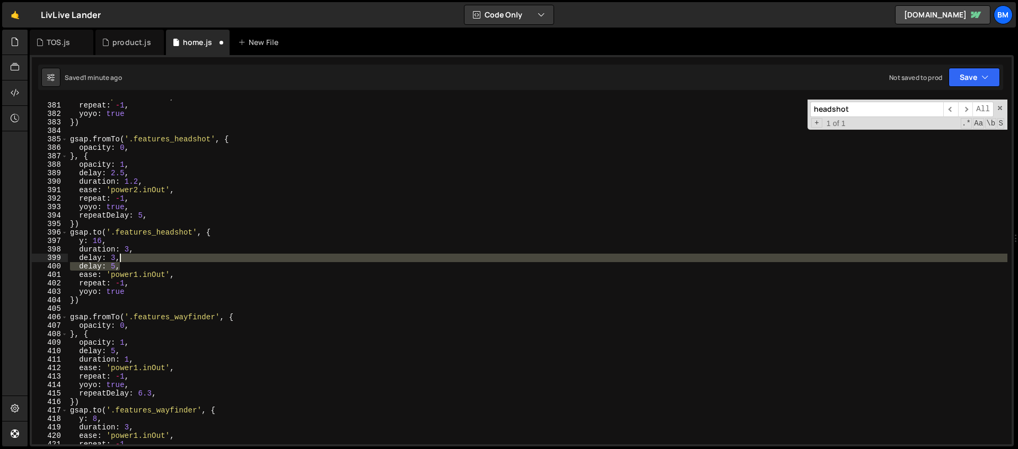
click at [126, 260] on div "ease : 'power1.inOut' , repeat : - 1 , yoyo : true }) gsap . fromTo ( '.feature…" at bounding box center [537, 274] width 939 height 362
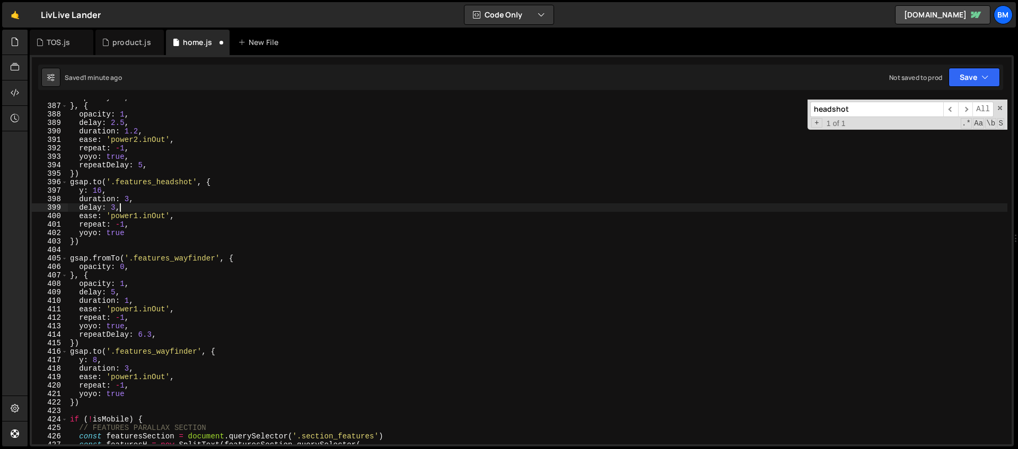
scroll to position [3271, 0]
click at [140, 368] on div "opacity : 0 , } , { opacity : 1 , delay : 2.5 , duration : 1.2 , ease : 'power2…" at bounding box center [537, 274] width 939 height 362
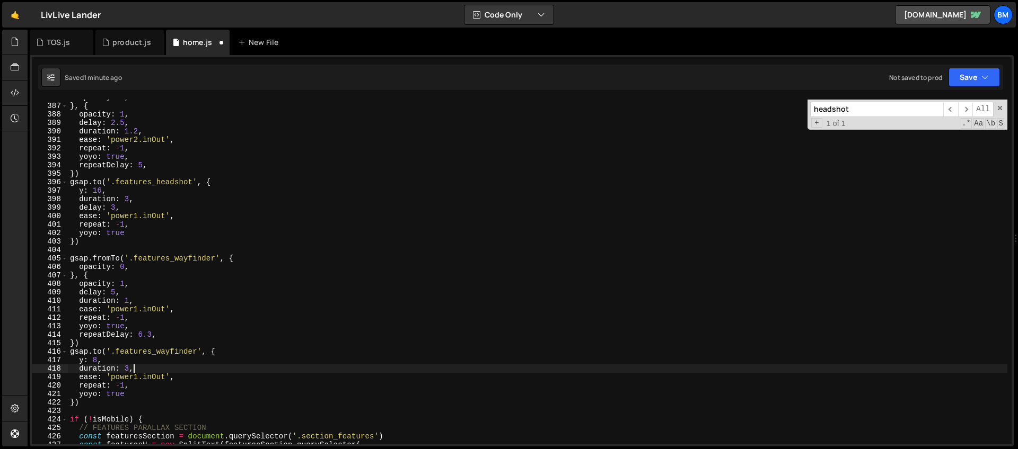
paste textarea "elay: 5"
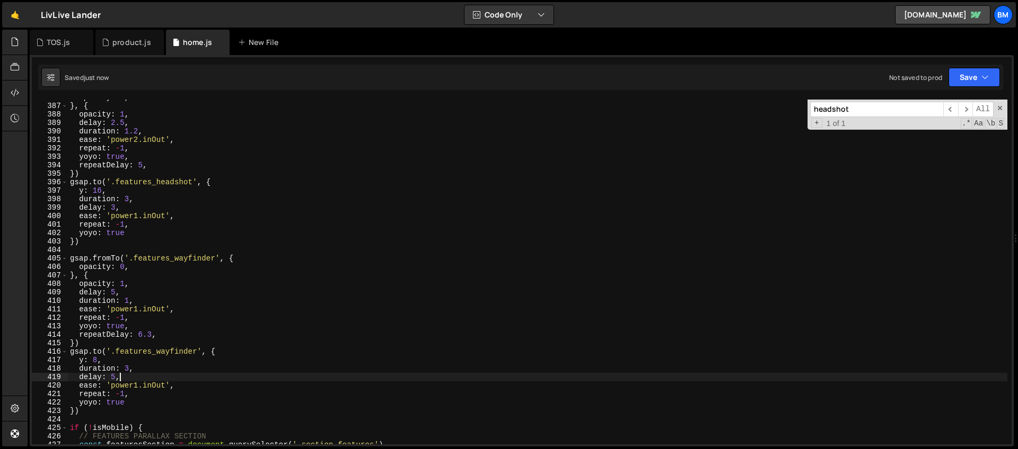
type textarea "delay: 5,"
click at [110, 42] on div "product.js" at bounding box center [126, 42] width 49 height 11
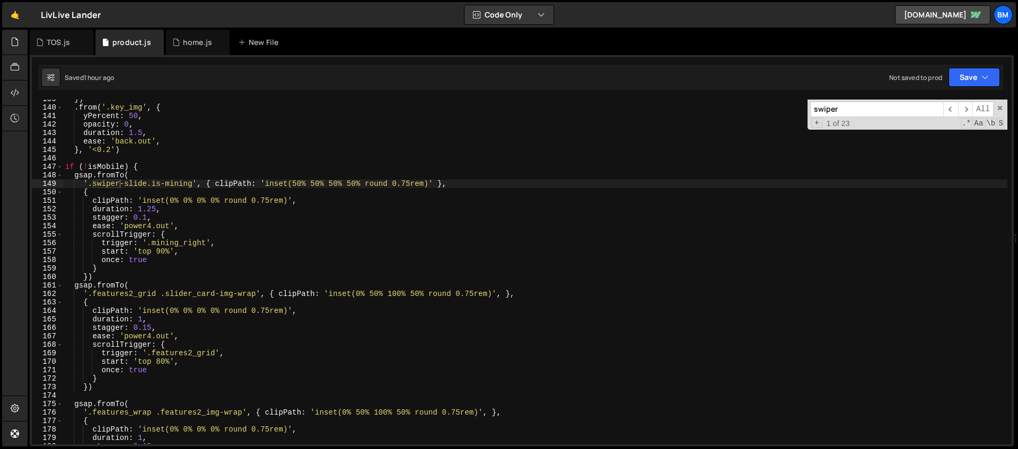
drag, startPoint x: 861, startPoint y: 110, endPoint x: 800, endPoint y: 105, distance: 61.1
click at [801, 105] on div "}) . from ( '.key_img' , { yPercent : 50 , opacity : 0 , duration : 1.5 , ease …" at bounding box center [535, 272] width 944 height 345
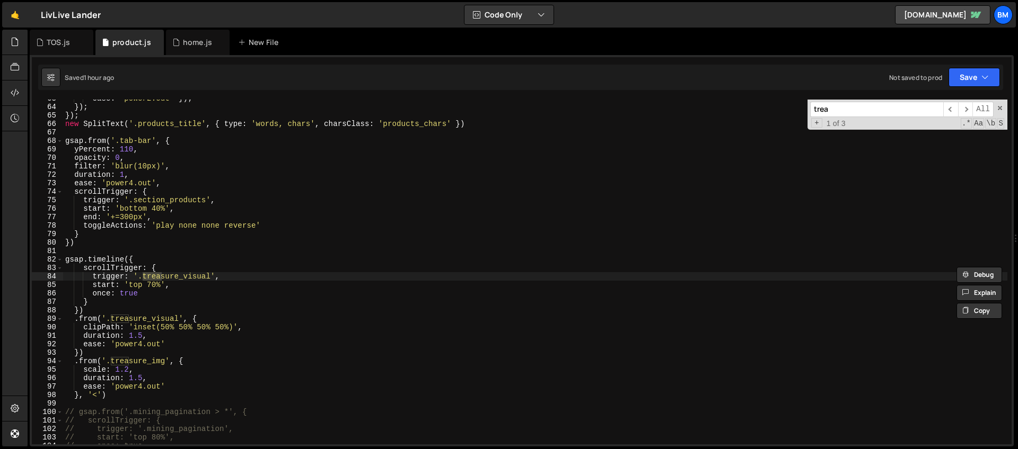
scroll to position [610, 0]
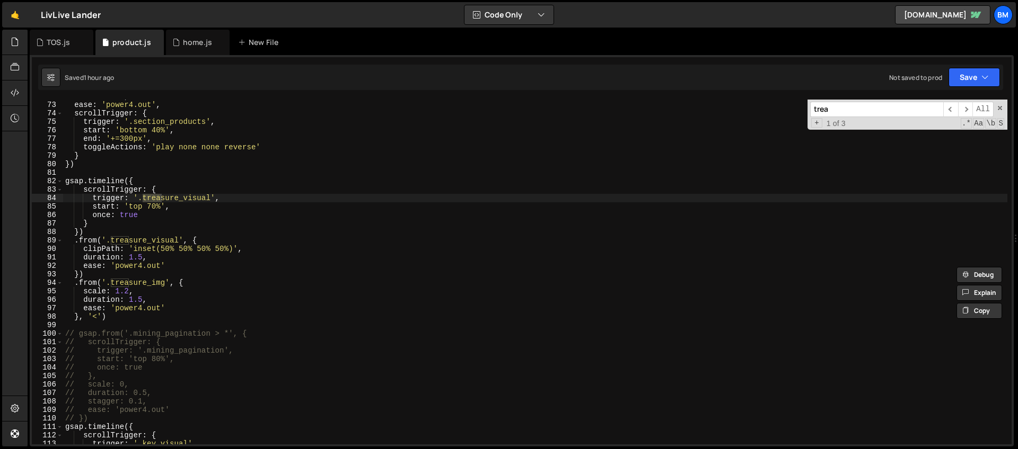
type input "trea"
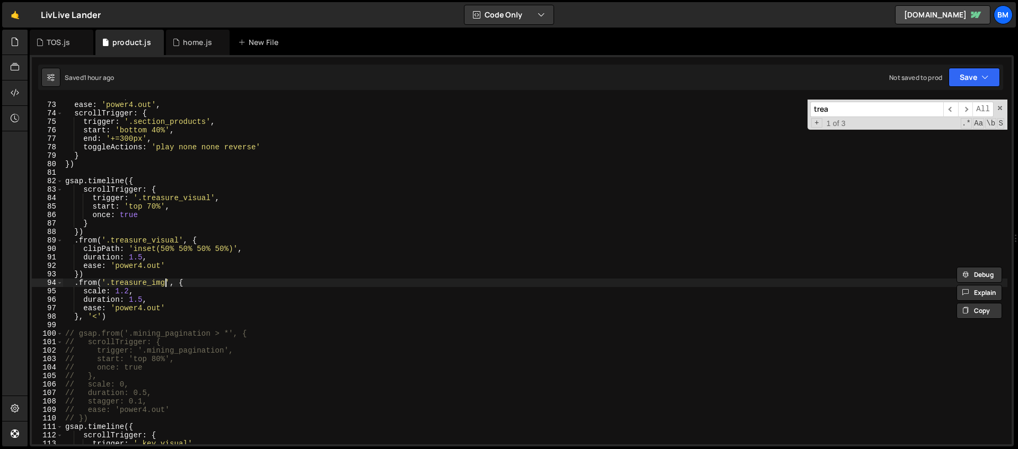
click at [166, 283] on div "duration : 1 , ease : 'power4.out' , scrollTrigger : { trigger : '.section_prod…" at bounding box center [535, 273] width 944 height 362
click at [146, 292] on div "duration : 1 , ease : 'power4.out' , scrollTrigger : { trigger : '.section_prod…" at bounding box center [535, 273] width 944 height 362
type textarea "scale: 1.2,"
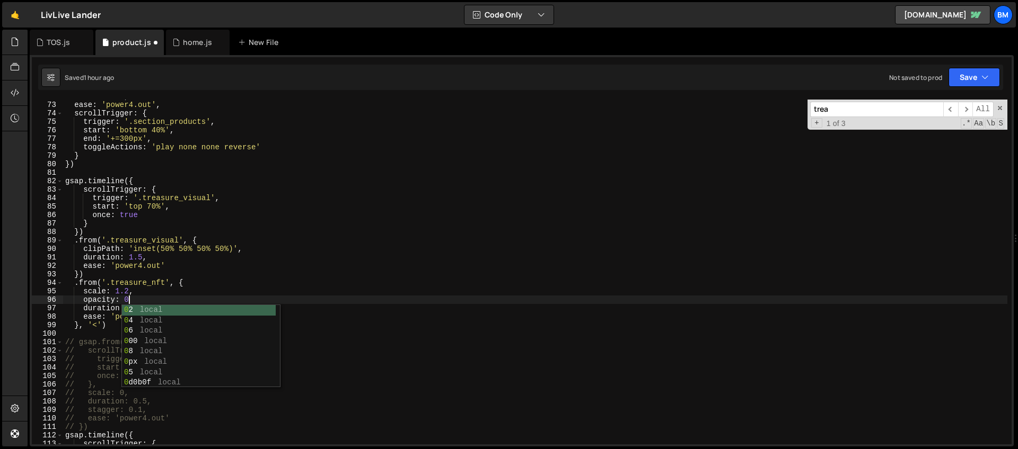
type textarea "opacity: 0,"
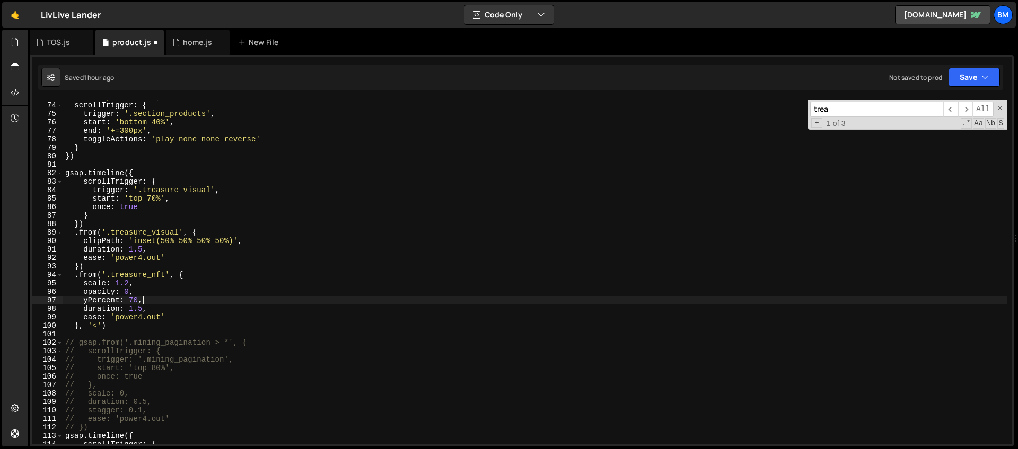
scroll to position [631, 0]
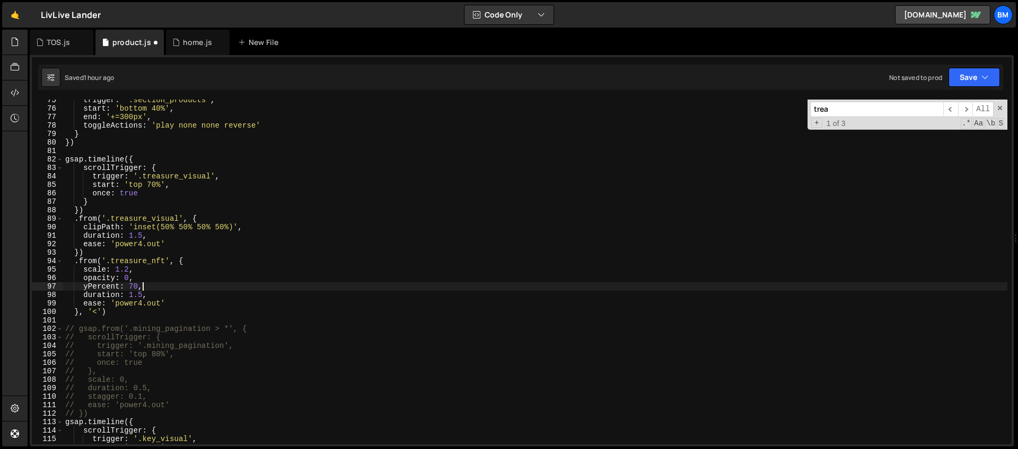
click at [98, 311] on div "trigger : '.section_products' , start : 'bottom 40%' , end : '+=300px' , toggle…" at bounding box center [535, 277] width 944 height 362
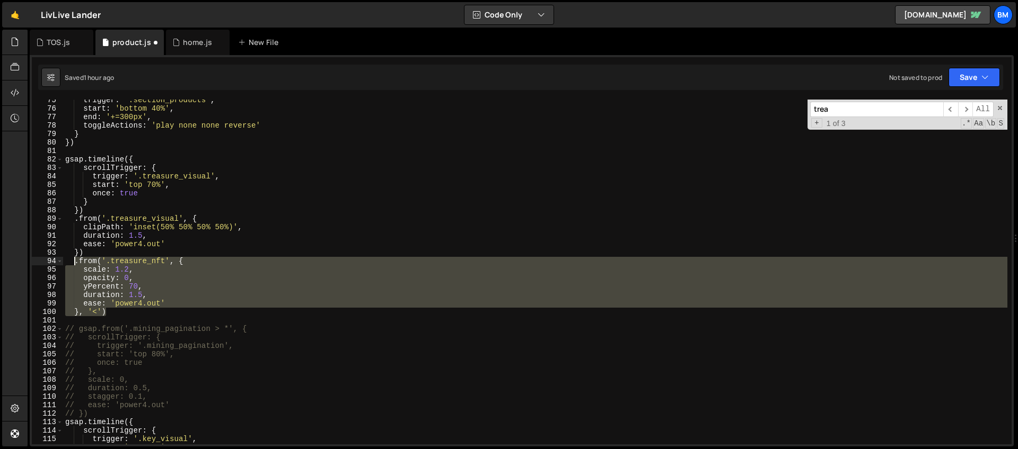
drag, startPoint x: 111, startPoint y: 312, endPoint x: 73, endPoint y: 261, distance: 63.7
click at [73, 261] on div "trigger : '.section_products' , start : 'bottom 40%' , end : '+=300px' , toggle…" at bounding box center [535, 277] width 944 height 362
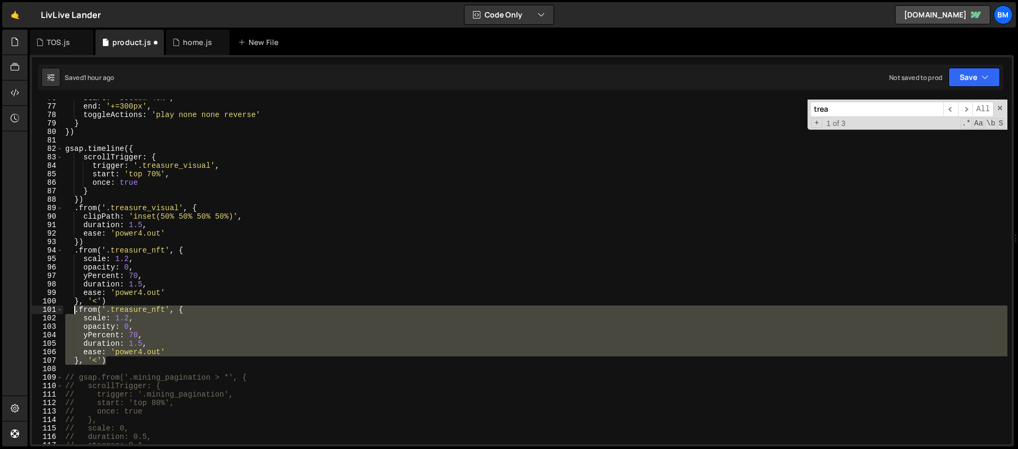
scroll to position [678, 0]
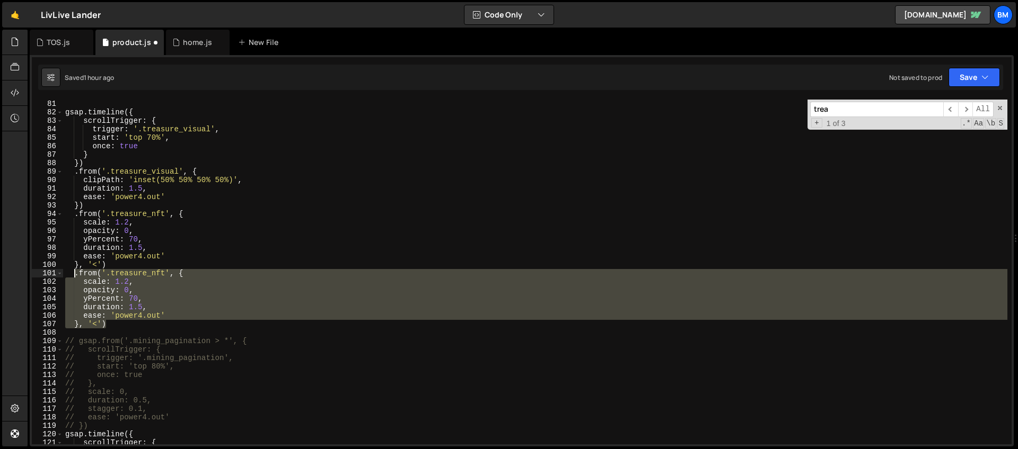
click at [179, 292] on div "gsap . timeline ({ scrollTrigger : { trigger : '.treasure_visual' , start : 'to…" at bounding box center [535, 272] width 944 height 345
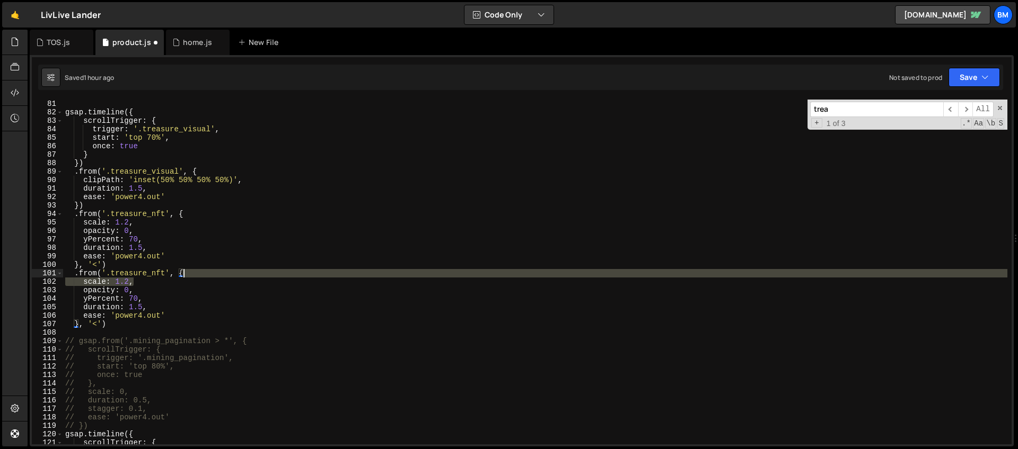
drag, startPoint x: 155, startPoint y: 282, endPoint x: 193, endPoint y: 277, distance: 38.5
click at [193, 277] on div "gsap . timeline ({ scrollTrigger : { trigger : '.treasure_visual' , start : 'to…" at bounding box center [535, 281] width 944 height 362
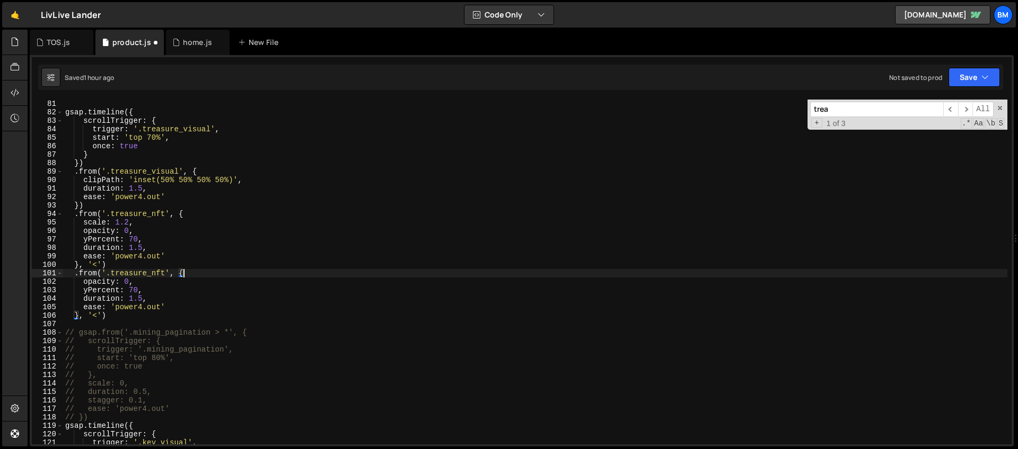
click at [89, 290] on div "gsap . timeline ({ scrollTrigger : { trigger : '.treasure_visual' , start : 'to…" at bounding box center [535, 281] width 944 height 362
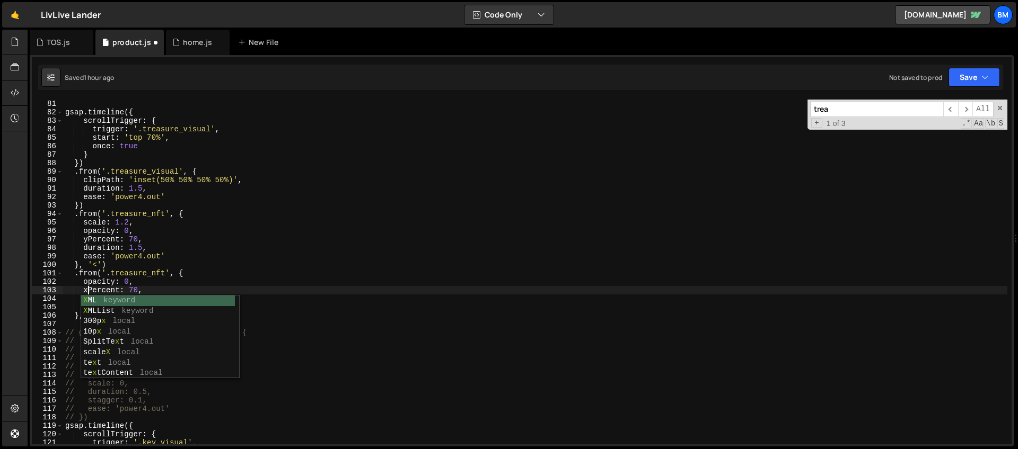
click at [147, 281] on div "gsap . timeline ({ scrollTrigger : { trigger : '.treasure_visual' , start : 'to…" at bounding box center [535, 281] width 944 height 362
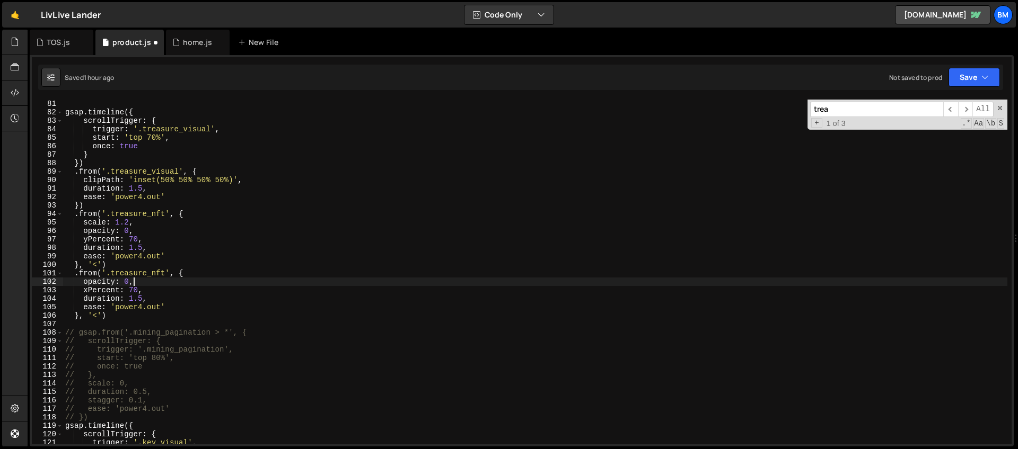
click at [165, 274] on div "gsap . timeline ({ scrollTrigger : { trigger : '.treasure_visual' , start : 'to…" at bounding box center [535, 281] width 944 height 362
click at [138, 283] on div "gsap . timeline ({ scrollTrigger : { trigger : '.treasure_visual' , start : 'to…" at bounding box center [535, 281] width 944 height 362
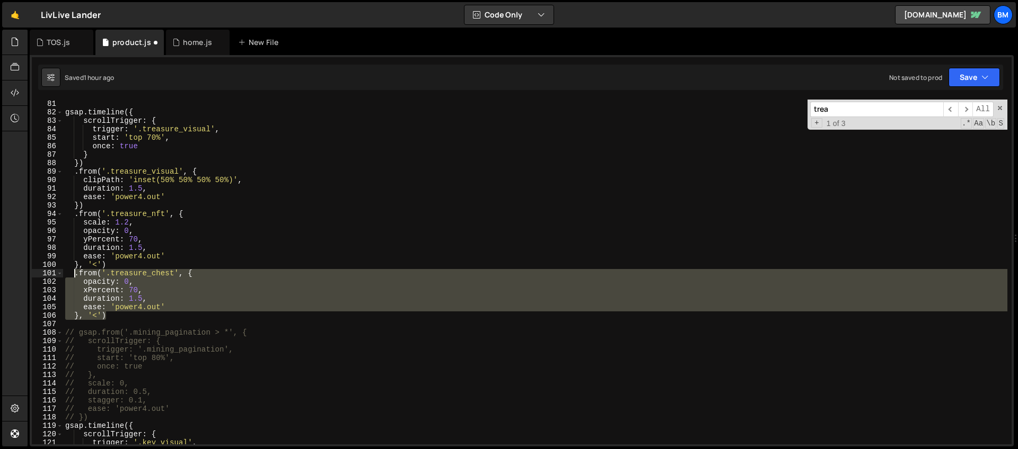
drag, startPoint x: 109, startPoint y: 315, endPoint x: 73, endPoint y: 276, distance: 53.3
click at [73, 276] on div "gsap . timeline ({ scrollTrigger : { trigger : '.treasure_visual' , start : 'to…" at bounding box center [535, 281] width 944 height 362
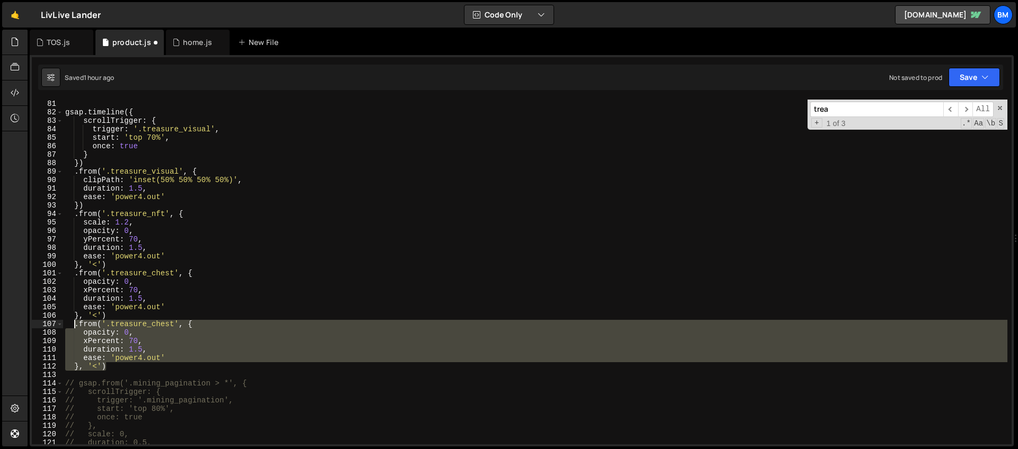
click at [96, 316] on div "gsap . timeline ({ scrollTrigger : { trigger : '.treasure_visual' , start : 'to…" at bounding box center [535, 281] width 944 height 362
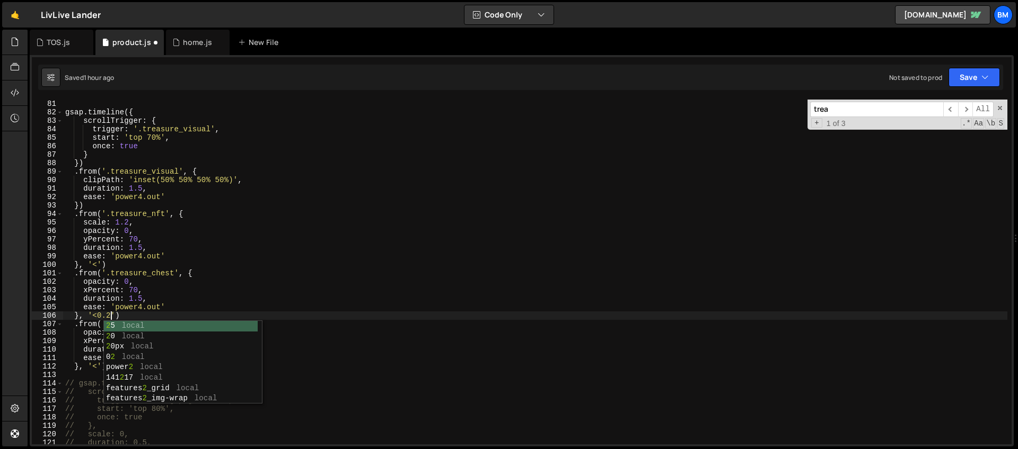
scroll to position [0, 3]
click at [124, 305] on div "gsap . timeline ({ scrollTrigger : { trigger : '.treasure_visual' , start : 'to…" at bounding box center [535, 281] width 944 height 362
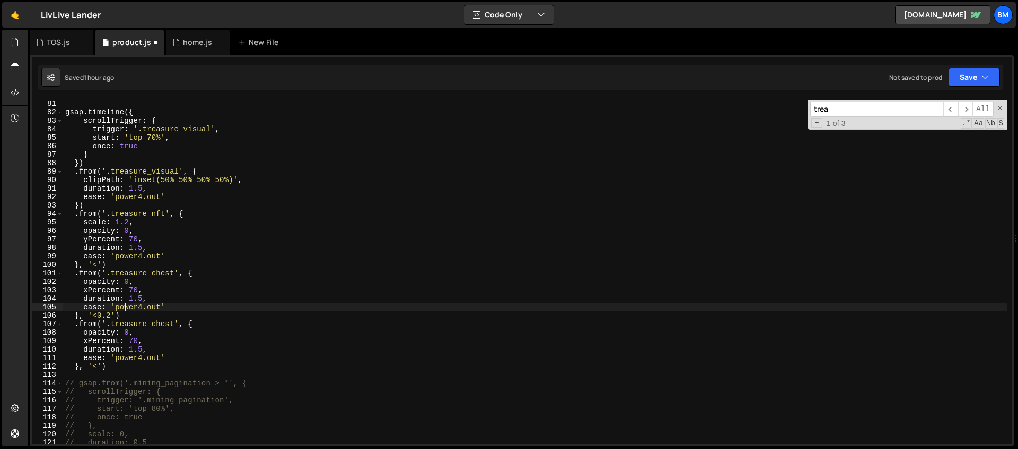
click at [144, 298] on div "gsap . timeline ({ scrollTrigger : { trigger : '.treasure_visual' , start : 'to…" at bounding box center [535, 281] width 944 height 362
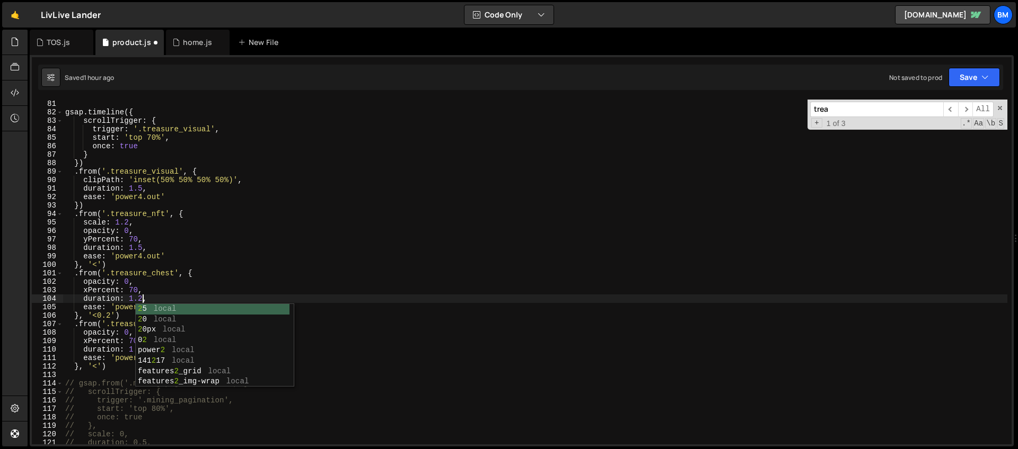
click at [163, 237] on div "gsap . timeline ({ scrollTrigger : { trigger : '.treasure_visual' , start : 'to…" at bounding box center [535, 281] width 944 height 362
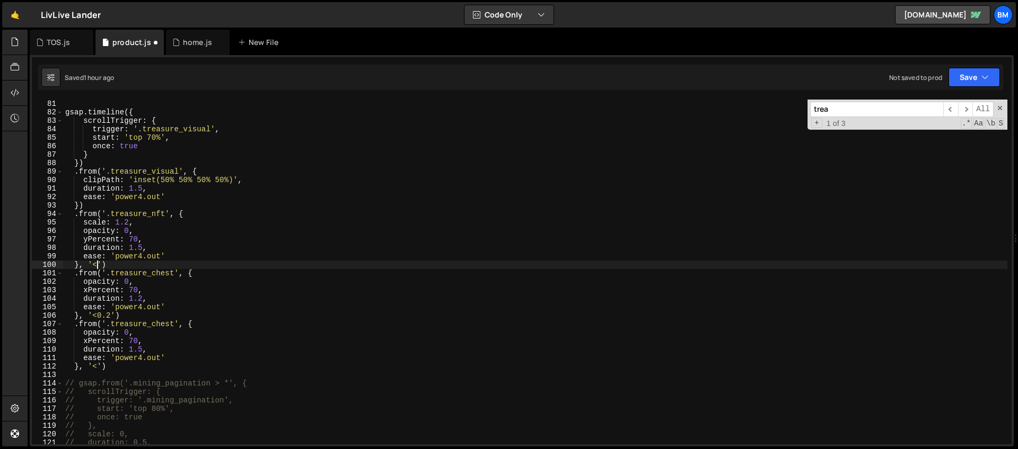
click at [96, 263] on div "gsap . timeline ({ scrollTrigger : { trigger : '.treasure_visual' , start : 'to…" at bounding box center [535, 281] width 944 height 362
click at [109, 242] on div "gsap . timeline ({ scrollTrigger : { trigger : '.treasure_visual' , start : 'to…" at bounding box center [535, 281] width 944 height 362
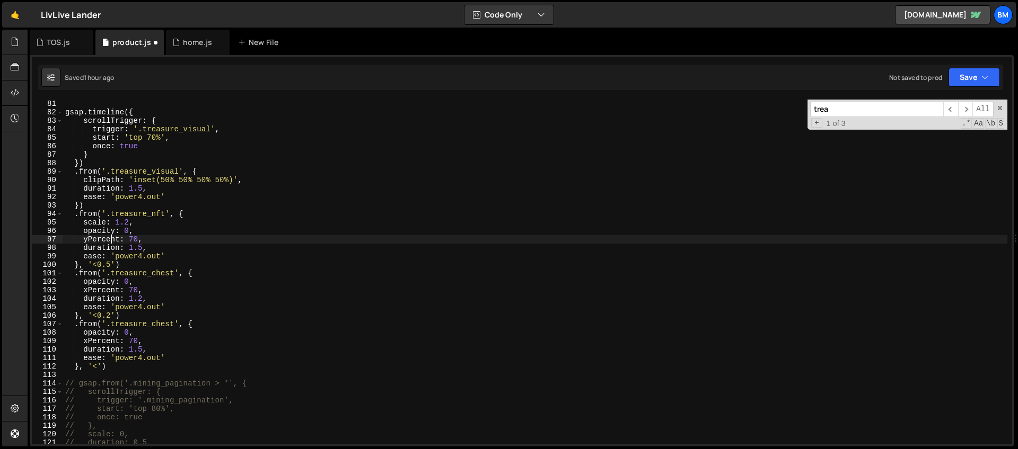
scroll to position [688, 0]
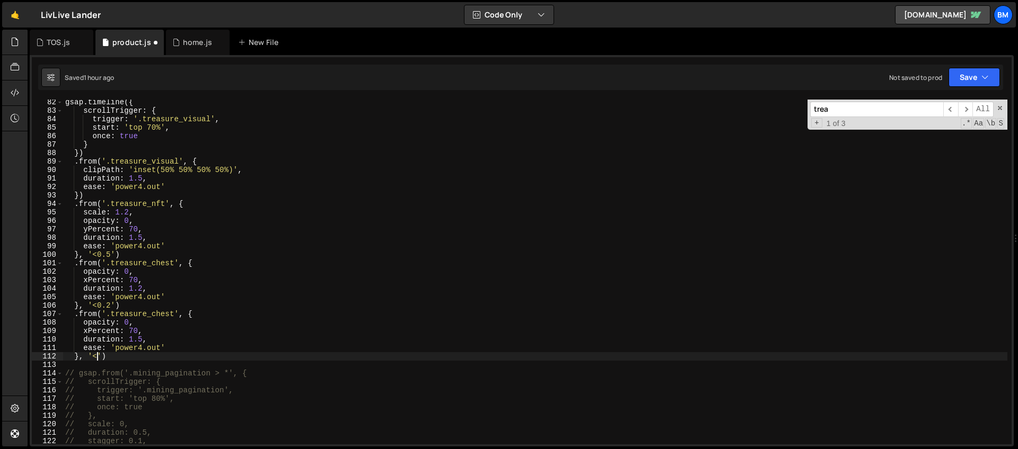
click at [98, 355] on div "gsap . timeline ({ scrollTrigger : { trigger : '.treasure_visual' , start : 'to…" at bounding box center [535, 279] width 944 height 362
click at [175, 314] on div "gsap . timeline ({ scrollTrigger : { trigger : '.treasure_visual' , start : 'to…" at bounding box center [535, 279] width 944 height 362
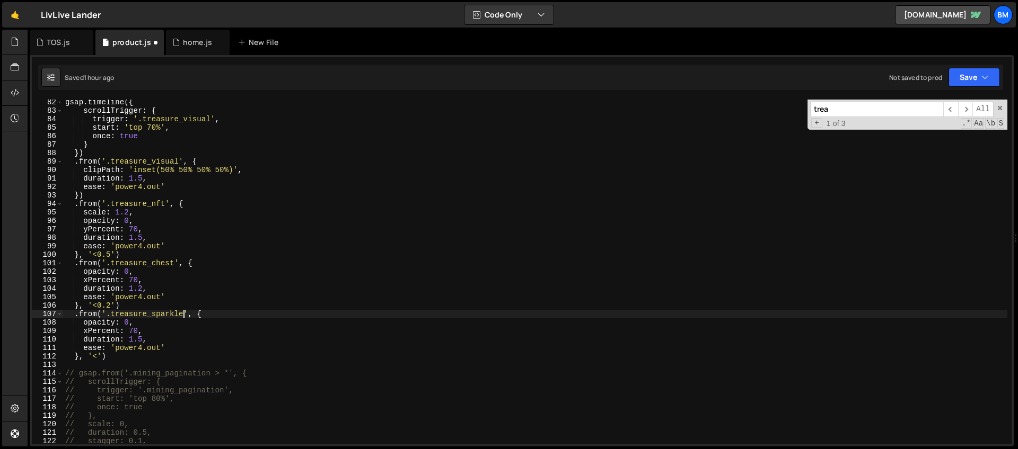
scroll to position [0, 8]
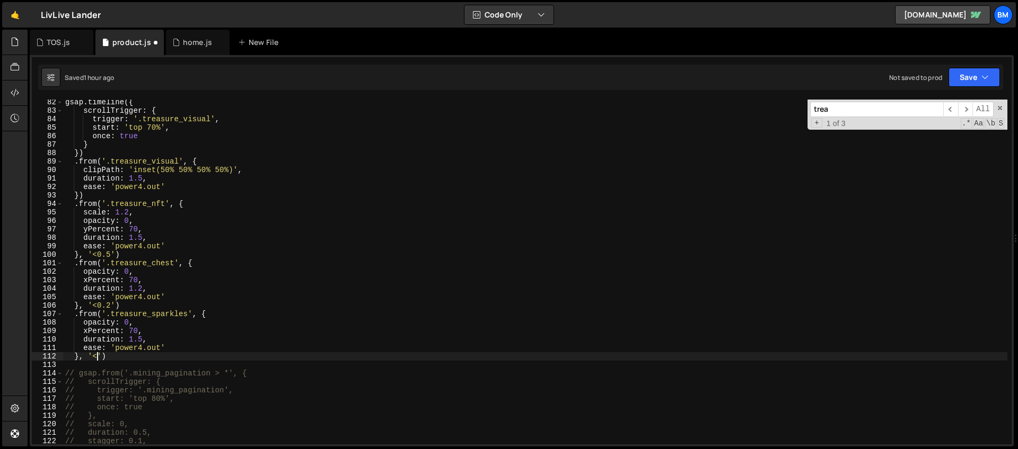
click at [98, 353] on div "gsap . timeline ({ scrollTrigger : { trigger : '.treasure_visual' , start : 'to…" at bounding box center [535, 279] width 944 height 362
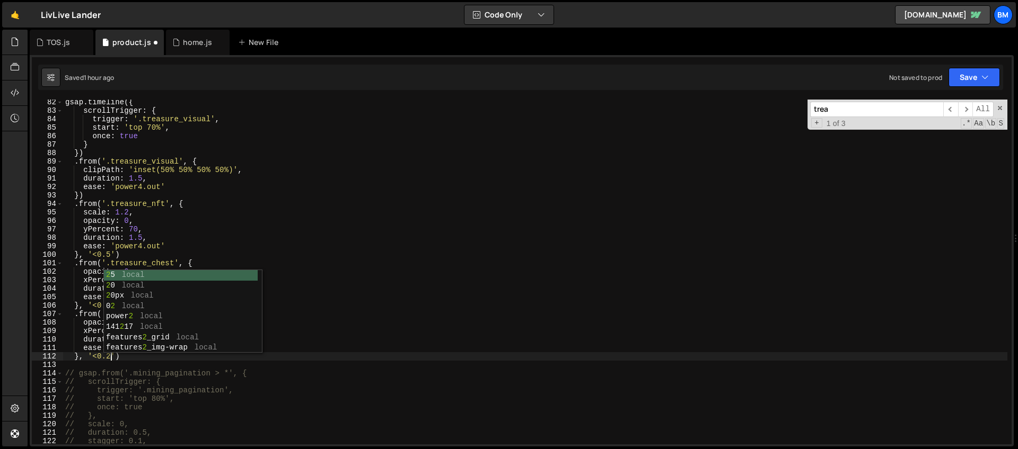
scroll to position [0, 3]
click at [101, 378] on div "gsap . timeline ({ scrollTrigger : { trigger : '.treasure_visual' , start : 'to…" at bounding box center [535, 279] width 944 height 362
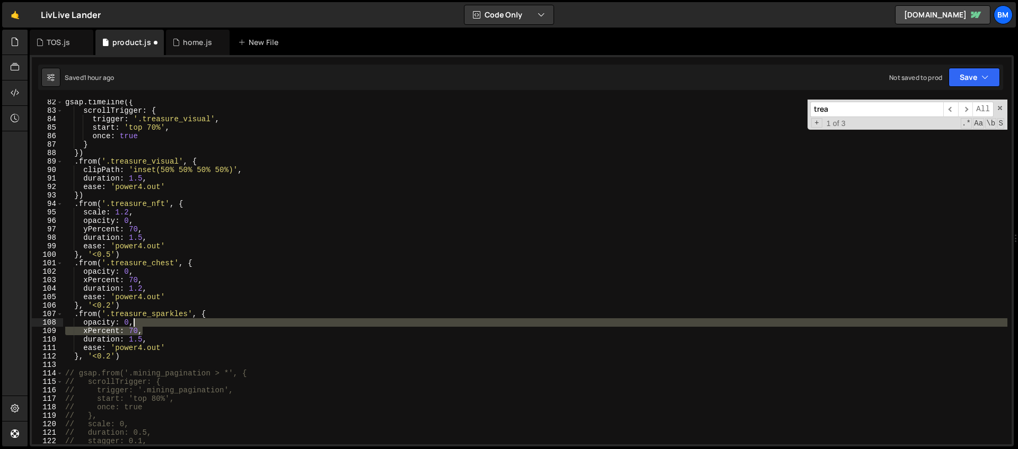
click at [143, 325] on div "gsap . timeline ({ scrollTrigger : { trigger : '.treasure_visual' , start : 'to…" at bounding box center [535, 279] width 944 height 362
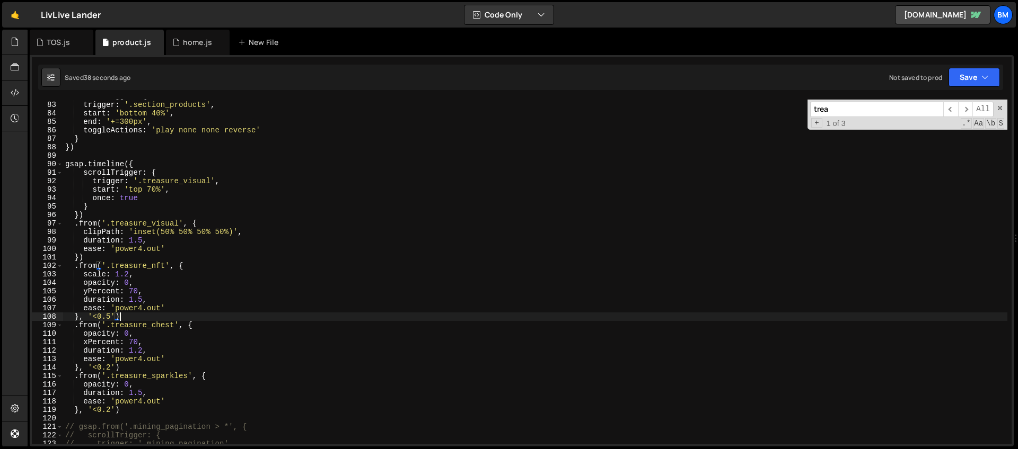
scroll to position [694, 0]
click at [174, 191] on div "scrollTrigger : { trigger : '.section_products' , start : 'bottom 40%' , end : …" at bounding box center [535, 273] width 944 height 362
type textarea "start: 'top 70%',"
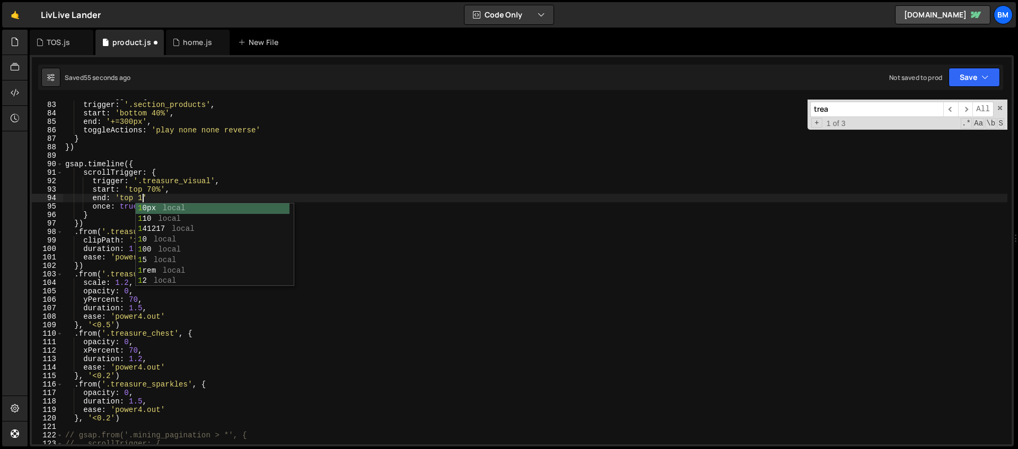
scroll to position [0, 5]
type textarea "end: 'top 10%'"
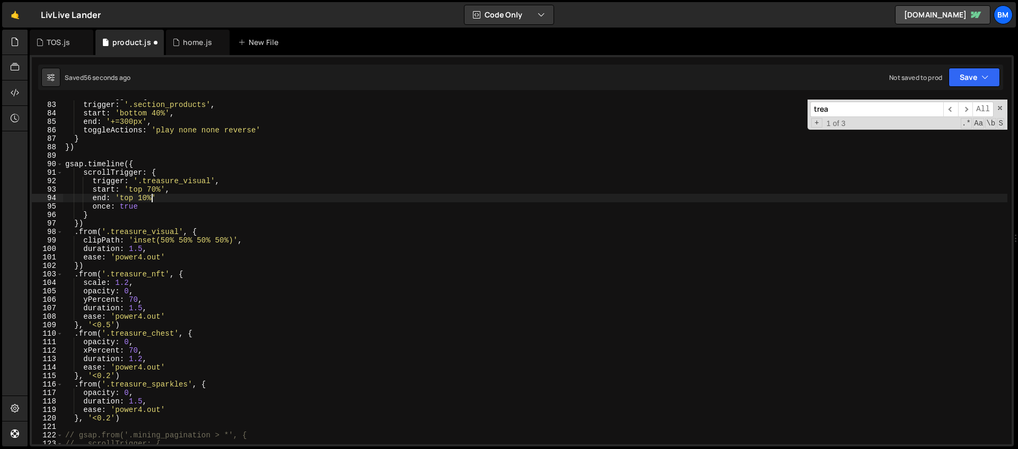
scroll to position [0, 6]
click at [165, 198] on div "scrollTrigger : { trigger : '.section_products' , start : 'bottom 40%' , end : …" at bounding box center [535, 273] width 944 height 362
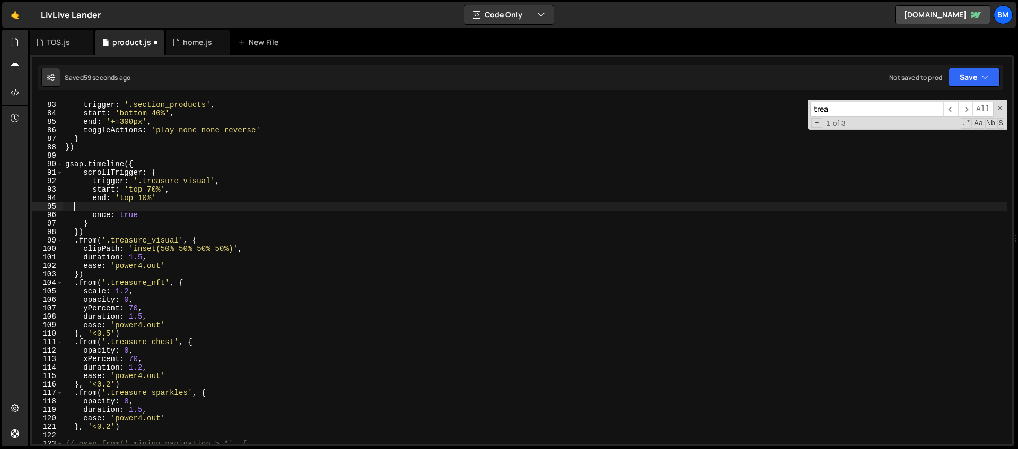
scroll to position [0, 0]
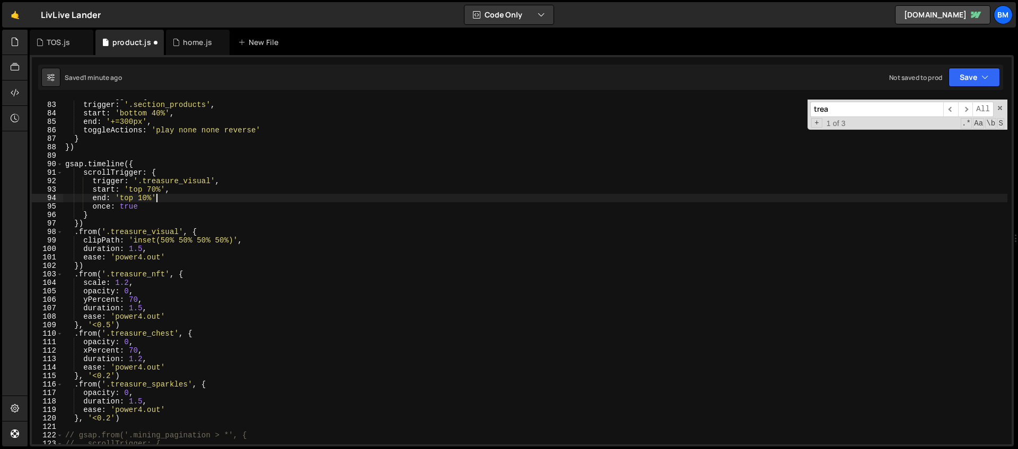
type textarea "end: 'top 10%',"
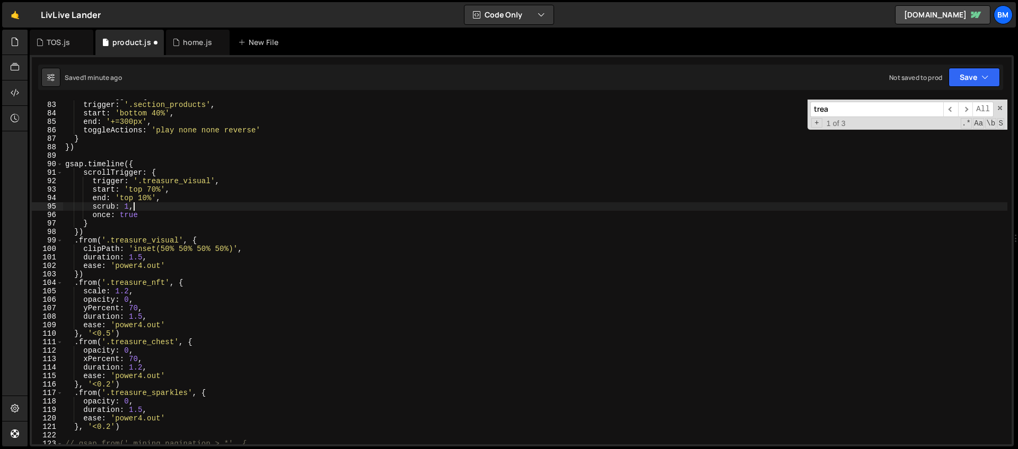
scroll to position [0, 4]
click at [178, 216] on div "scrollTrigger : { trigger : '.section_products' , start : 'bottom 40%' , end : …" at bounding box center [535, 273] width 944 height 362
click at [229, 250] on div "scrollTrigger : { trigger : '.section_products' , start : 'bottom 40%' , end : …" at bounding box center [535, 273] width 944 height 362
click at [189, 242] on div "scrollTrigger : { trigger : '.section_products' , start : 'bottom 40%' , end : …" at bounding box center [535, 273] width 944 height 362
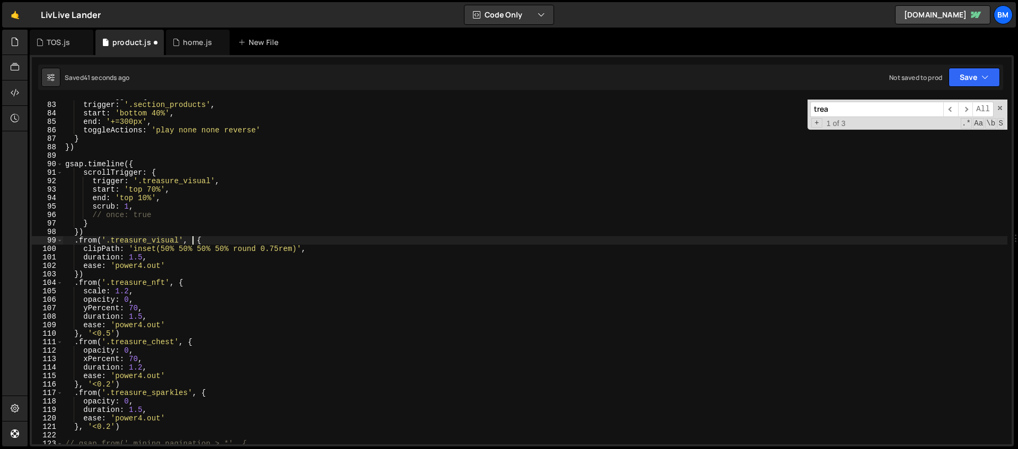
scroll to position [0, 10]
click at [309, 249] on div "scrollTrigger : { trigger : '.section_products' , start : 'bottom 40%' , end : …" at bounding box center [535, 273] width 944 height 362
drag, startPoint x: 301, startPoint y: 248, endPoint x: 83, endPoint y: 249, distance: 218.4
click at [83, 249] on div "scrollTrigger : { trigger : '.section_products' , start : 'bottom 40%' , end : …" at bounding box center [535, 273] width 944 height 362
click at [196, 244] on div "scrollTrigger : { trigger : '.section_products' , start : 'bottom 40%' , end : …" at bounding box center [535, 273] width 944 height 362
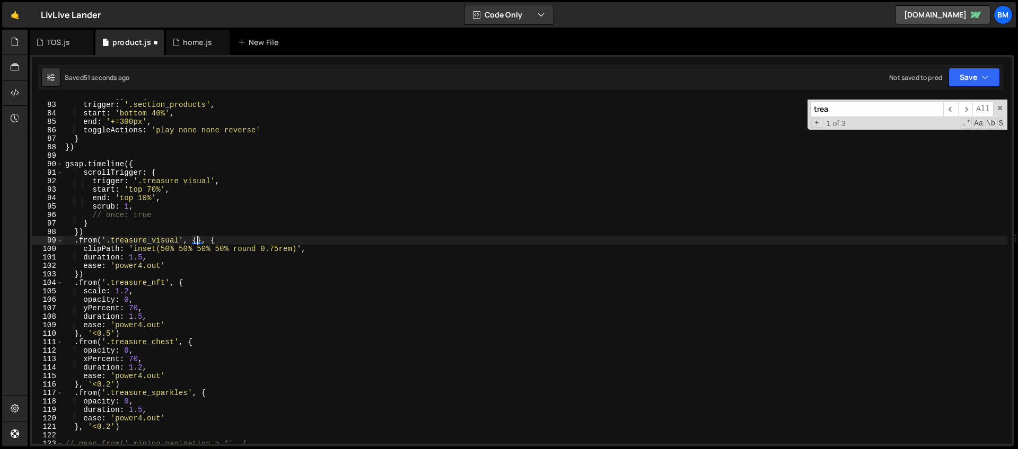
paste textarea "clipPath: 'inset(50% 50% 50% 50% round 0.75rem)'"
click at [219, 248] on div "scrollTrigger : { trigger : '.section_products' , start : 'bottom 40%' , end : …" at bounding box center [535, 273] width 944 height 362
click at [200, 251] on div "scrollTrigger : { trigger : '.section_products' , start : 'bottom 40%' , end : …" at bounding box center [535, 273] width 944 height 362
click at [182, 248] on div "scrollTrigger : { trigger : '.section_products' , start : 'bottom 40%' , end : …" at bounding box center [535, 273] width 944 height 362
click at [164, 249] on div "scrollTrigger : { trigger : '.section_products' , start : 'bottom 40%' , end : …" at bounding box center [535, 273] width 944 height 362
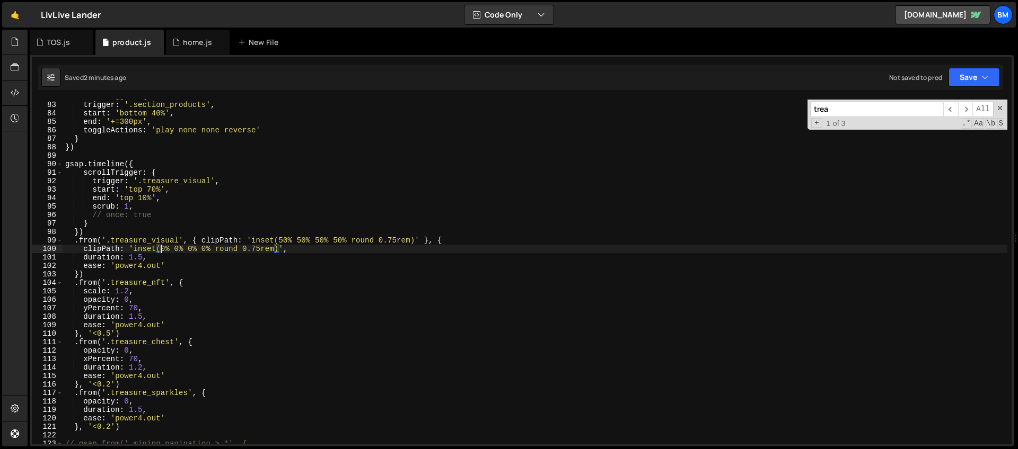
click at [421, 240] on div "scrollTrigger : { trigger : '.section_products' , start : 'bottom 40%' , end : …" at bounding box center [535, 273] width 944 height 362
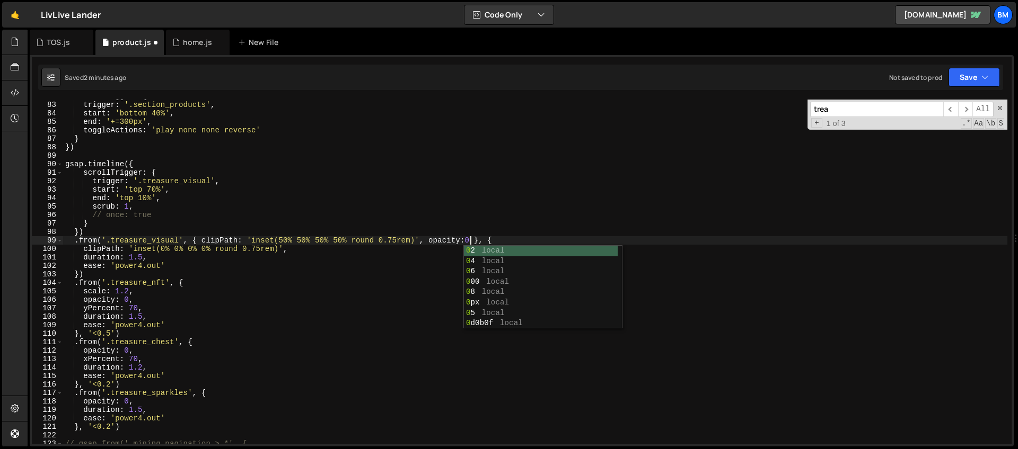
click at [278, 248] on div "scrollTrigger : { trigger : '.section_products' , start : 'bottom 40%' , end : …" at bounding box center [535, 273] width 944 height 362
type textarea "clipPath: 'inset(0% 0% 0% 0% round 0.75rem)',"
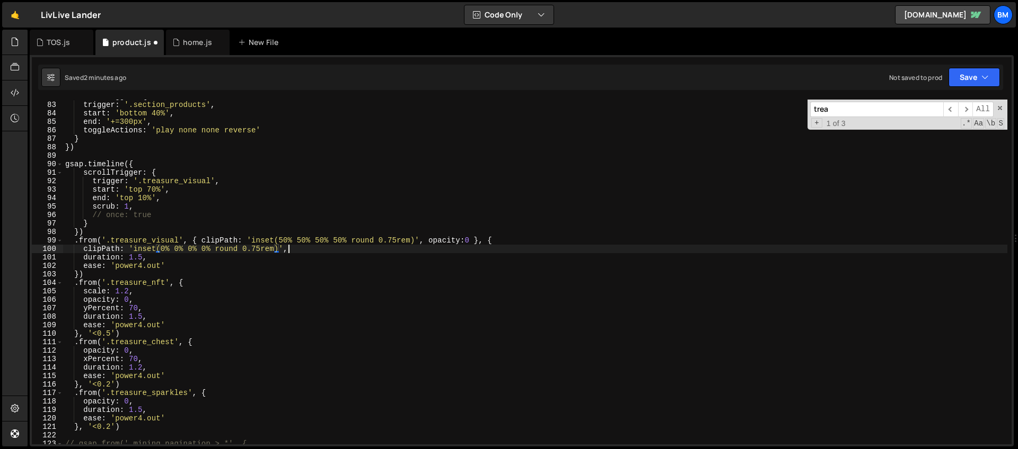
click at [298, 250] on div "scrollTrigger : { trigger : '.section_products' , start : 'bottom 40%' , end : …" at bounding box center [535, 273] width 944 height 362
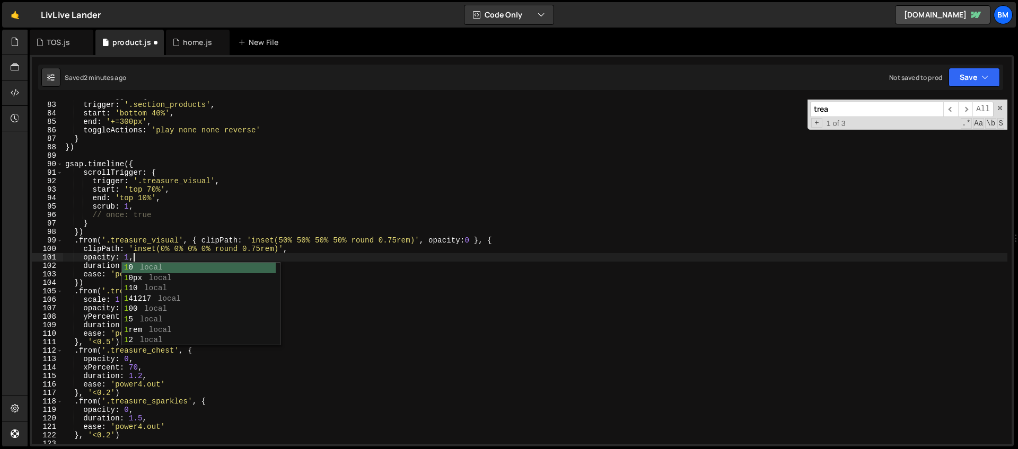
scroll to position [0, 4]
click at [392, 244] on div "scrollTrigger : { trigger : '.section_products' , start : 'bottom 40%' , end : …" at bounding box center [535, 273] width 944 height 362
click at [271, 251] on div "scrollTrigger : { trigger : '.section_products' , start : 'bottom 40%' , end : …" at bounding box center [535, 273] width 944 height 362
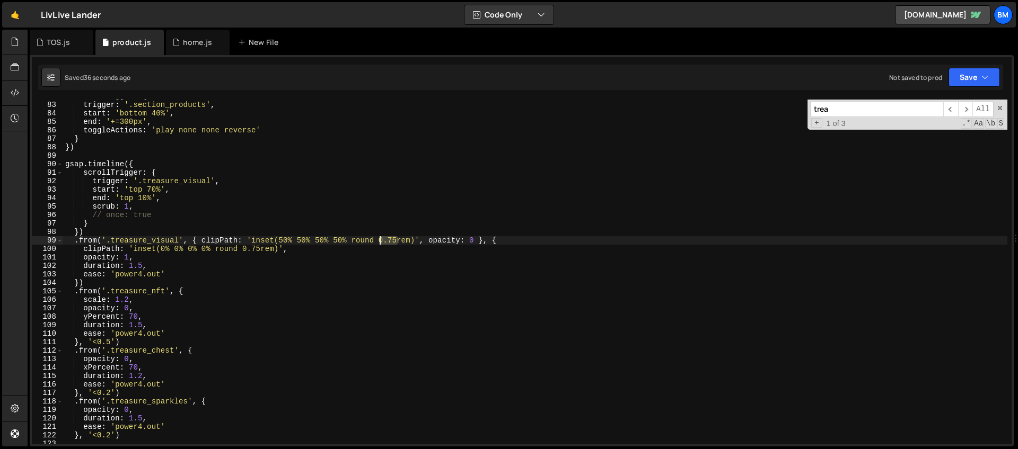
drag, startPoint x: 397, startPoint y: 240, endPoint x: 380, endPoint y: 241, distance: 17.0
click at [380, 241] on div "scrollTrigger : { trigger : '.section_products' , start : 'bottom 40%' , end : …" at bounding box center [535, 273] width 944 height 362
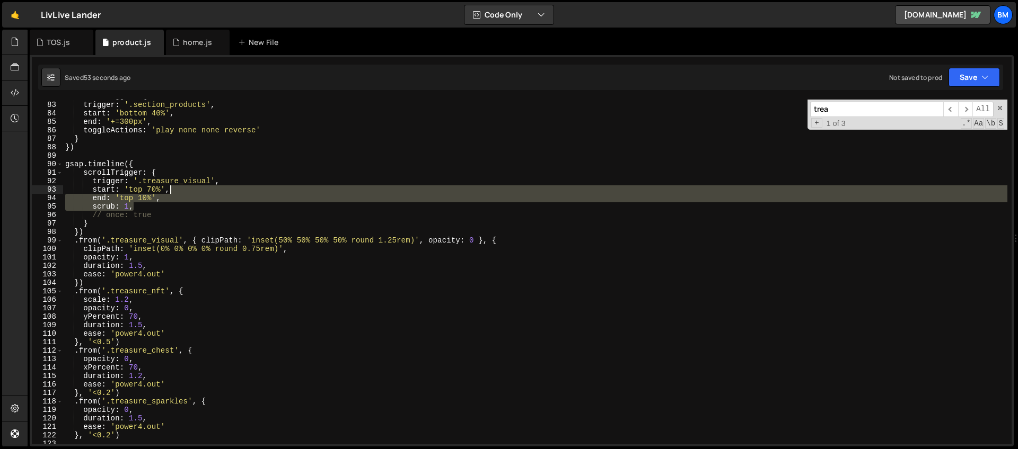
drag, startPoint x: 151, startPoint y: 204, endPoint x: 171, endPoint y: 191, distance: 24.1
click at [171, 191] on div "scrollTrigger : { trigger : '.section_products' , start : 'bottom 40%' , end : …" at bounding box center [535, 273] width 944 height 362
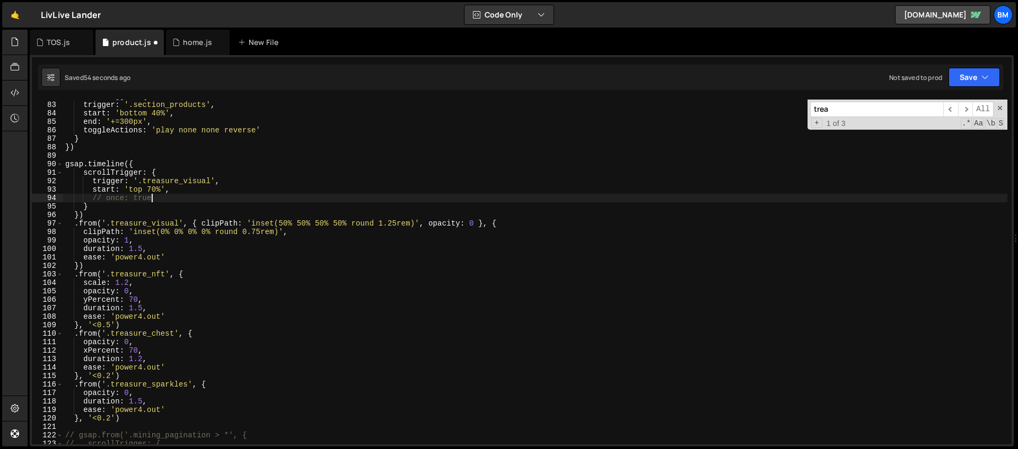
click at [162, 197] on div "scrollTrigger : { trigger : '.section_products' , start : 'bottom 40%' , end : …" at bounding box center [535, 273] width 944 height 362
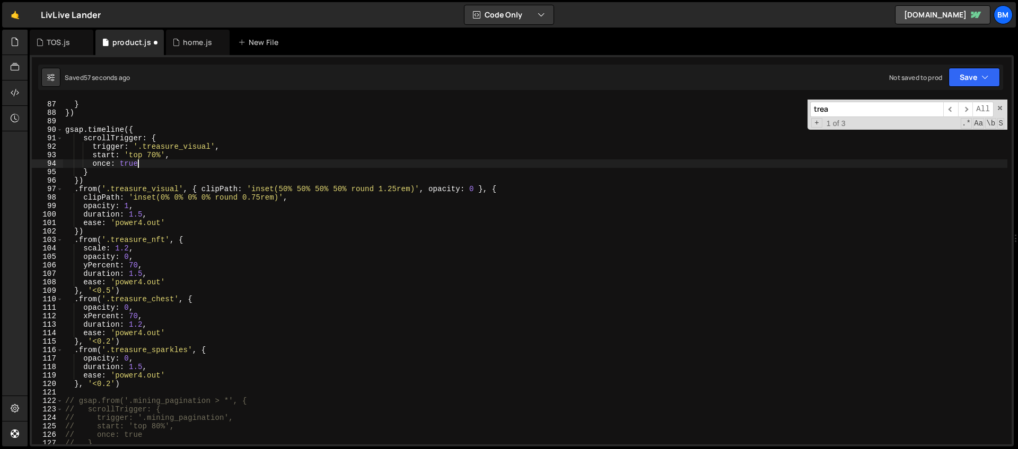
scroll to position [729, 0]
click at [143, 215] on div "toggleActions : 'play none none reverse' } }) gsap . timeline ({ scrollTrigger …" at bounding box center [535, 273] width 944 height 362
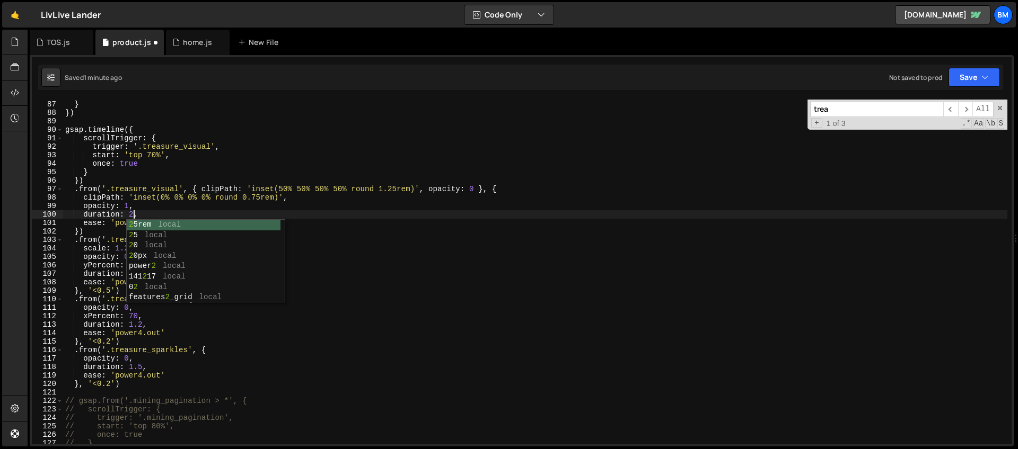
click at [166, 179] on div "toggleActions : 'play none none reverse' } }) gsap . timeline ({ scrollTrigger …" at bounding box center [535, 273] width 944 height 362
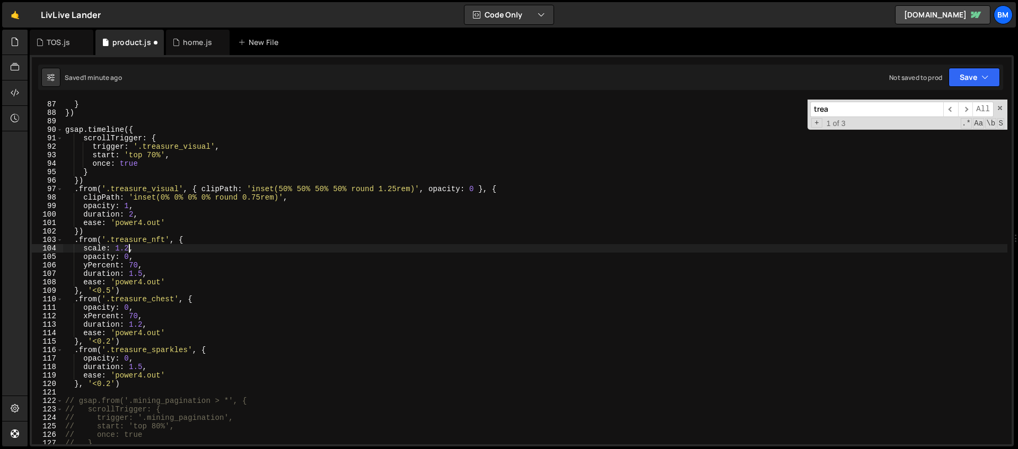
click at [128, 248] on div "toggleActions : 'play none none reverse' } }) gsap . timeline ({ scrollTrigger …" at bounding box center [535, 273] width 944 height 362
click at [157, 244] on div "toggleActions : 'play none none reverse' } }) gsap . timeline ({ scrollTrigger …" at bounding box center [535, 273] width 944 height 362
click at [142, 326] on div "toggleActions : 'play none none reverse' } }) gsap . timeline ({ scrollTrigger …" at bounding box center [535, 273] width 944 height 362
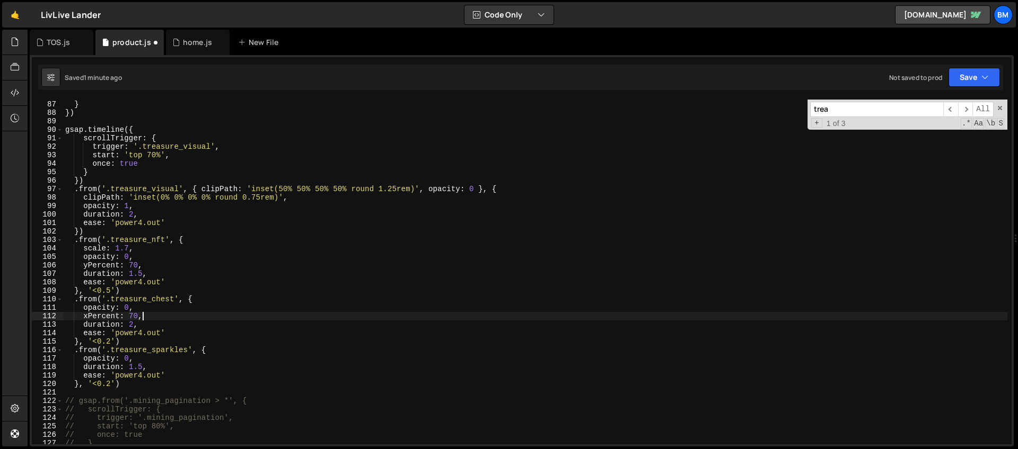
click at [170, 315] on div "toggleActions : 'play none none reverse' } }) gsap . timeline ({ scrollTrigger …" at bounding box center [535, 273] width 944 height 362
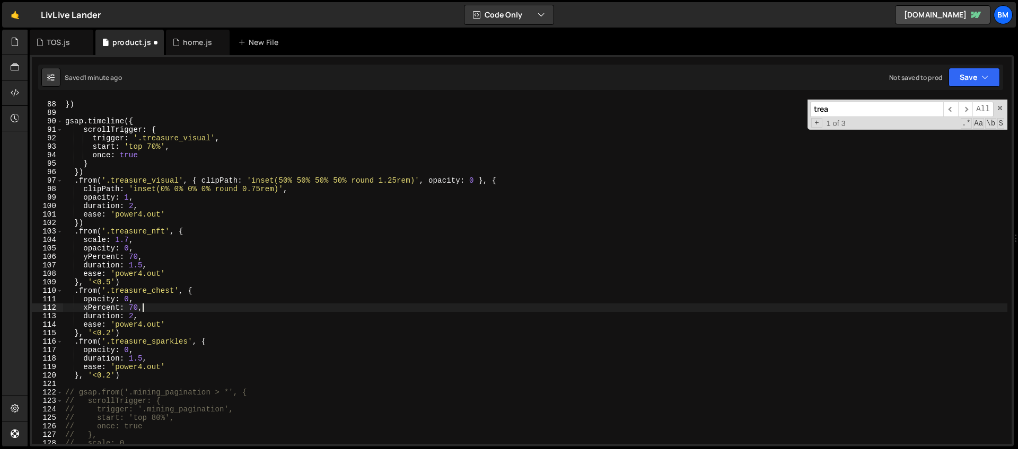
scroll to position [739, 0]
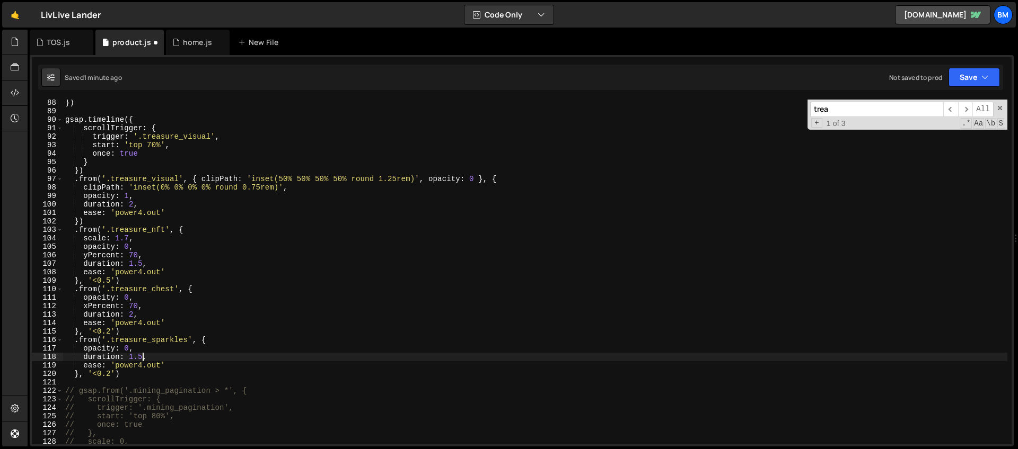
click at [144, 357] on div "}) gsap . timeline ({ scrollTrigger : { trigger : '.treasure_visual' , start : …" at bounding box center [535, 280] width 944 height 362
click at [128, 239] on div "}) gsap . timeline ({ scrollTrigger : { trigger : '.treasure_visual' , start : …" at bounding box center [535, 280] width 944 height 362
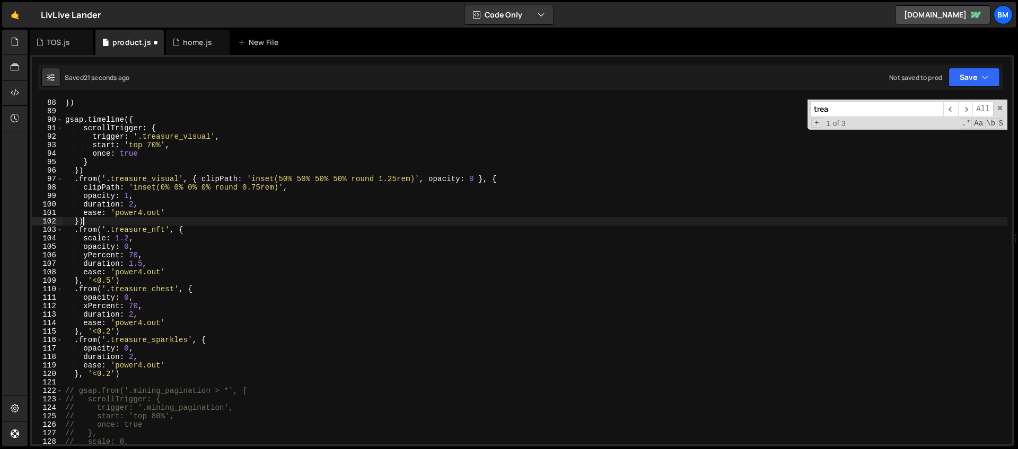
click at [131, 223] on div "}) gsap . timeline ({ scrollTrigger : { trigger : '.treasure_visual' , start : …" at bounding box center [535, 280] width 944 height 362
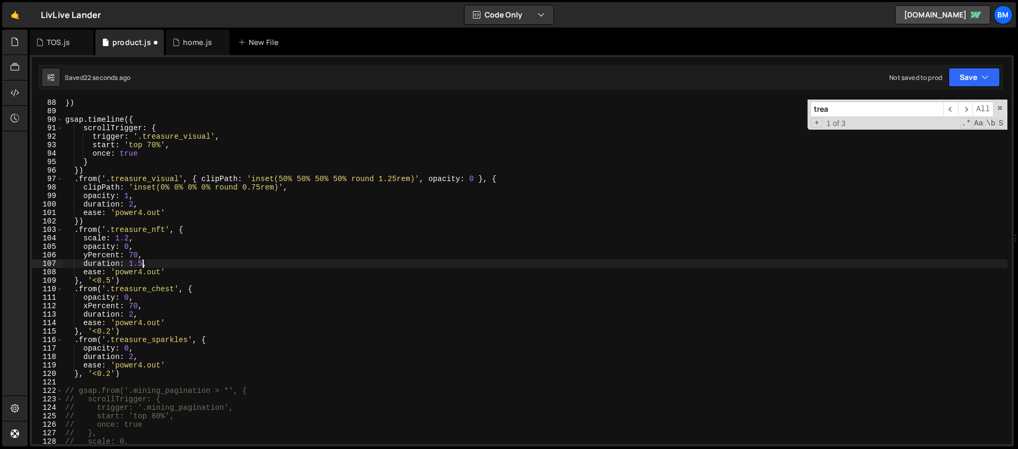
click at [142, 261] on div "}) gsap . timeline ({ scrollTrigger : { trigger : '.treasure_visual' , start : …" at bounding box center [535, 280] width 944 height 362
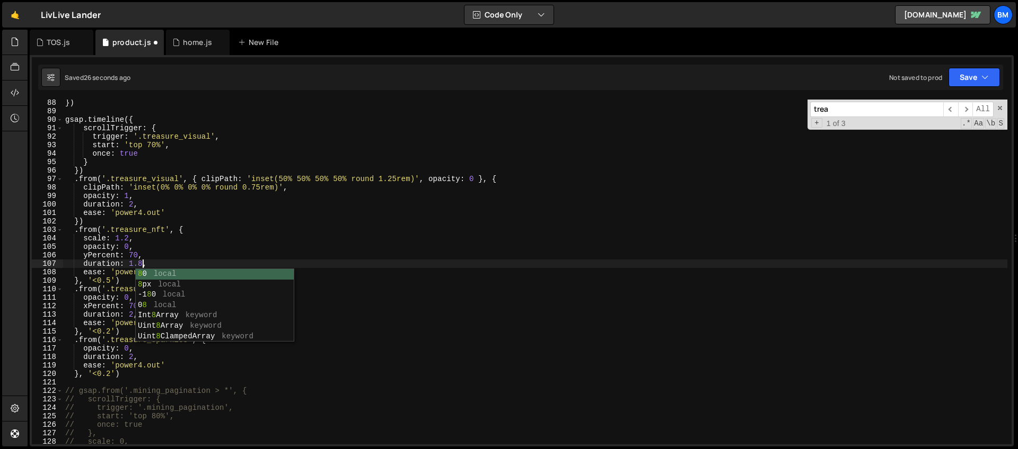
click at [160, 243] on div "}) gsap . timeline ({ scrollTrigger : { trigger : '.treasure_visual' , start : …" at bounding box center [535, 280] width 944 height 362
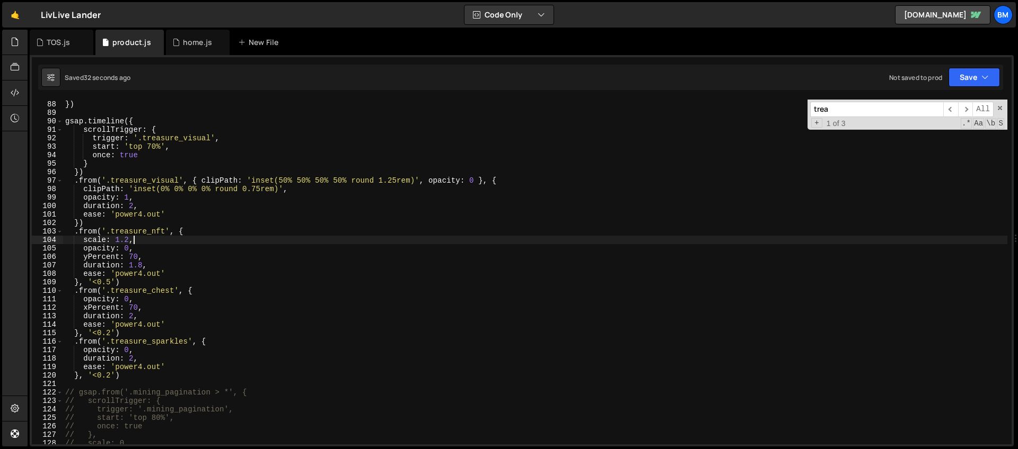
scroll to position [728, 0]
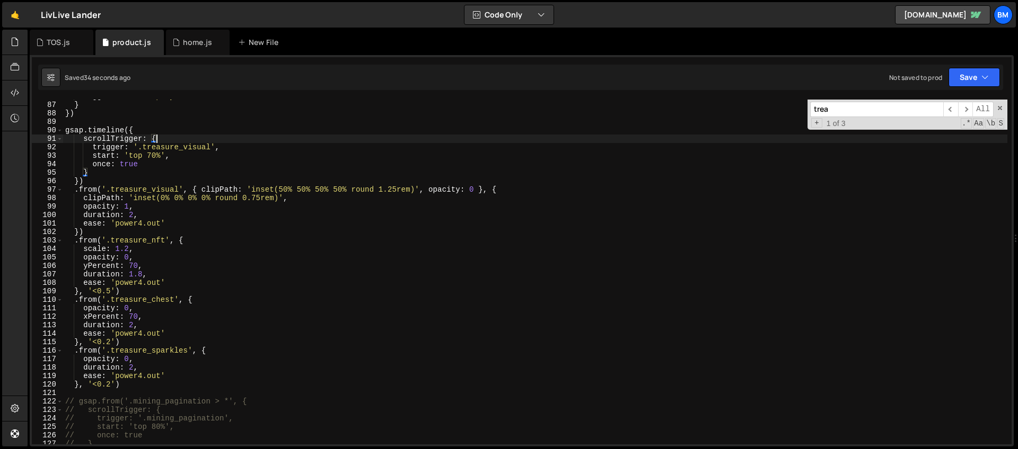
click at [169, 140] on div "toggleActions : 'play none none reverse' } }) gsap . timeline ({ scrollTrigger …" at bounding box center [535, 273] width 944 height 362
click at [92, 175] on div "toggleActions : 'play none none reverse' } }) gsap . timeline ({ scrollTrigger …" at bounding box center [535, 273] width 944 height 362
type textarea "},"
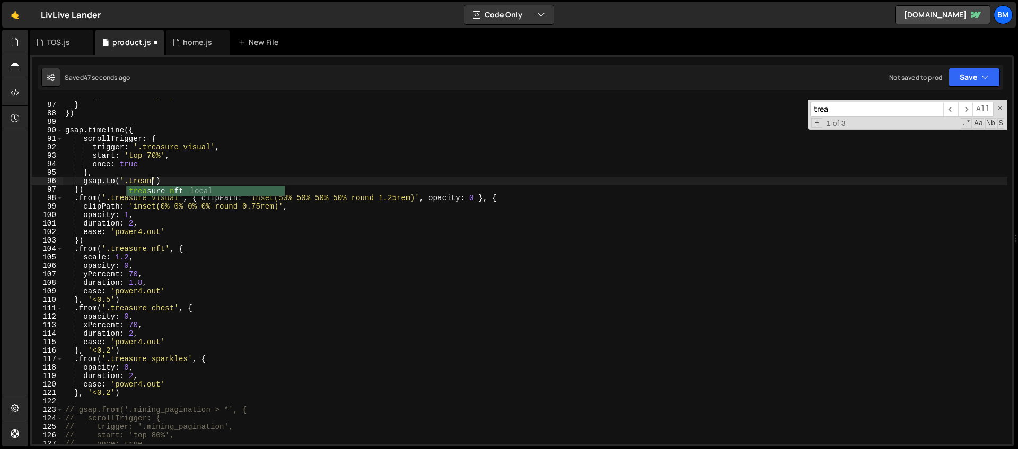
scroll to position [0, 5]
type textarea "gsap.to('.treasure_nft', {')"
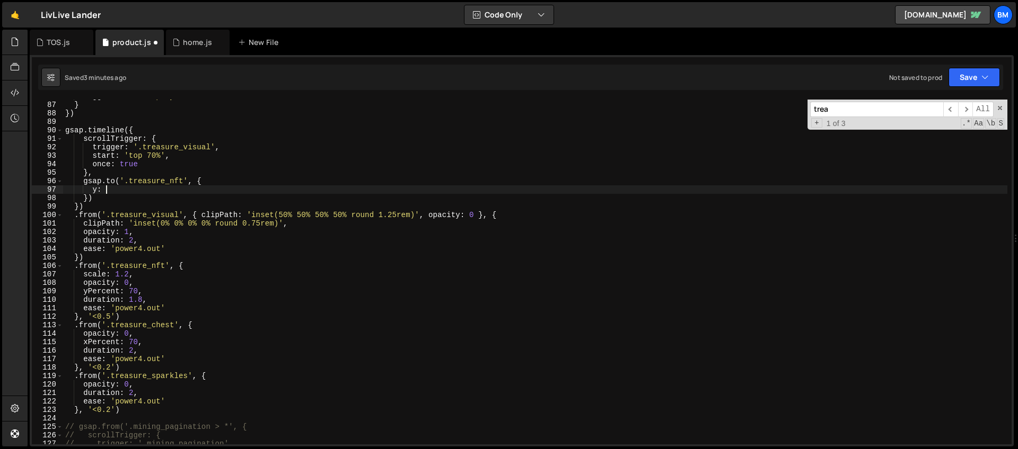
scroll to position [0, 3]
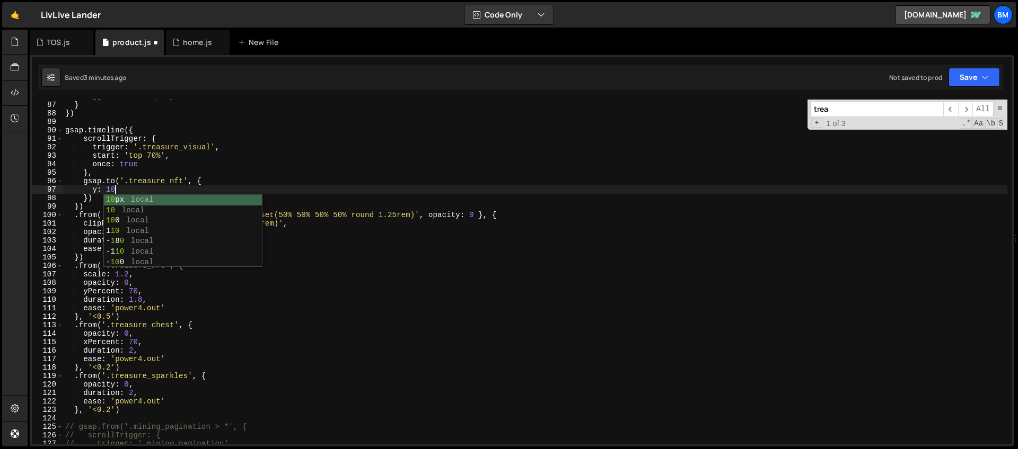
type textarea "y: 10,"
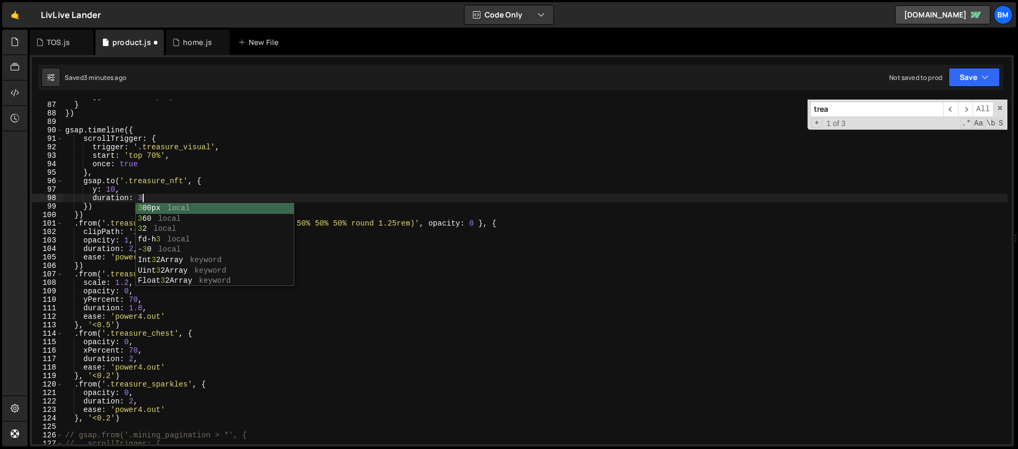
type textarea "duration: 3,"
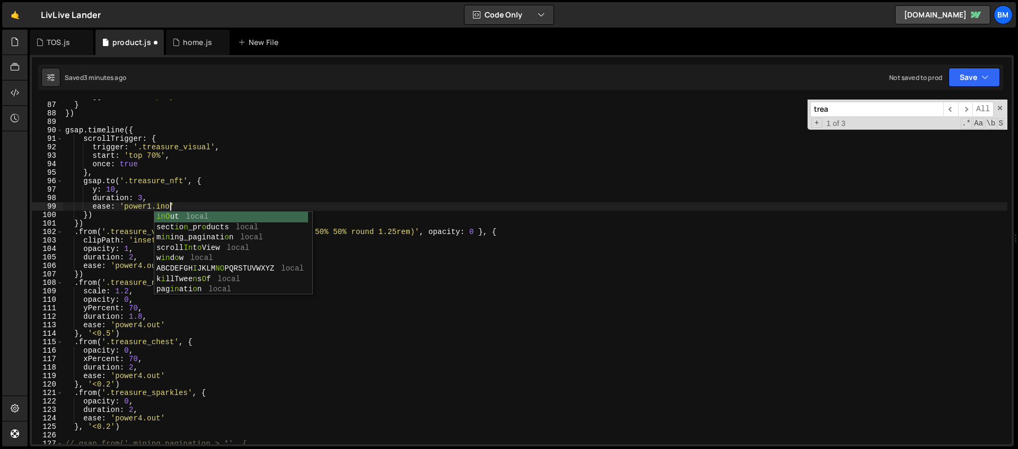
scroll to position [0, 7]
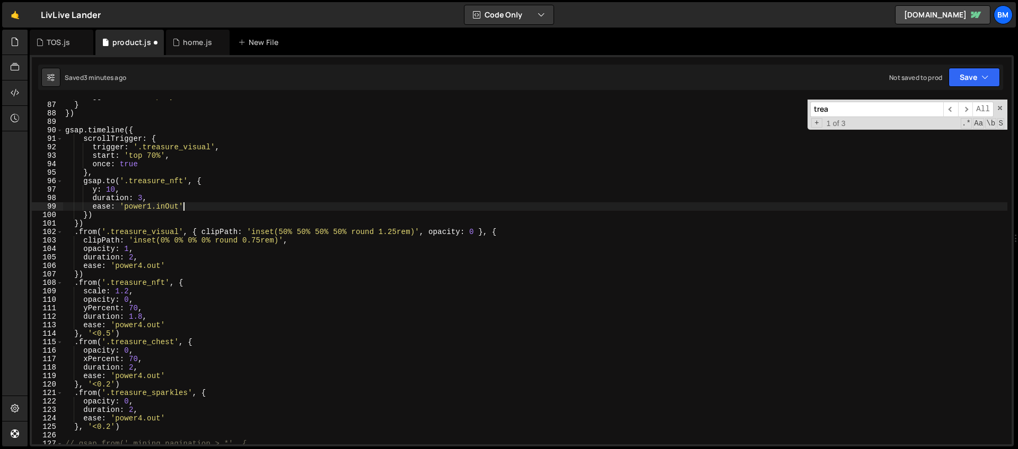
type textarea "ease: 'power1.inOut','"
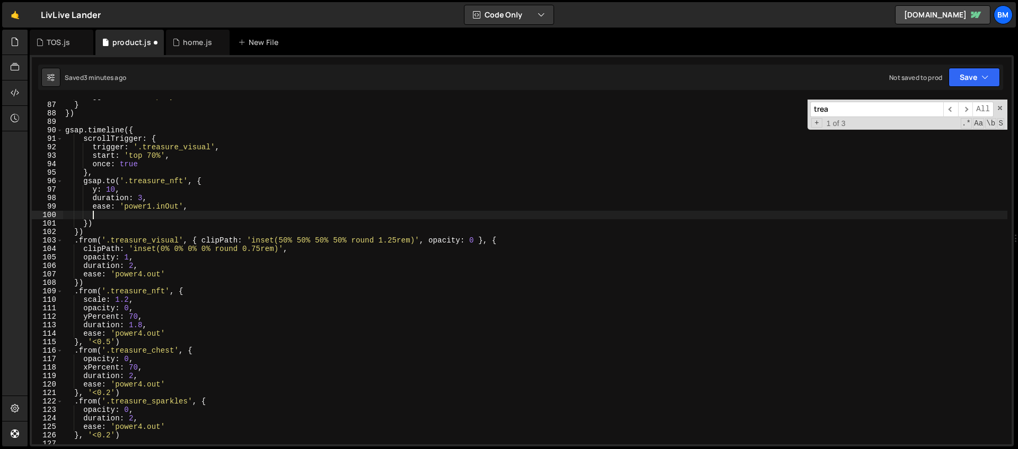
type textarea "e"
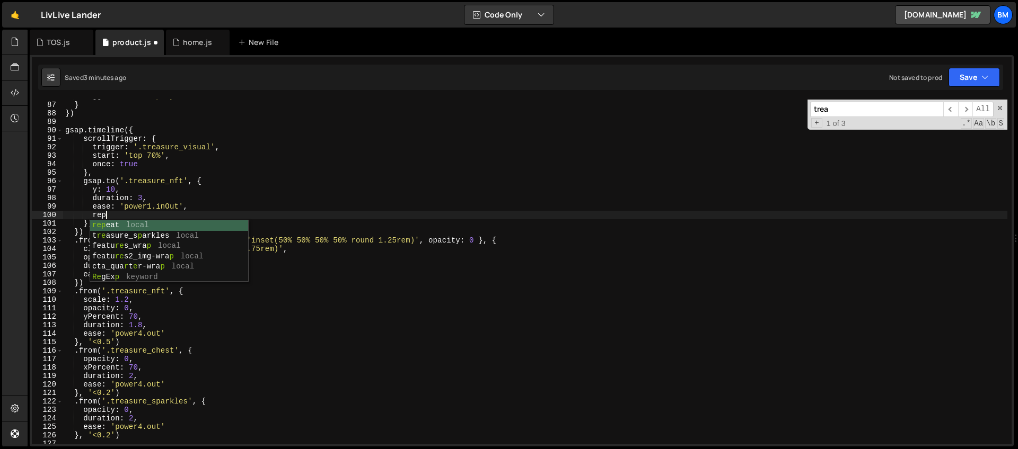
scroll to position [0, 3]
type textarea "repeat: -1,"
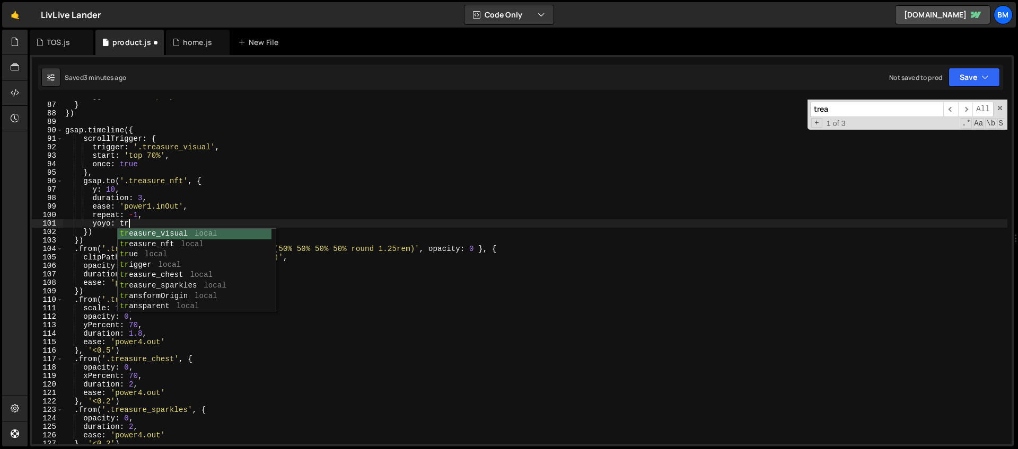
scroll to position [0, 4]
click at [127, 207] on div "toggleActions : 'play none none reverse' } }) gsap . timeline ({ scrollTrigger …" at bounding box center [535, 273] width 944 height 362
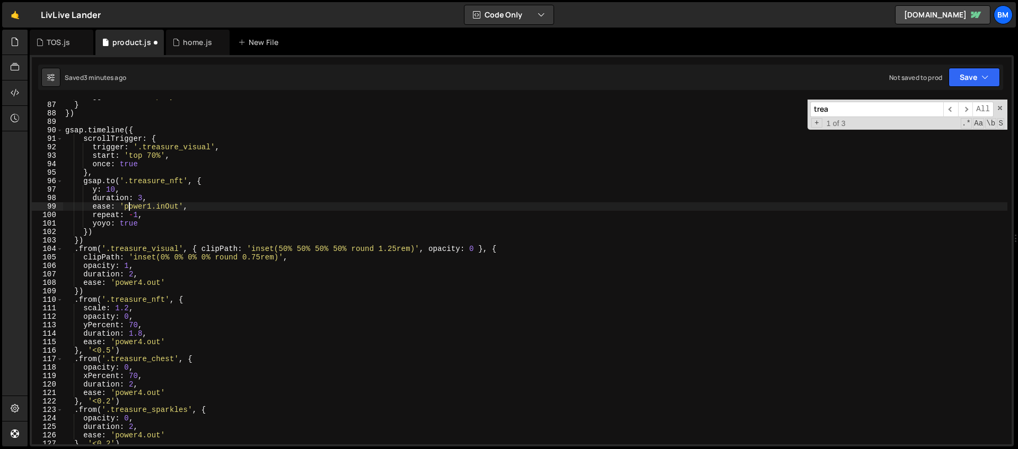
click at [207, 181] on div "toggleActions : 'play none none reverse' } }) gsap . timeline ({ scrollTrigger …" at bounding box center [535, 273] width 944 height 362
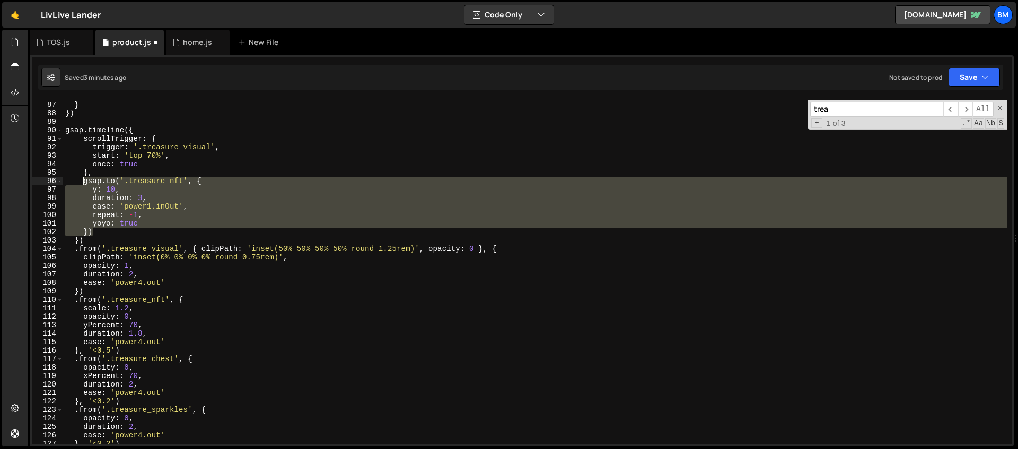
drag, startPoint x: 97, startPoint y: 233, endPoint x: 83, endPoint y: 181, distance: 54.3
click at [83, 181] on div "toggleActions : 'play none none reverse' } }) gsap . timeline ({ scrollTrigger …" at bounding box center [535, 273] width 944 height 362
type textarea "gsap.to('.treasure_nft', { y: 10,"
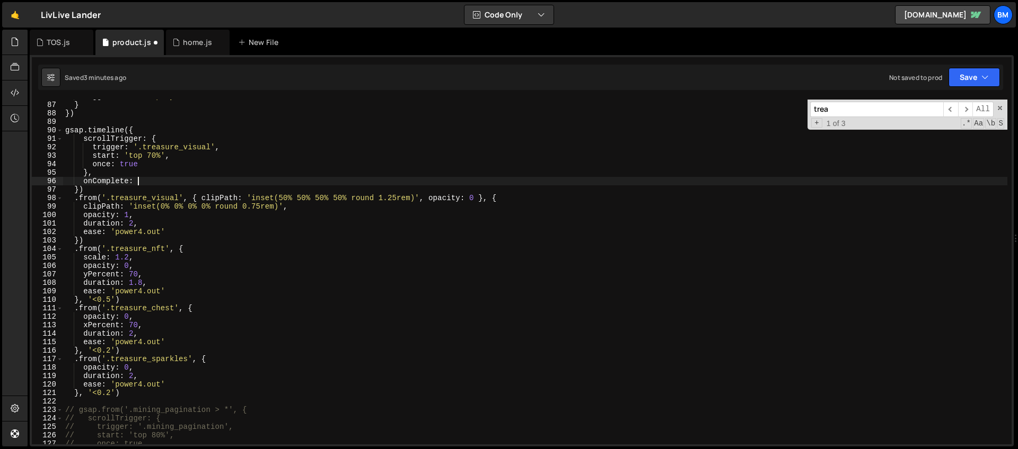
scroll to position [0, 5]
type textarea "onComplete: () => {"
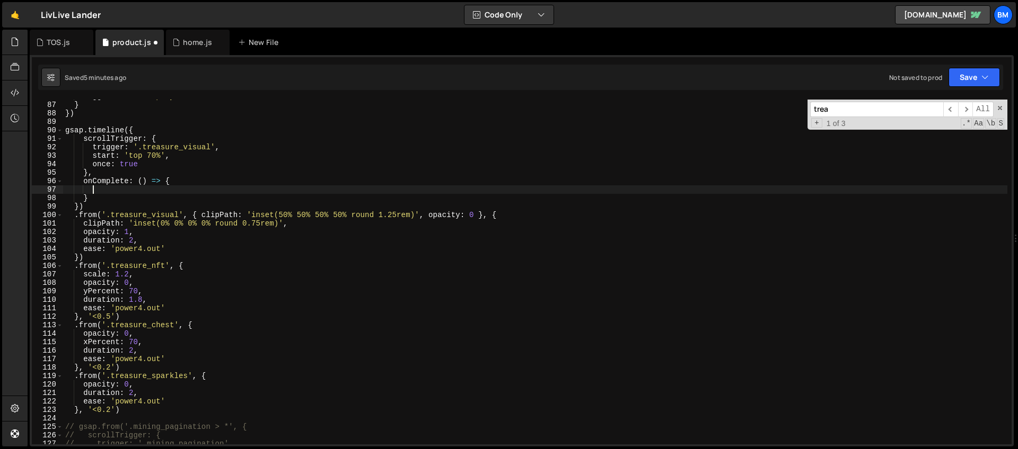
paste textarea "})"
type textarea "})"
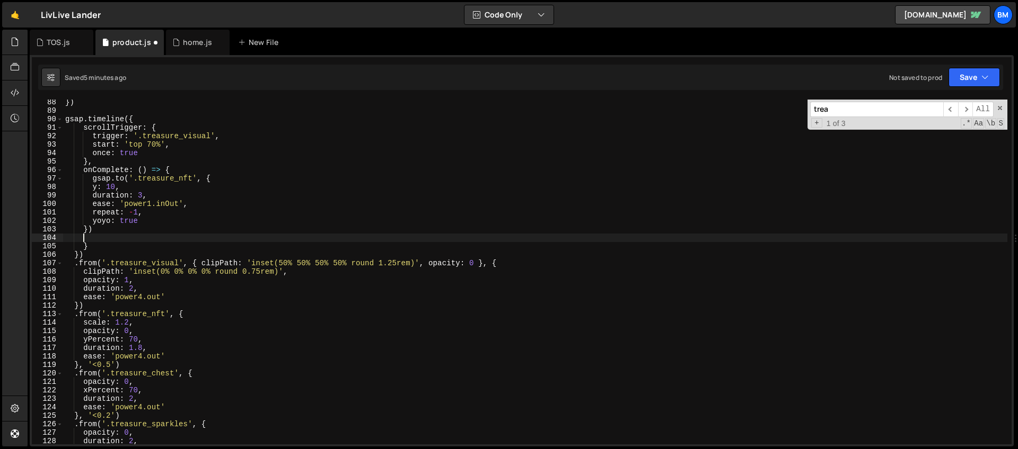
scroll to position [739, 0]
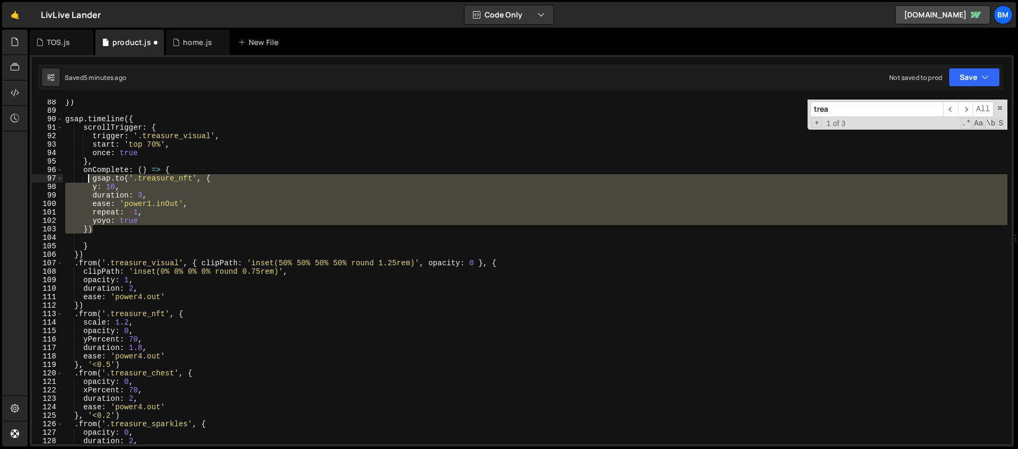
drag, startPoint x: 100, startPoint y: 229, endPoint x: 89, endPoint y: 182, distance: 48.6
click at [89, 182] on div "}) gsap . timeline ({ scrollTrigger : { trigger : '.treasure_visual' , start : …" at bounding box center [535, 279] width 944 height 362
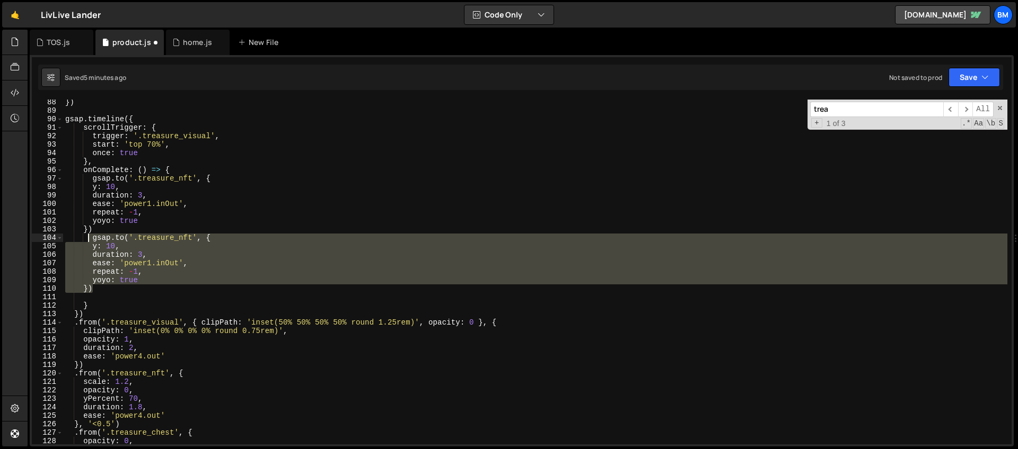
click at [193, 236] on div "}) gsap . timeline ({ scrollTrigger : { trigger : '.treasure_visual' , start : …" at bounding box center [535, 272] width 944 height 345
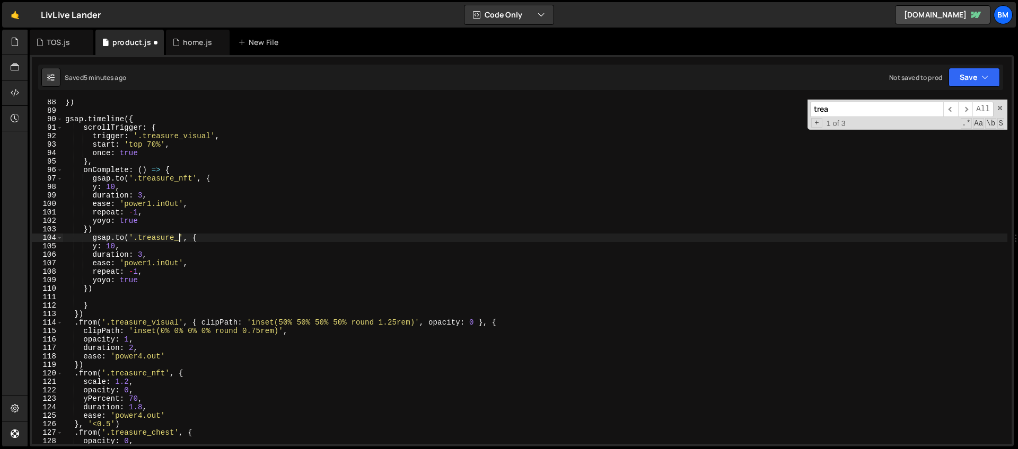
scroll to position [0, 8]
click at [95, 247] on div "}) gsap . timeline ({ scrollTrigger : { trigger : '.treasure_visual' , start : …" at bounding box center [535, 279] width 944 height 362
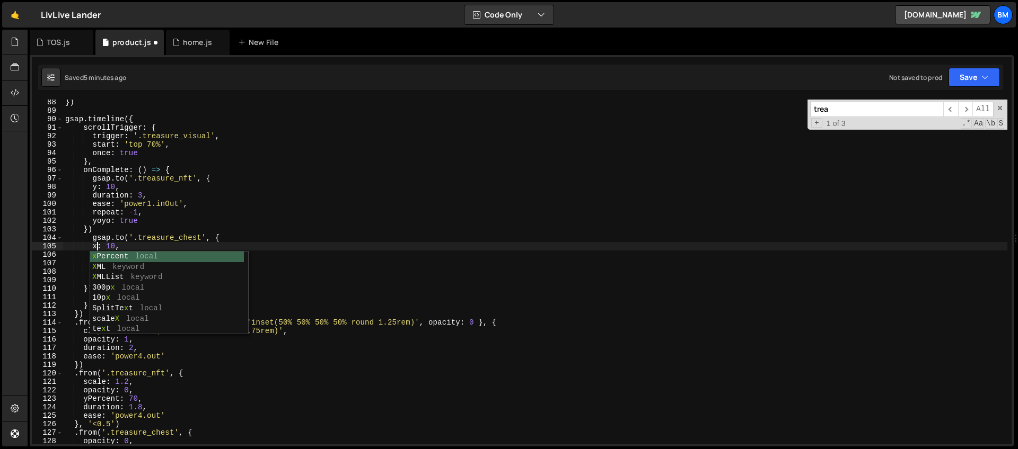
click at [109, 245] on div "}) gsap . timeline ({ scrollTrigger : { trigger : '.treasure_visual' , start : …" at bounding box center [535, 279] width 944 height 362
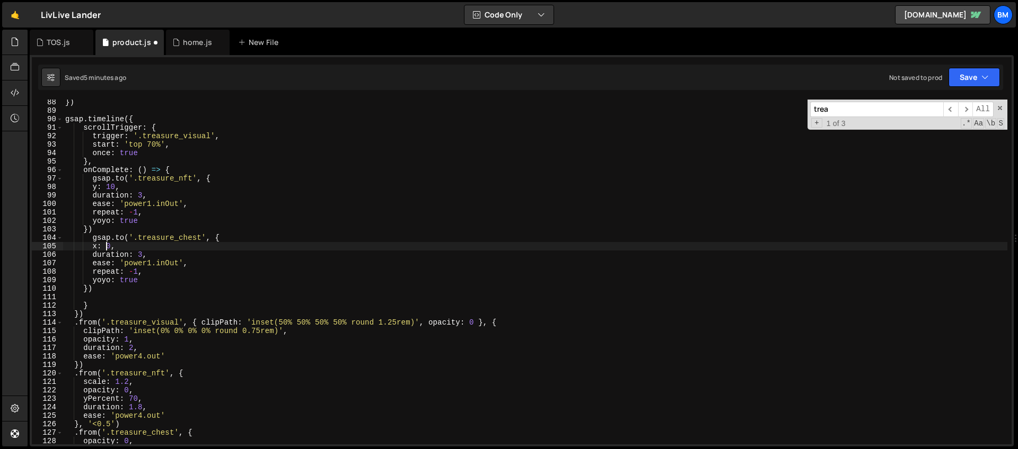
scroll to position [0, 3]
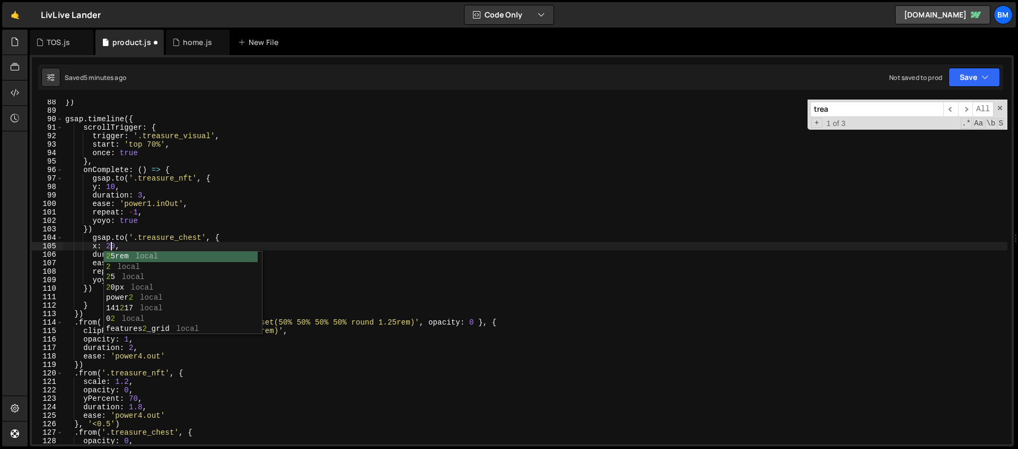
click at [121, 242] on div "}) gsap . timeline ({ scrollTrigger : { trigger : '.treasure_visual' , start : …" at bounding box center [535, 279] width 944 height 362
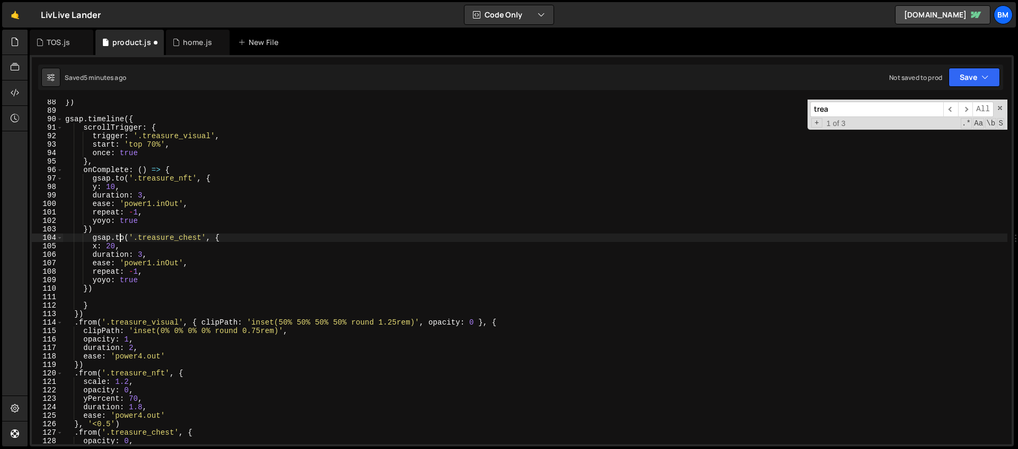
click at [142, 255] on div "}) gsap . timeline ({ scrollTrigger : { trigger : '.treasure_visual' , start : …" at bounding box center [535, 279] width 944 height 362
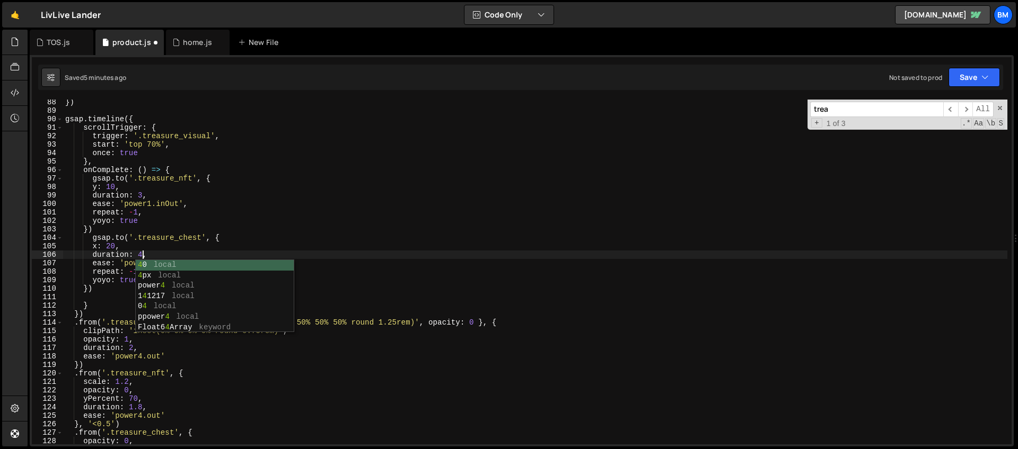
scroll to position [0, 5]
click at [138, 241] on div "}) gsap . timeline ({ scrollTrigger : { trigger : '.treasure_visual' , start : …" at bounding box center [535, 279] width 944 height 362
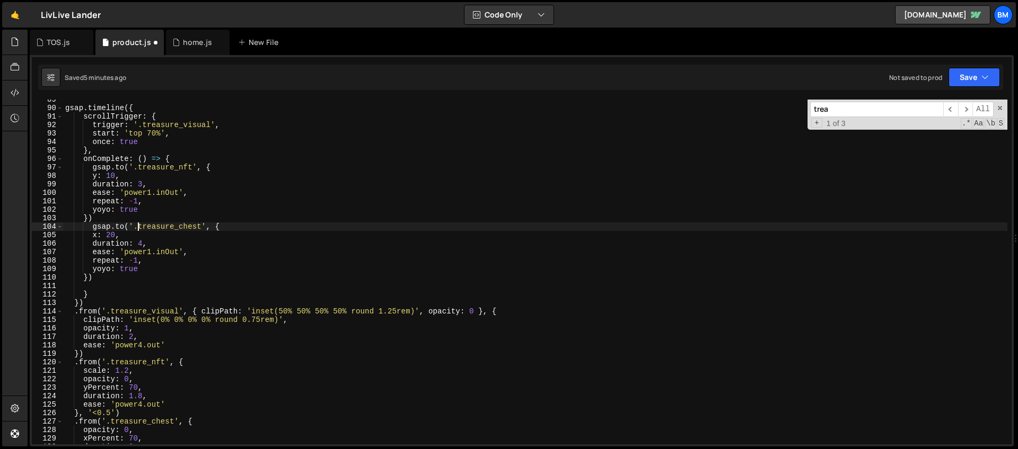
scroll to position [756, 0]
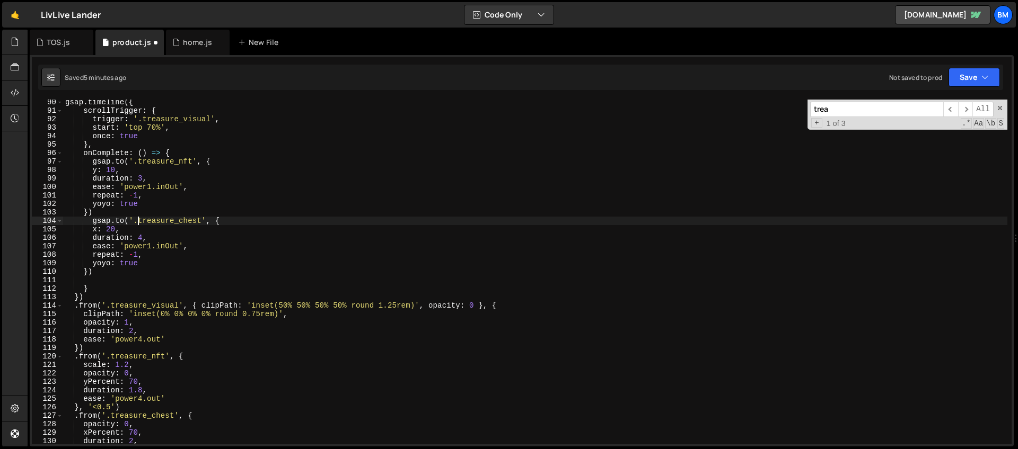
click at [230, 224] on div "gsap . timeline ({ scrollTrigger : { trigger : '.treasure_visual' , start : 'to…" at bounding box center [535, 279] width 944 height 362
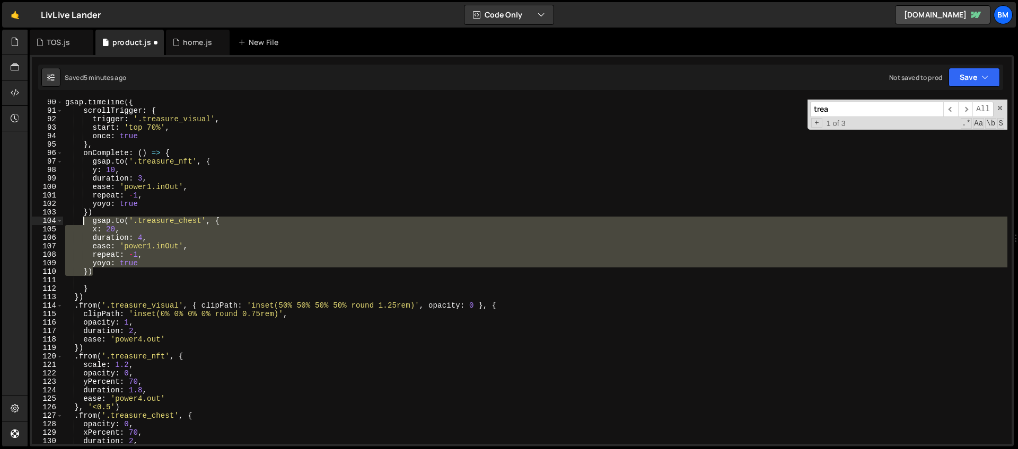
drag, startPoint x: 103, startPoint y: 270, endPoint x: 85, endPoint y: 223, distance: 50.5
click at [85, 223] on div "gsap . timeline ({ scrollTrigger : { trigger : '.treasure_visual' , start : 'to…" at bounding box center [535, 279] width 944 height 362
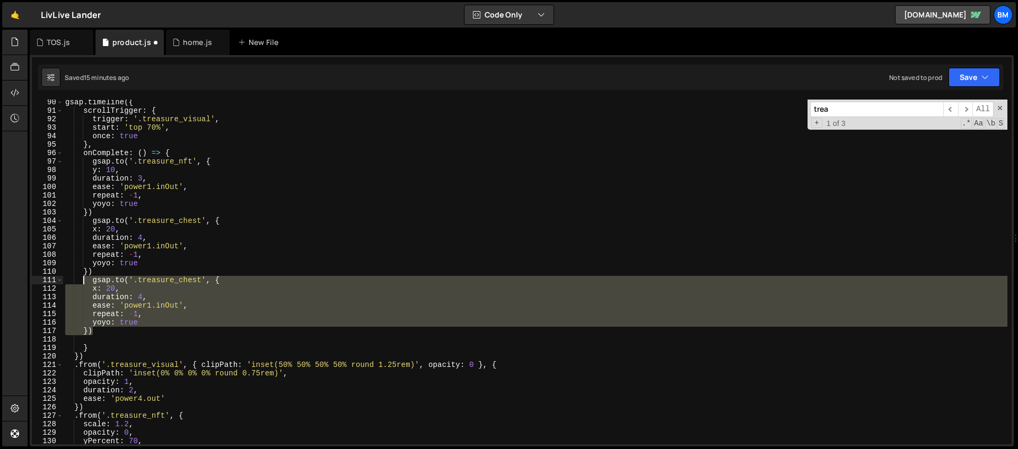
click at [178, 253] on div "gsap . timeline ({ scrollTrigger : { trigger : '.treasure_visual' , start : 'to…" at bounding box center [535, 279] width 944 height 362
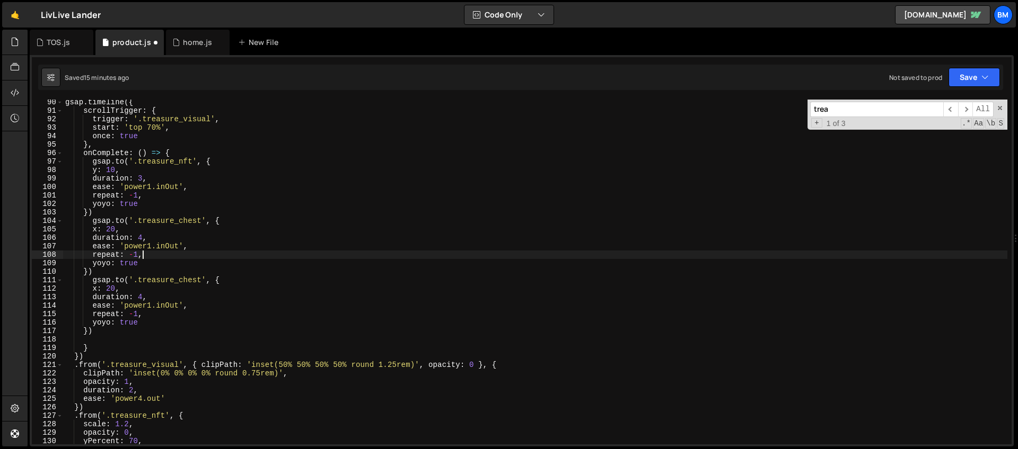
click at [98, 289] on div "gsap . timeline ({ scrollTrigger : { trigger : '.treasure_visual' , start : 'to…" at bounding box center [535, 279] width 944 height 362
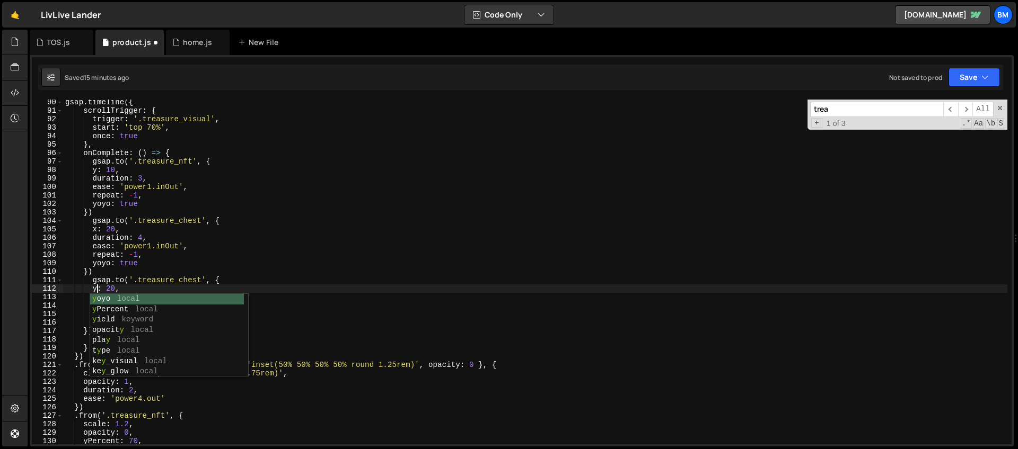
scroll to position [0, 3]
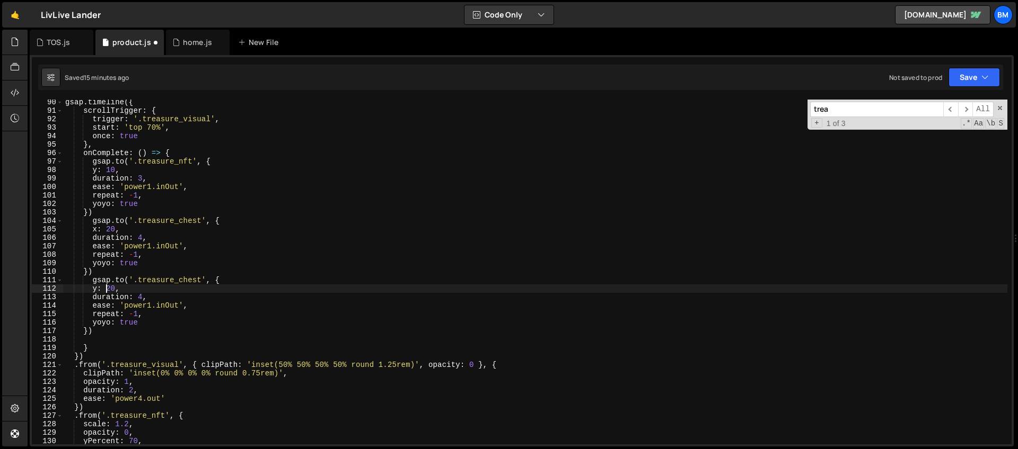
click at [106, 288] on div "gsap . timeline ({ scrollTrigger : { trigger : '.treasure_visual' , start : 'to…" at bounding box center [535, 279] width 944 height 362
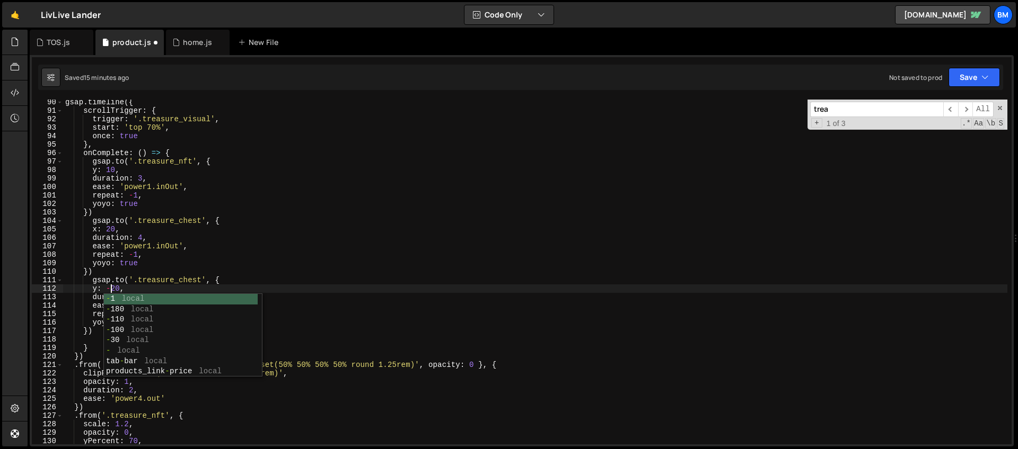
scroll to position [0, 3]
click at [129, 264] on div "gsap . timeline ({ scrollTrigger : { trigger : '.treasure_visual' , start : 'to…" at bounding box center [535, 279] width 944 height 362
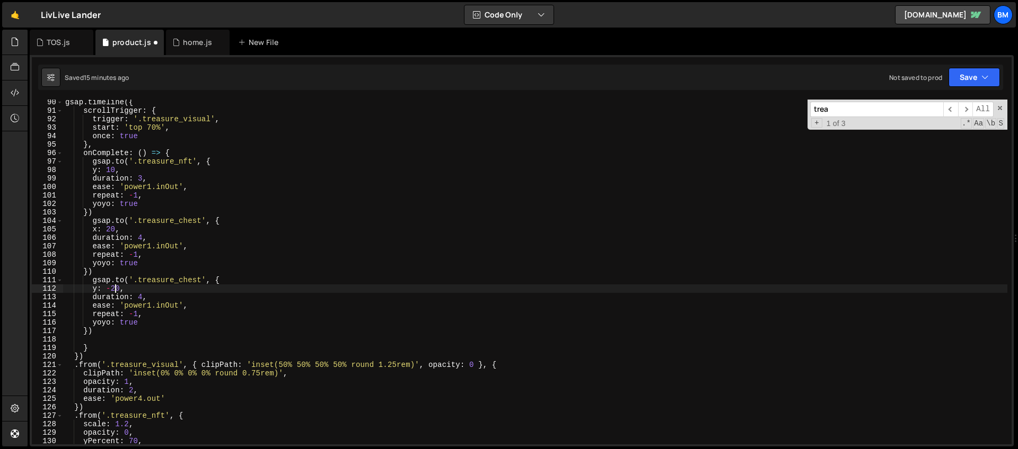
click at [115, 288] on div "gsap . timeline ({ scrollTrigger : { trigger : '.treasure_visual' , start : 'to…" at bounding box center [535, 279] width 944 height 362
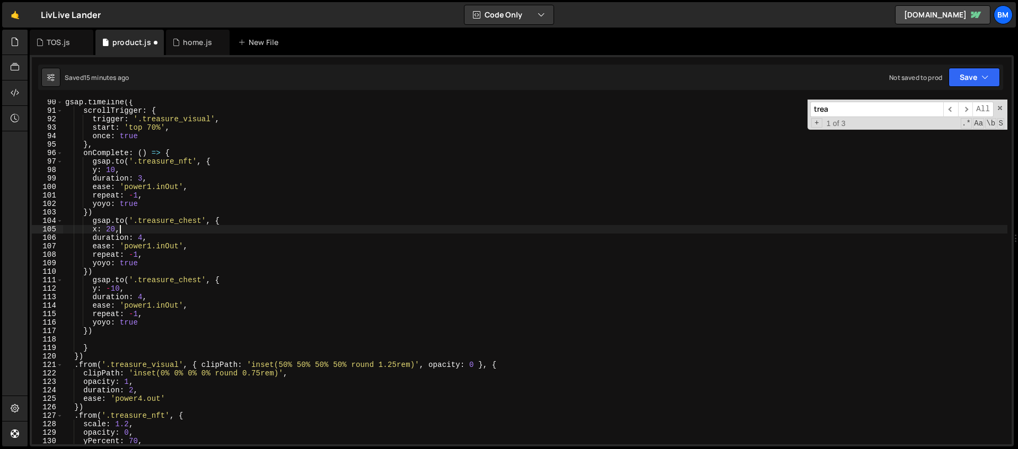
click at [126, 230] on div "gsap . timeline ({ scrollTrigger : { trigger : '.treasure_visual' , start : 'to…" at bounding box center [535, 279] width 944 height 362
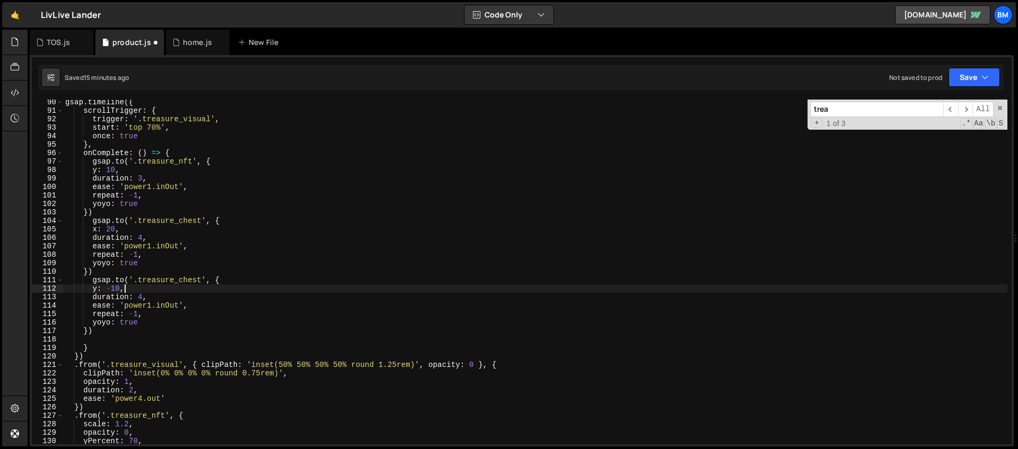
click at [147, 291] on div "gsap . timeline ({ scrollTrigger : { trigger : '.treasure_visual' , start : 'to…" at bounding box center [535, 279] width 944 height 362
click at [144, 297] on div "gsap . timeline ({ scrollTrigger : { trigger : '.treasure_visual' , start : 'to…" at bounding box center [535, 279] width 944 height 362
click at [136, 201] on div "gsap . timeline ({ scrollTrigger : { trigger : '.treasure_visual' , start : 'to…" at bounding box center [535, 279] width 944 height 362
click at [142, 176] on div "gsap . timeline ({ scrollTrigger : { trigger : '.treasure_visual' , start : 'to…" at bounding box center [535, 279] width 944 height 362
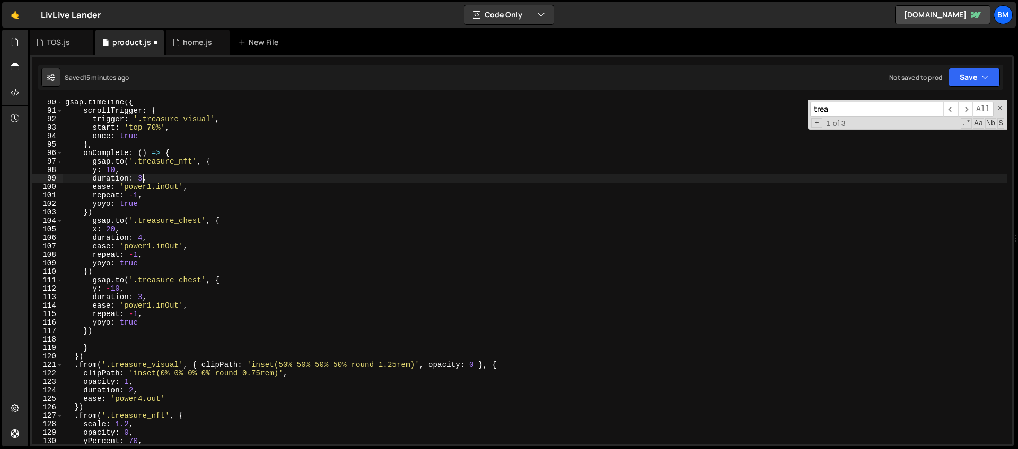
click at [142, 297] on div "gsap . timeline ({ scrollTrigger : { trigger : '.treasure_visual' , start : 'to…" at bounding box center [535, 279] width 944 height 362
click at [192, 258] on div "gsap . timeline ({ scrollTrigger : { trigger : '.treasure_visual' , start : 'to…" at bounding box center [535, 279] width 944 height 362
click at [202, 280] on div "gsap . timeline ({ scrollTrigger : { trigger : '.treasure_visual' , start : 'to…" at bounding box center [535, 279] width 944 height 362
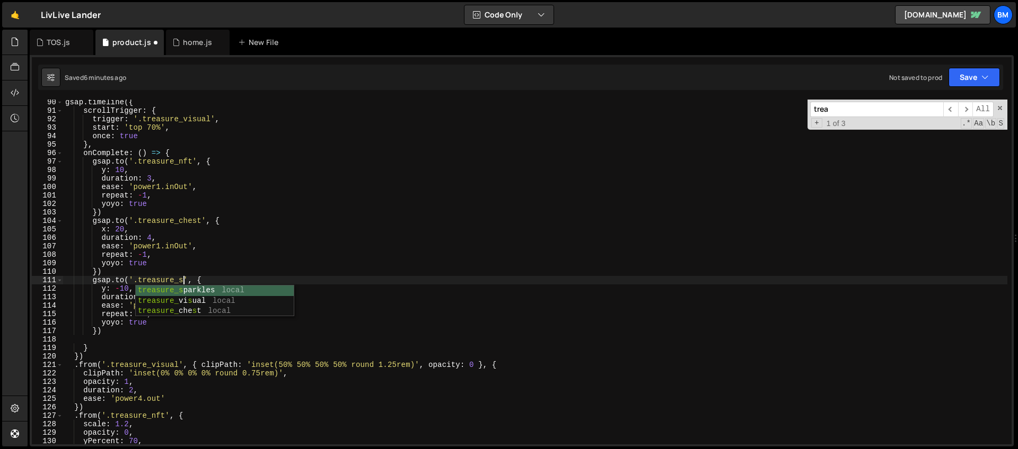
scroll to position [0, 8]
click at [135, 232] on div "gsap . timeline ({ scrollTrigger : { trigger : '.treasure_visual' , start : 'to…" at bounding box center [535, 279] width 944 height 362
type textarea "x: 20,"
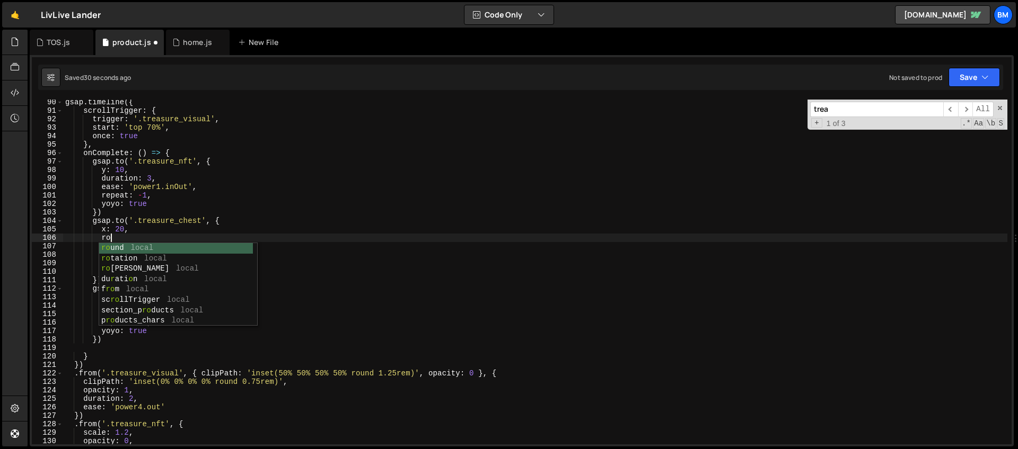
scroll to position [0, 3]
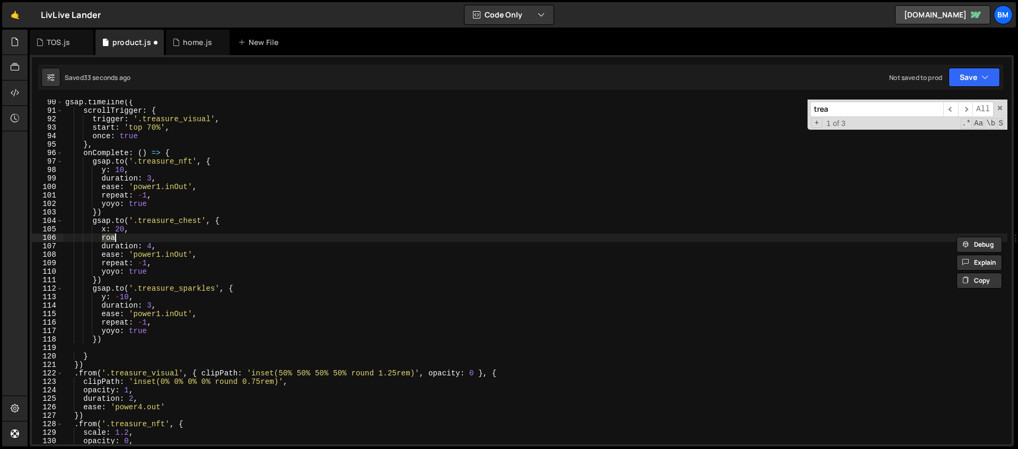
type textarea "t"
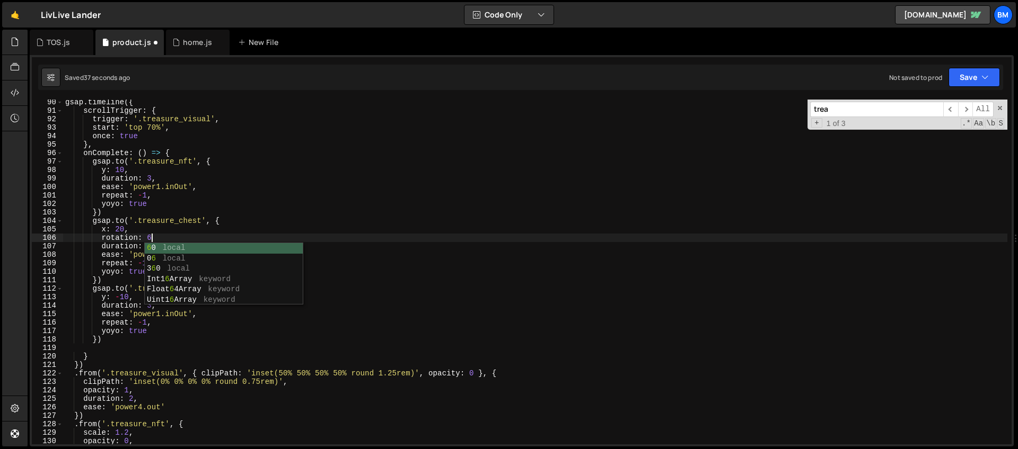
scroll to position [0, 6]
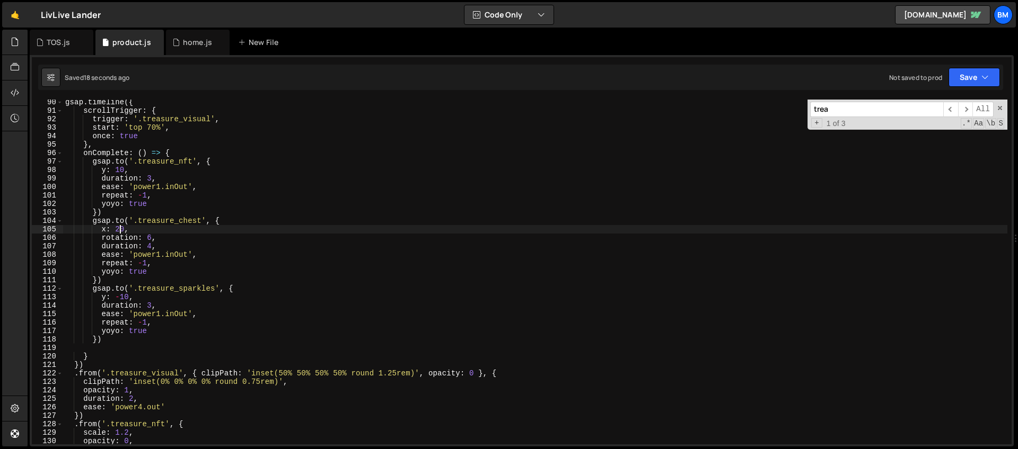
click at [120, 229] on div "gsap . timeline ({ scrollTrigger : { trigger : '.treasure_visual' , start : 'to…" at bounding box center [535, 279] width 944 height 362
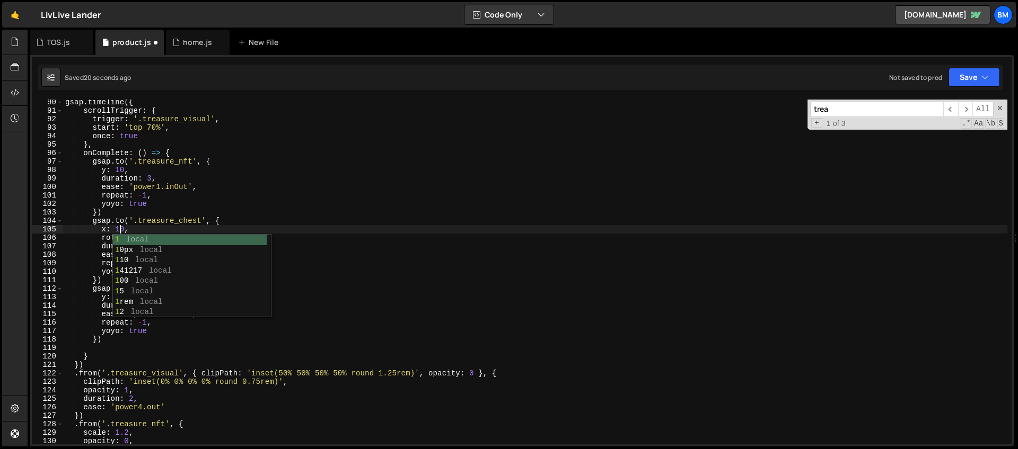
click at [108, 196] on div "gsap . timeline ({ scrollTrigger : { trigger : '.treasure_visual' , start : 'to…" at bounding box center [535, 279] width 944 height 362
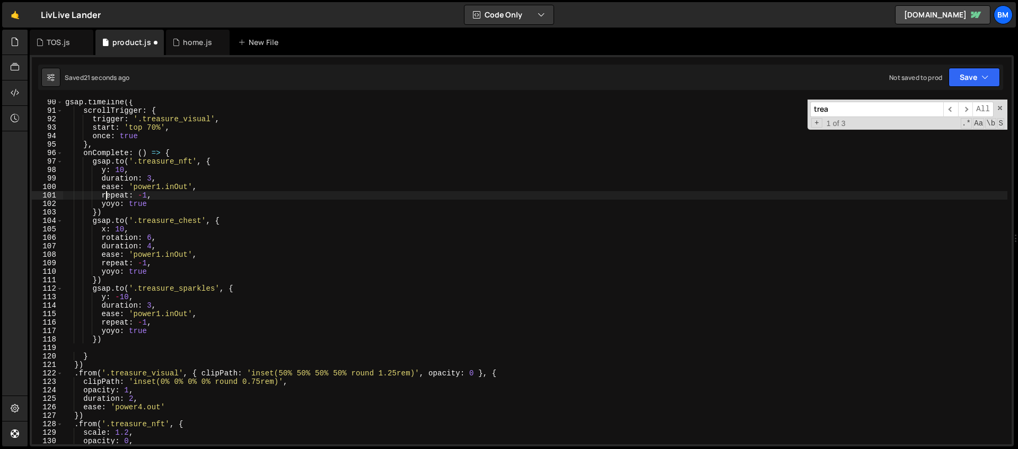
click at [152, 239] on div "gsap . timeline ({ scrollTrigger : { trigger : '.treasure_visual' , start : 'to…" at bounding box center [535, 279] width 944 height 362
type textarea "rotation: 2,"
drag, startPoint x: 863, startPoint y: 111, endPoint x: 739, endPoint y: 107, distance: 124.6
click at [739, 107] on div "gsap . timeline ({ scrollTrigger : { trigger : '.treasure_visual' , start : 'to…" at bounding box center [535, 272] width 944 height 345
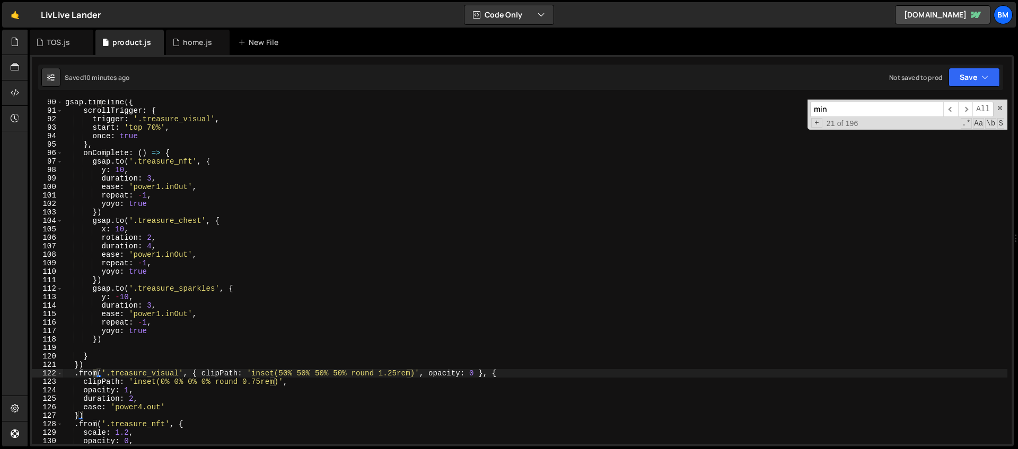
scroll to position [1074, 0]
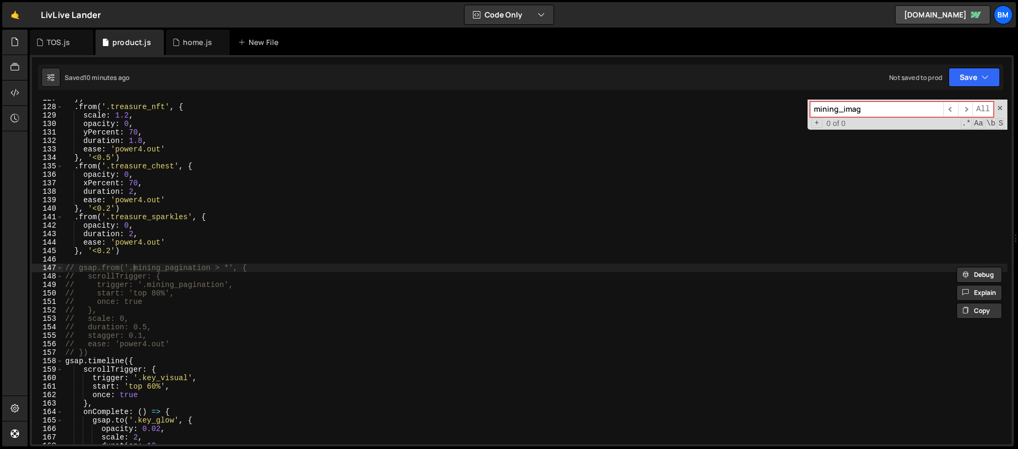
type input "mining_image"
drag, startPoint x: 867, startPoint y: 108, endPoint x: 752, endPoint y: 107, distance: 115.0
click at [752, 107] on div "}) . from ( '.treasure_nft' , { scale : 1.2 , opacity : 0 , yPercent : 70 , dur…" at bounding box center [535, 272] width 944 height 345
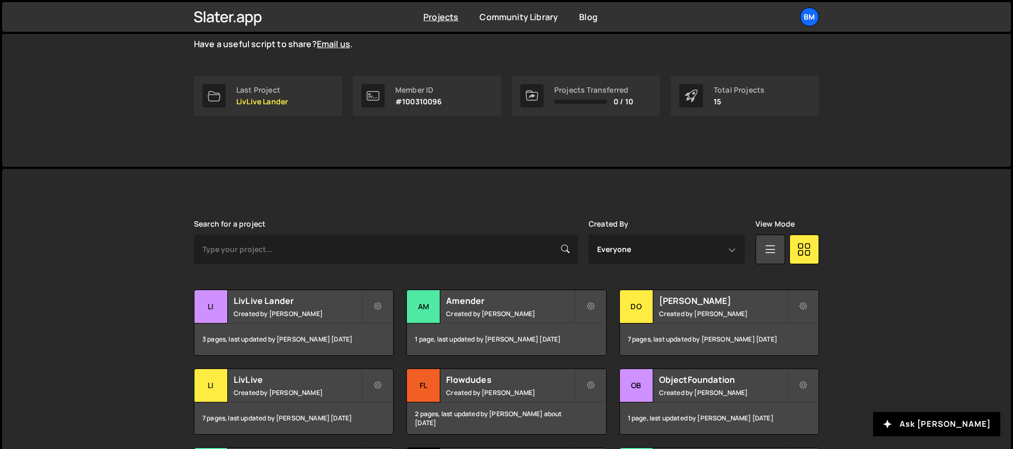
scroll to position [182, 0]
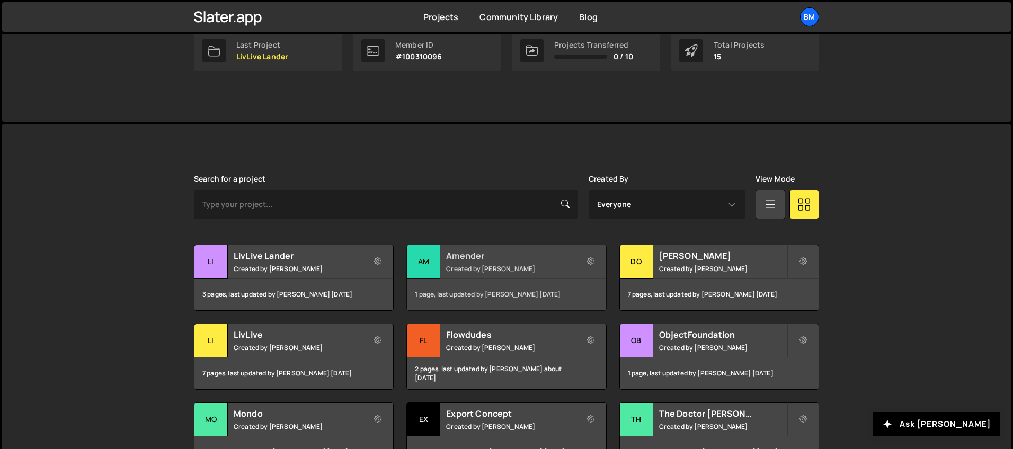
click at [465, 260] on h2 "Amender" at bounding box center [510, 256] width 128 height 12
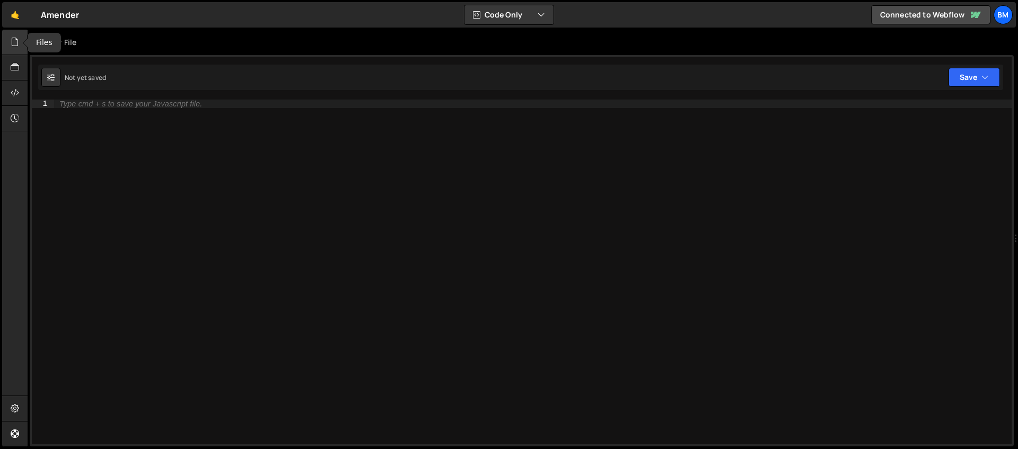
click at [13, 49] on div at bounding box center [15, 42] width 26 height 25
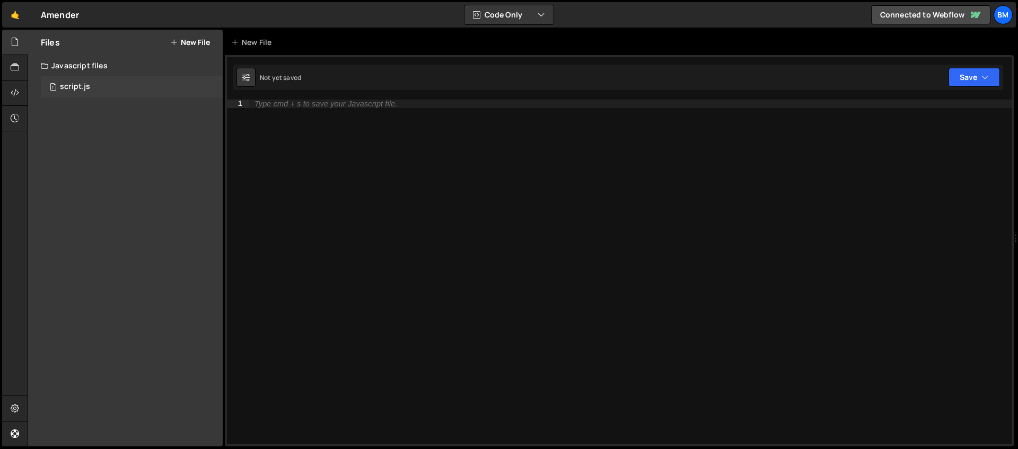
click at [73, 85] on div "script.js" at bounding box center [75, 87] width 30 height 10
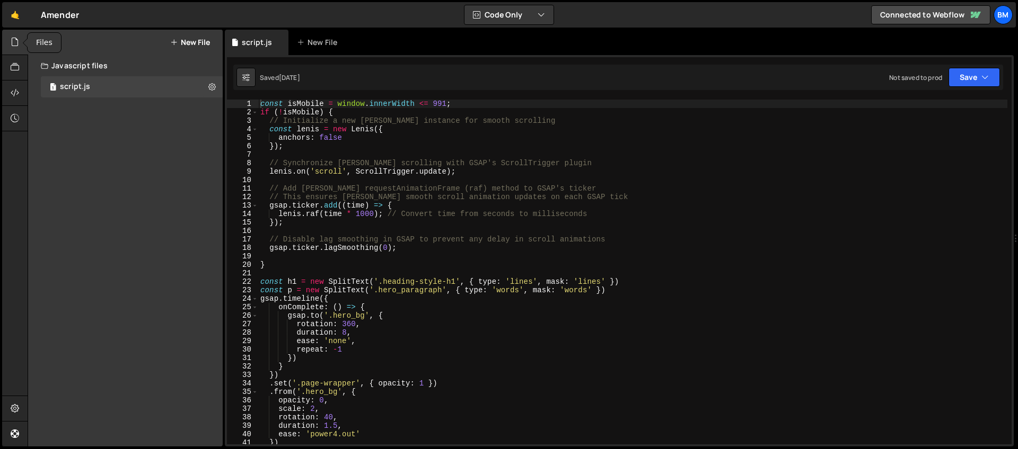
click at [14, 42] on icon at bounding box center [15, 42] width 8 height 12
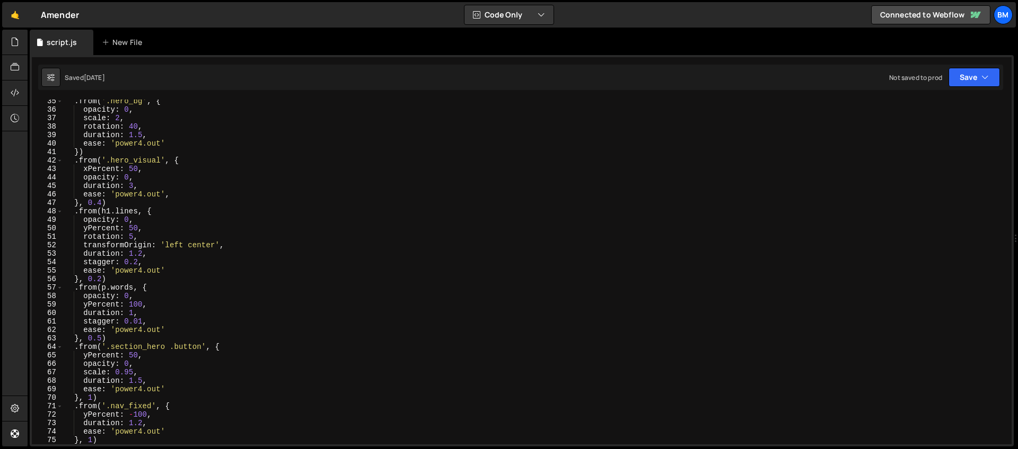
scroll to position [585, 0]
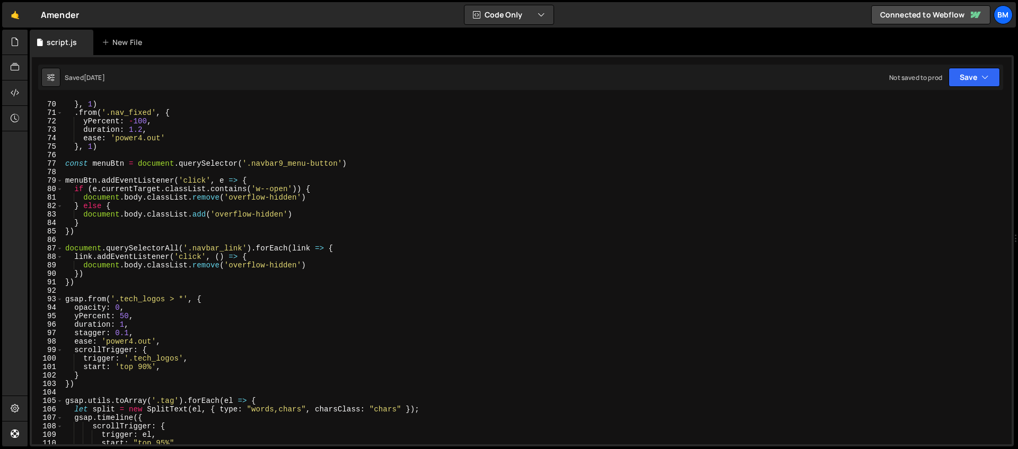
click at [256, 180] on div "ease : 'power4.out' } , 1 ) . from ( '.nav_fixed' , { yPercent : - 100 , durati…" at bounding box center [535, 273] width 944 height 362
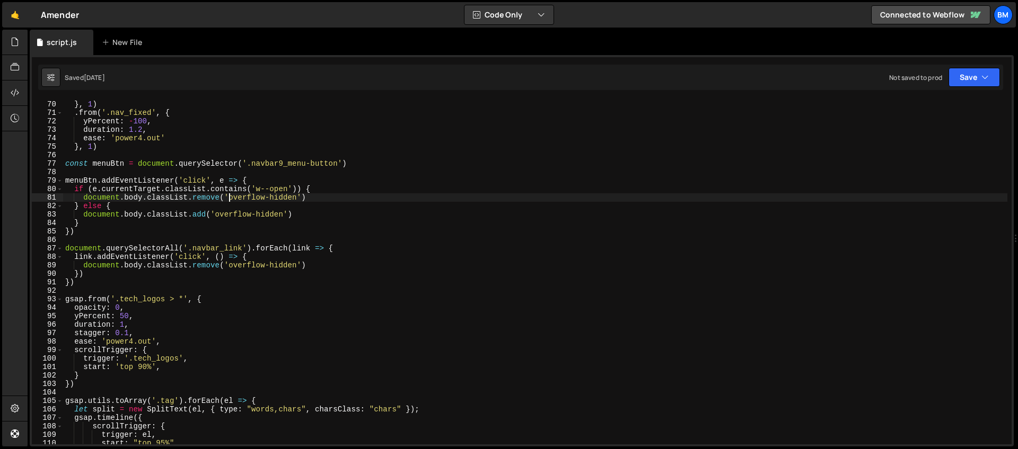
click at [229, 200] on div "ease : 'power4.out' } , 1 ) . from ( '.nav_fixed' , { yPercent : - 100 , durati…" at bounding box center [535, 273] width 944 height 362
click at [252, 180] on div "ease : 'power4.out' } , 1 ) . from ( '.nav_fixed' , { yPercent : - 100 , durati…" at bounding box center [535, 273] width 944 height 362
click at [249, 188] on div "ease : 'power4.out' } , 1 ) . from ( '.nav_fixed' , { yPercent : - 100 , durati…" at bounding box center [535, 273] width 944 height 362
click at [194, 202] on div "ease : 'power4.out' } , 1 ) . from ( '.nav_fixed' , { yPercent : - 100 , durati…" at bounding box center [535, 273] width 944 height 362
click at [195, 199] on div "ease : 'power4.out' } , 1 ) . from ( '.nav_fixed' , { yPercent : - 100 , durati…" at bounding box center [535, 273] width 944 height 362
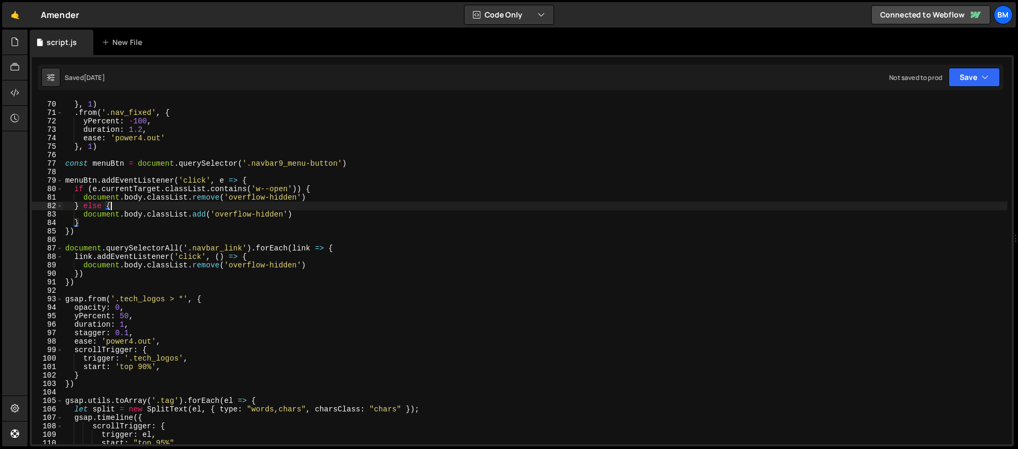
type textarea "document.body.classList.remove('overflow-hidden')"
click at [210, 236] on div "ease : 'power4.out' } , 1 ) . from ( '.nav_fixed' , { yPercent : - 100 , durati…" at bounding box center [535, 273] width 944 height 362
click at [255, 178] on div "ease : 'power4.out' } , 1 ) . from ( '.nav_fixed' , { yPercent : - 100 , durati…" at bounding box center [535, 273] width 944 height 362
click at [360, 165] on div "ease : 'power4.out' } , 1 ) . from ( '.nav_fixed' , { yPercent : - 100 , durati…" at bounding box center [535, 273] width 944 height 362
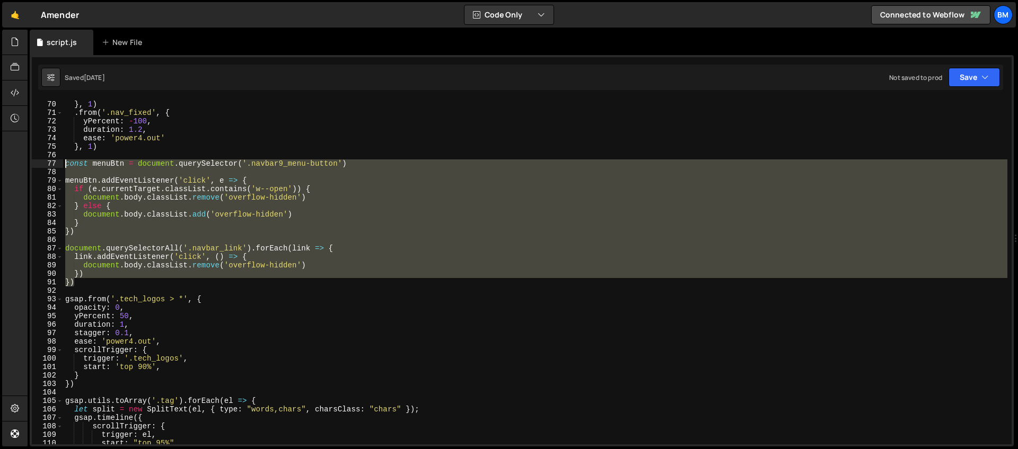
drag, startPoint x: 84, startPoint y: 282, endPoint x: 45, endPoint y: 163, distance: 125.5
click at [45, 163] on div "const menuBtn = document.querySelector('.navbar9_menu-button') 69 70 71 72 73 7…" at bounding box center [521, 272] width 979 height 345
type textarea "const menuBtn = document.querySelector('.navbar9_menu-button')"
